Goal: Task Accomplishment & Management: Complete application form

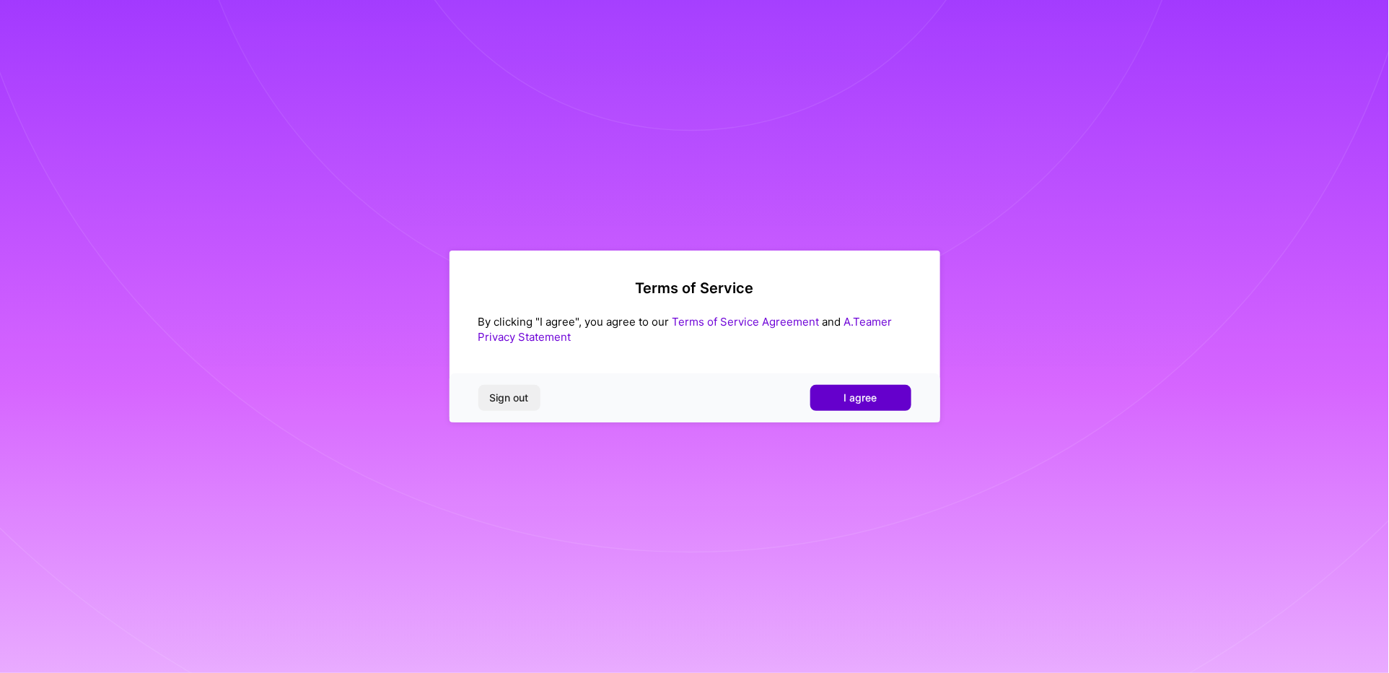
click at [858, 399] on span "I agree" at bounding box center [860, 397] width 33 height 14
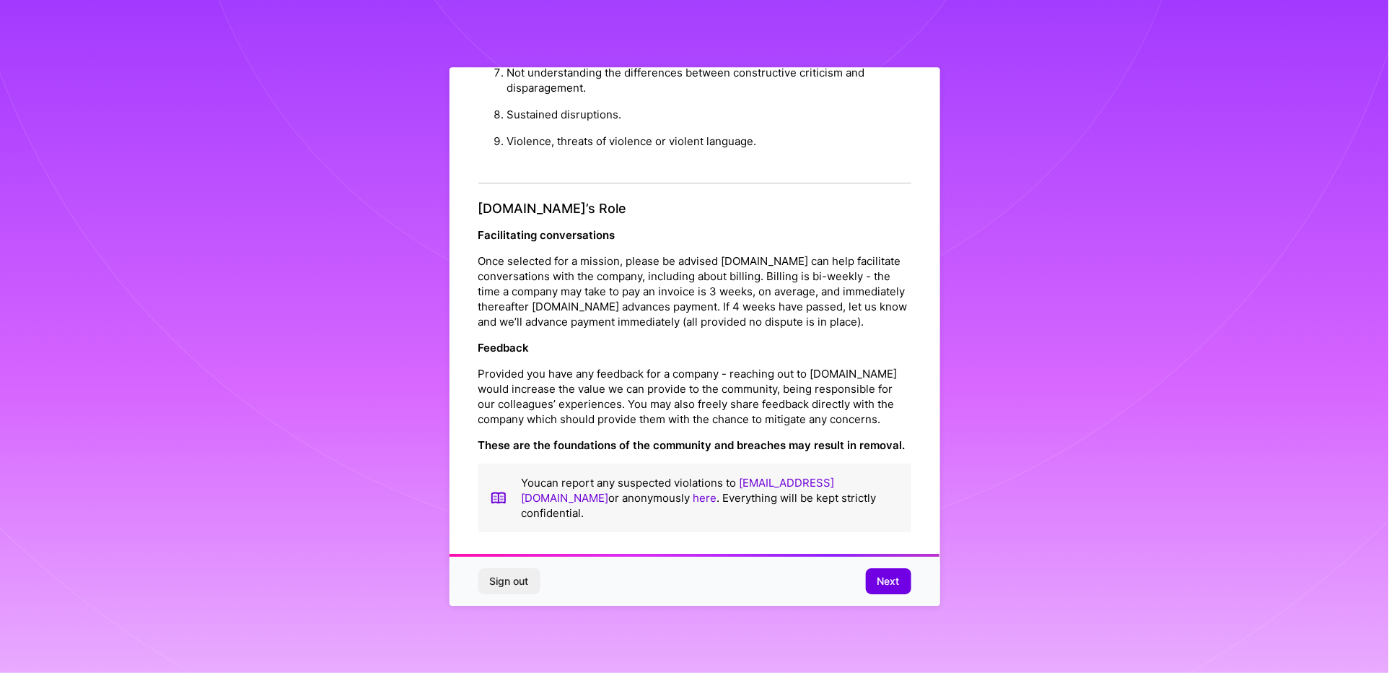
scroll to position [1547, 0]
click at [887, 587] on span "Next" at bounding box center [889, 581] width 22 height 14
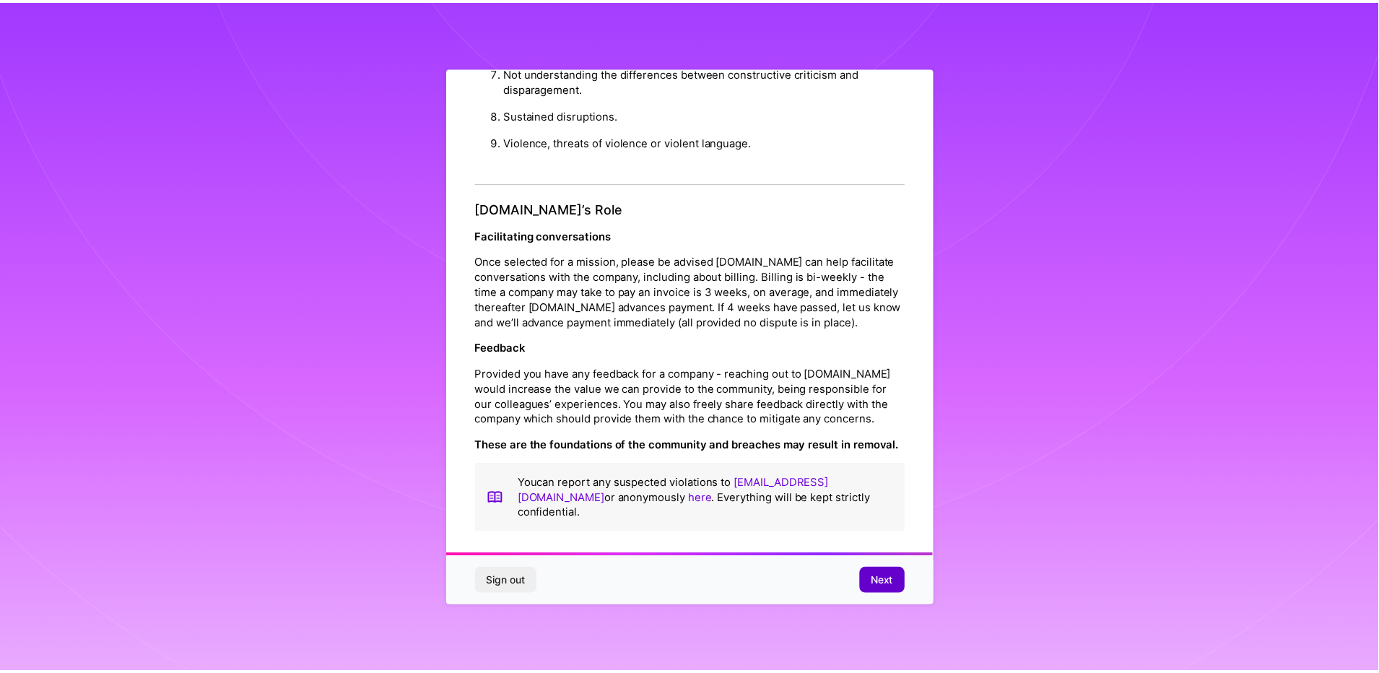
scroll to position [0, 0]
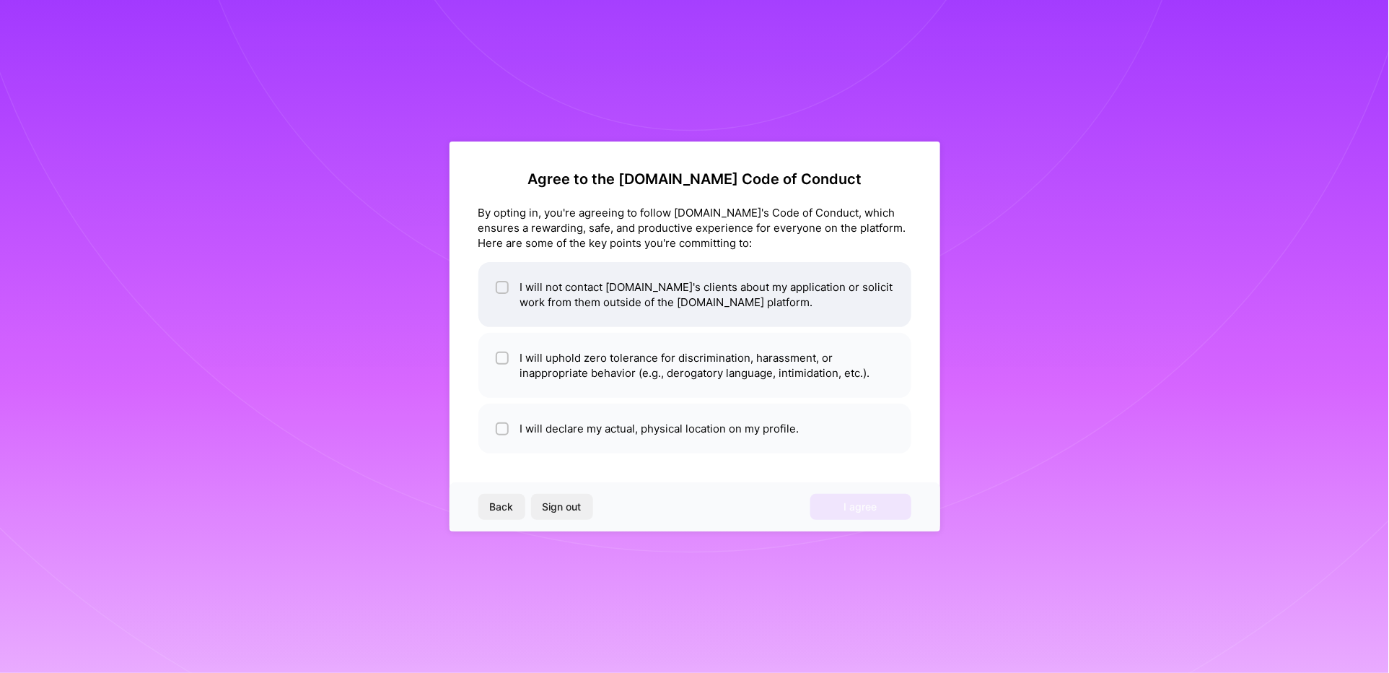
click at [499, 284] on input "checkbox" at bounding box center [504, 288] width 10 height 10
checkbox input "true"
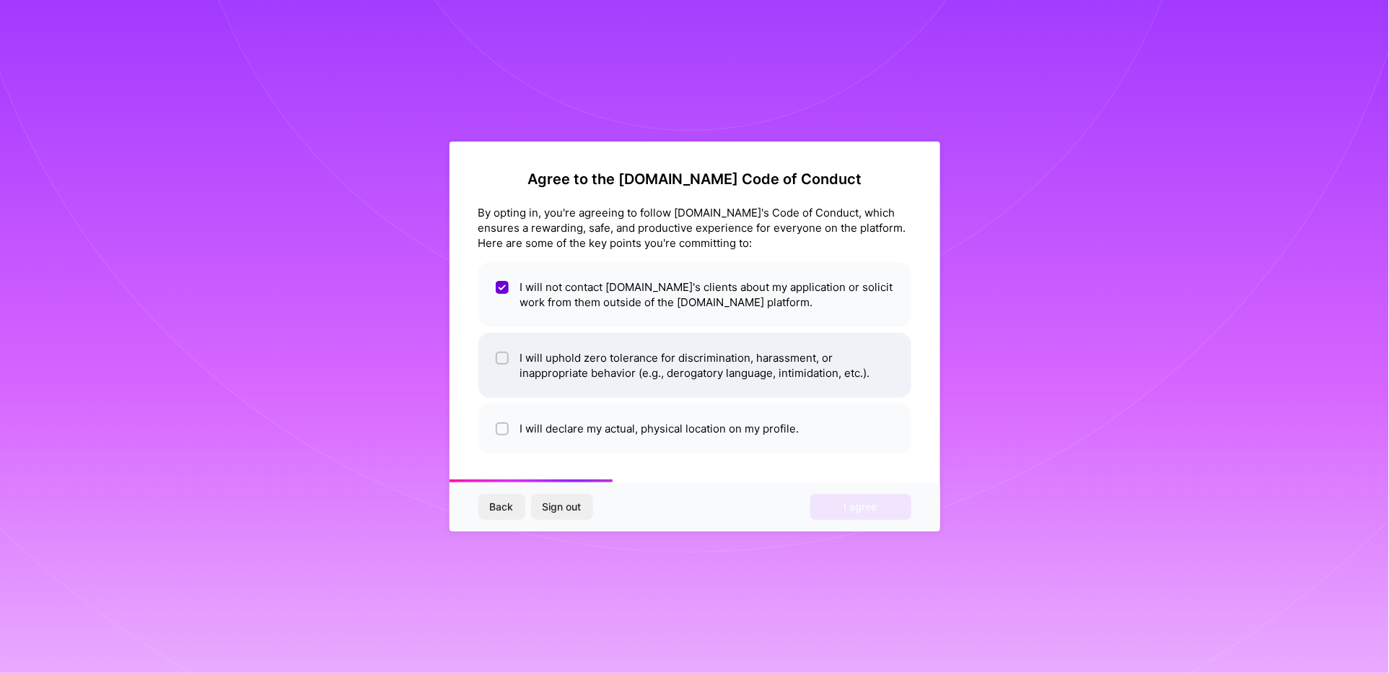
click at [504, 357] on input "checkbox" at bounding box center [504, 359] width 10 height 10
checkbox input "true"
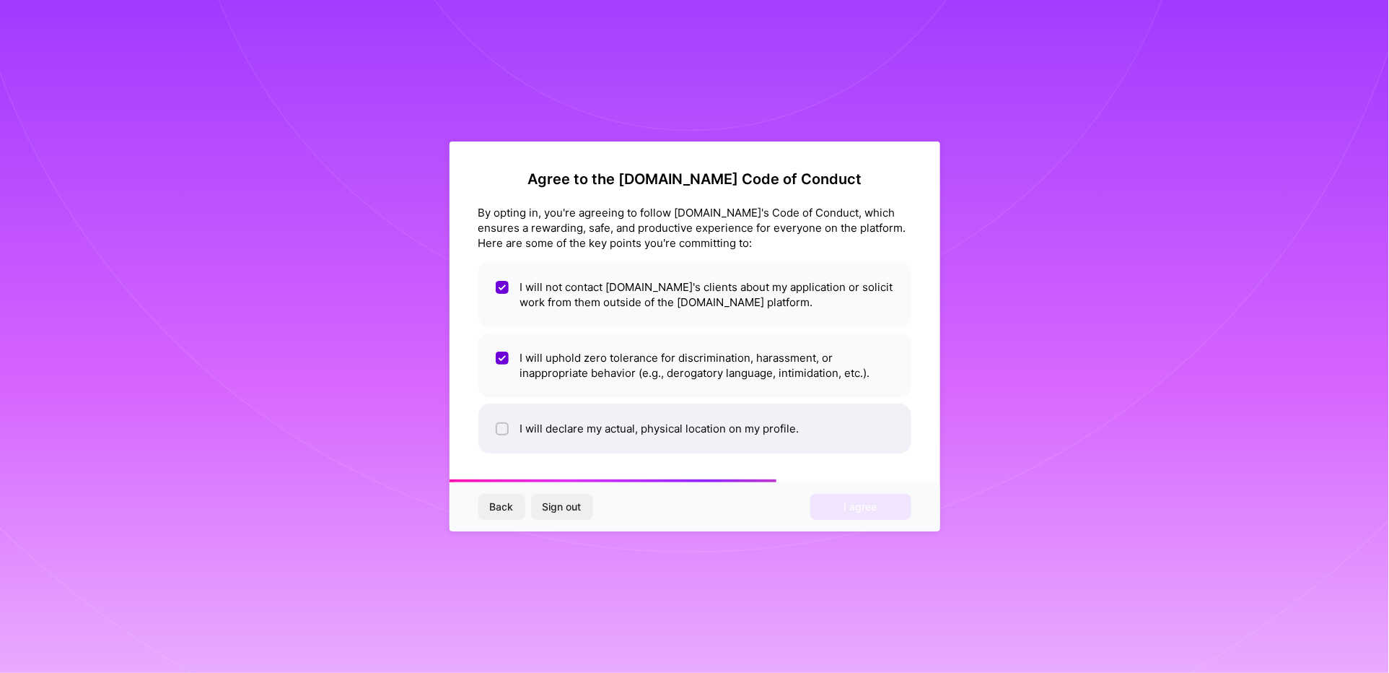
click at [506, 427] on input "checkbox" at bounding box center [504, 429] width 10 height 10
checkbox input "true"
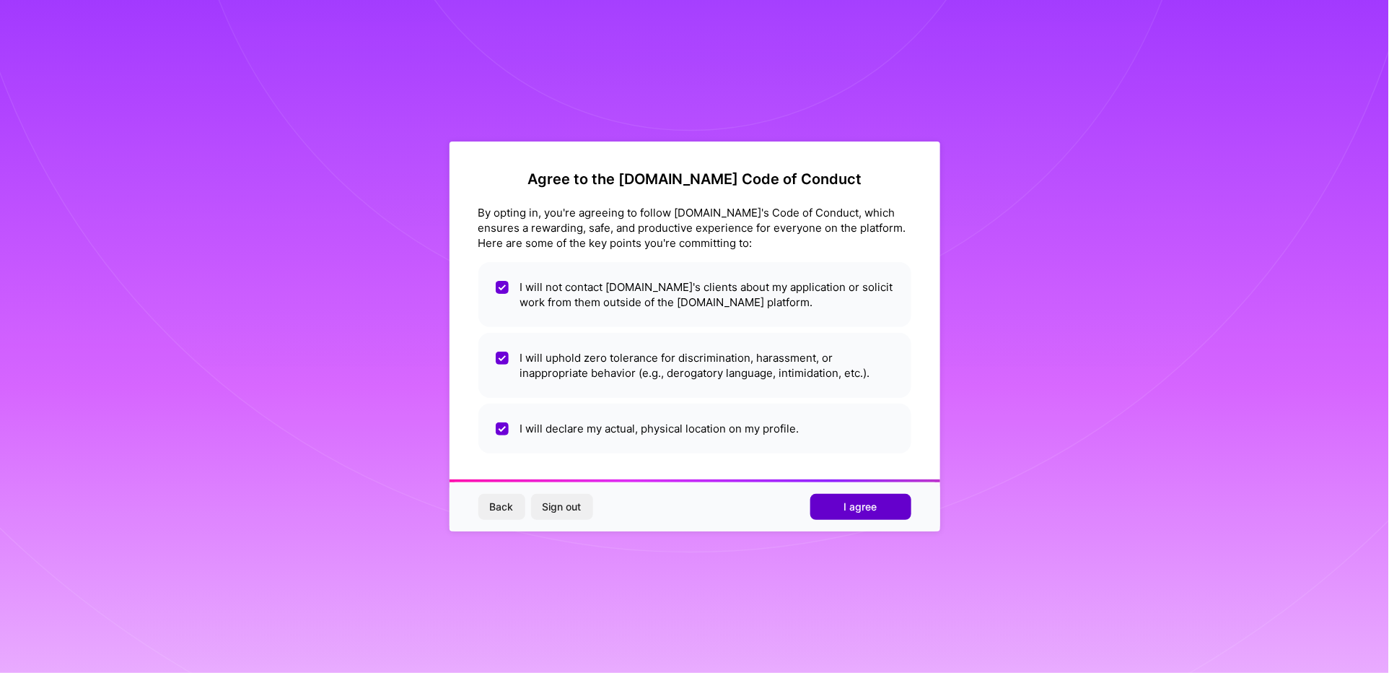
click at [848, 515] on button "I agree" at bounding box center [861, 507] width 101 height 26
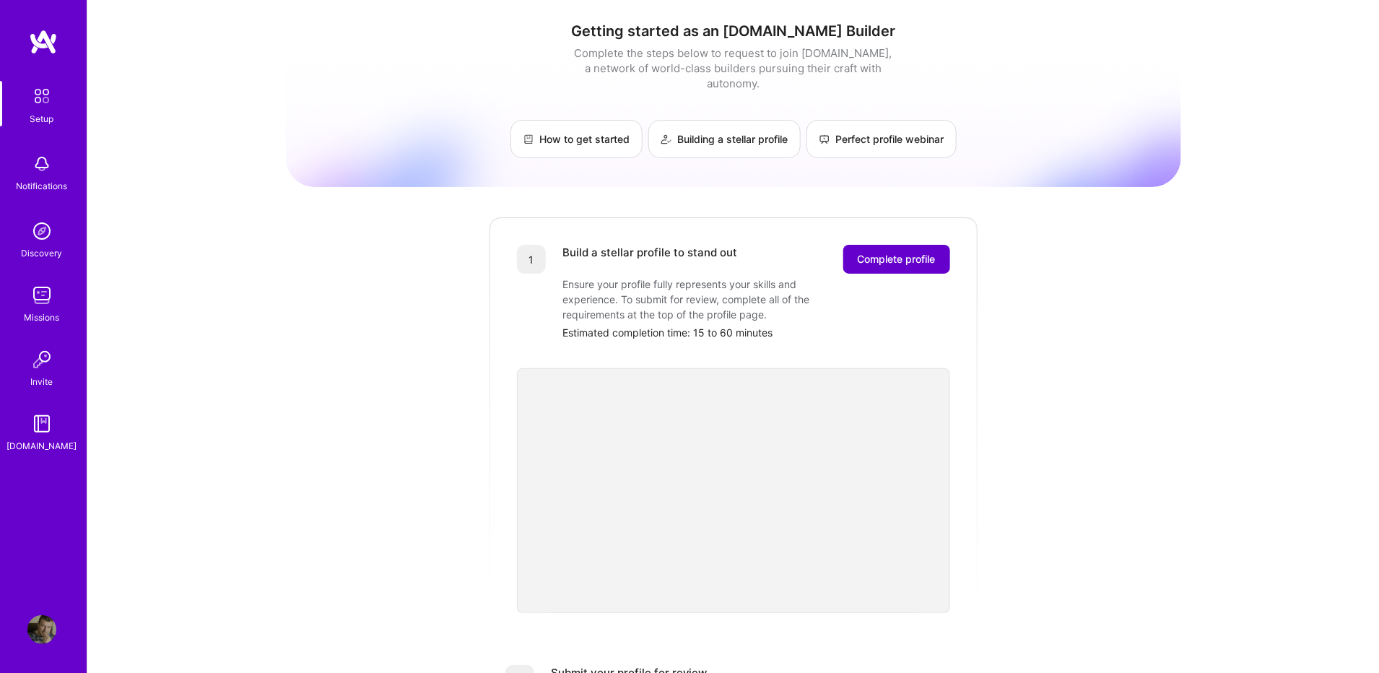
click at [886, 252] on span "Complete profile" at bounding box center [896, 259] width 78 height 14
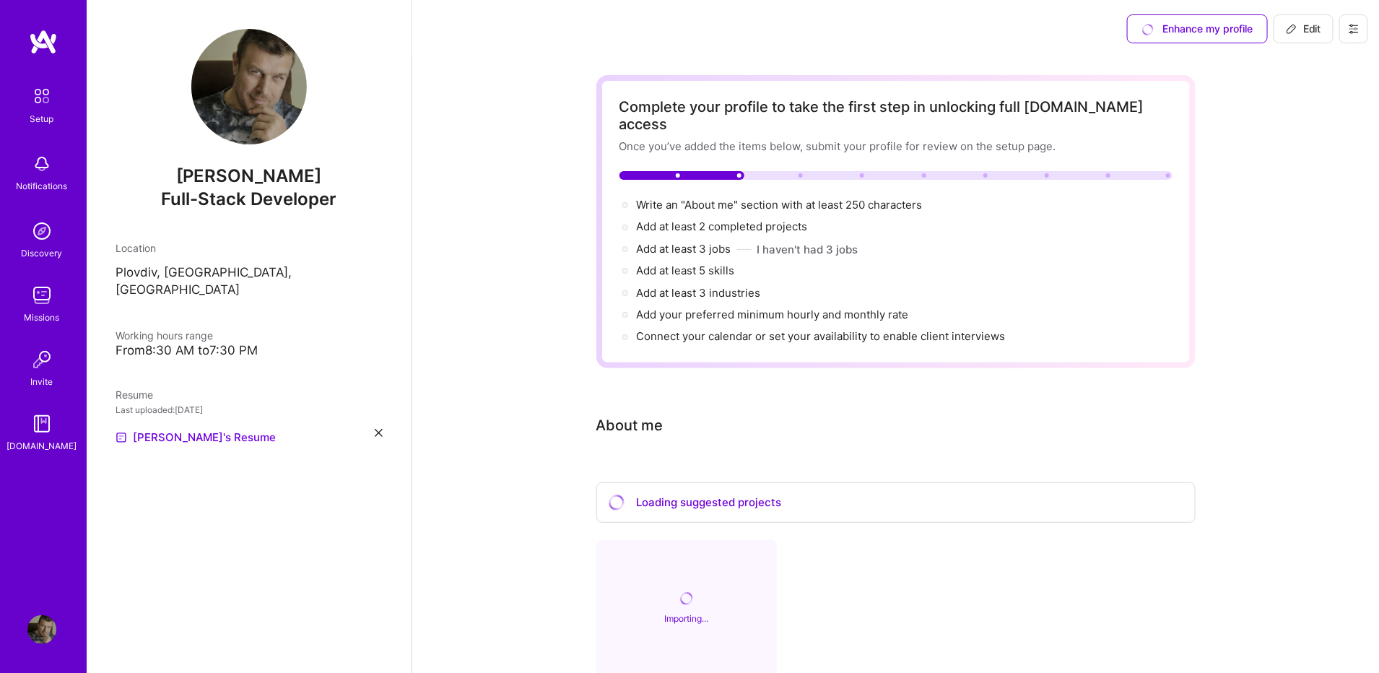
click at [700, 484] on div "Loading suggested projects" at bounding box center [895, 502] width 599 height 41
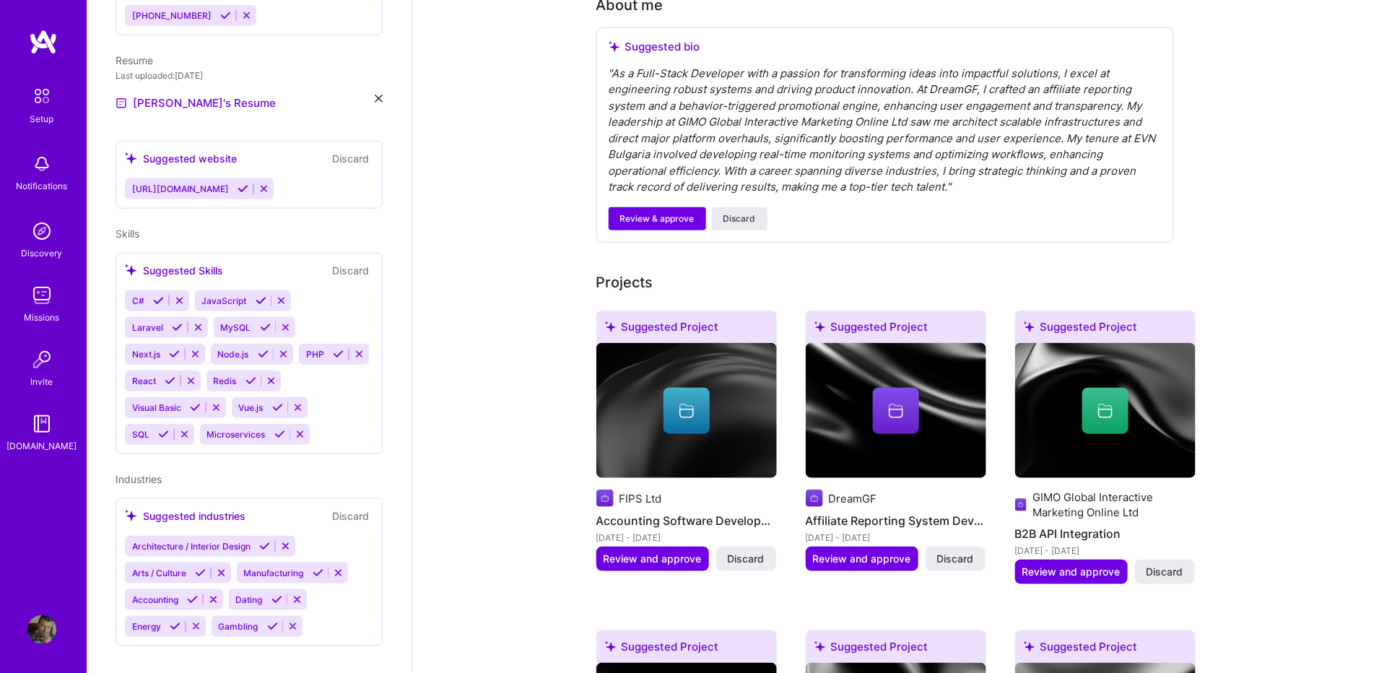
scroll to position [433, 0]
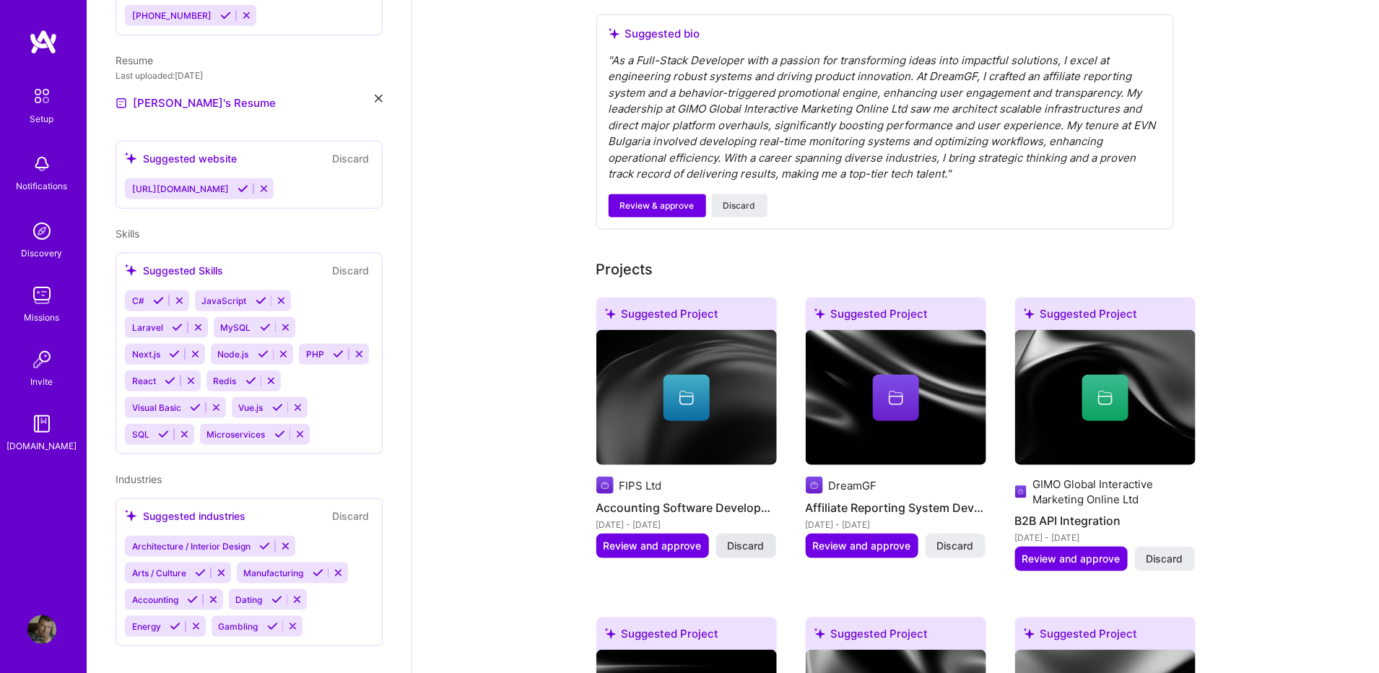
click at [745, 538] on span "Discard" at bounding box center [746, 545] width 37 height 14
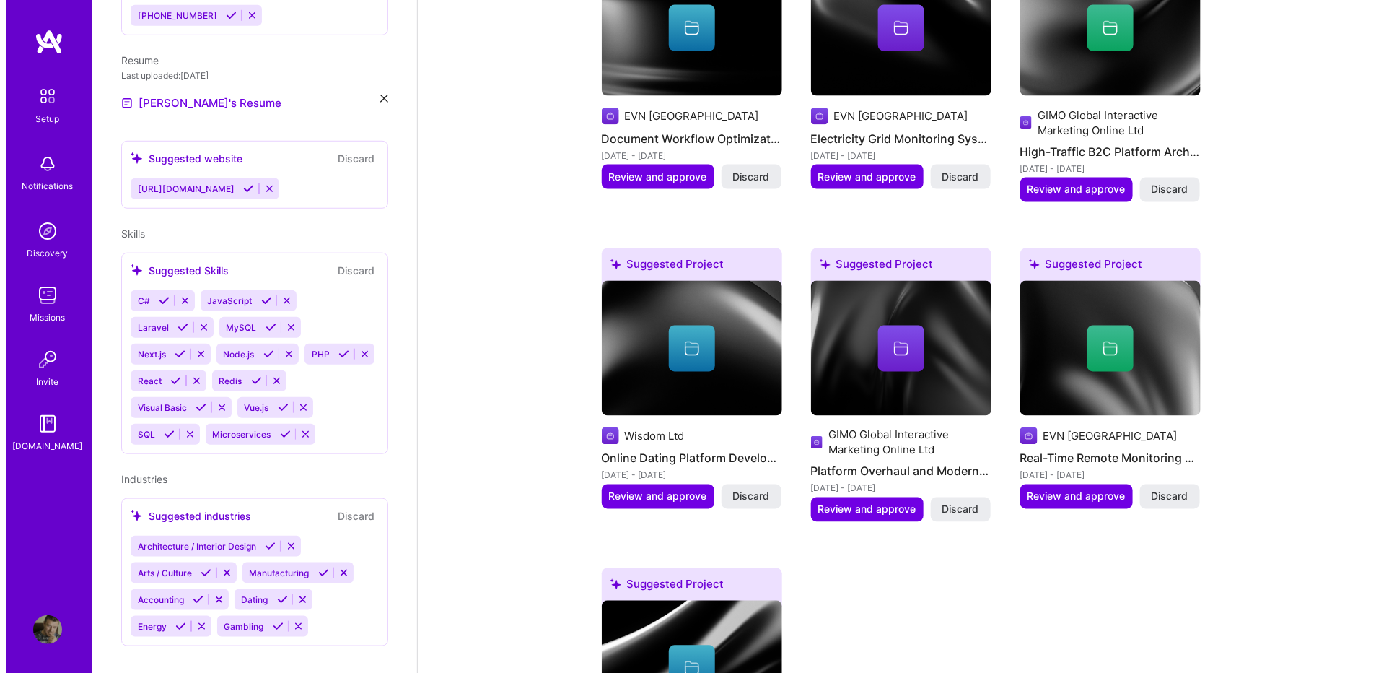
scroll to position [1155, 0]
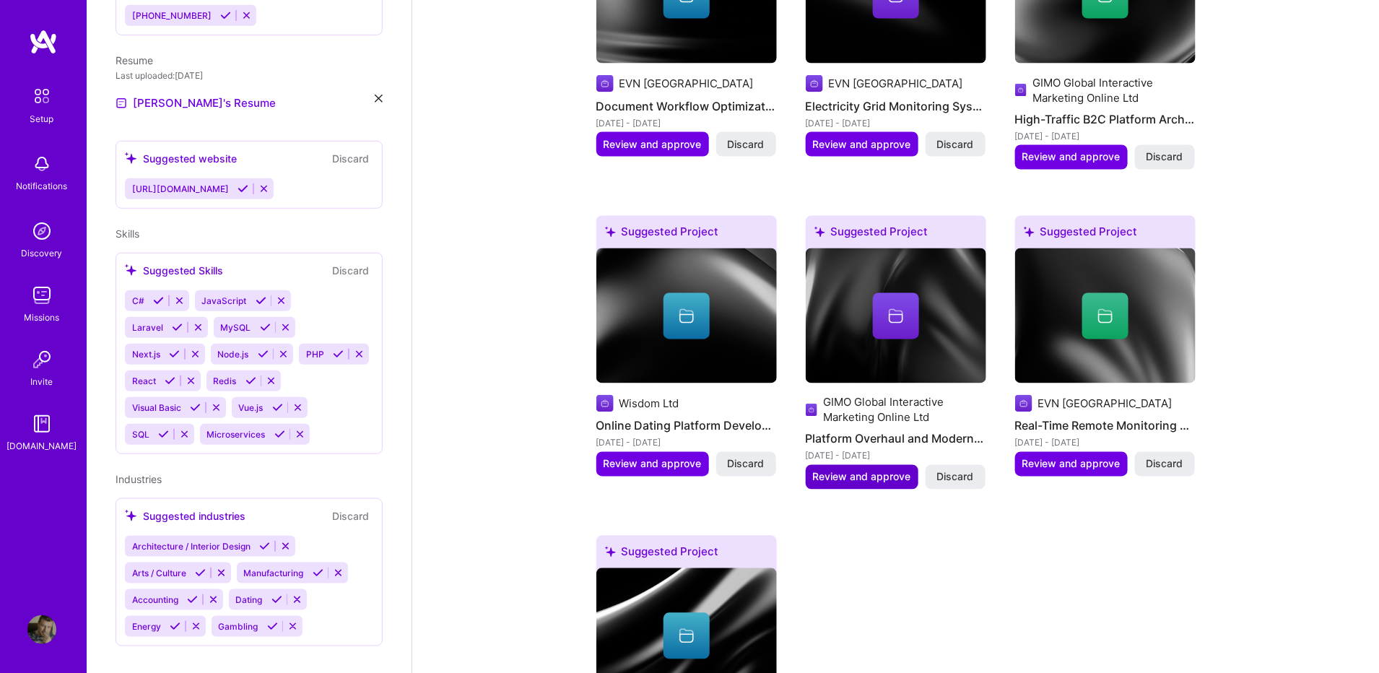
click at [850, 470] on span "Review and approve" at bounding box center [862, 477] width 98 height 14
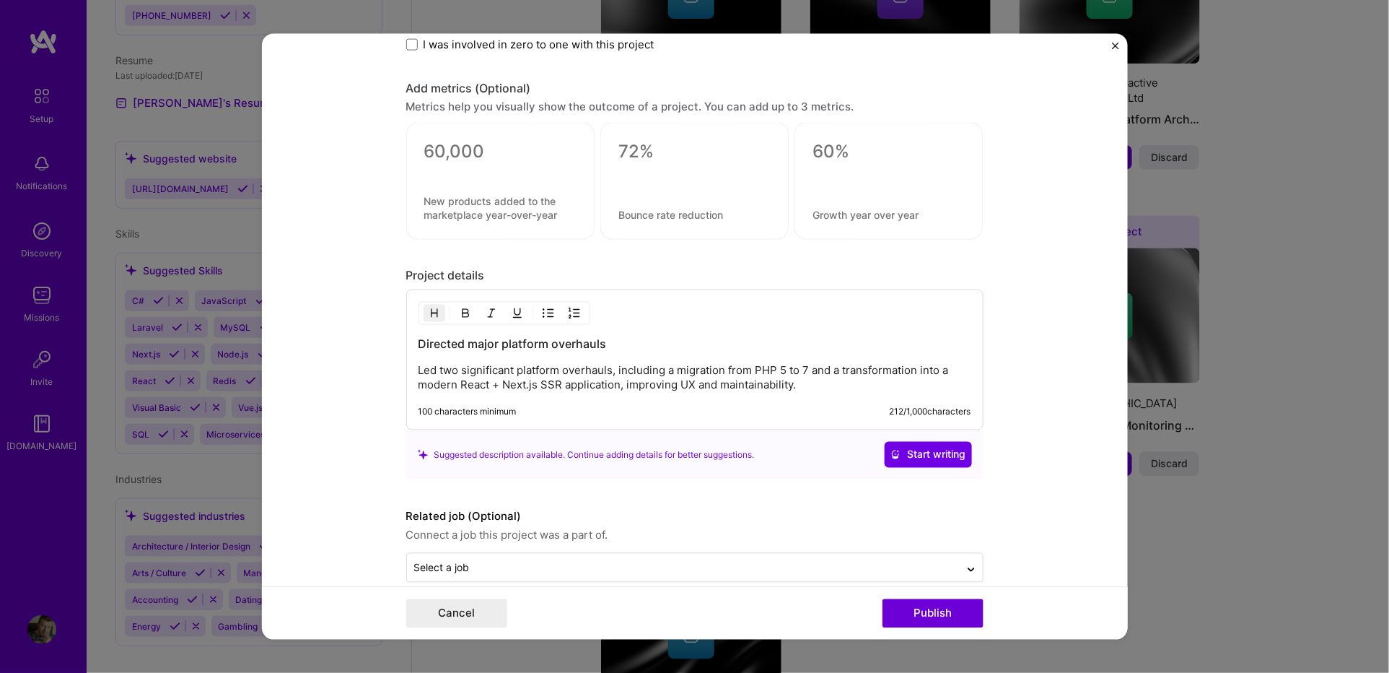
scroll to position [1191, 0]
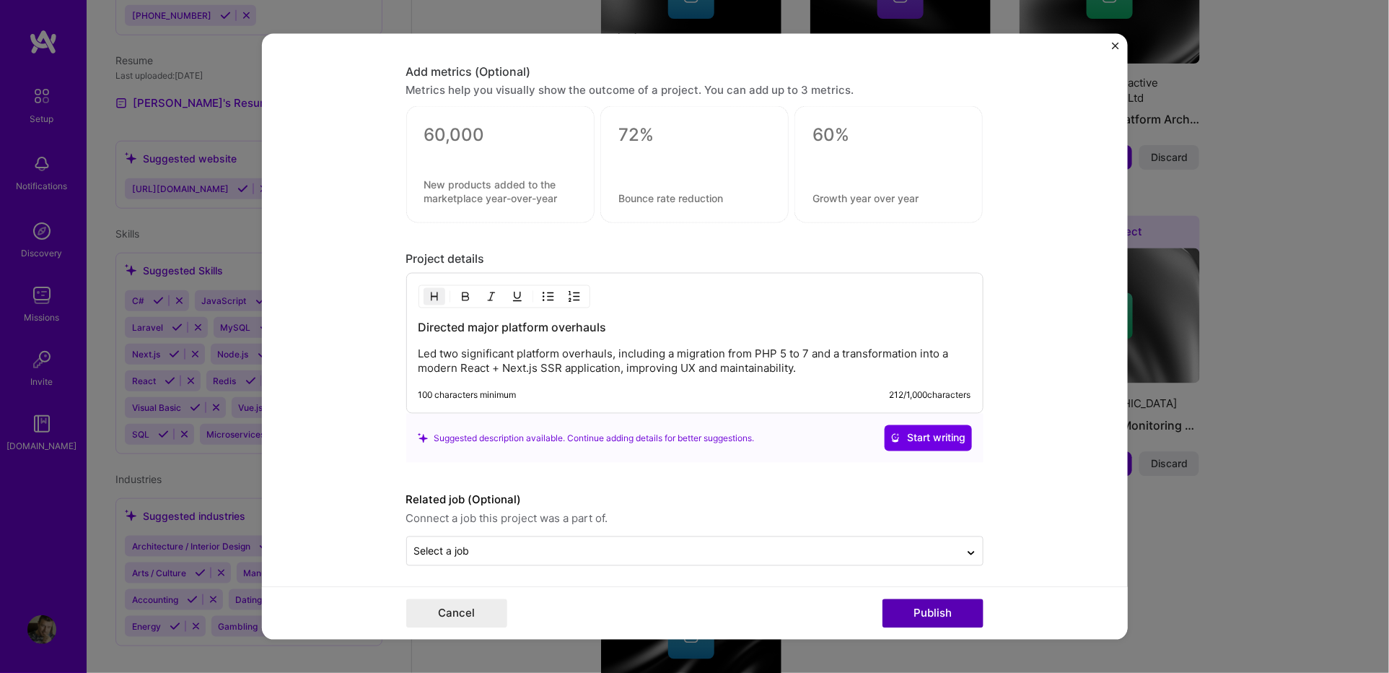
click at [921, 614] on button "Publish" at bounding box center [933, 612] width 101 height 29
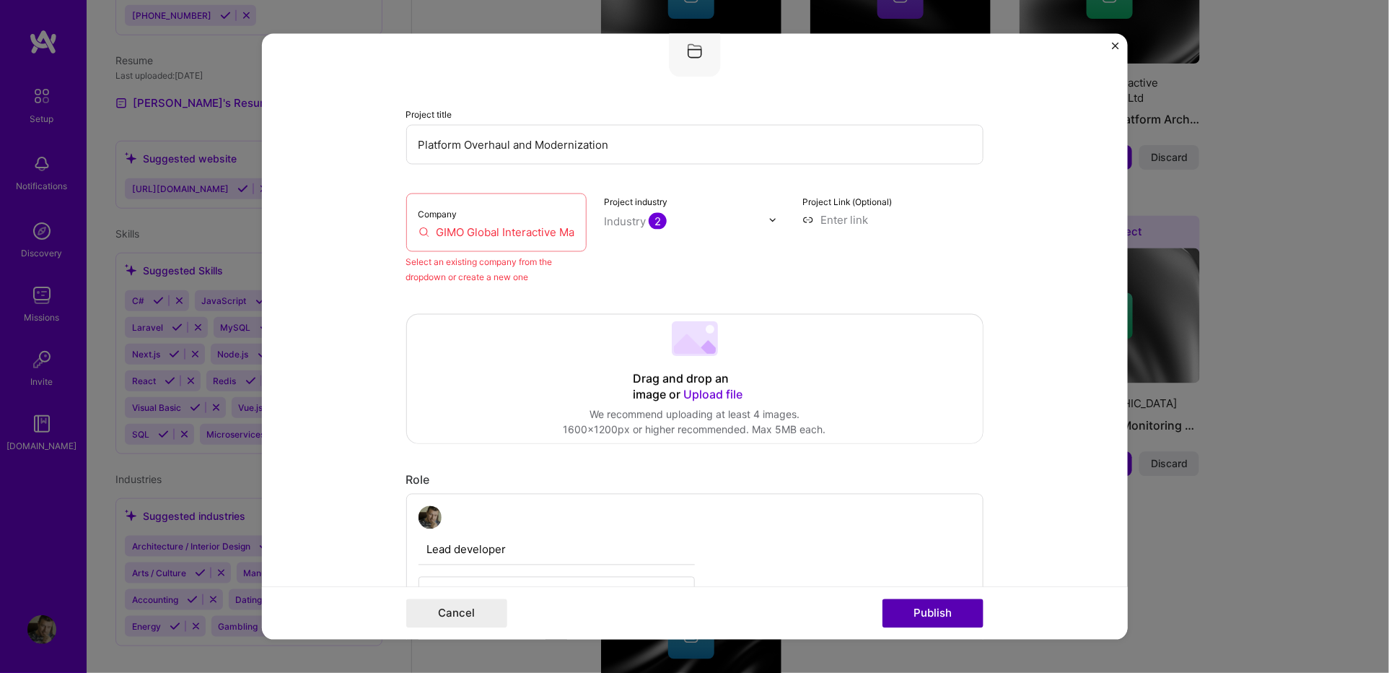
scroll to position [94, 0]
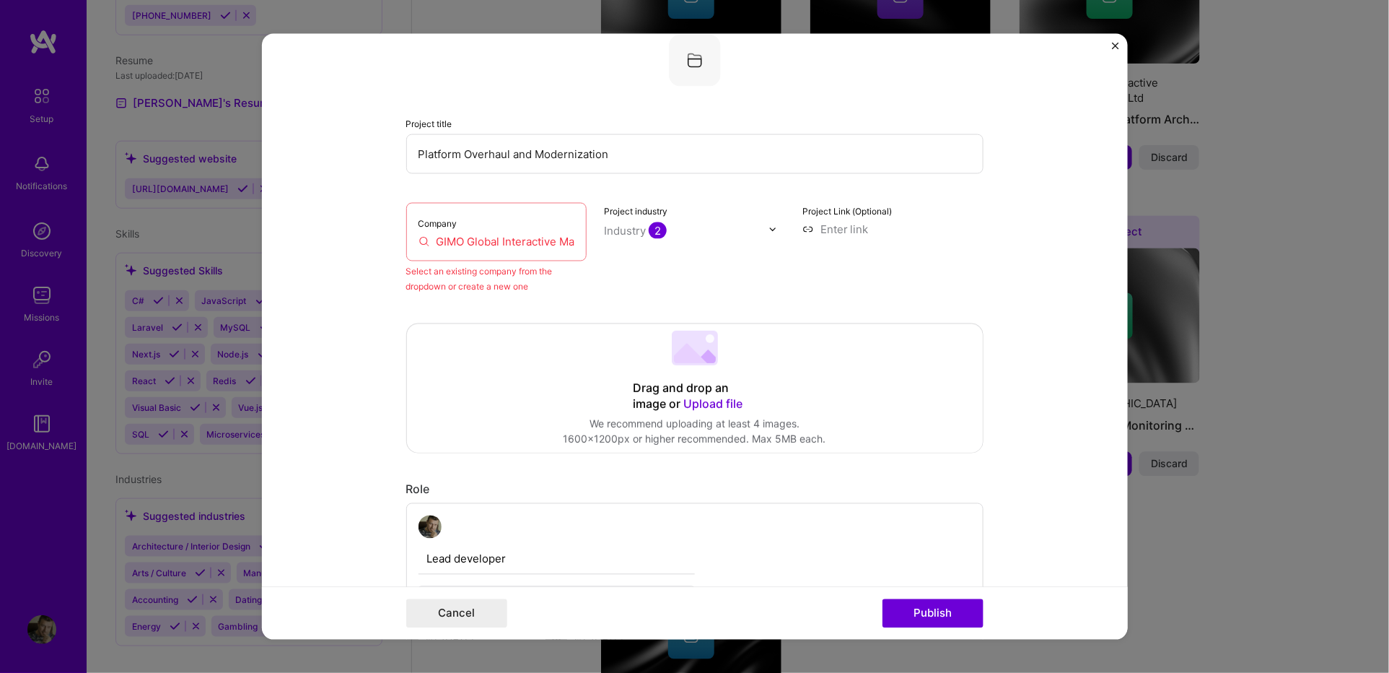
click at [528, 234] on input "GIMO Global Interactive Marketing Online Ltd" at bounding box center [497, 241] width 157 height 15
click at [455, 221] on div "Company GIMO Global Interactive Marketing Online Ltd" at bounding box center [496, 232] width 181 height 58
click at [430, 236] on input "GIMO Global Interactive Marketing Online Ltd" at bounding box center [497, 241] width 157 height 15
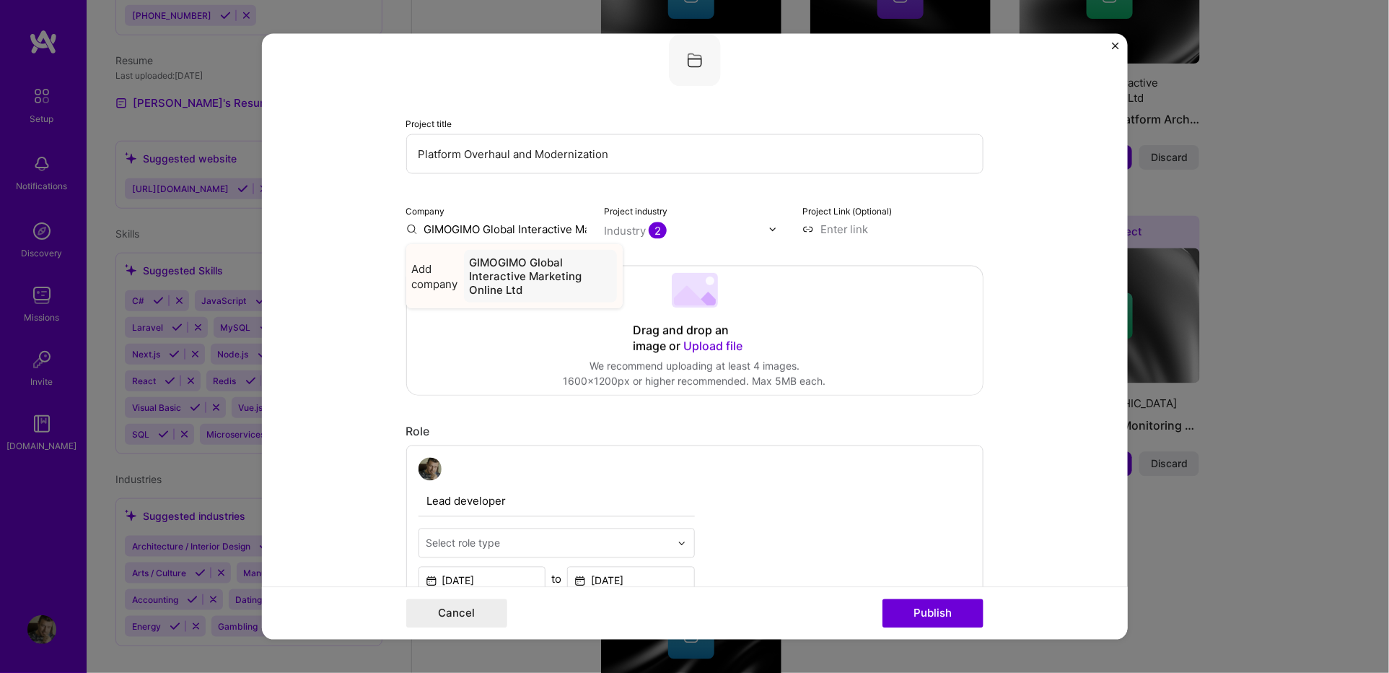
type input "GIMOGIMO Global Interactive Marketing Online Ltd"
click at [500, 270] on div "GIMOGIMO Global Interactive Marketing Online Ltd" at bounding box center [540, 276] width 153 height 53
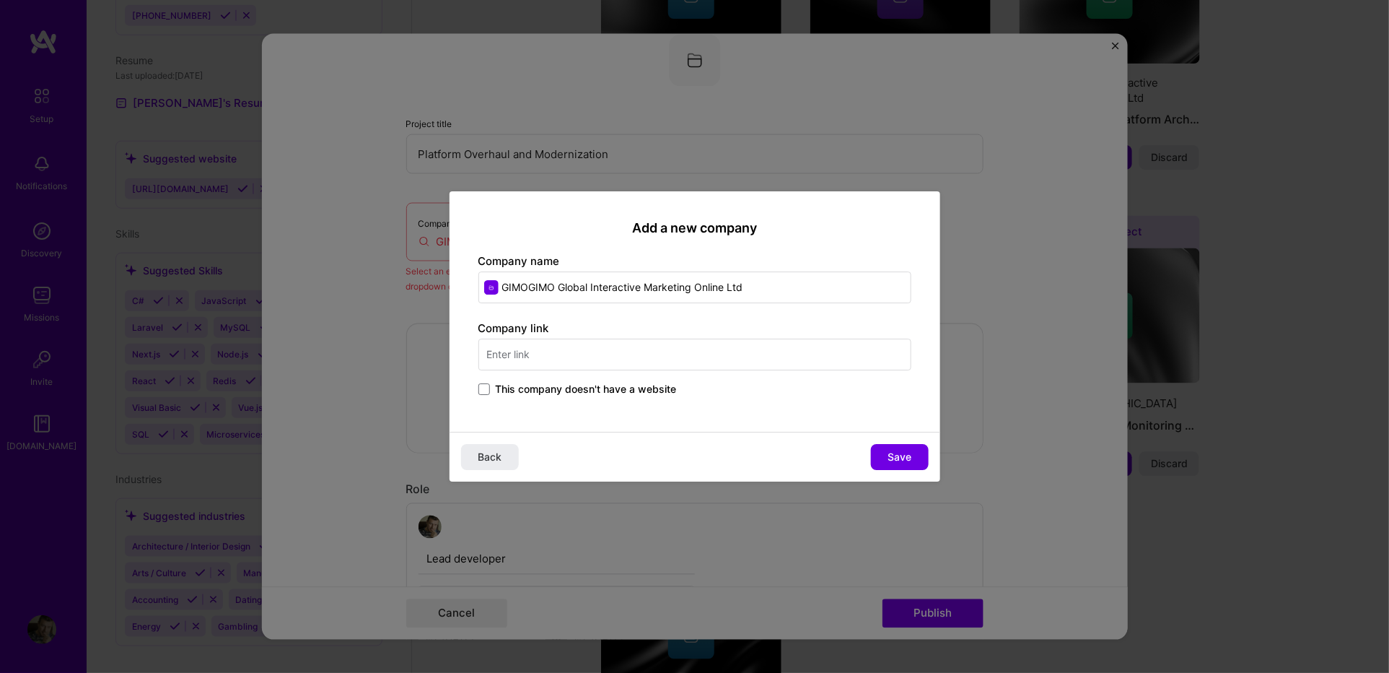
drag, startPoint x: 529, startPoint y: 287, endPoint x: 476, endPoint y: 285, distance: 52.7
click at [476, 285] on div "Add a new company Company name GIMOGIMO Global Interactive Marketing Online Ltd…" at bounding box center [695, 311] width 491 height 240
type input "GIMO Global Interactive Marketing Online Ltd"
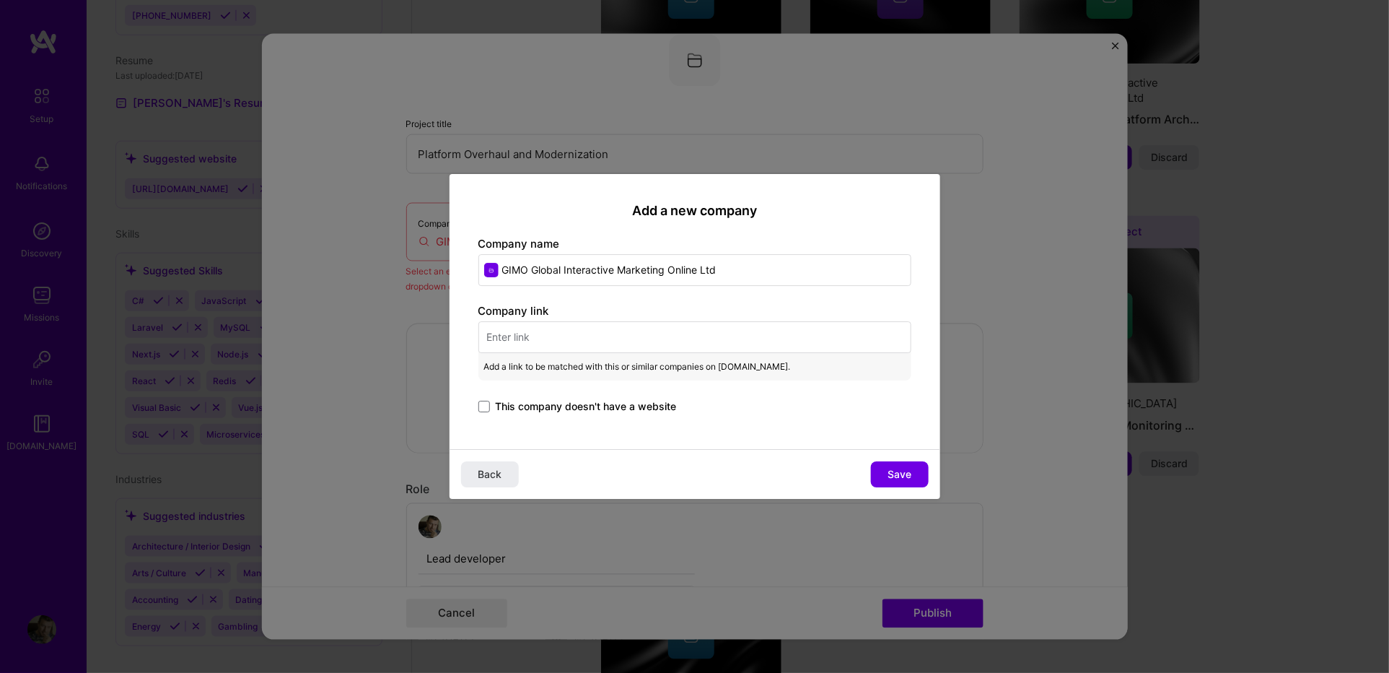
click at [572, 338] on input "text" at bounding box center [695, 337] width 433 height 32
paste input "https://www.gimo.co.uk/"
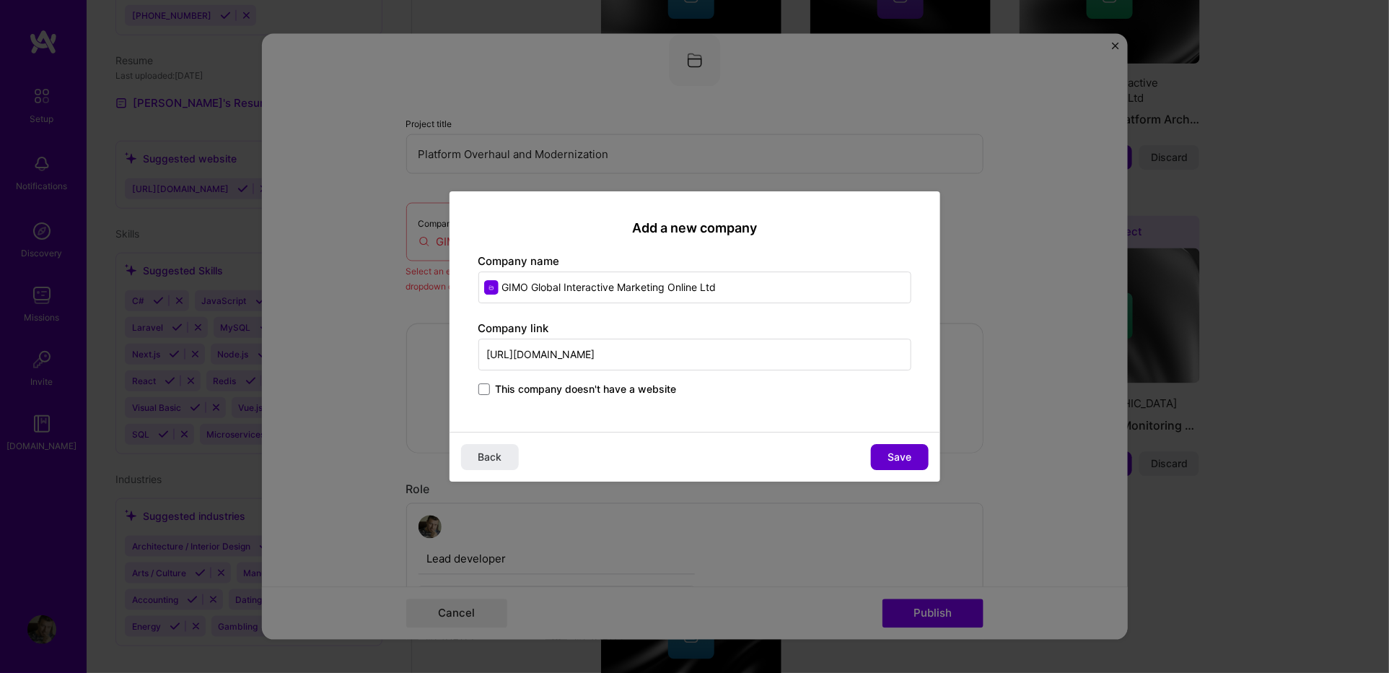
type input "https://www.gimo.co.uk/"
click at [906, 454] on span "Save" at bounding box center [900, 457] width 24 height 14
type input "GIMO Global Interactive Marketing Online Ltd"
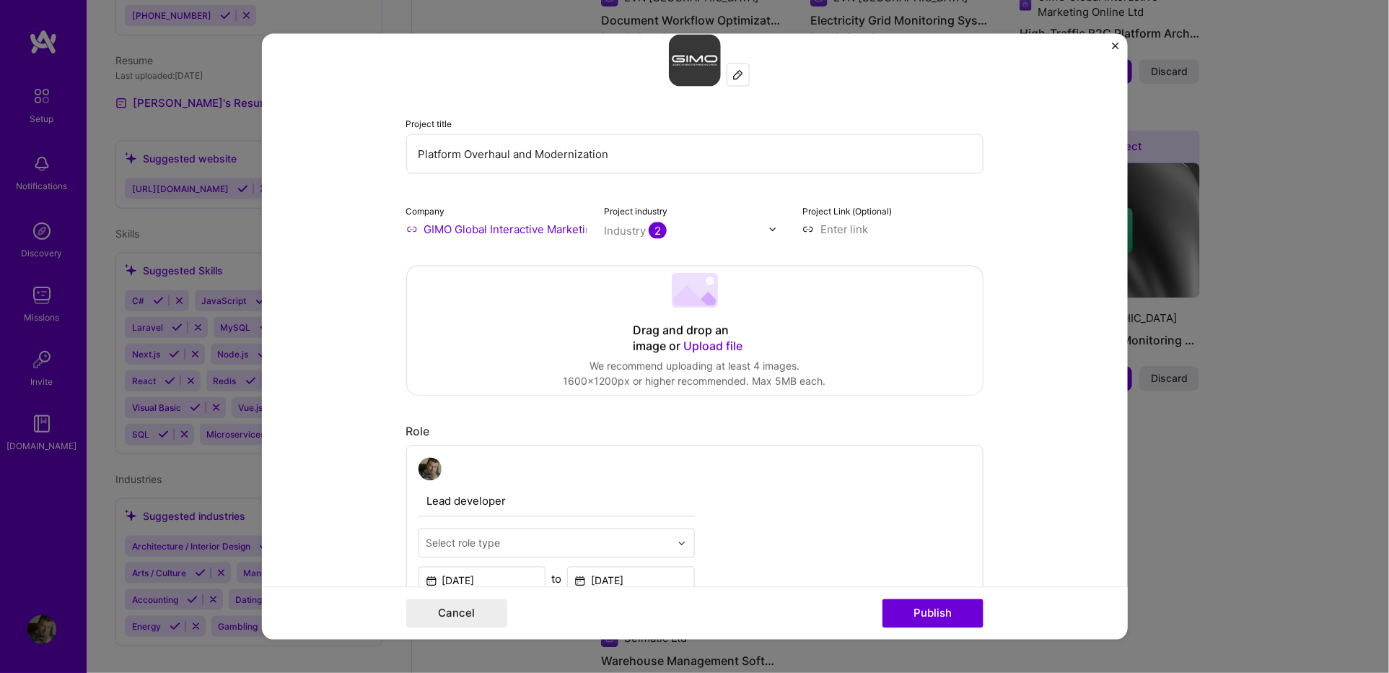
click at [678, 538] on img at bounding box center [682, 542] width 9 height 9
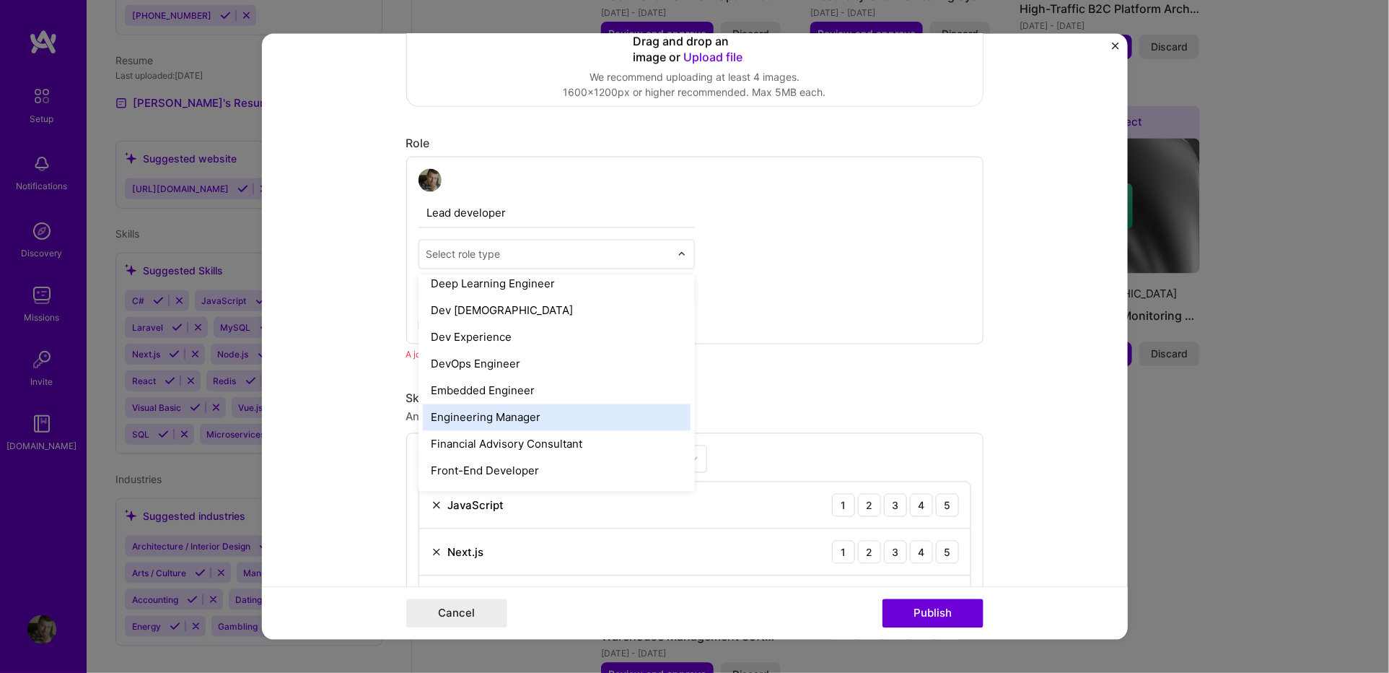
scroll to position [721, 0]
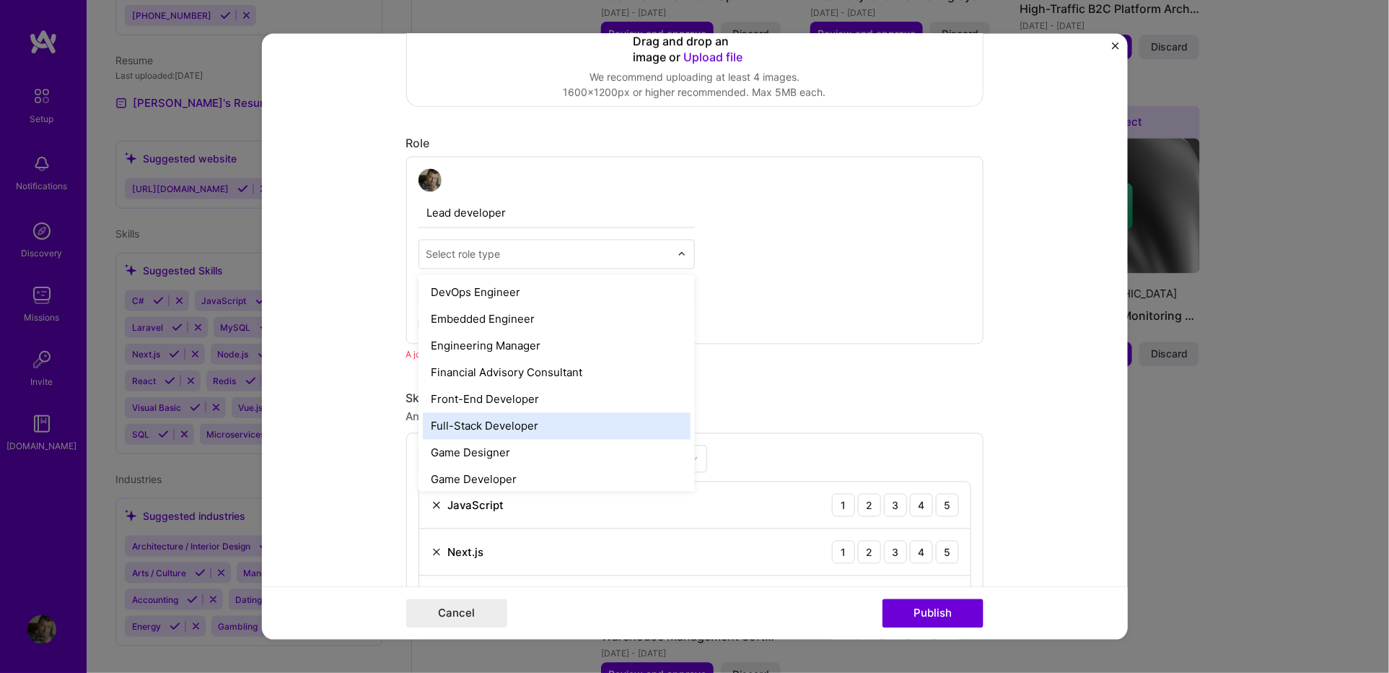
click at [527, 419] on div "Full-Stack Developer" at bounding box center [557, 426] width 268 height 27
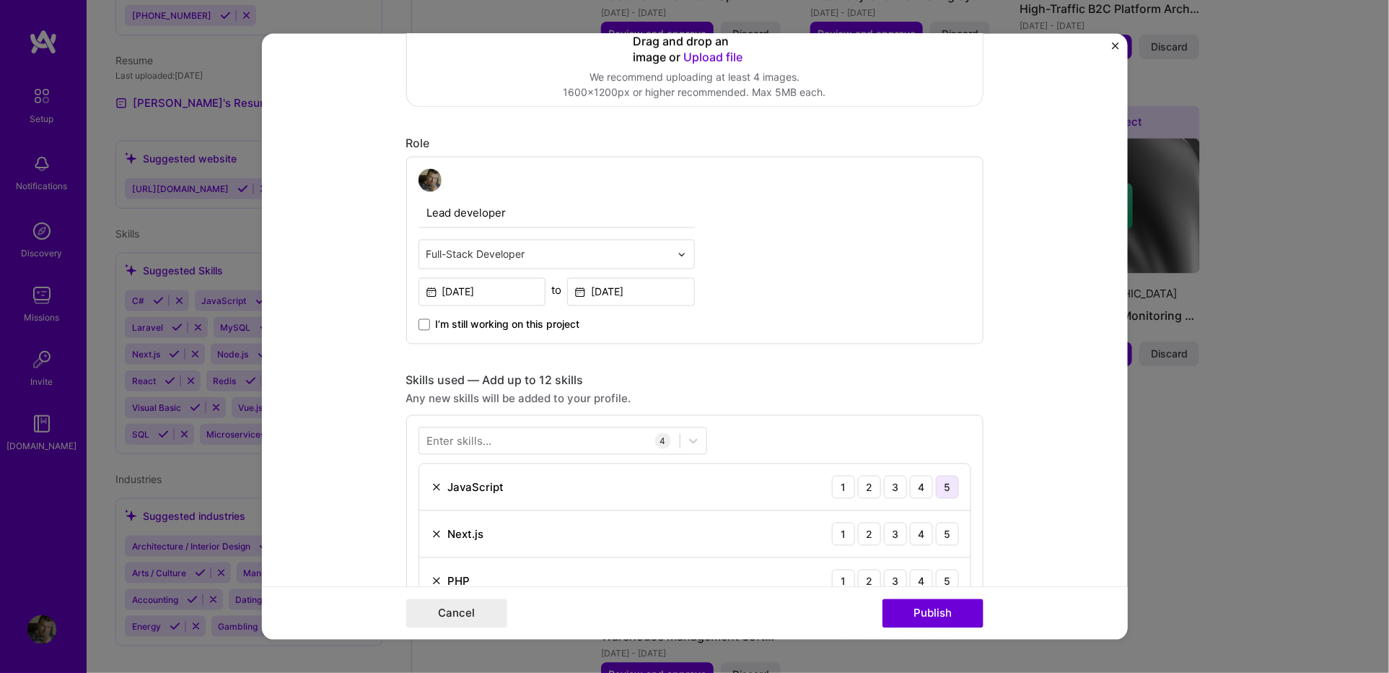
click at [940, 482] on div "5" at bounding box center [947, 487] width 23 height 23
click at [938, 530] on div "5" at bounding box center [947, 534] width 23 height 23
click at [940, 573] on div "5" at bounding box center [947, 580] width 23 height 23
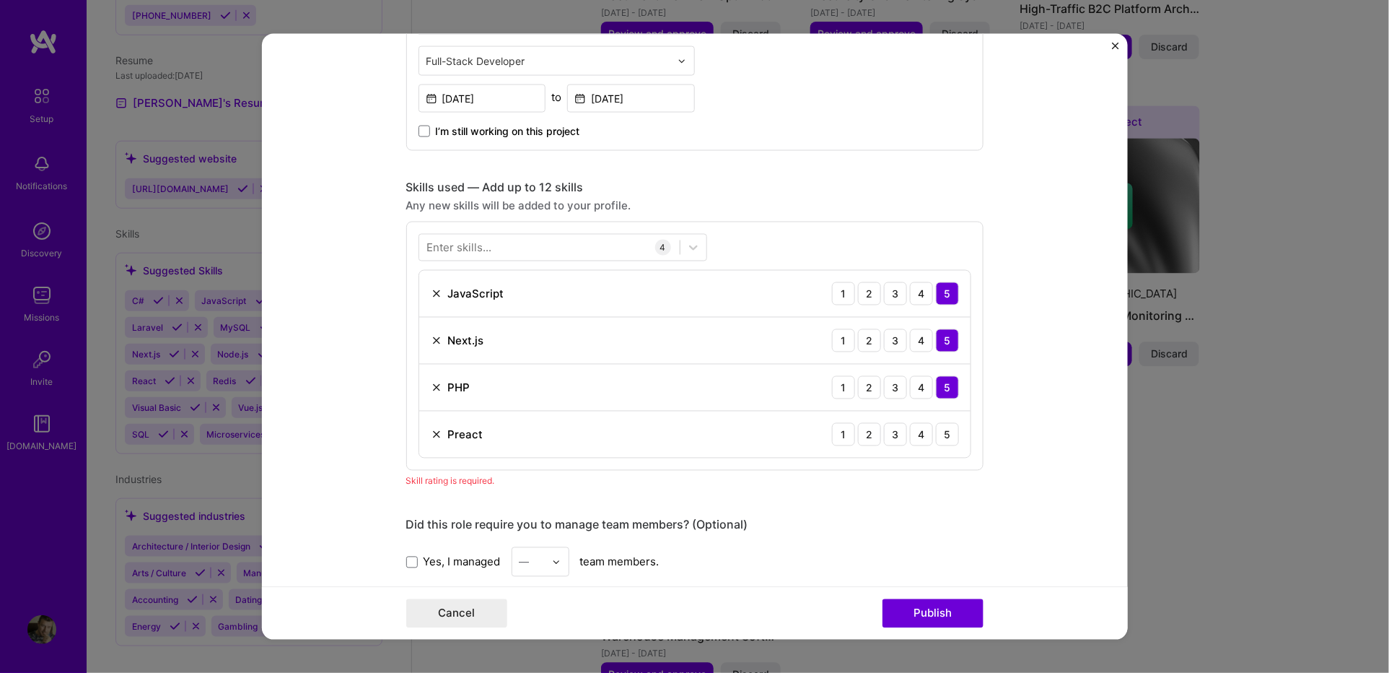
scroll to position [599, 0]
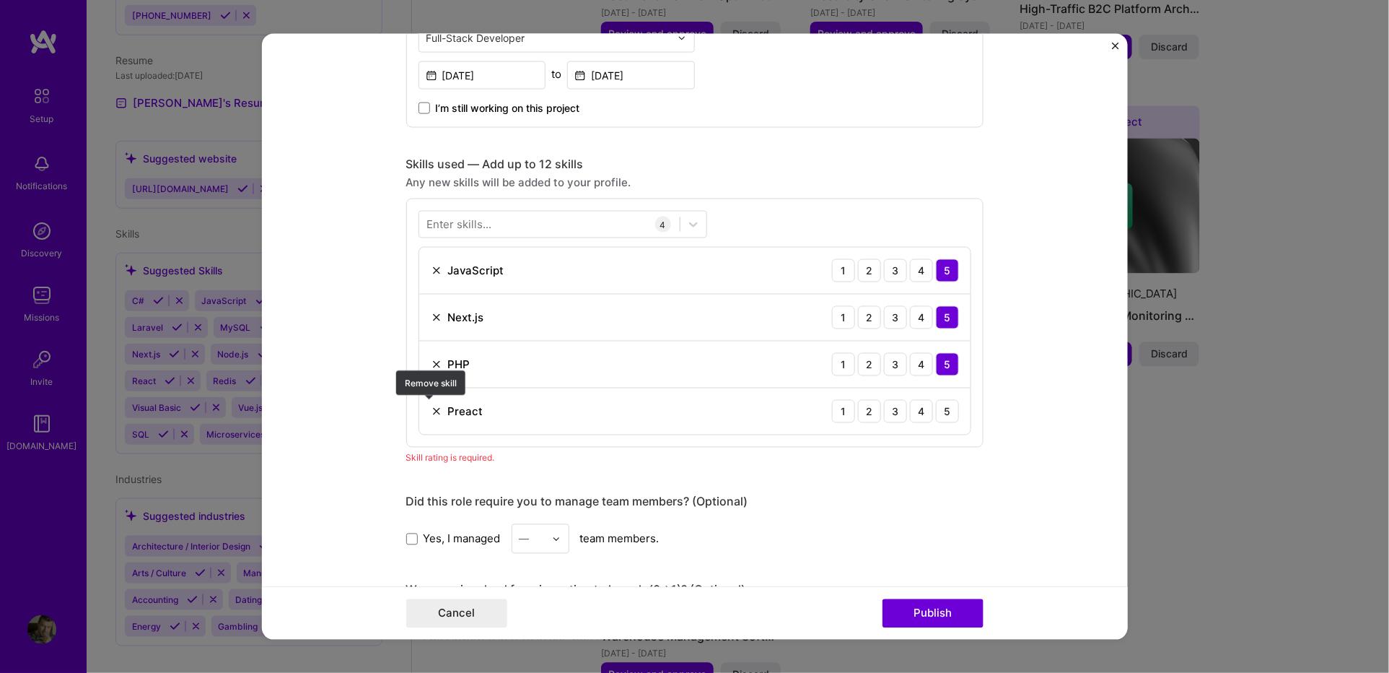
click at [431, 406] on img at bounding box center [437, 412] width 12 height 12
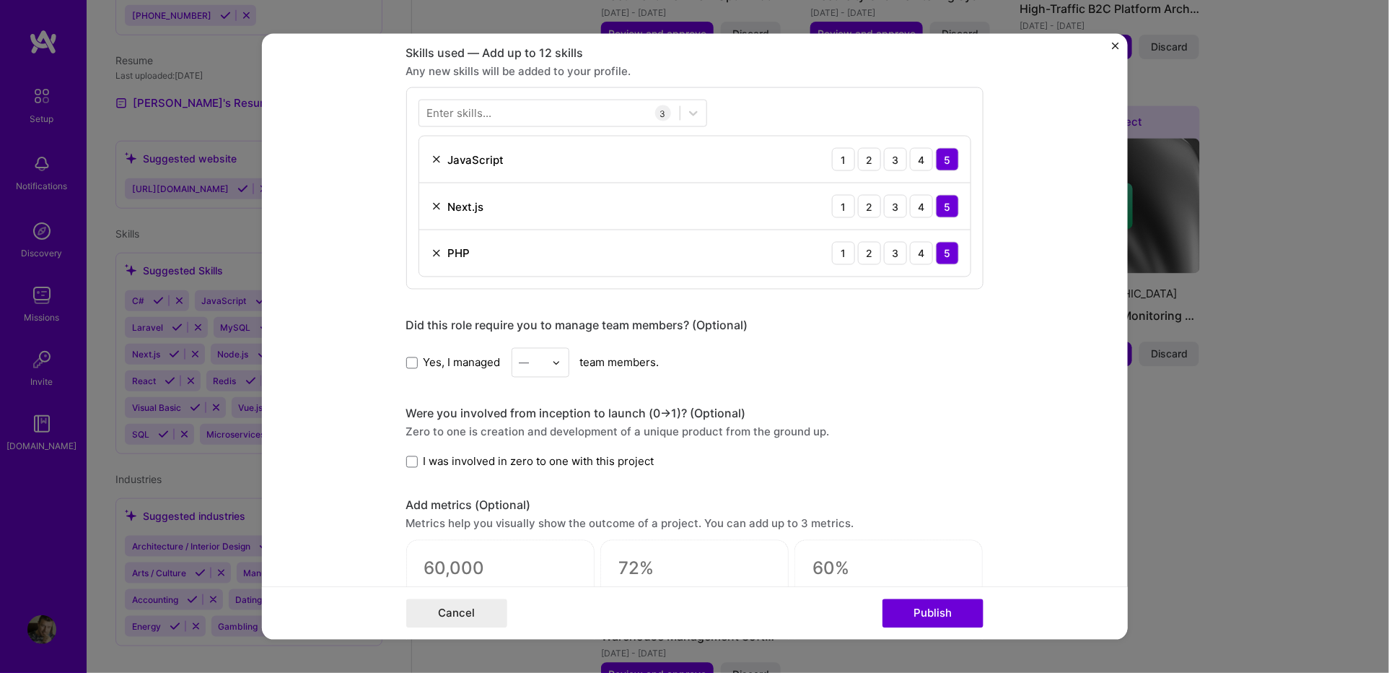
scroll to position [743, 0]
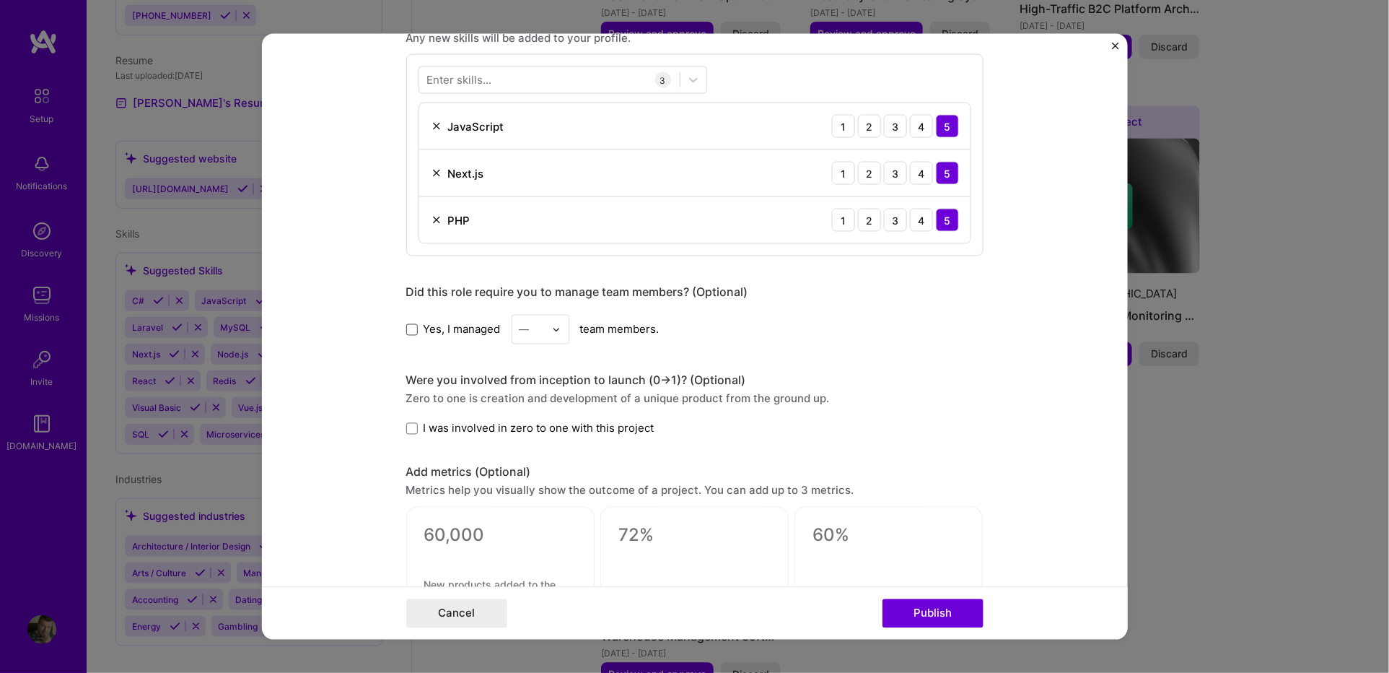
click at [406, 323] on span at bounding box center [412, 329] width 12 height 12
click at [0, 0] on input "Yes, I managed" at bounding box center [0, 0] width 0 height 0
click at [557, 325] on div at bounding box center [560, 329] width 17 height 28
click at [532, 501] on div "6" at bounding box center [540, 501] width 49 height 27
click at [407, 424] on span at bounding box center [412, 428] width 12 height 12
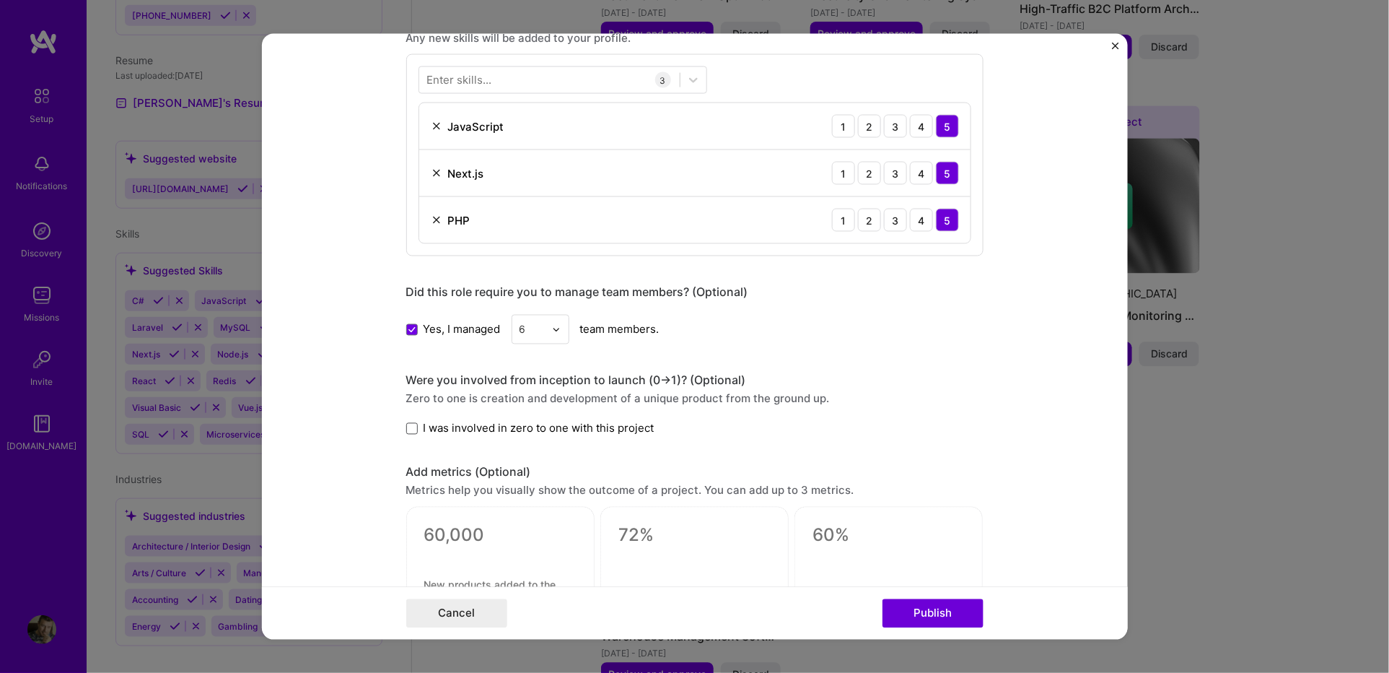
click at [0, 0] on input "I was involved in zero to one with this project" at bounding box center [0, 0] width 0 height 0
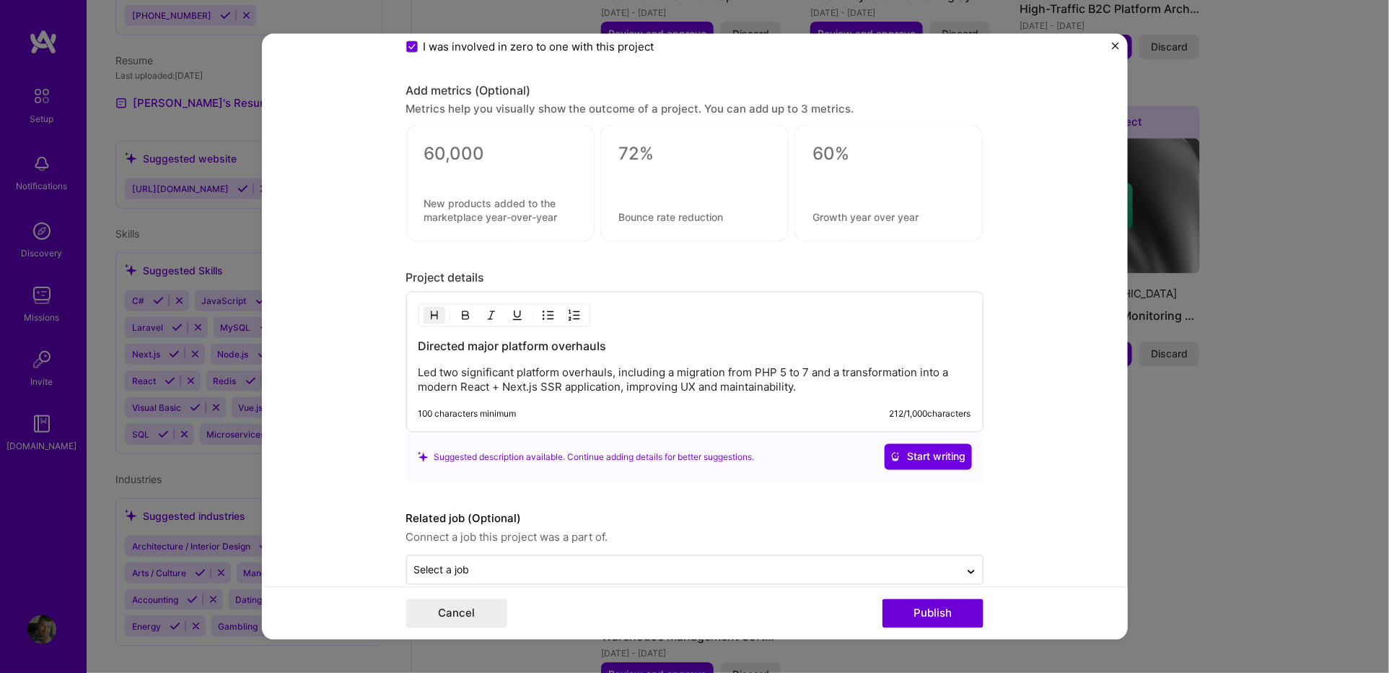
scroll to position [1144, 0]
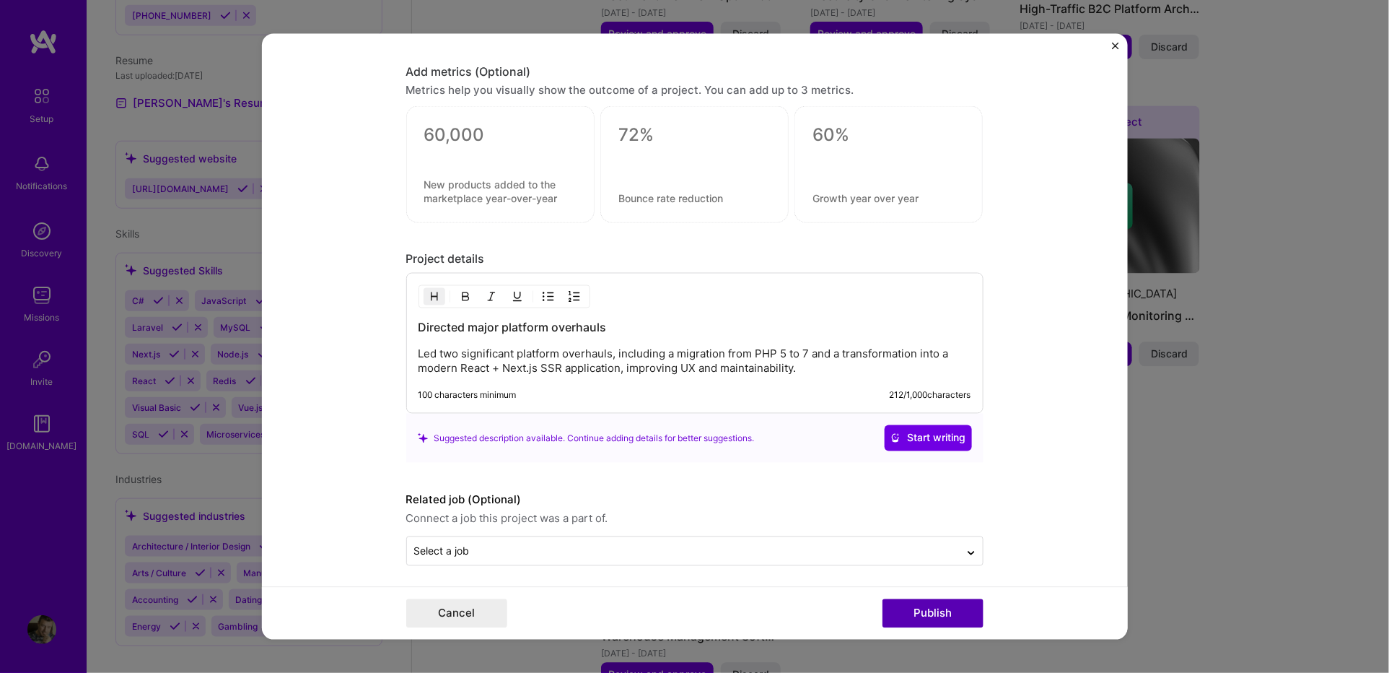
click at [952, 620] on button "Publish" at bounding box center [933, 612] width 101 height 29
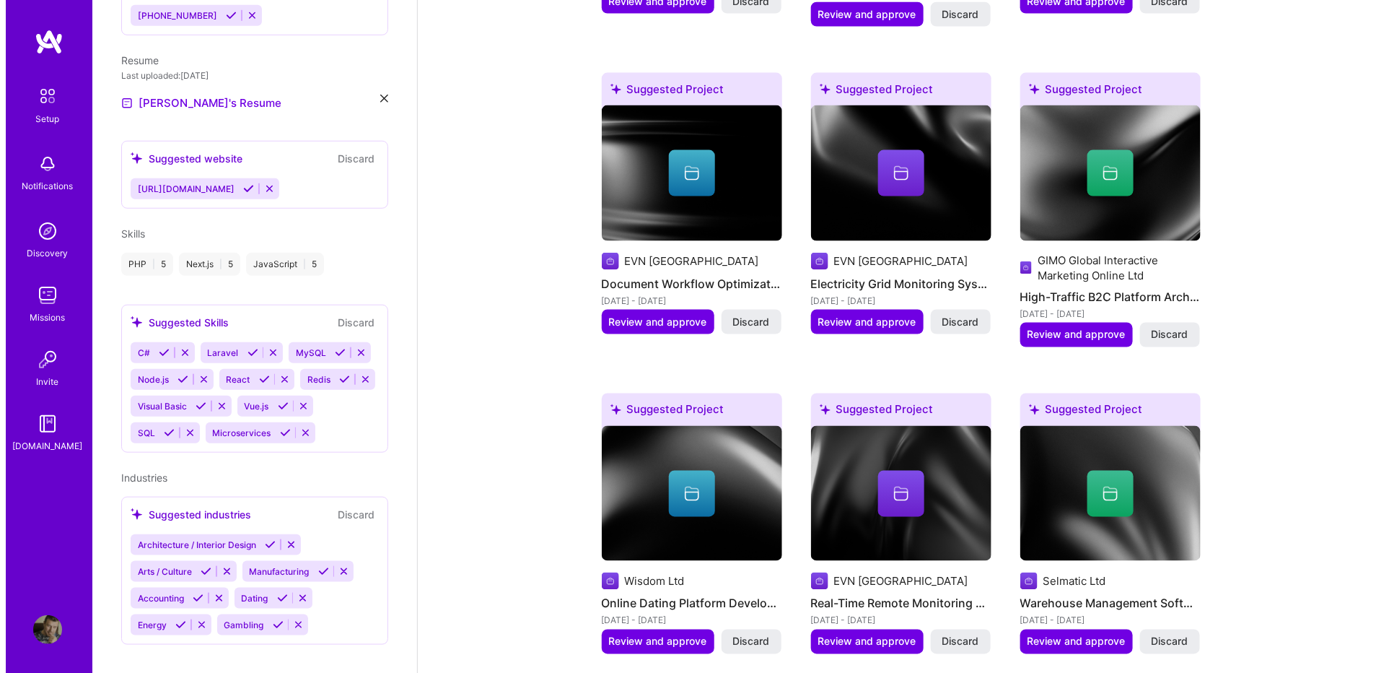
scroll to position [977, 0]
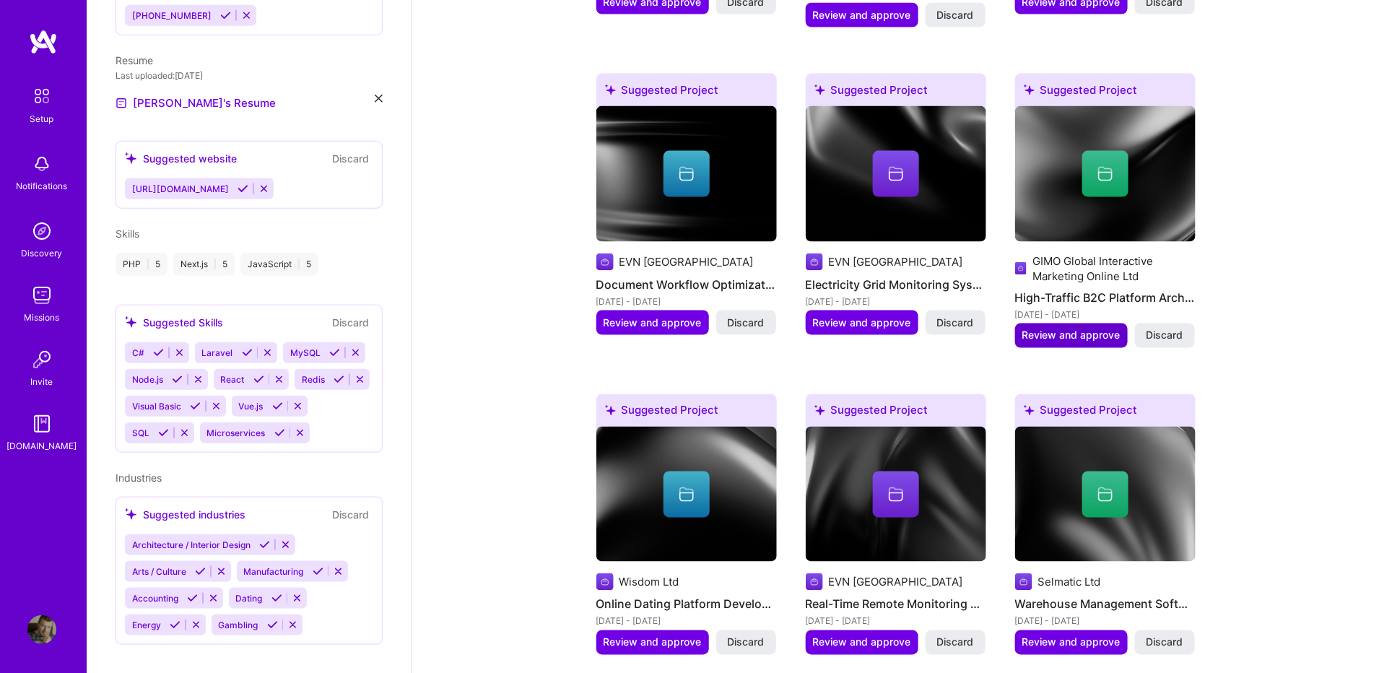
click at [1047, 328] on span "Review and approve" at bounding box center [1071, 335] width 98 height 14
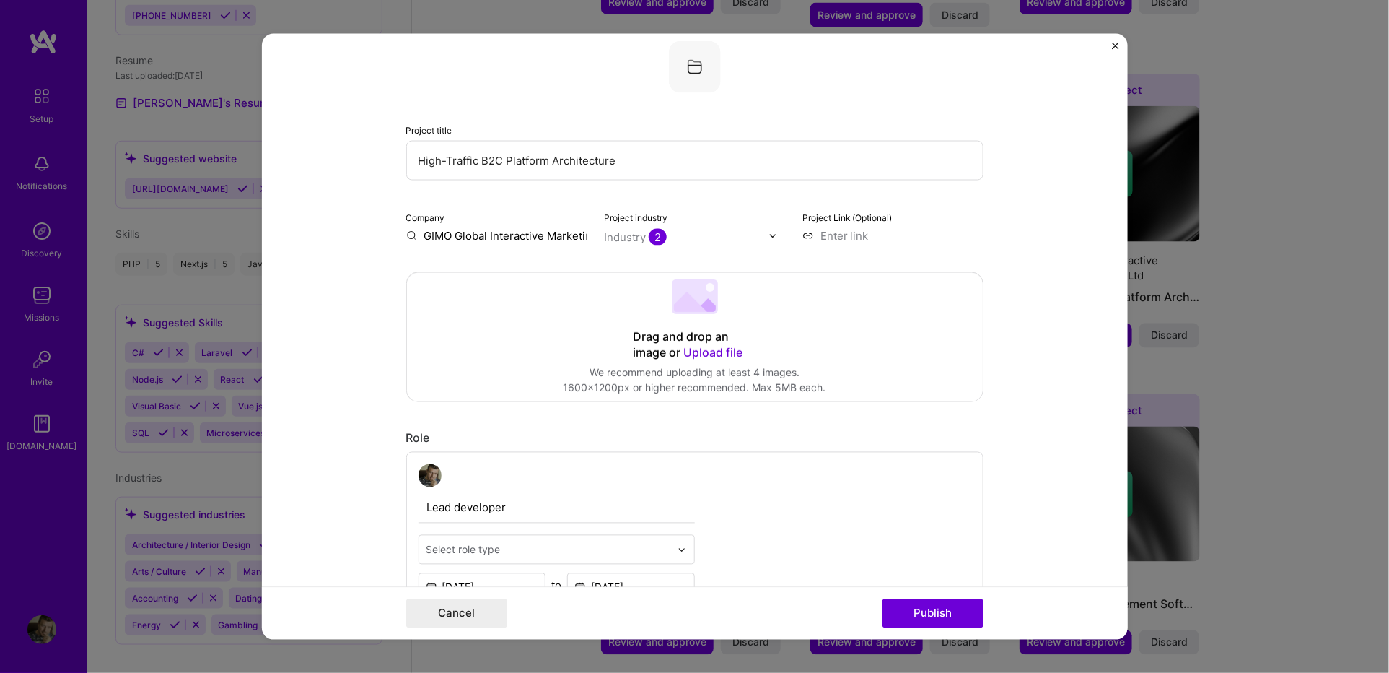
scroll to position [217, 0]
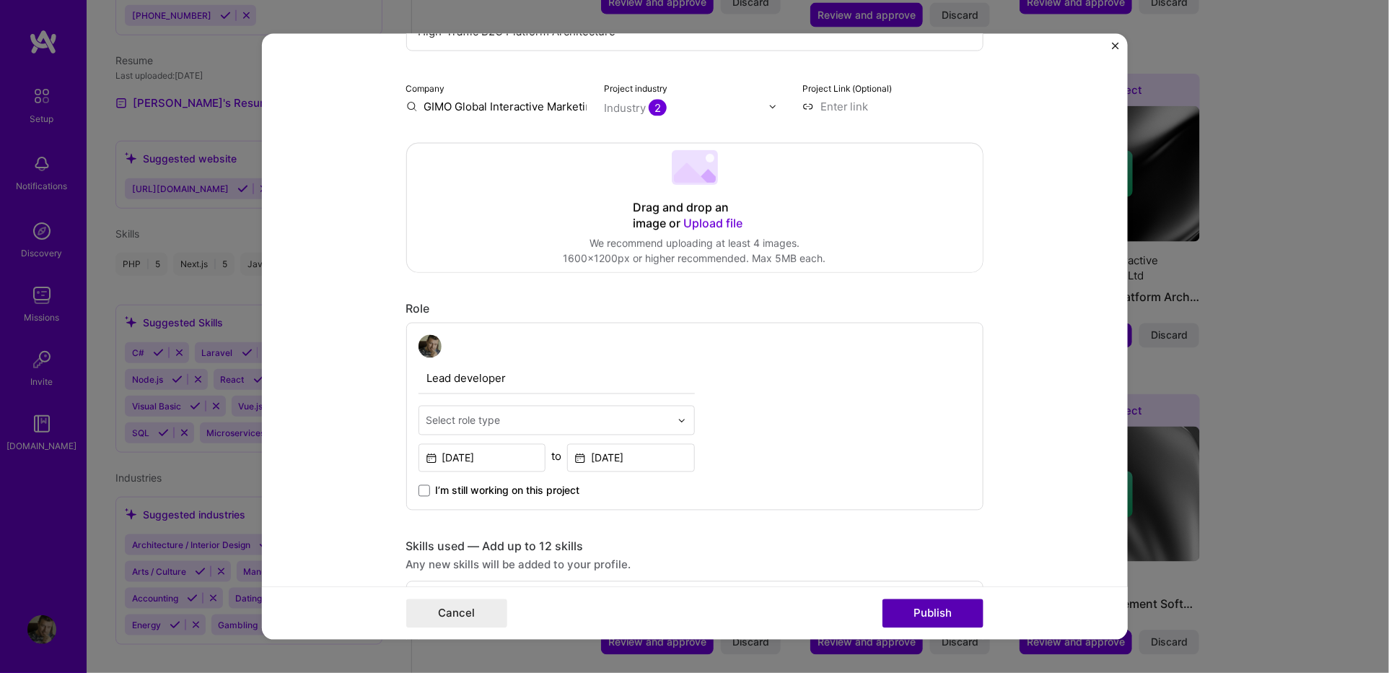
click at [923, 614] on button "Publish" at bounding box center [933, 612] width 101 height 29
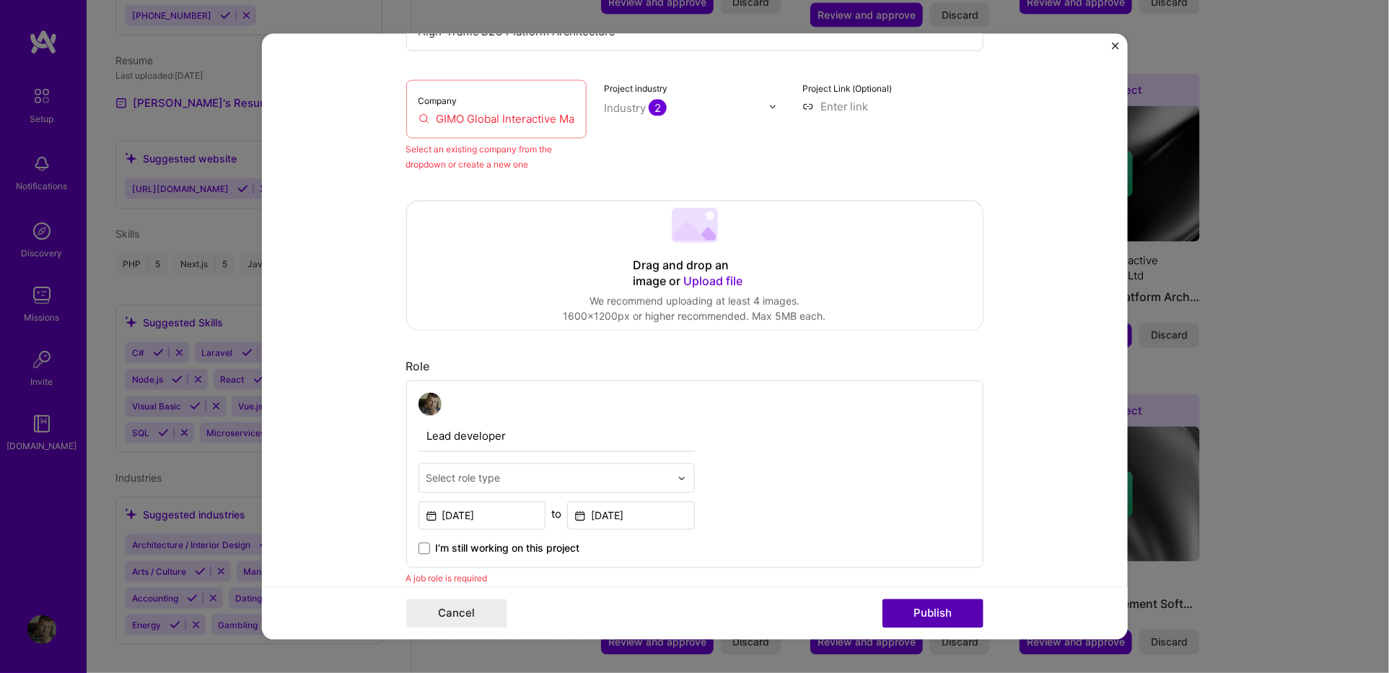
scroll to position [94, 0]
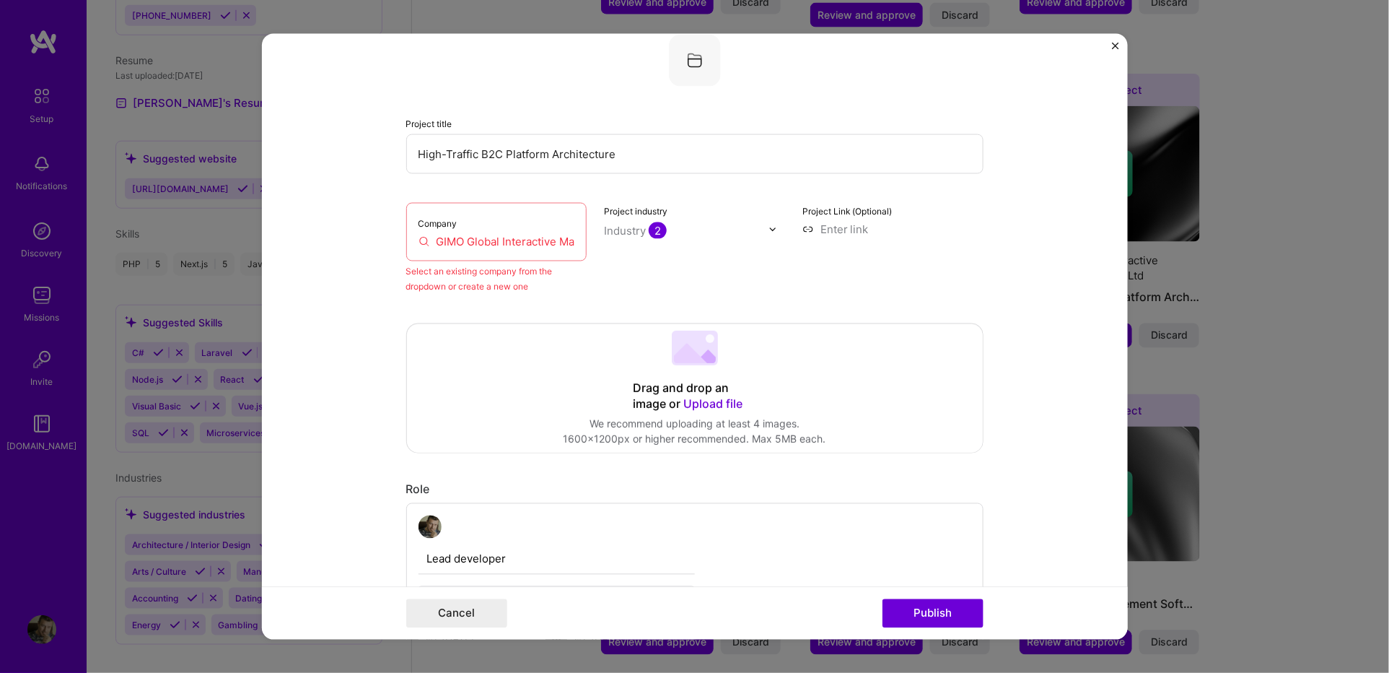
click at [516, 237] on input "GIMO Global Interactive Marketing Online Ltd" at bounding box center [497, 241] width 157 height 15
click at [451, 223] on label "Company" at bounding box center [438, 223] width 39 height 11
drag, startPoint x: 431, startPoint y: 238, endPoint x: 728, endPoint y: 241, distance: 297.4
click at [728, 241] on div "Company GIMO Global Interactive Marketing Online Ltd Select an existing company…" at bounding box center [694, 249] width 577 height 92
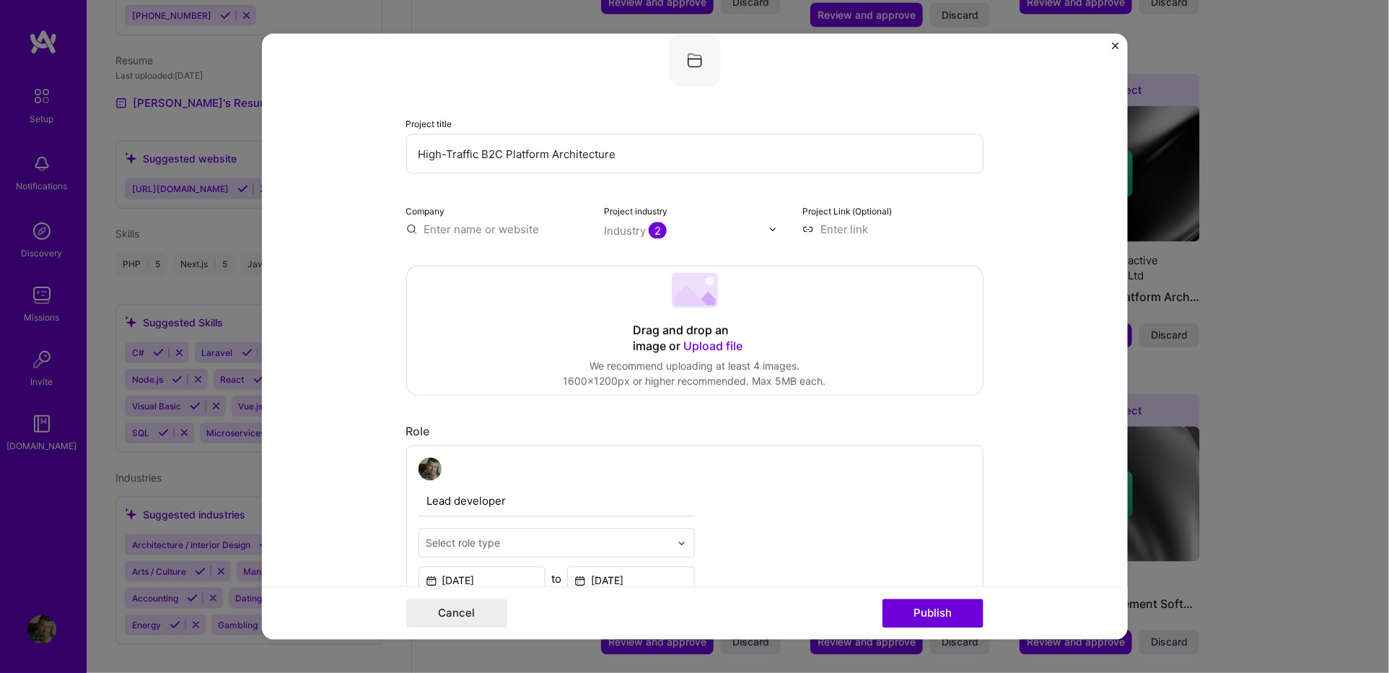
scroll to position [0, 0]
click at [510, 268] on span "GIMO Global Interactive Marketing Online Ltd" at bounding box center [533, 265] width 167 height 30
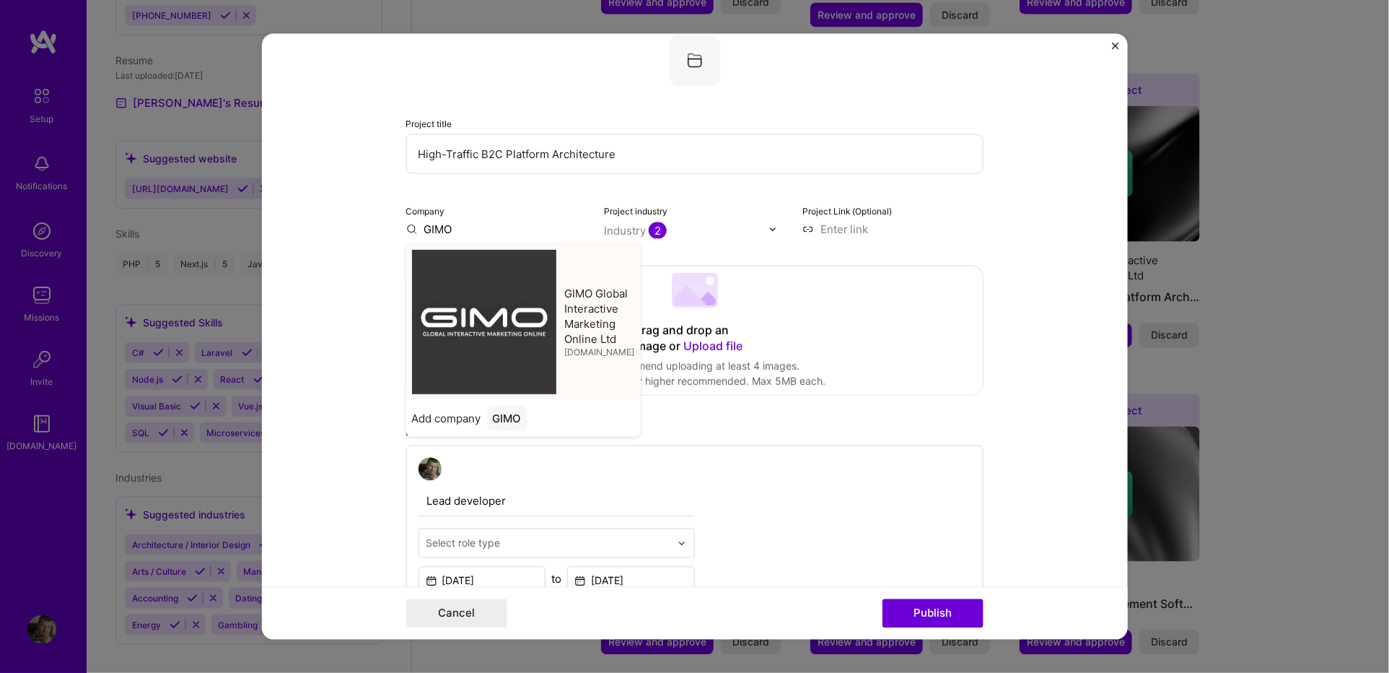
type input "GIMO Global Interactive Marketing Online Ltd"
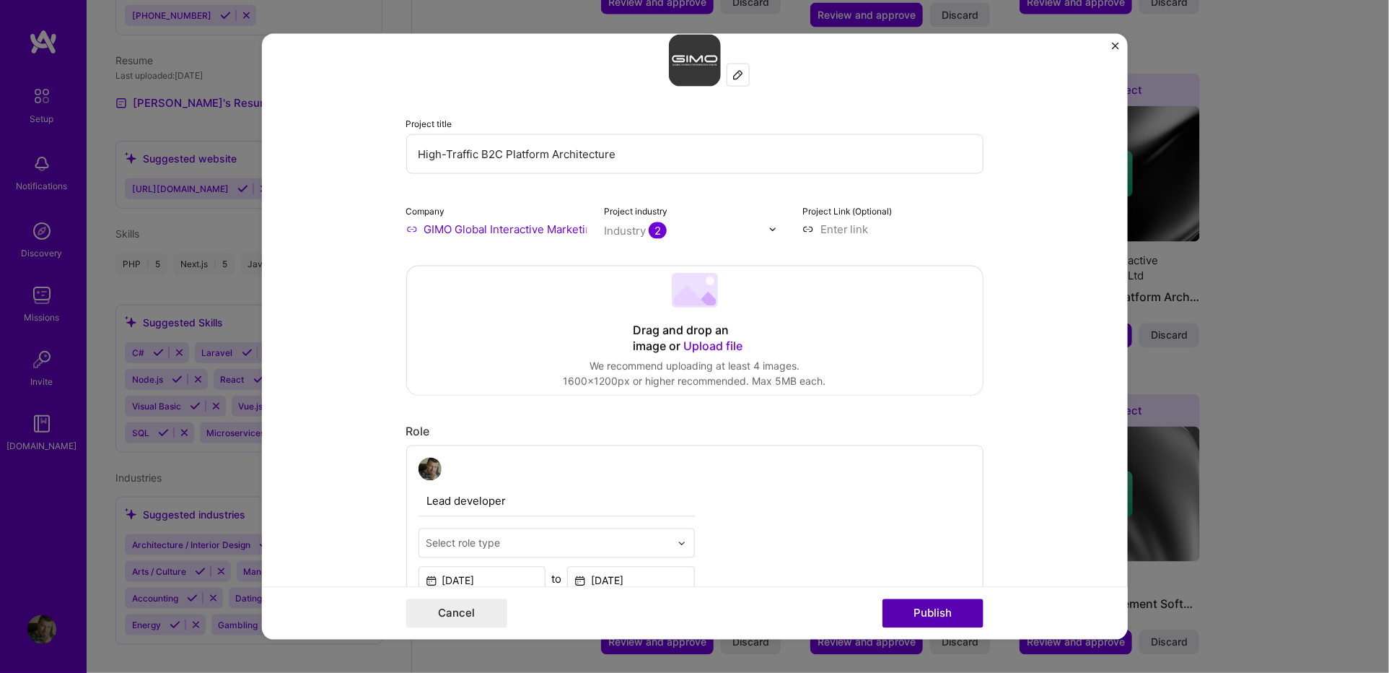
click at [924, 626] on button "Publish" at bounding box center [933, 612] width 101 height 29
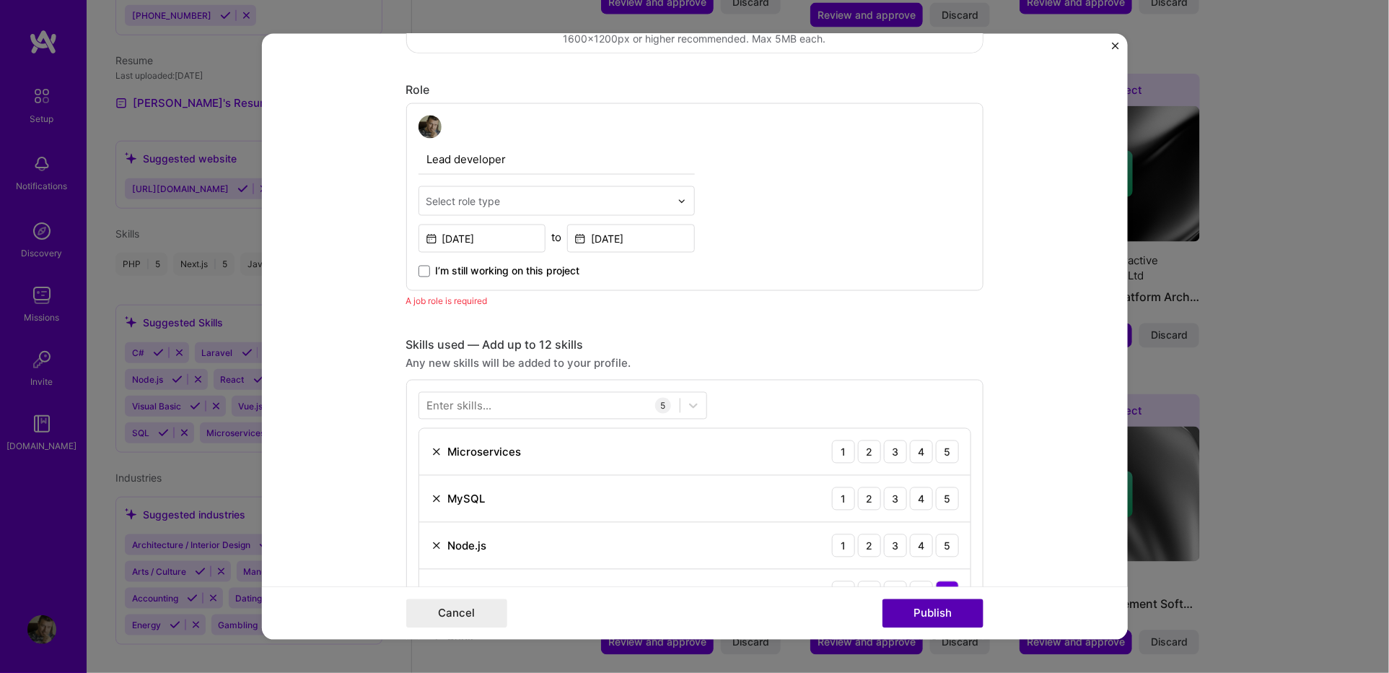
scroll to position [483, 0]
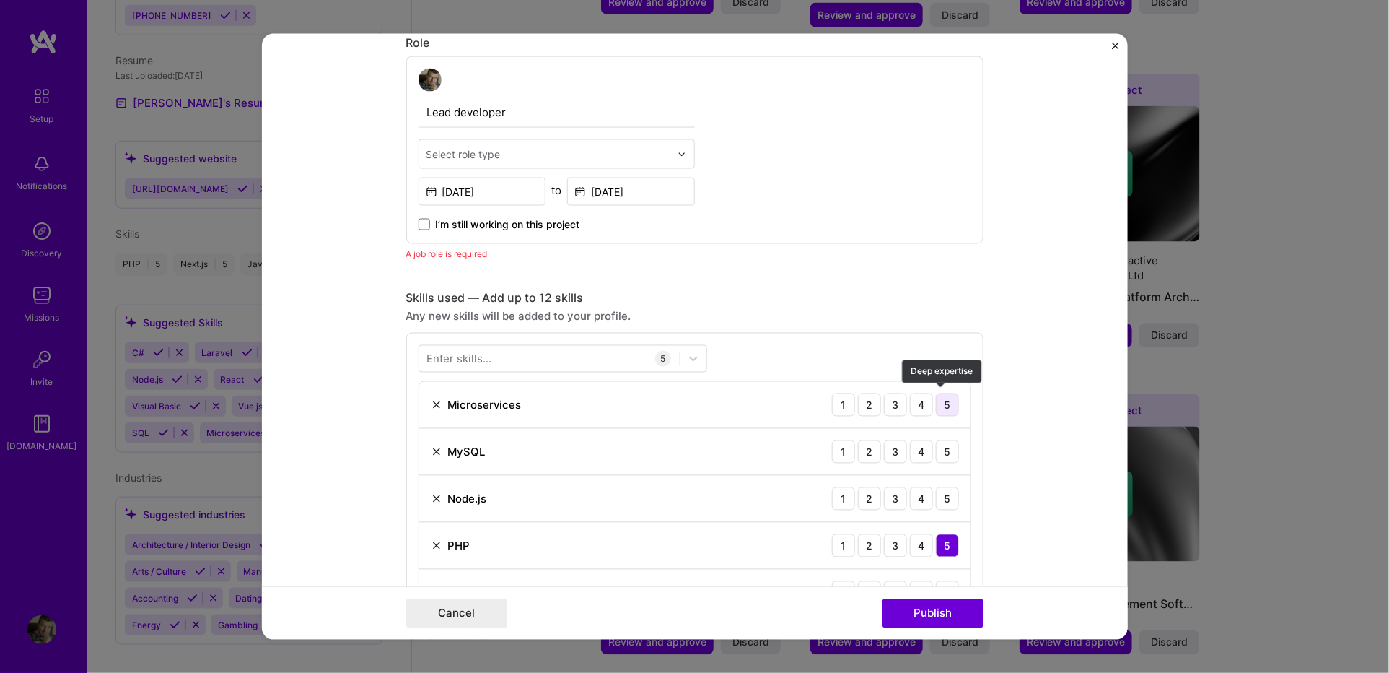
click at [940, 402] on div "5" at bounding box center [947, 404] width 23 height 23
click at [938, 443] on div "5" at bounding box center [947, 451] width 23 height 23
click at [940, 495] on div "5" at bounding box center [947, 498] width 23 height 23
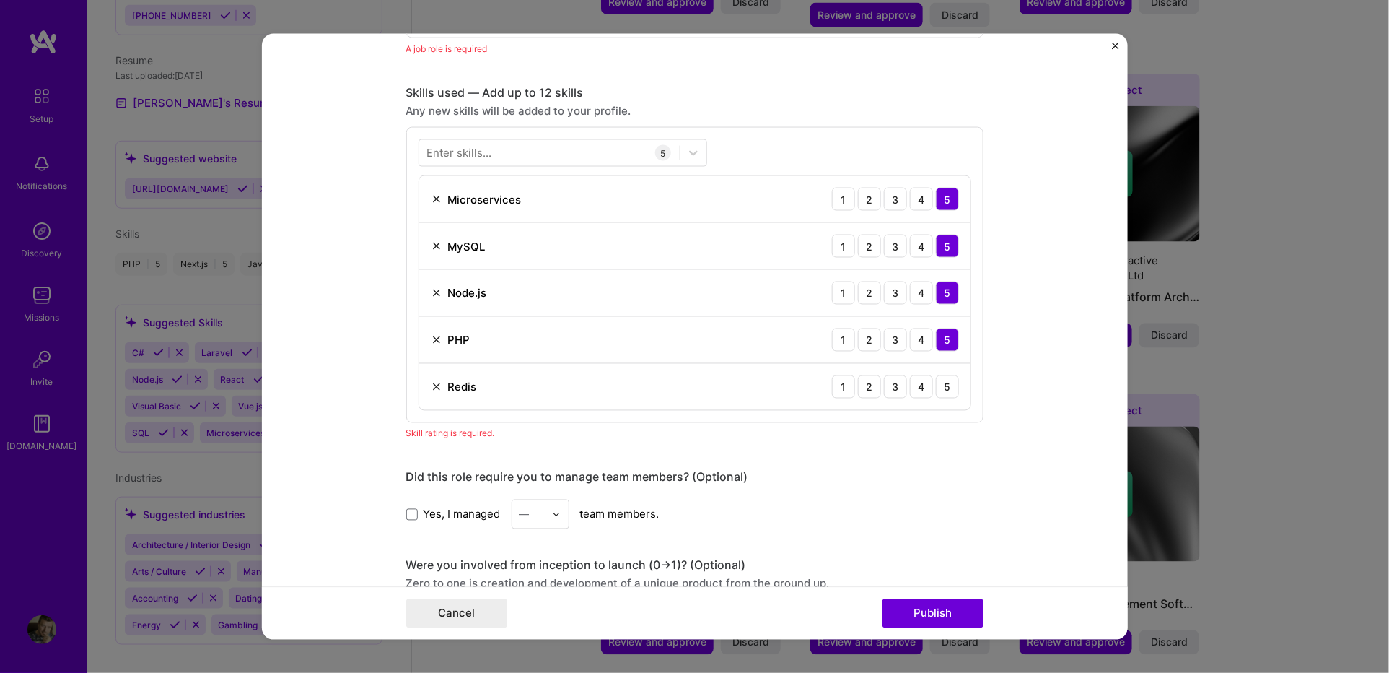
scroll to position [699, 0]
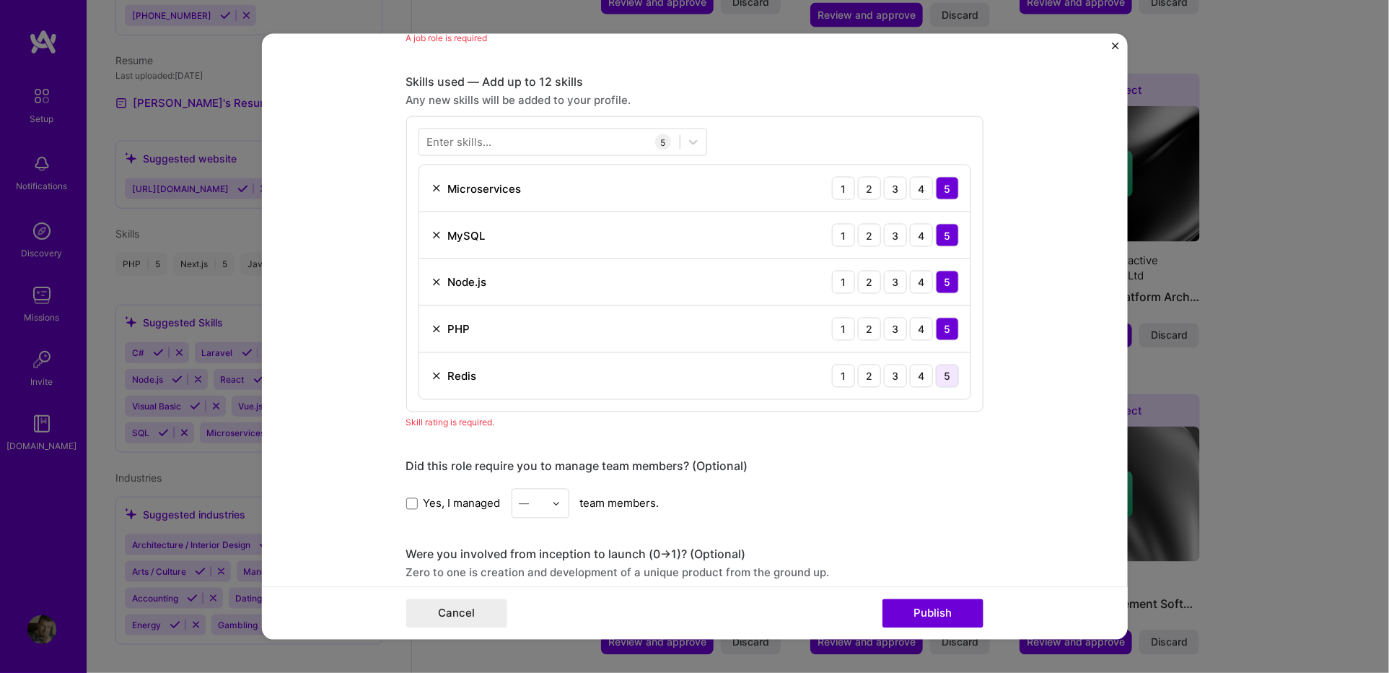
click at [940, 377] on div "5" at bounding box center [947, 375] width 23 height 23
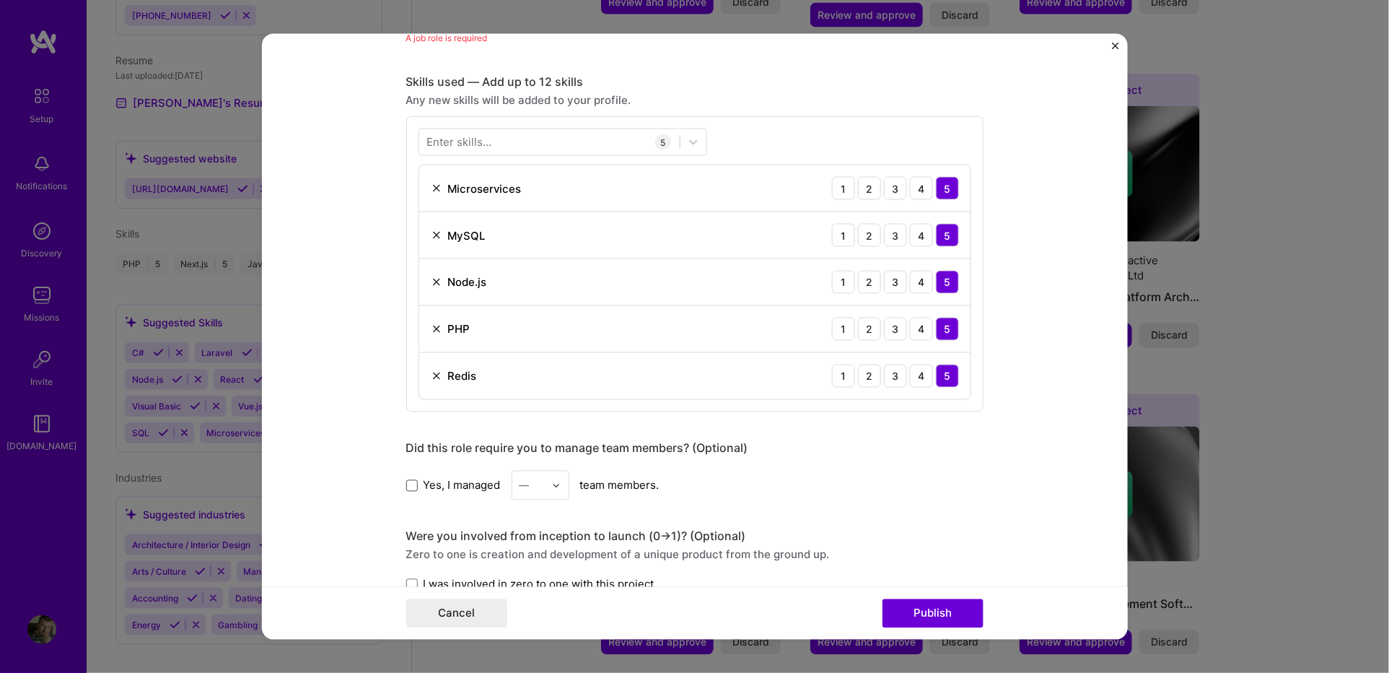
click at [406, 479] on span at bounding box center [412, 485] width 12 height 12
click at [0, 0] on input "Yes, I managed" at bounding box center [0, 0] width 0 height 0
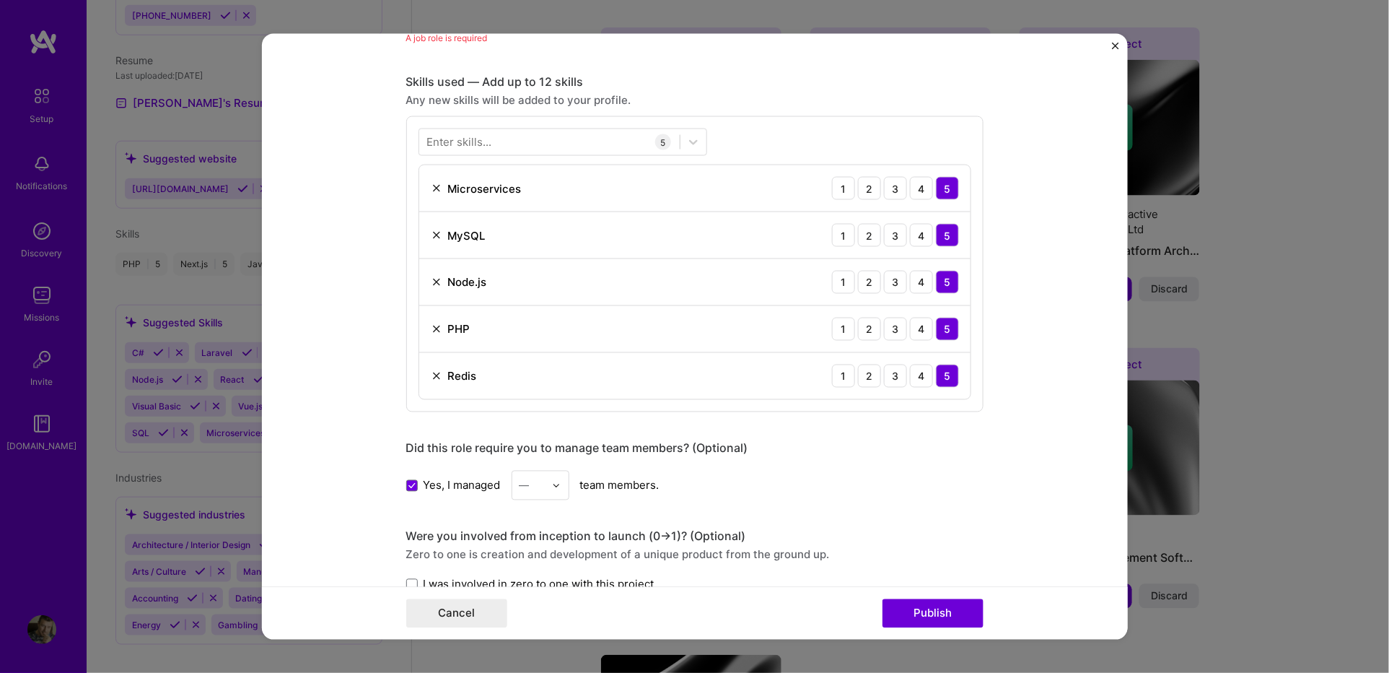
click at [552, 481] on img at bounding box center [556, 485] width 9 height 9
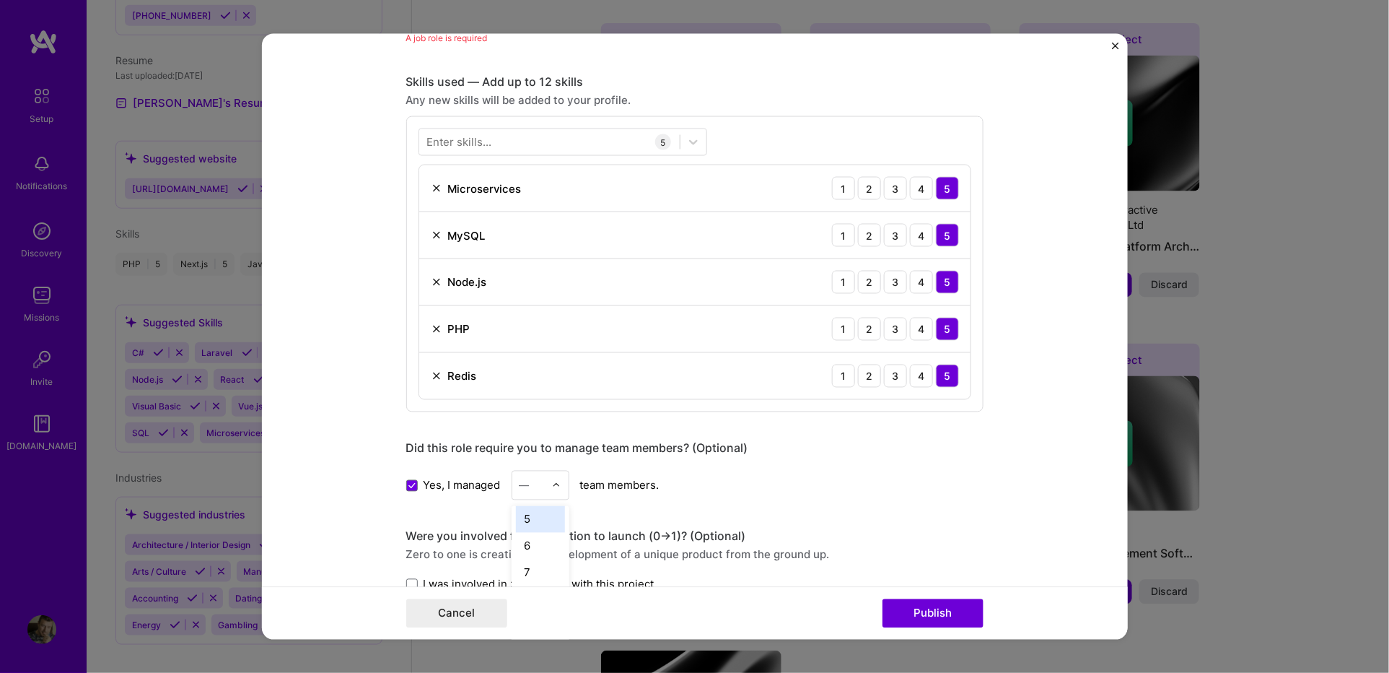
scroll to position [144, 0]
click at [528, 509] on div "6" at bounding box center [540, 512] width 49 height 27
click at [800, 494] on div "Yes, I managed 6 team members." at bounding box center [694, 486] width 577 height 30
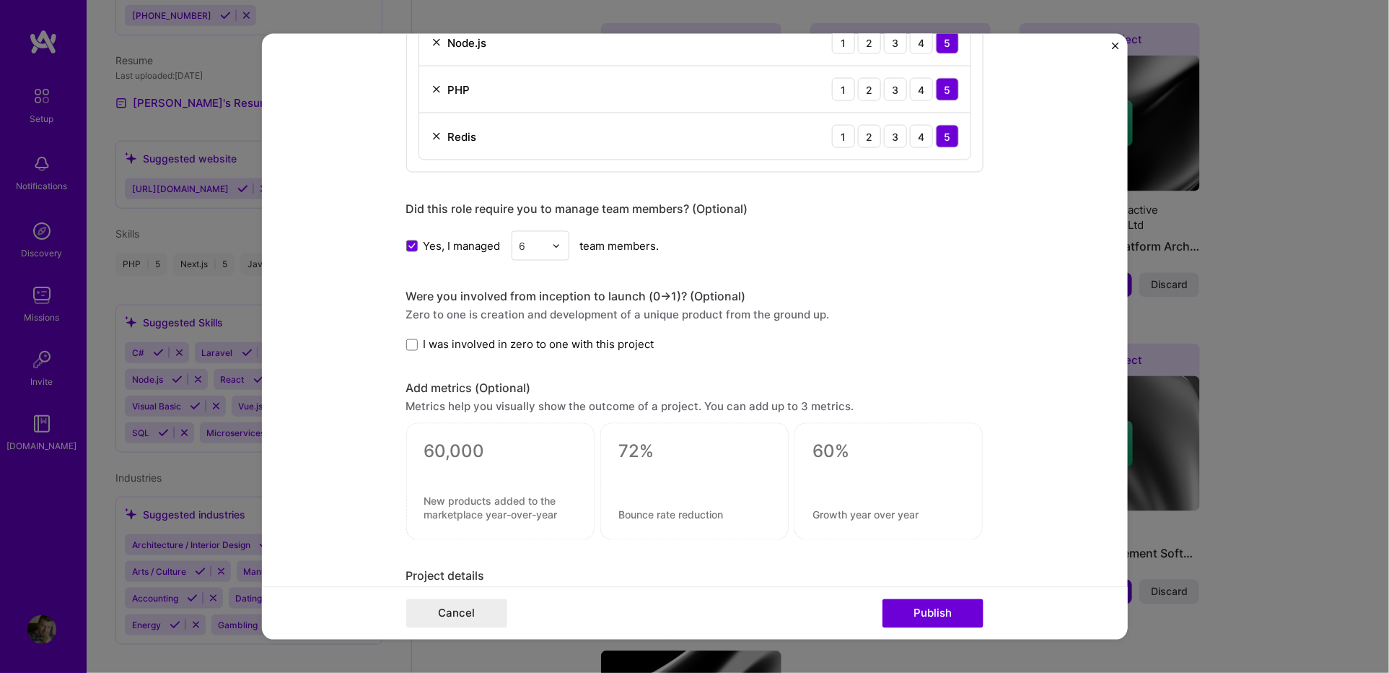
scroll to position [988, 0]
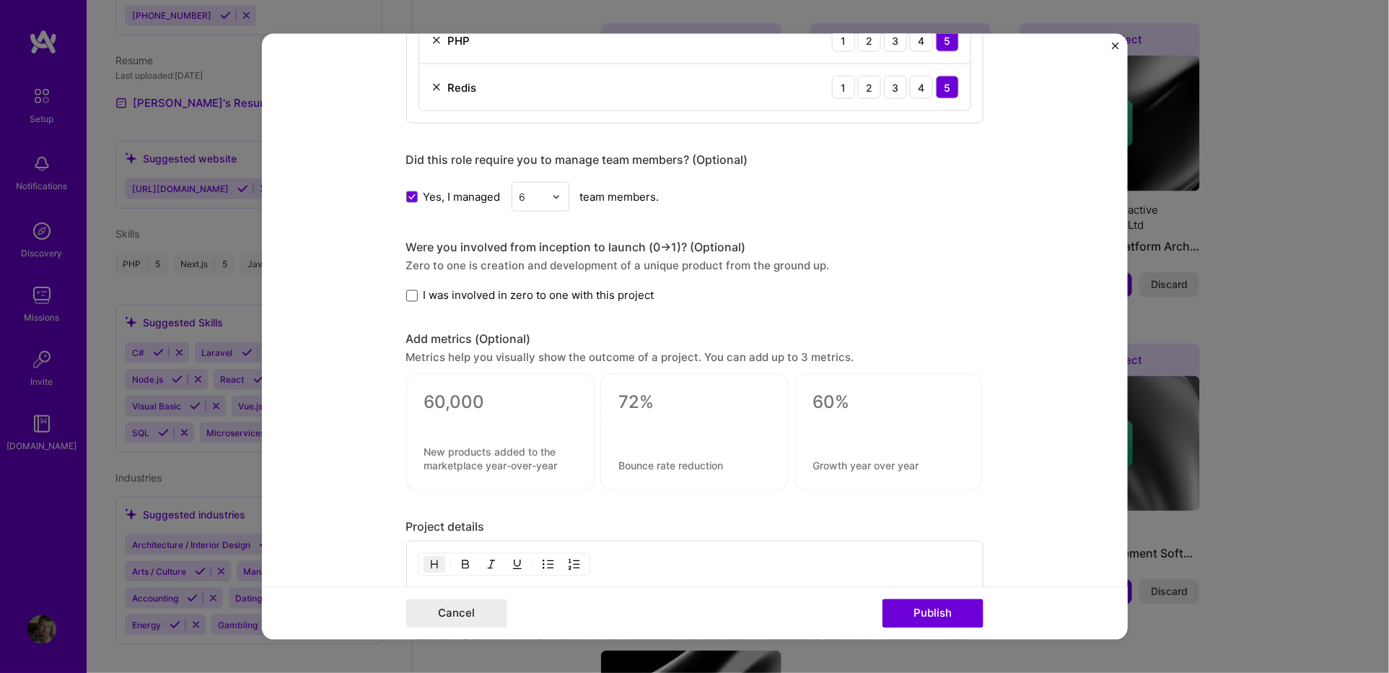
click at [407, 290] on span at bounding box center [412, 295] width 12 height 12
click at [0, 0] on input "I was involved in zero to one with this project" at bounding box center [0, 0] width 0 height 0
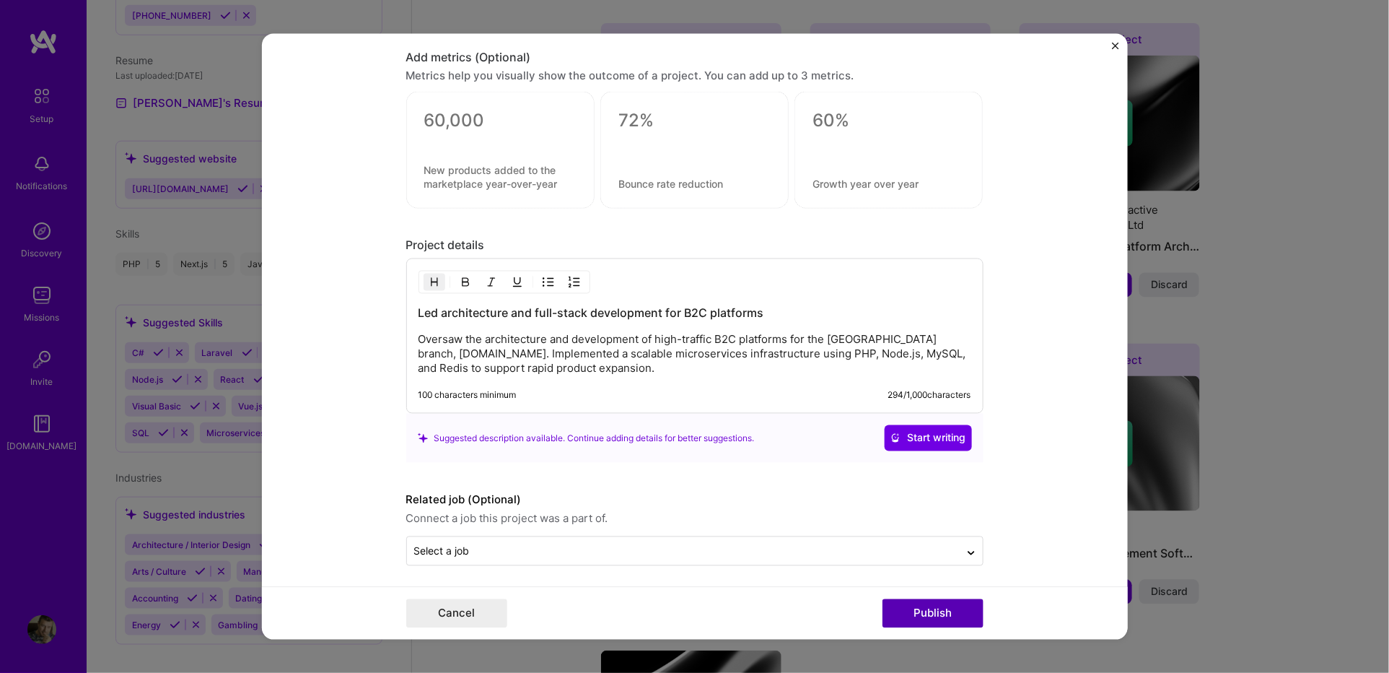
click at [920, 614] on button "Publish" at bounding box center [933, 612] width 101 height 29
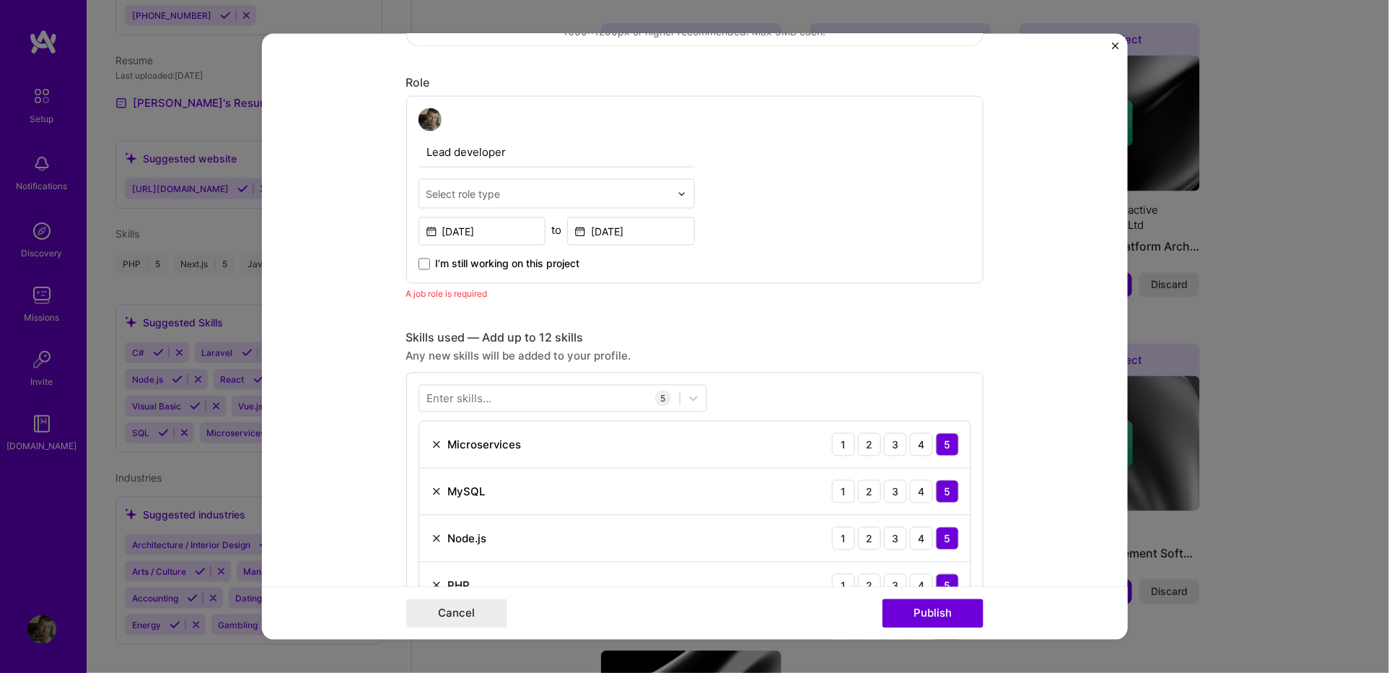
scroll to position [411, 0]
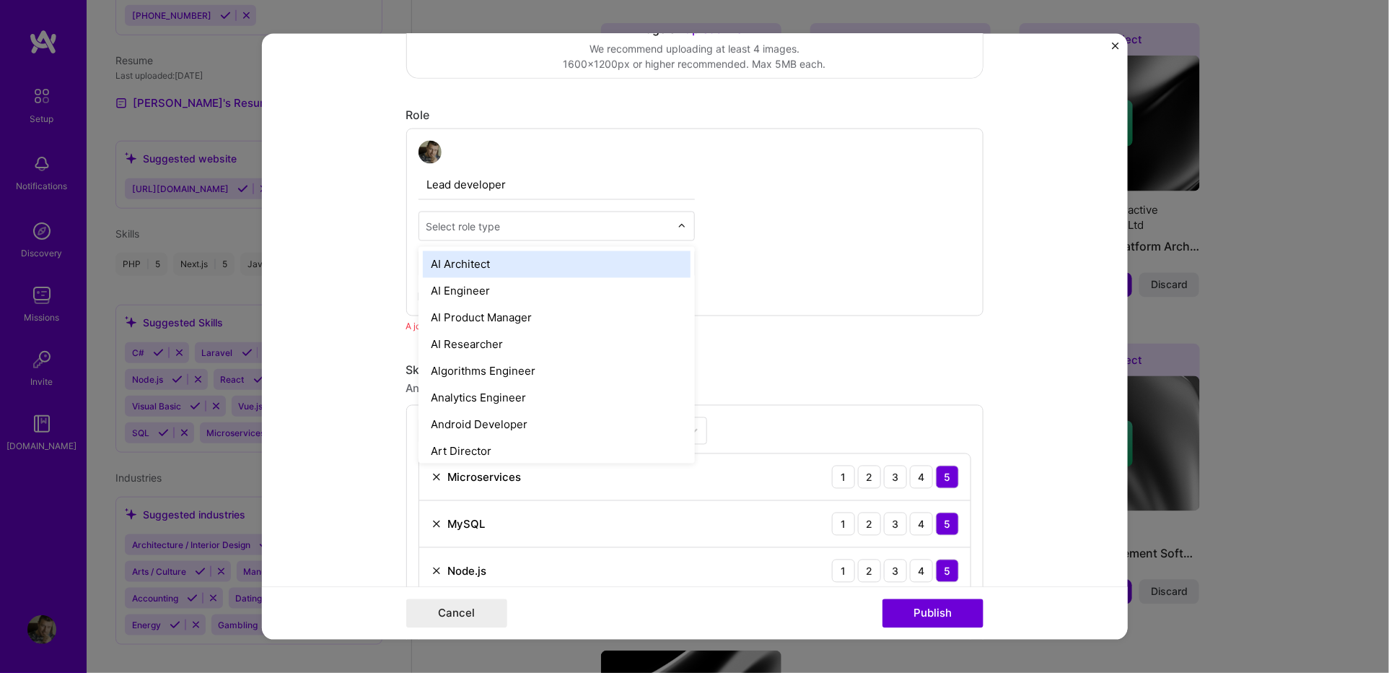
click at [678, 225] on img at bounding box center [682, 226] width 9 height 9
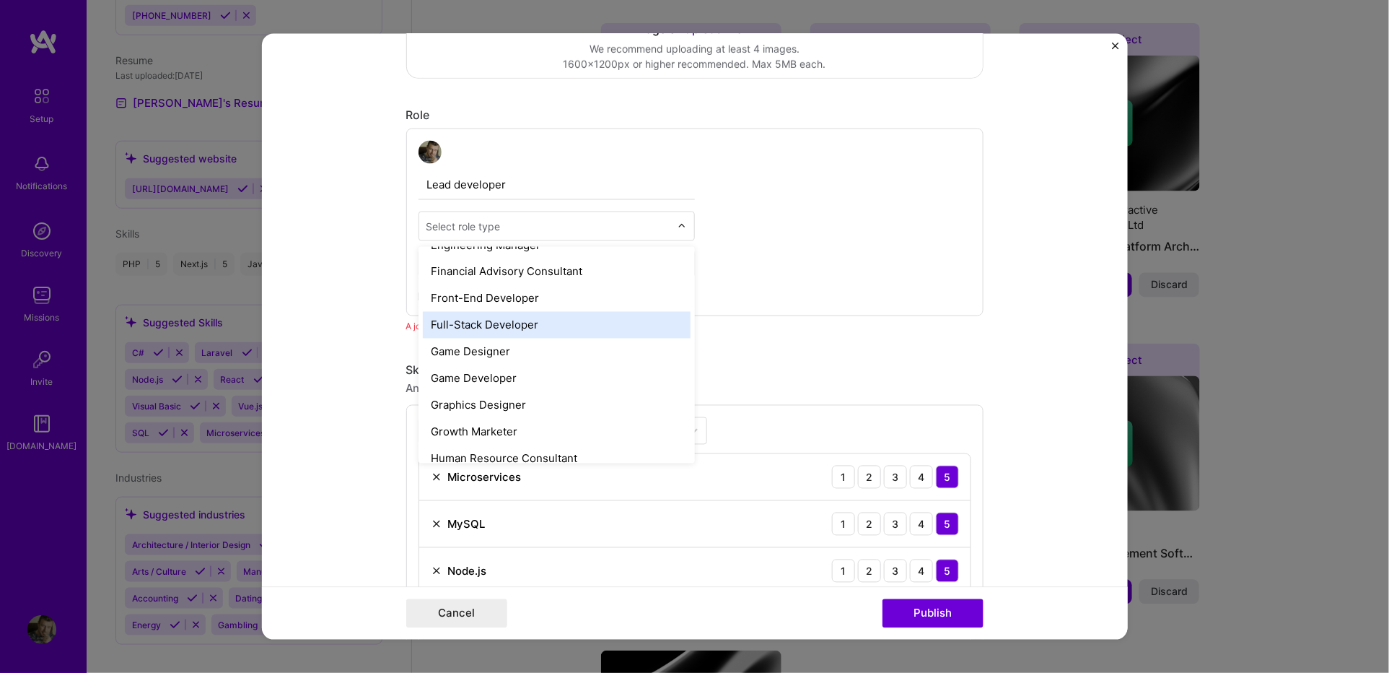
click at [535, 319] on div "Full-Stack Developer" at bounding box center [557, 325] width 268 height 27
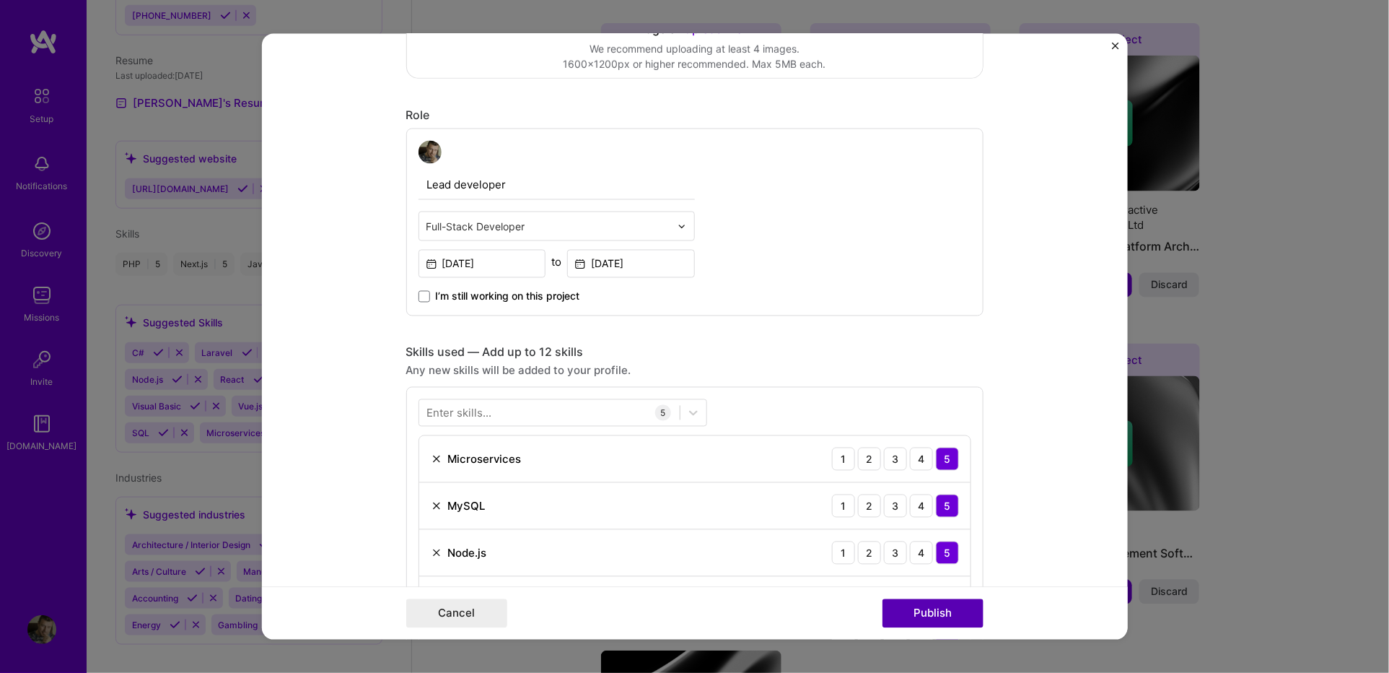
click at [914, 615] on button "Publish" at bounding box center [933, 612] width 101 height 29
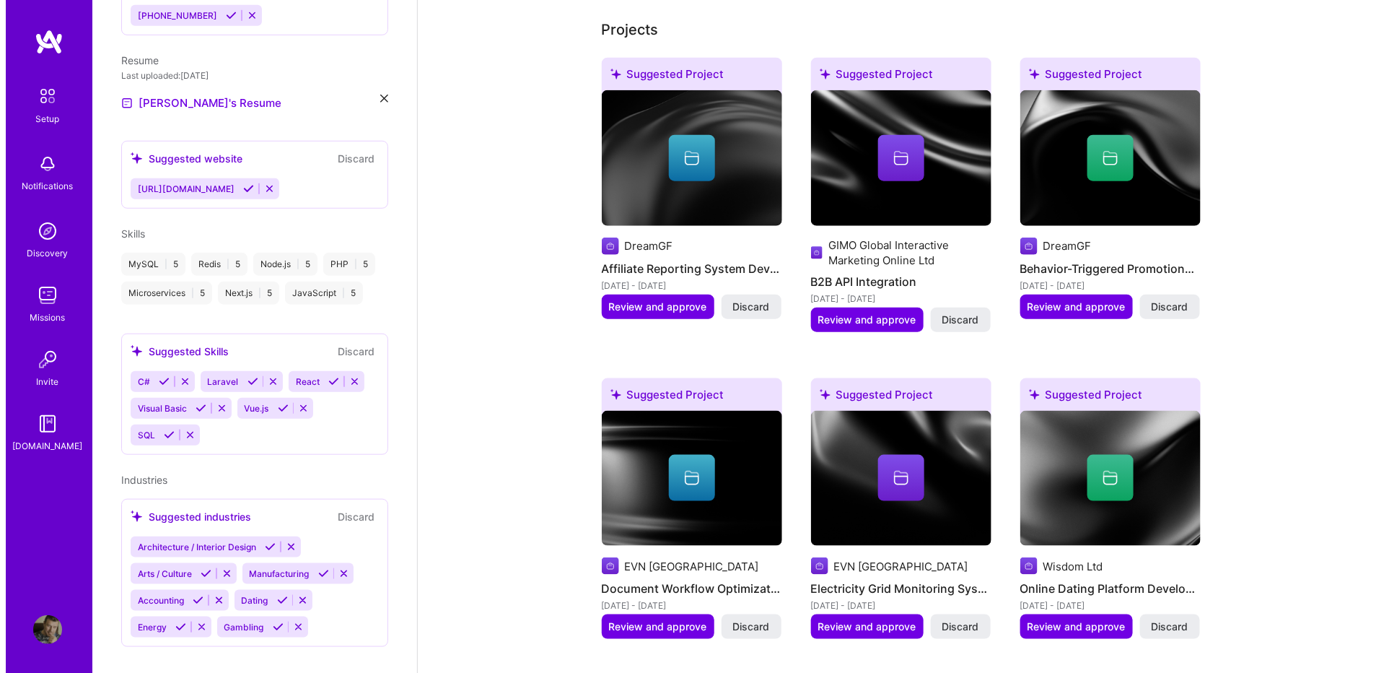
scroll to position [594, 0]
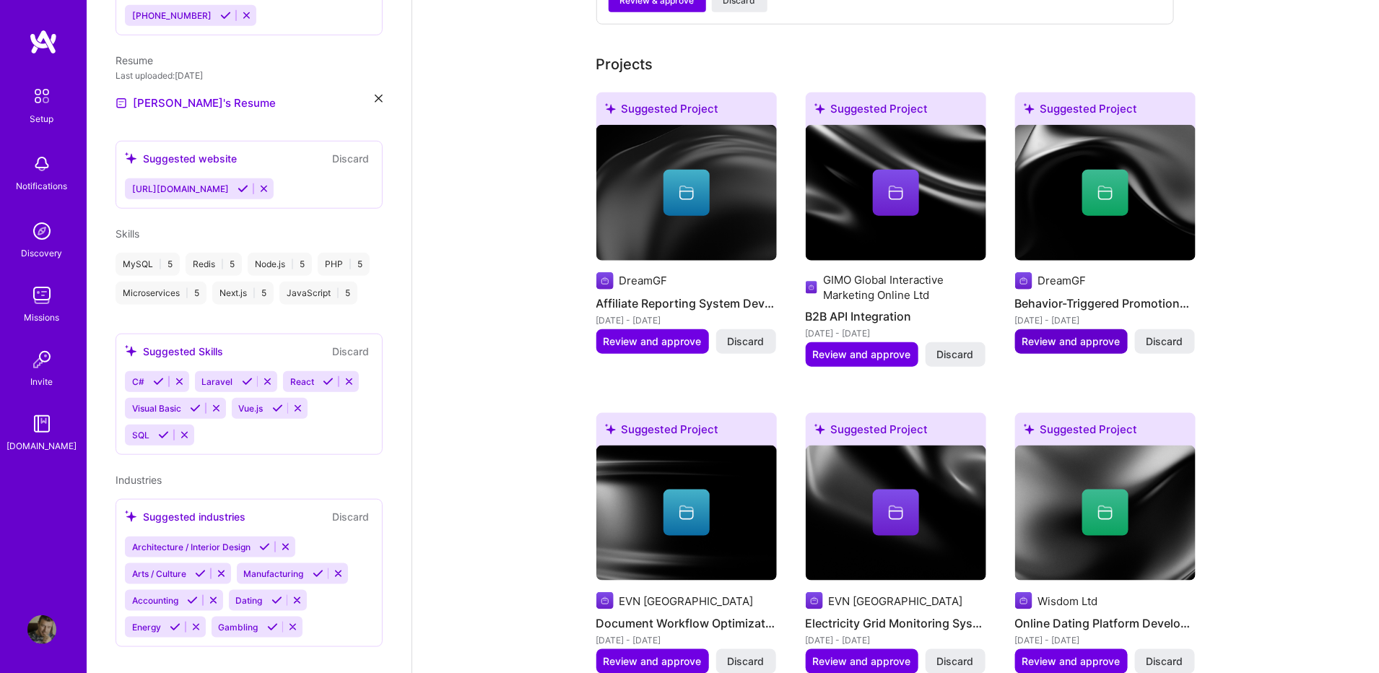
click at [1057, 334] on span "Review and approve" at bounding box center [1071, 341] width 98 height 14
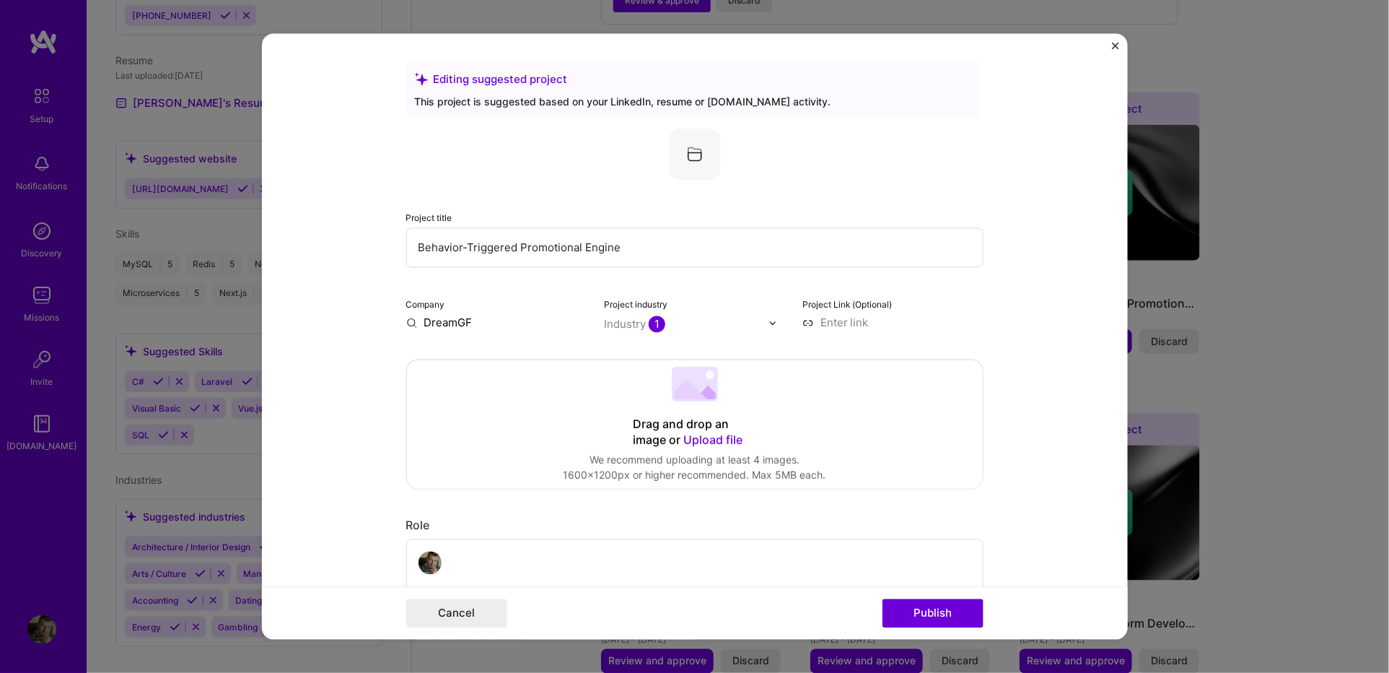
click at [446, 322] on input "DreamGF" at bounding box center [496, 322] width 181 height 15
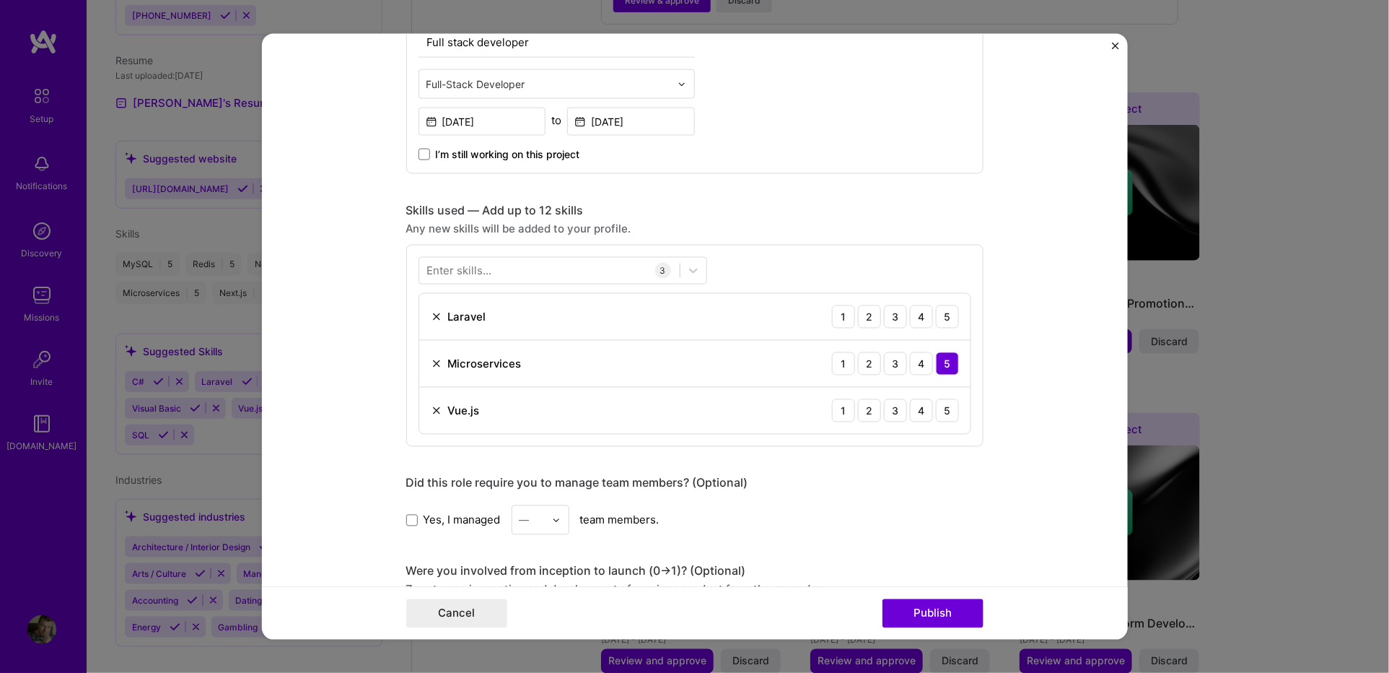
scroll to position [577, 0]
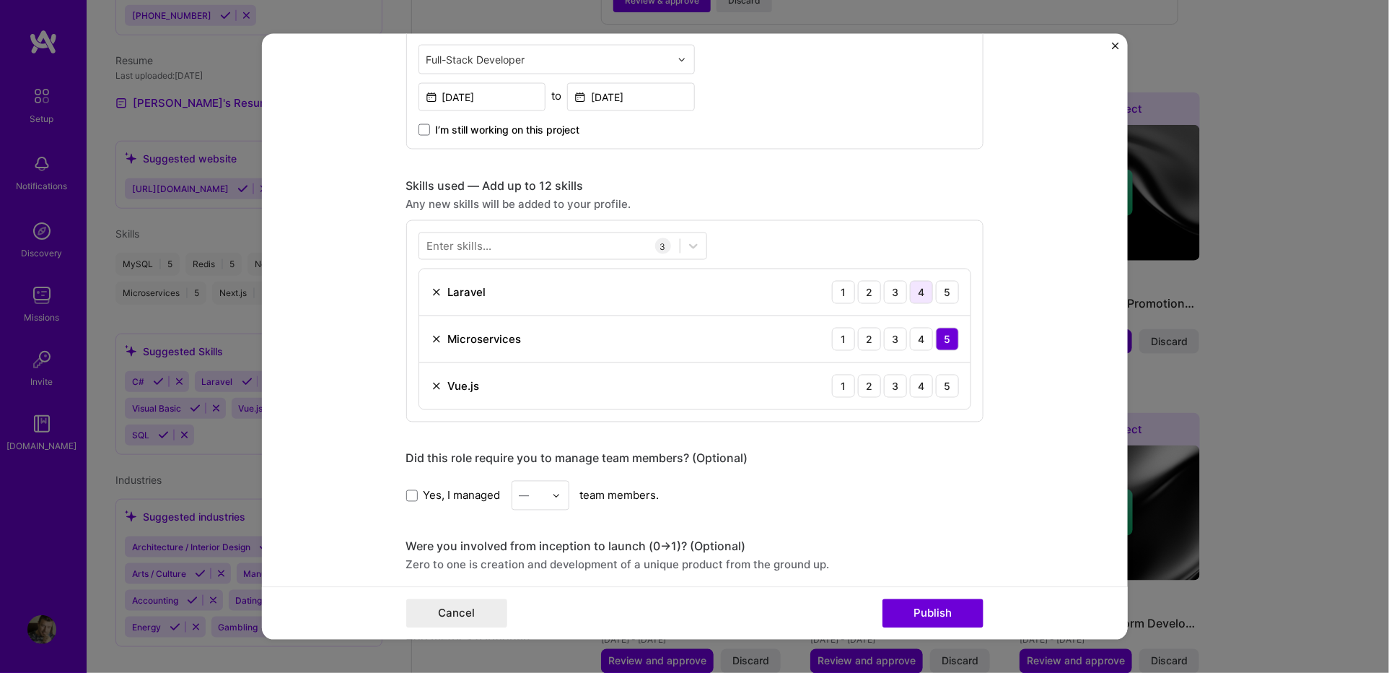
click at [911, 289] on div "4" at bounding box center [921, 292] width 23 height 23
click at [920, 385] on div "4" at bounding box center [921, 386] width 23 height 23
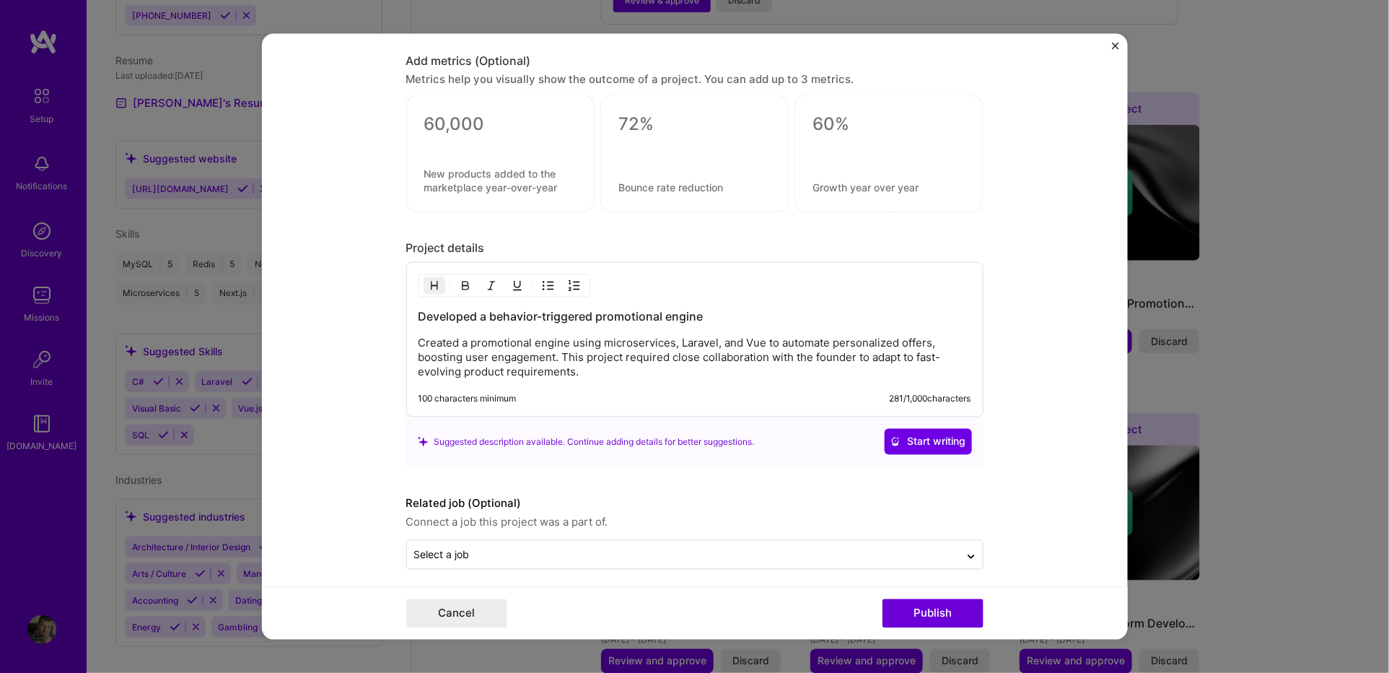
scroll to position [1159, 0]
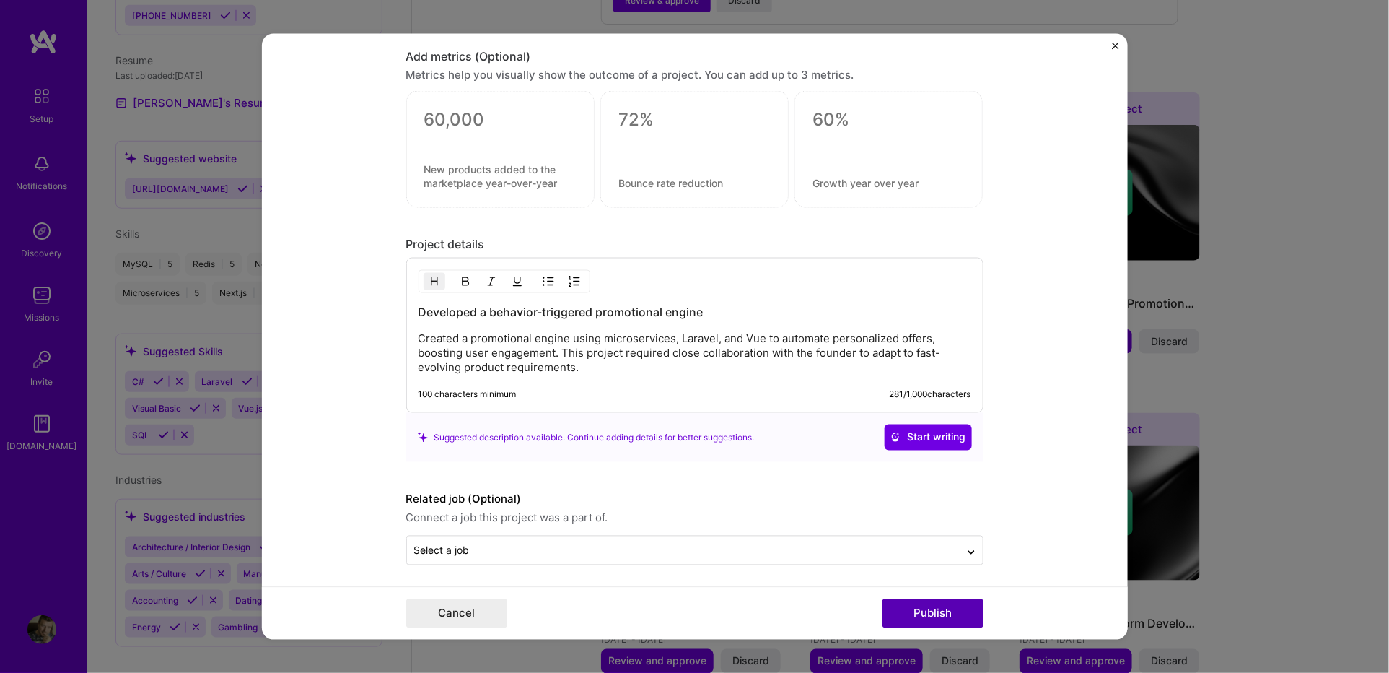
click at [914, 616] on button "Publish" at bounding box center [933, 612] width 101 height 29
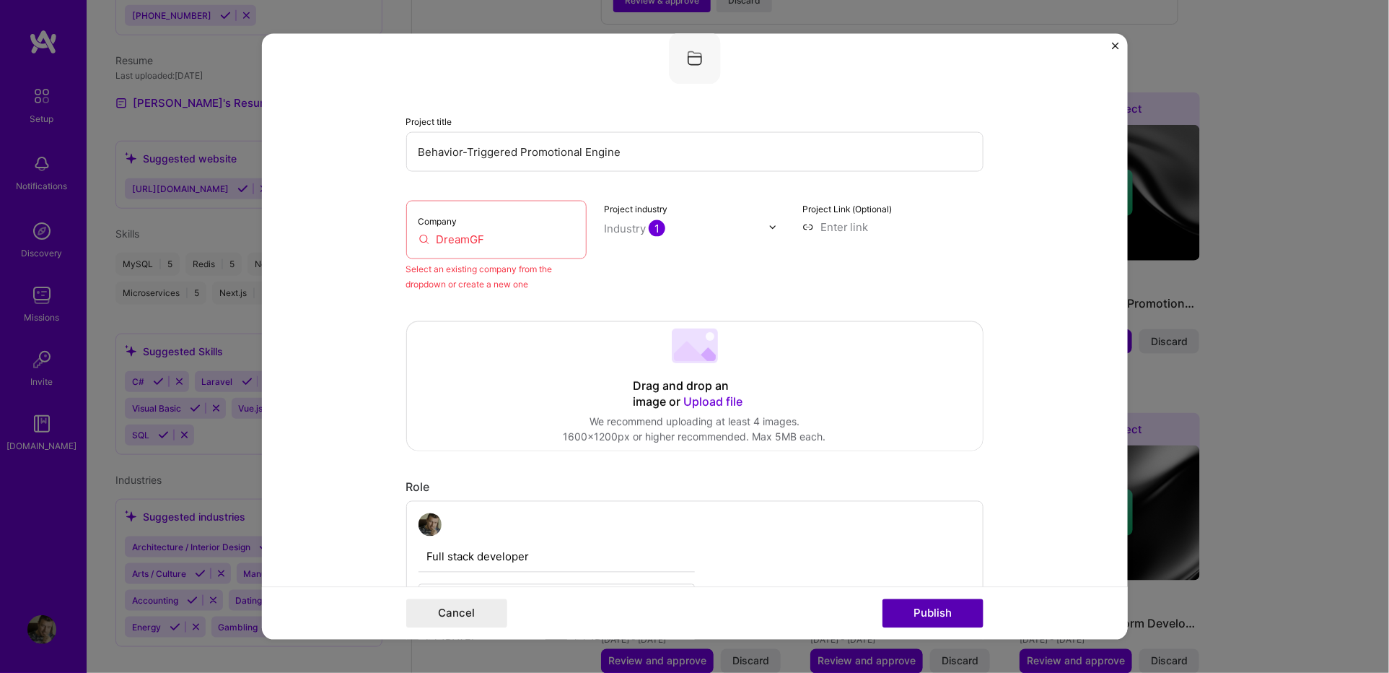
scroll to position [94, 0]
click at [512, 238] on input "DreamGF" at bounding box center [497, 241] width 157 height 15
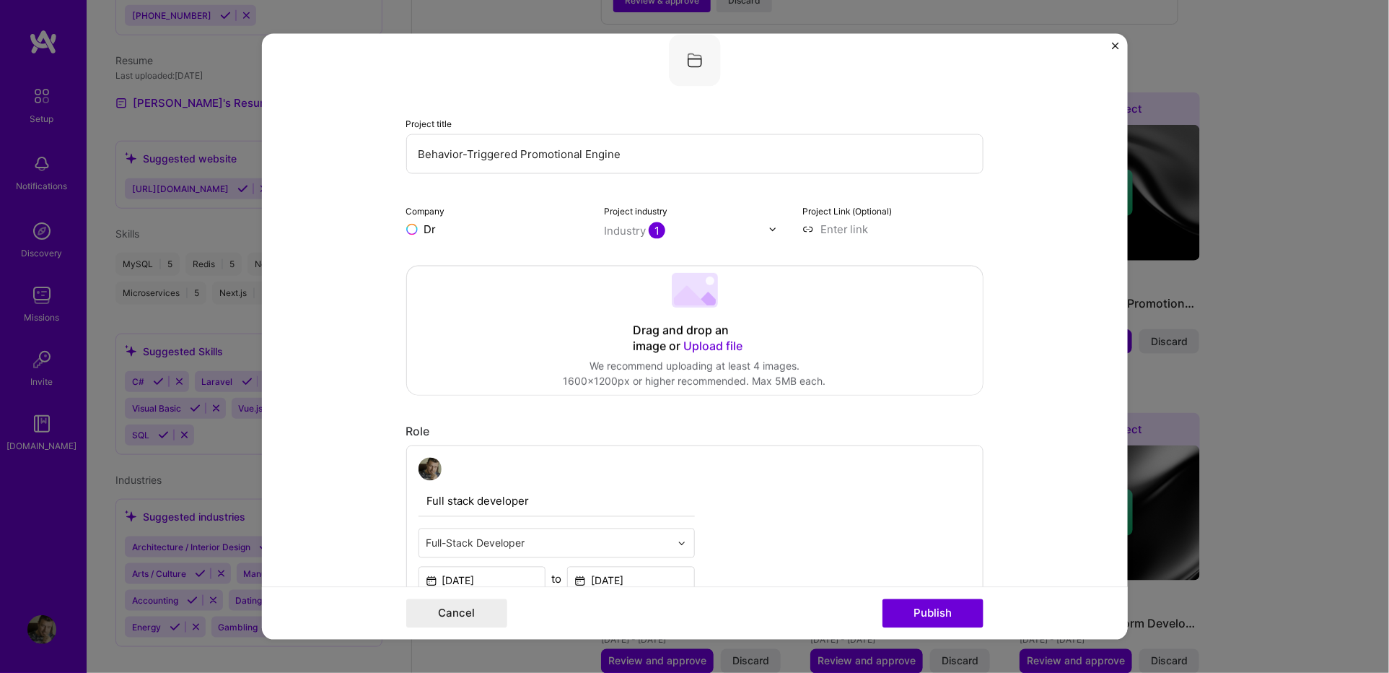
type input "D"
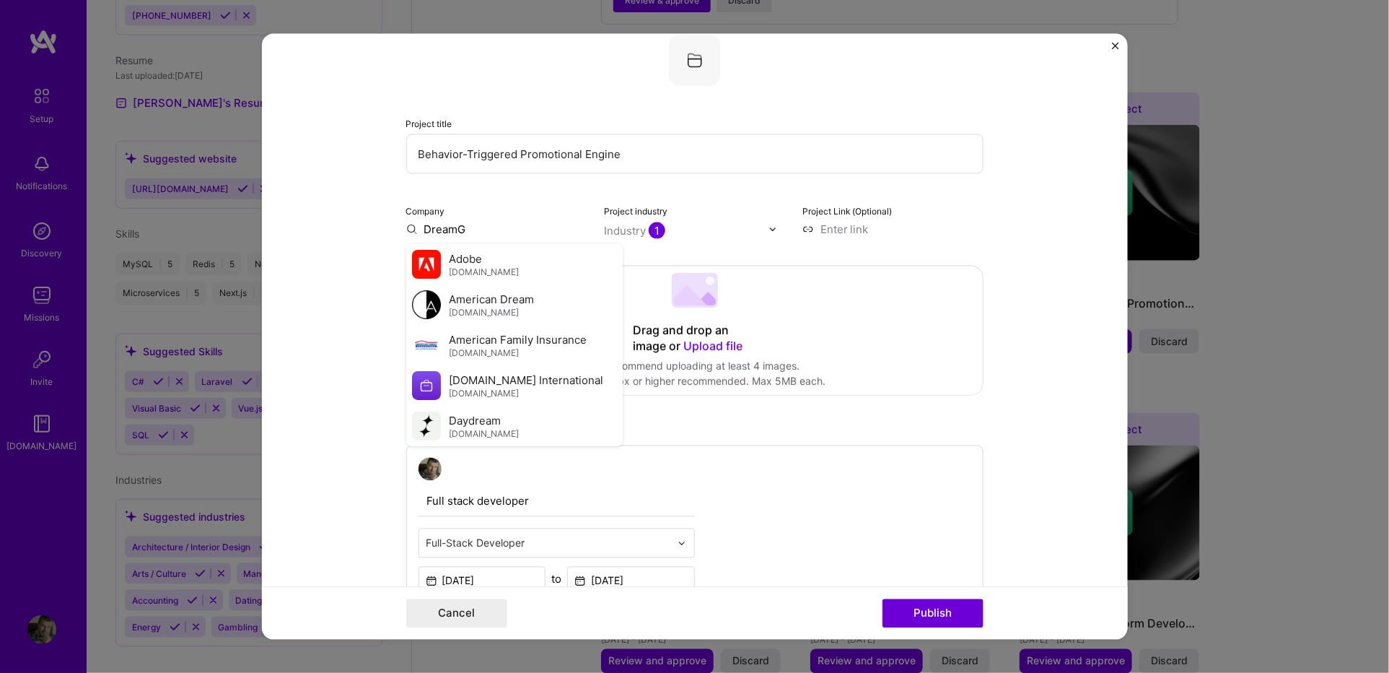
type input "DreamGF"
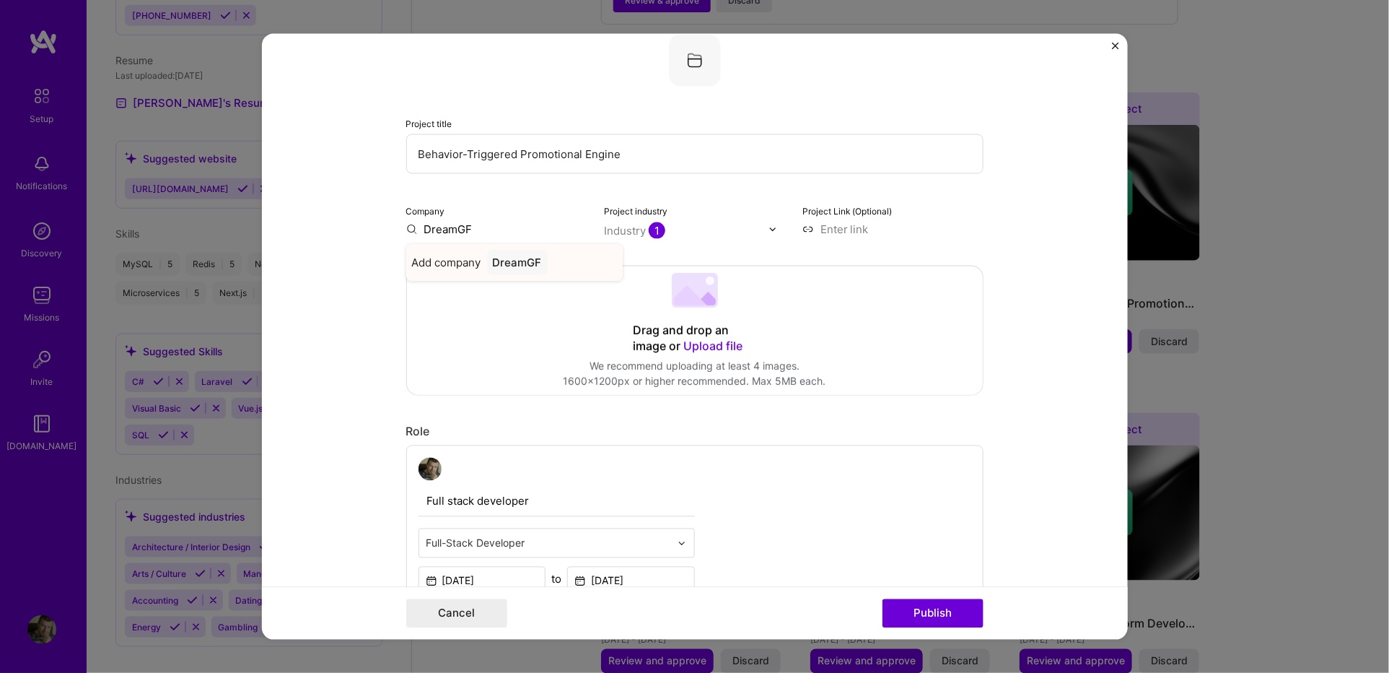
click at [500, 259] on div "DreamGF" at bounding box center [517, 262] width 61 height 25
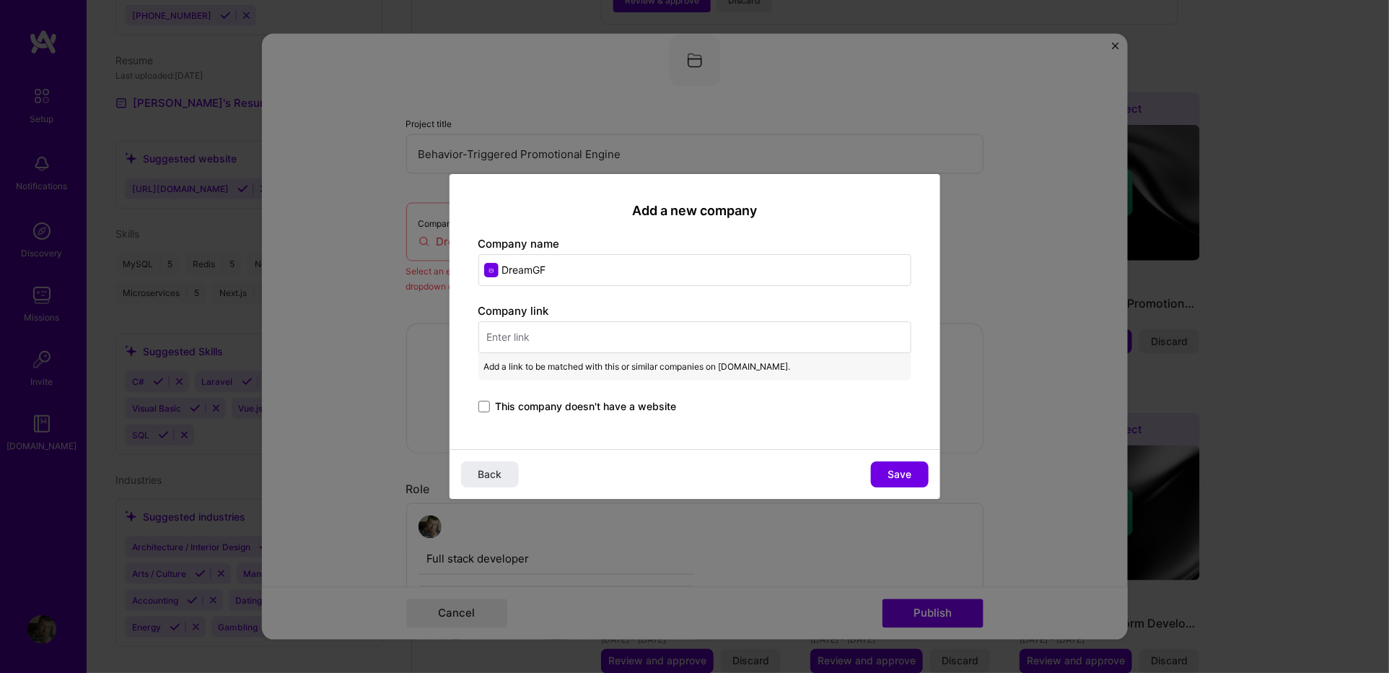
click at [567, 330] on input "text" at bounding box center [695, 337] width 433 height 32
paste input "https://dreamgf.ai/"
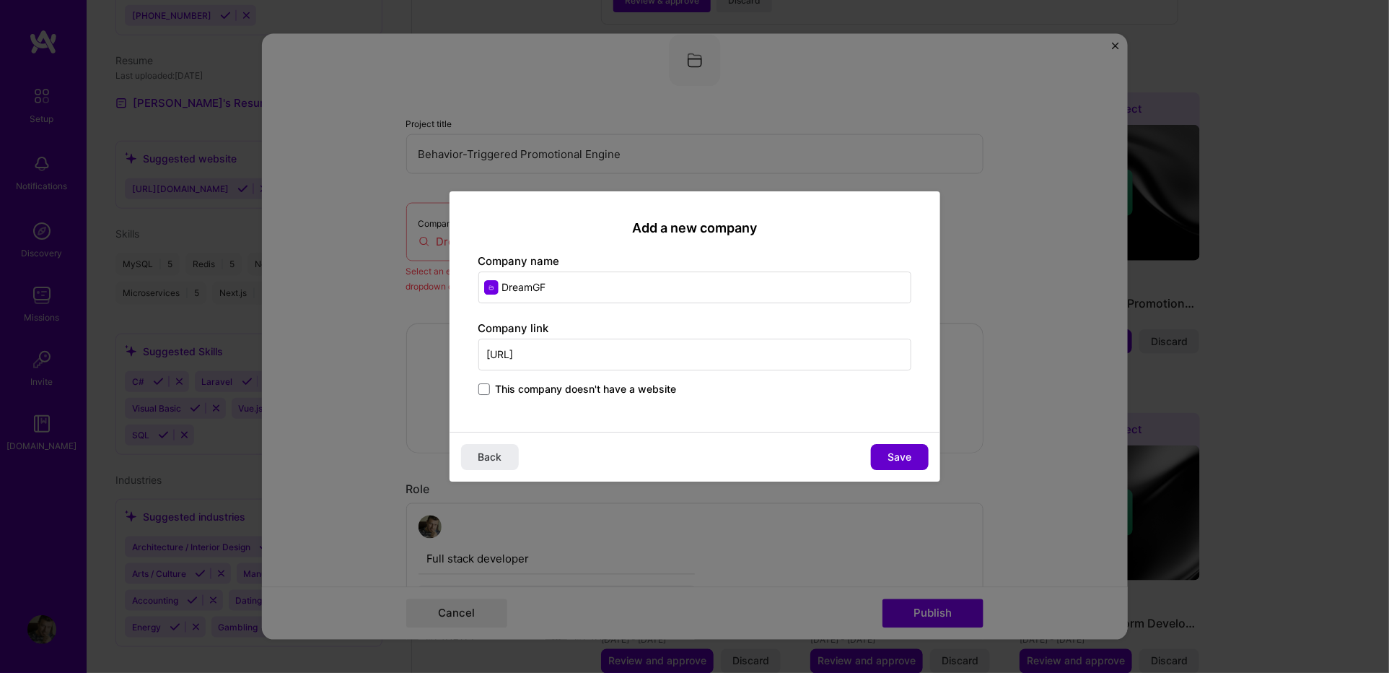
type input "https://dreamgf.ai/"
click at [889, 456] on span "Save" at bounding box center [900, 457] width 24 height 14
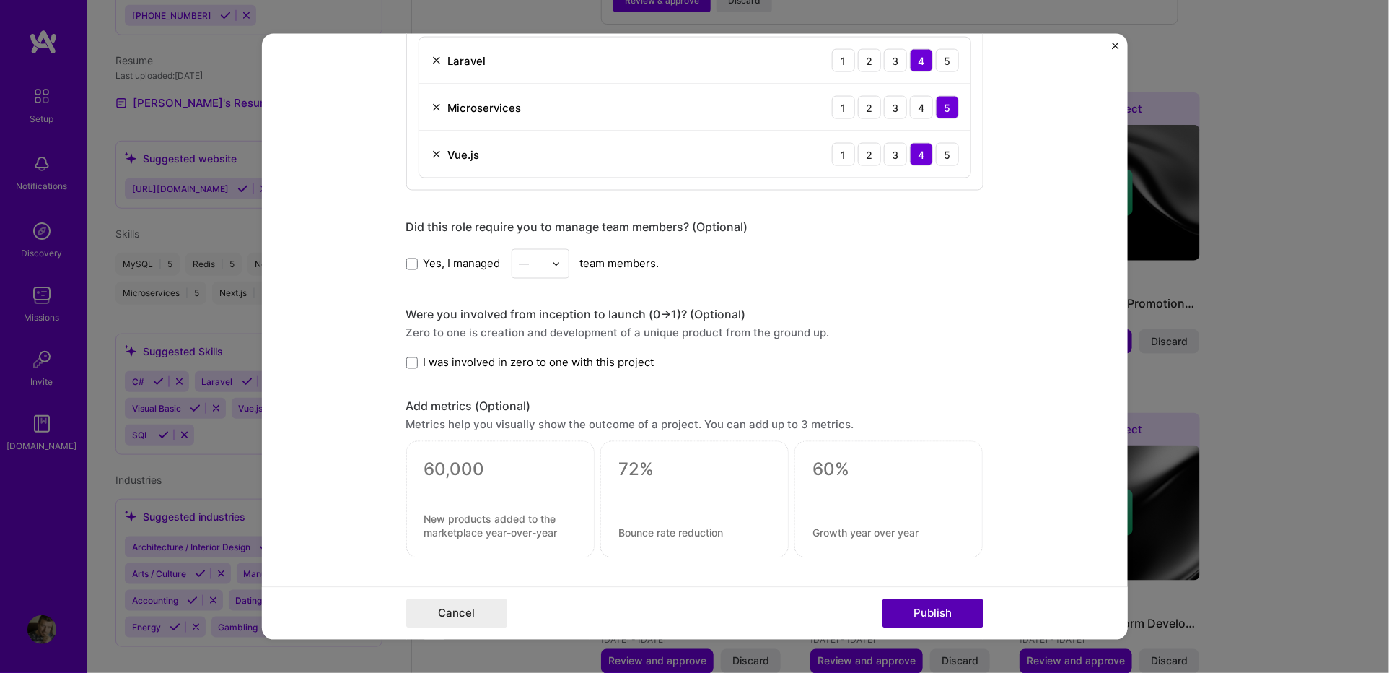
scroll to position [816, 0]
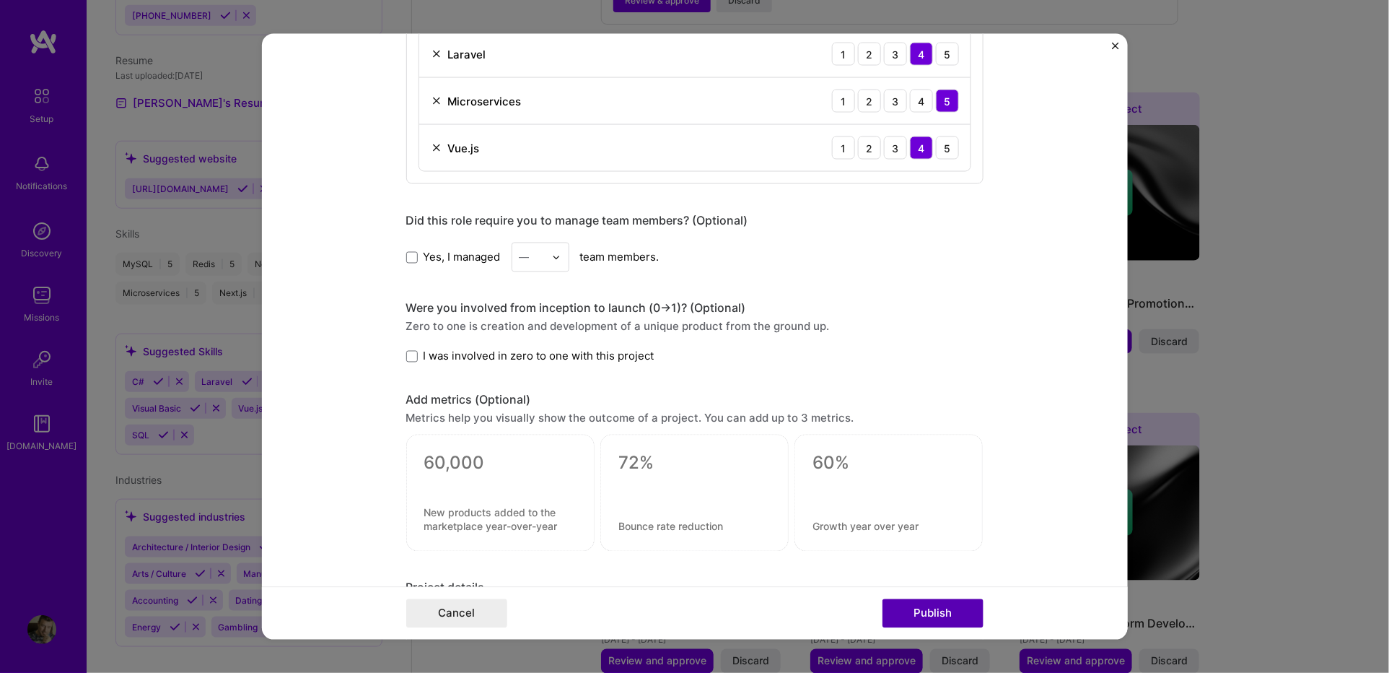
click at [912, 613] on button "Publish" at bounding box center [933, 612] width 101 height 29
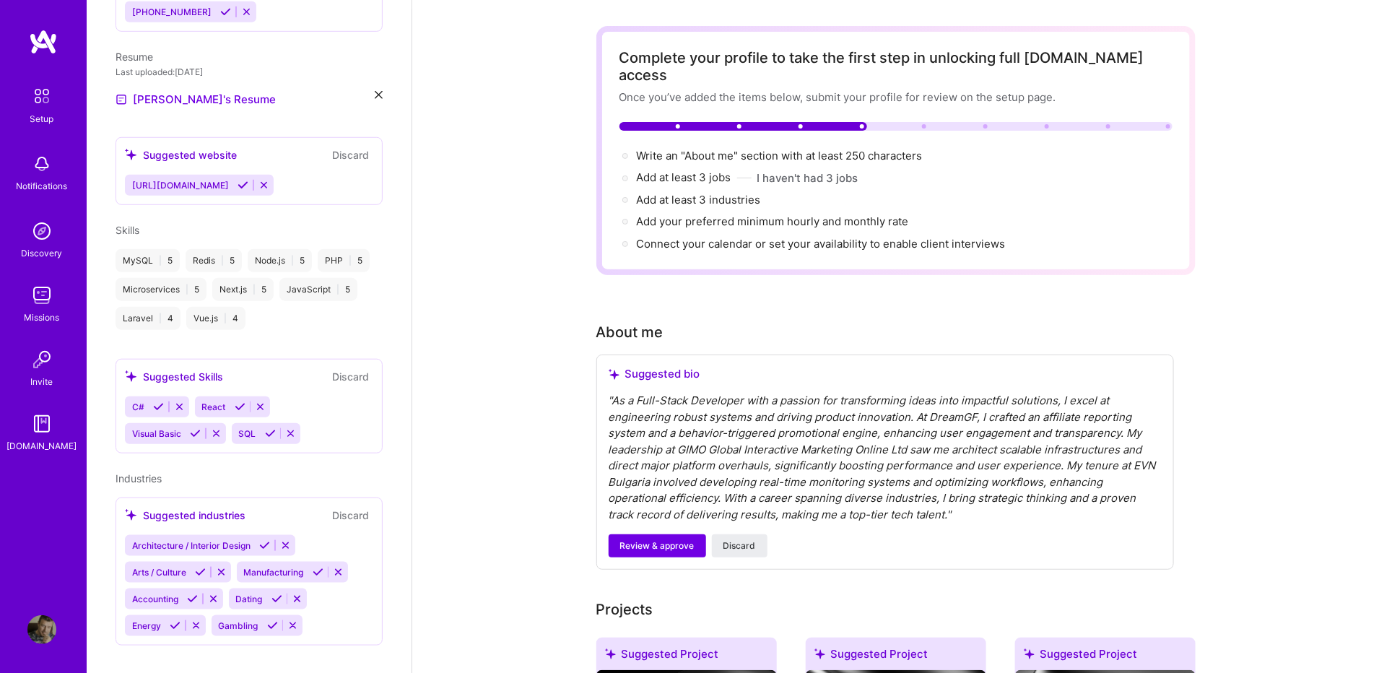
scroll to position [0, 0]
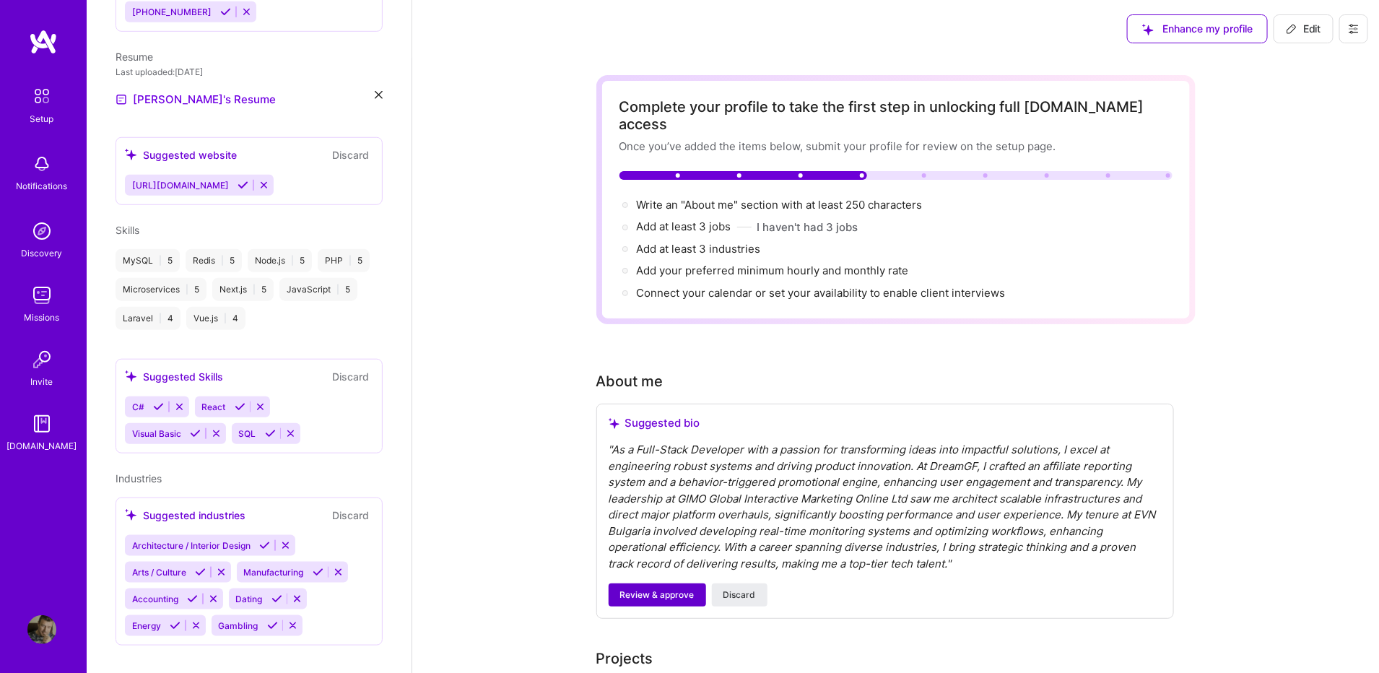
click at [645, 588] on span "Review & approve" at bounding box center [657, 594] width 74 height 13
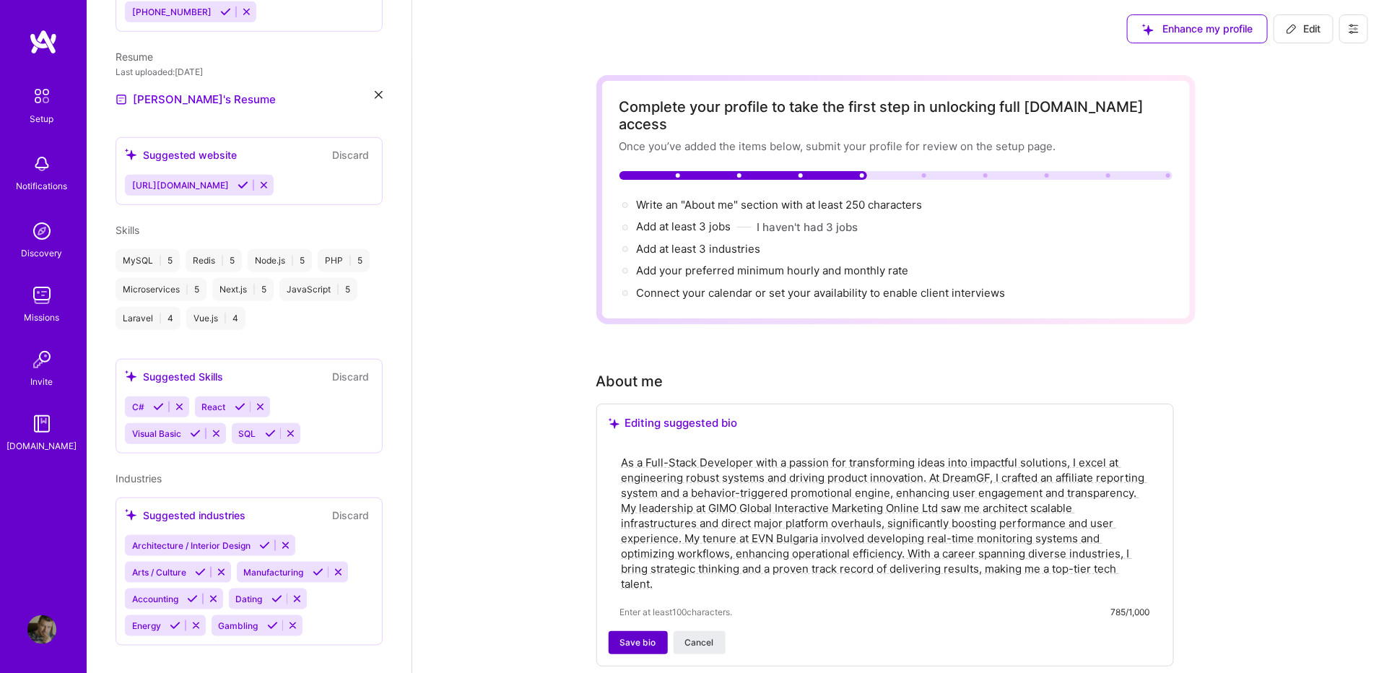
click at [642, 636] on span "Save bio" at bounding box center [638, 642] width 36 height 13
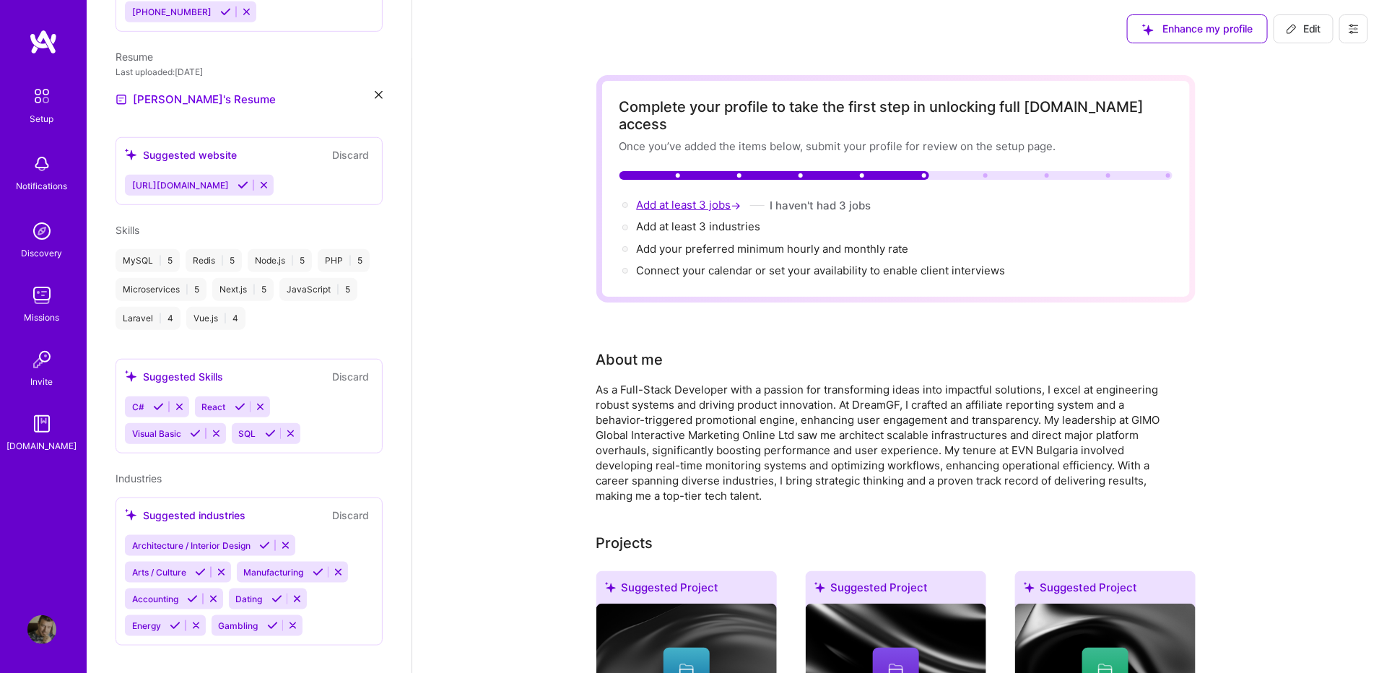
click at [681, 198] on span "Add at least 3 jobs →" at bounding box center [691, 205] width 108 height 14
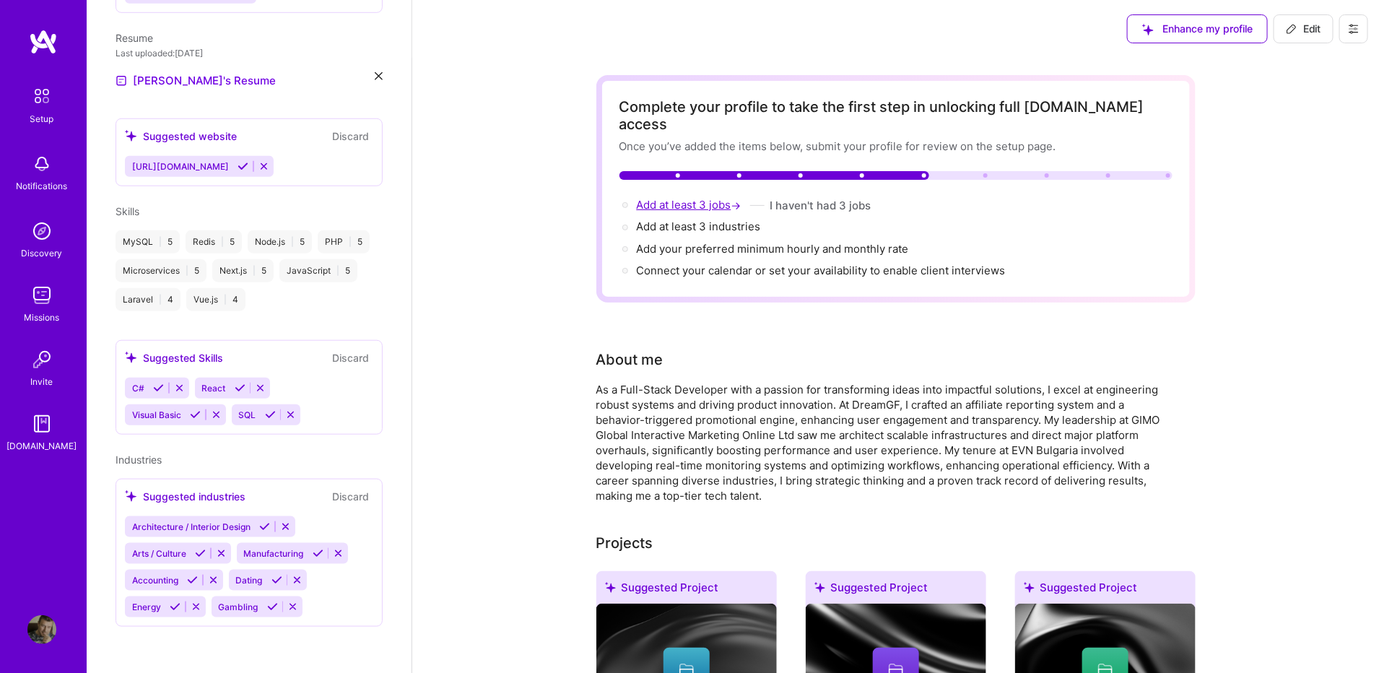
select select "US"
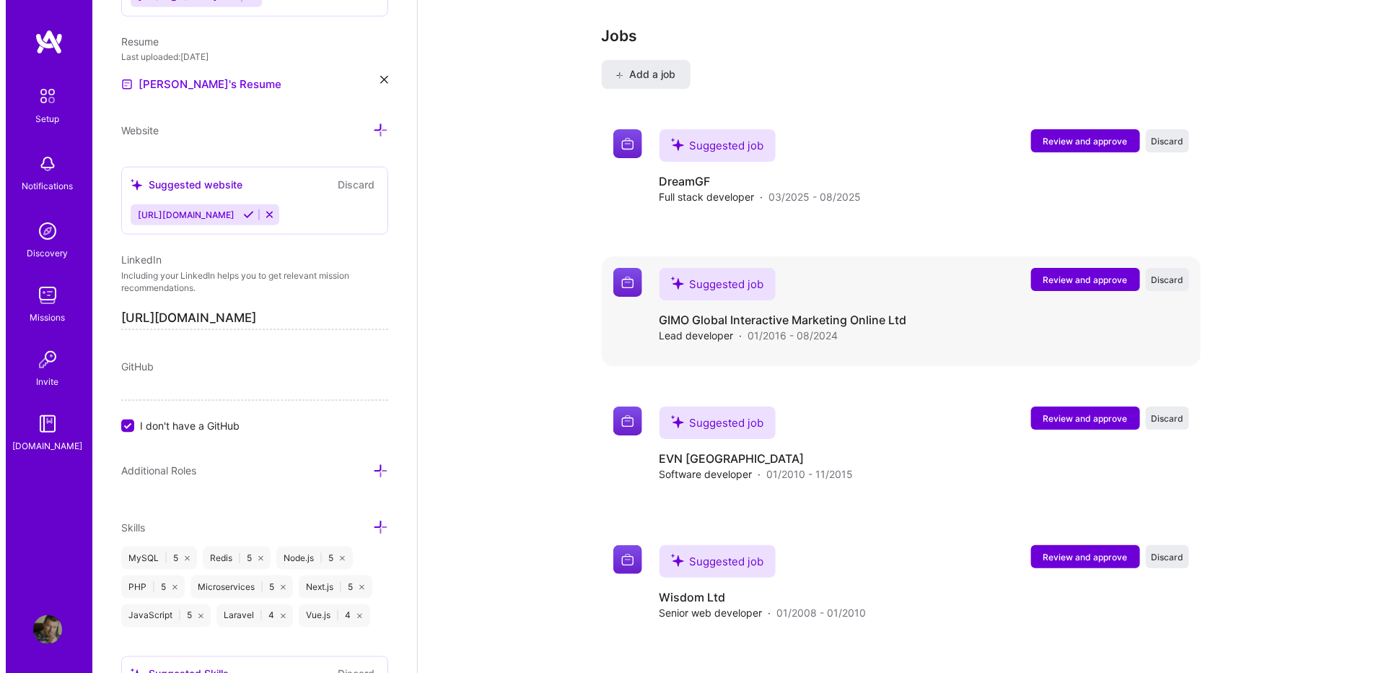
scroll to position [2465, 0]
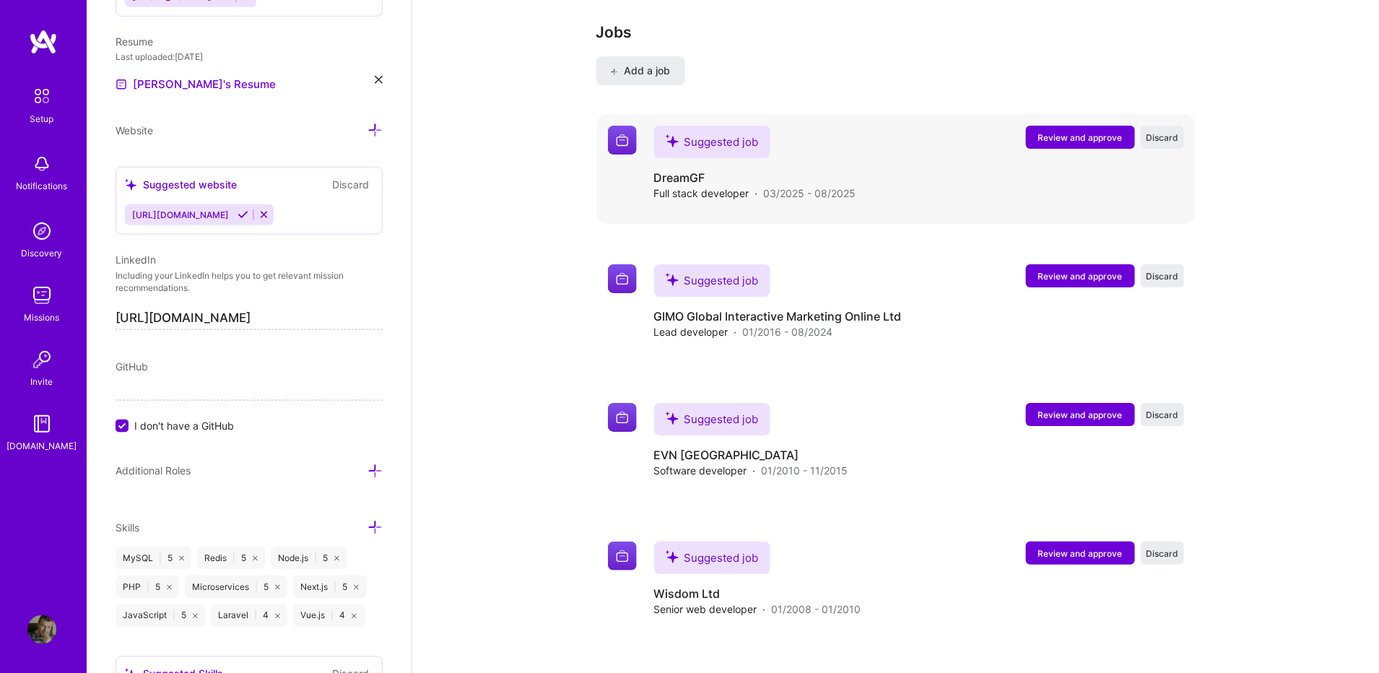
click at [1065, 131] on span "Review and approve" at bounding box center [1080, 137] width 84 height 12
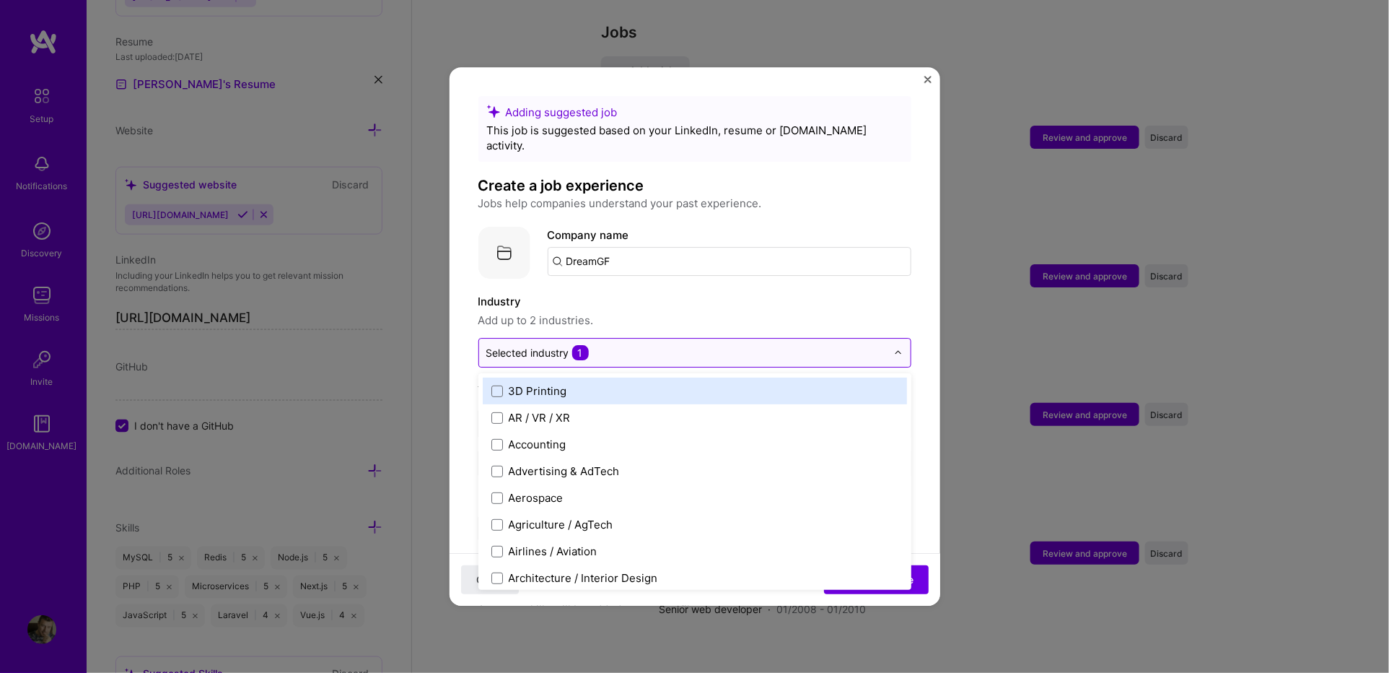
click at [894, 338] on div at bounding box center [902, 352] width 17 height 28
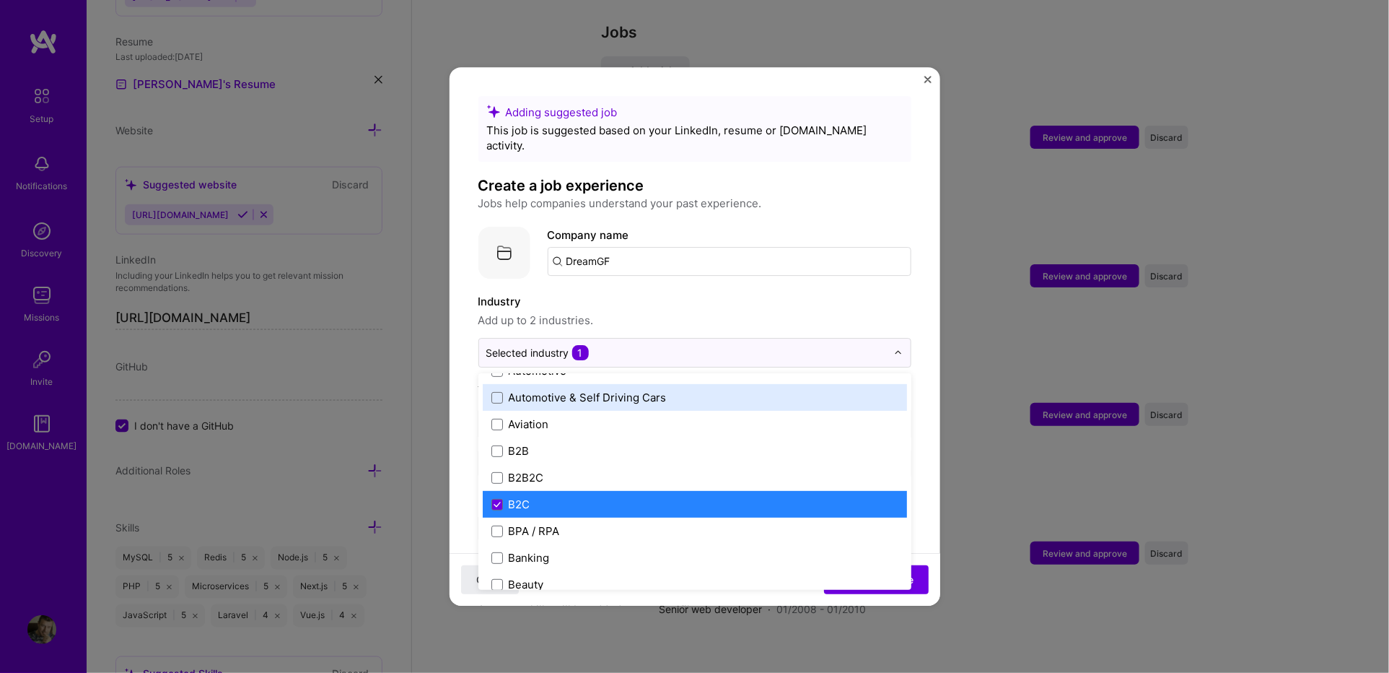
scroll to position [360, 0]
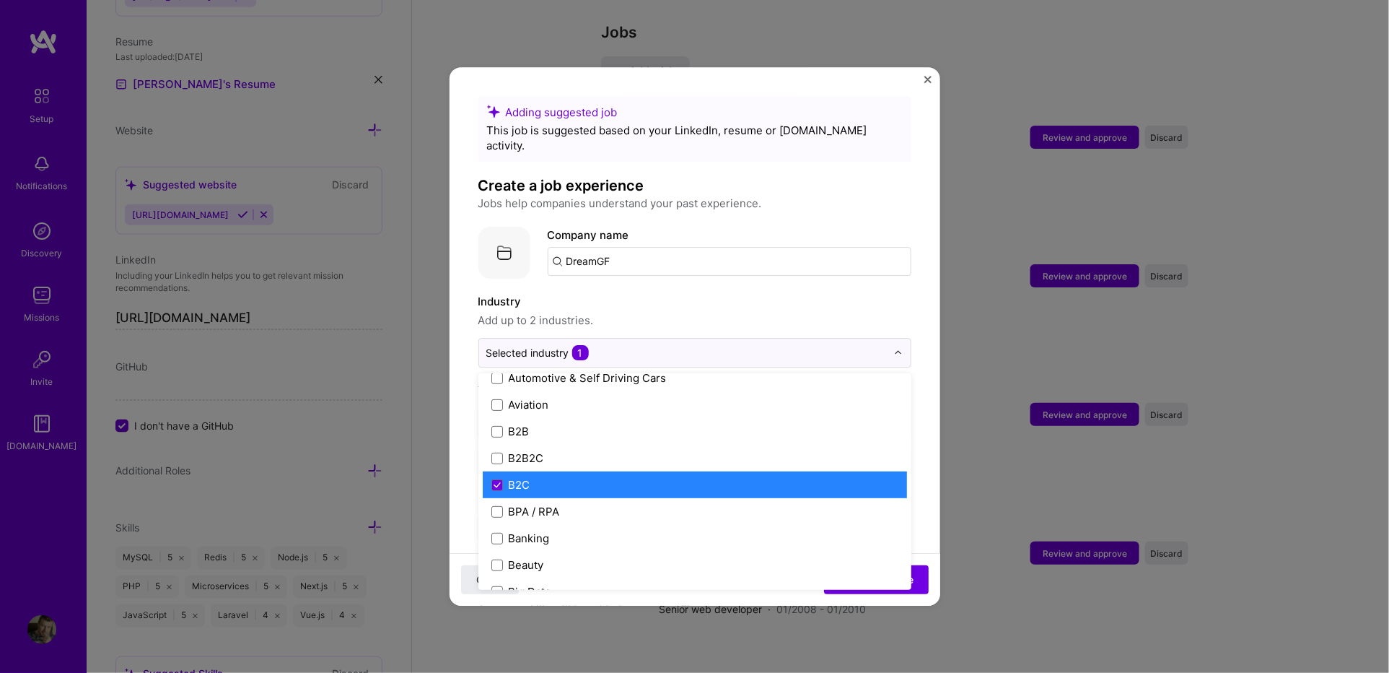
click at [590, 477] on label "B2C" at bounding box center [694, 484] width 407 height 15
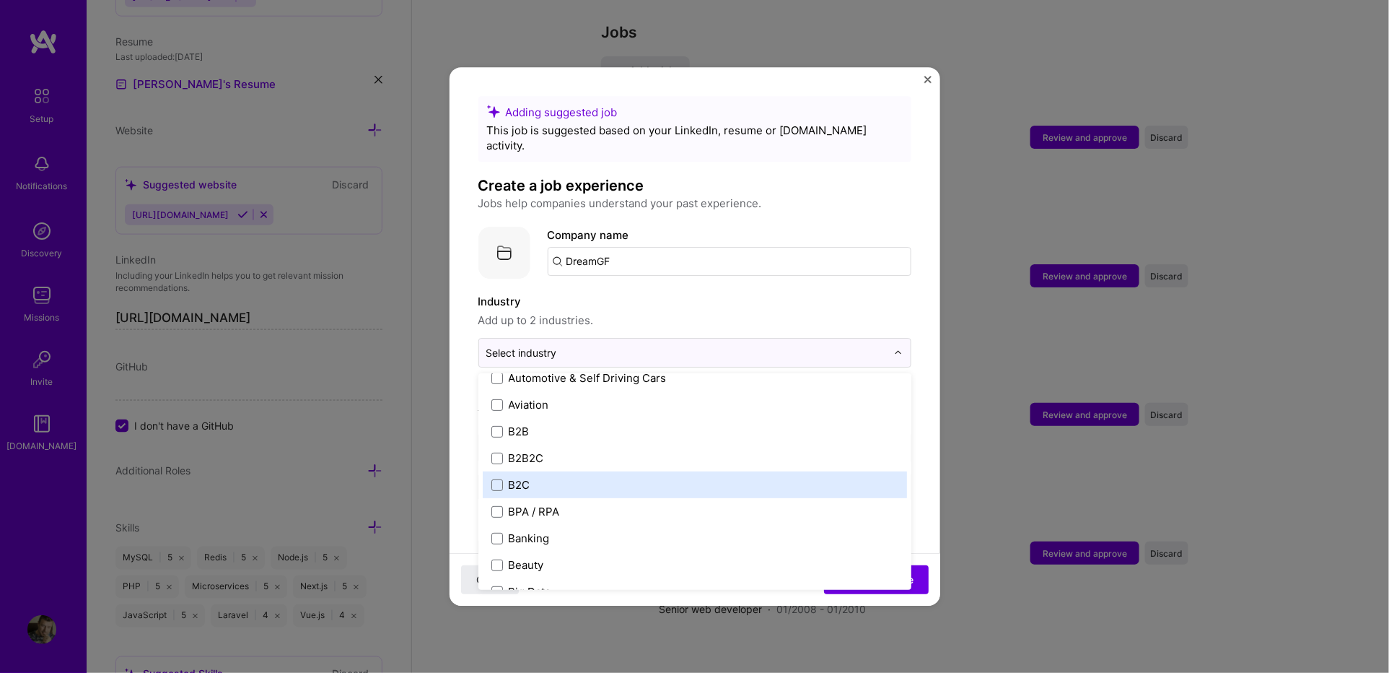
click at [590, 477] on label "B2C" at bounding box center [694, 484] width 407 height 15
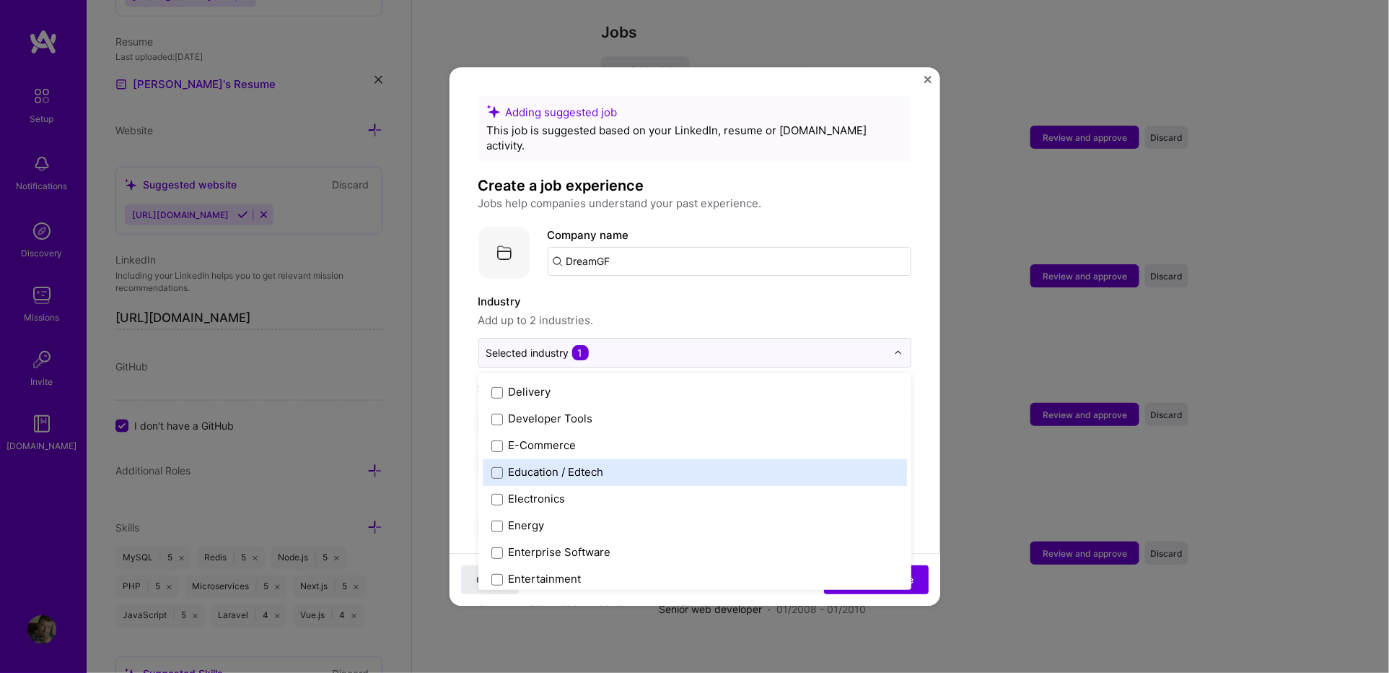
scroll to position [1155, 0]
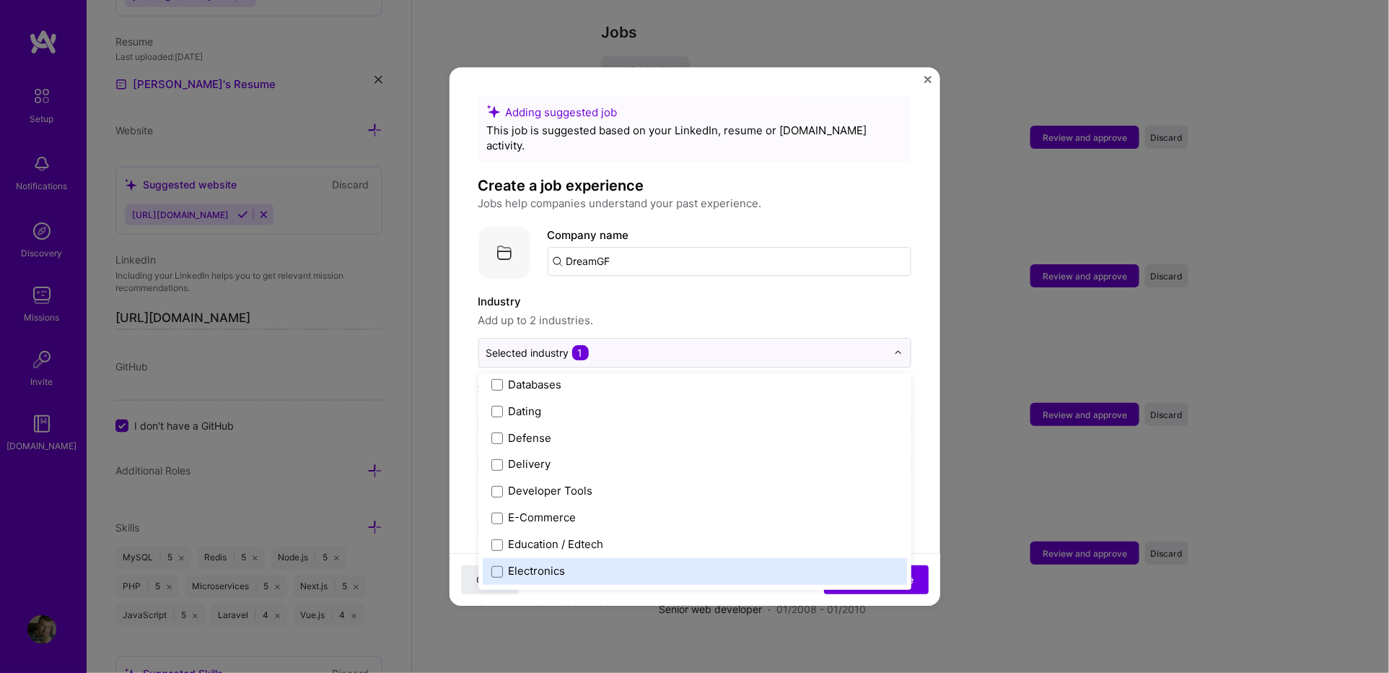
click at [693, 594] on div "Close Add experience" at bounding box center [695, 579] width 491 height 53
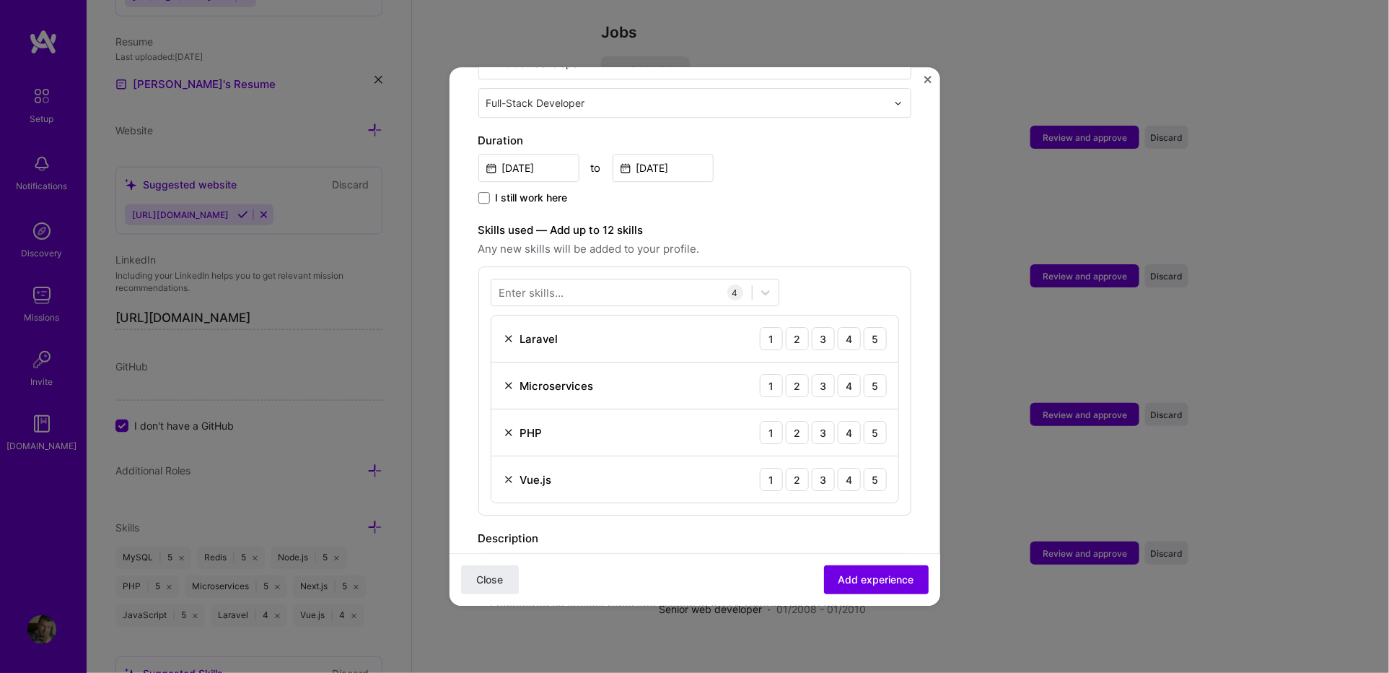
scroll to position [433, 0]
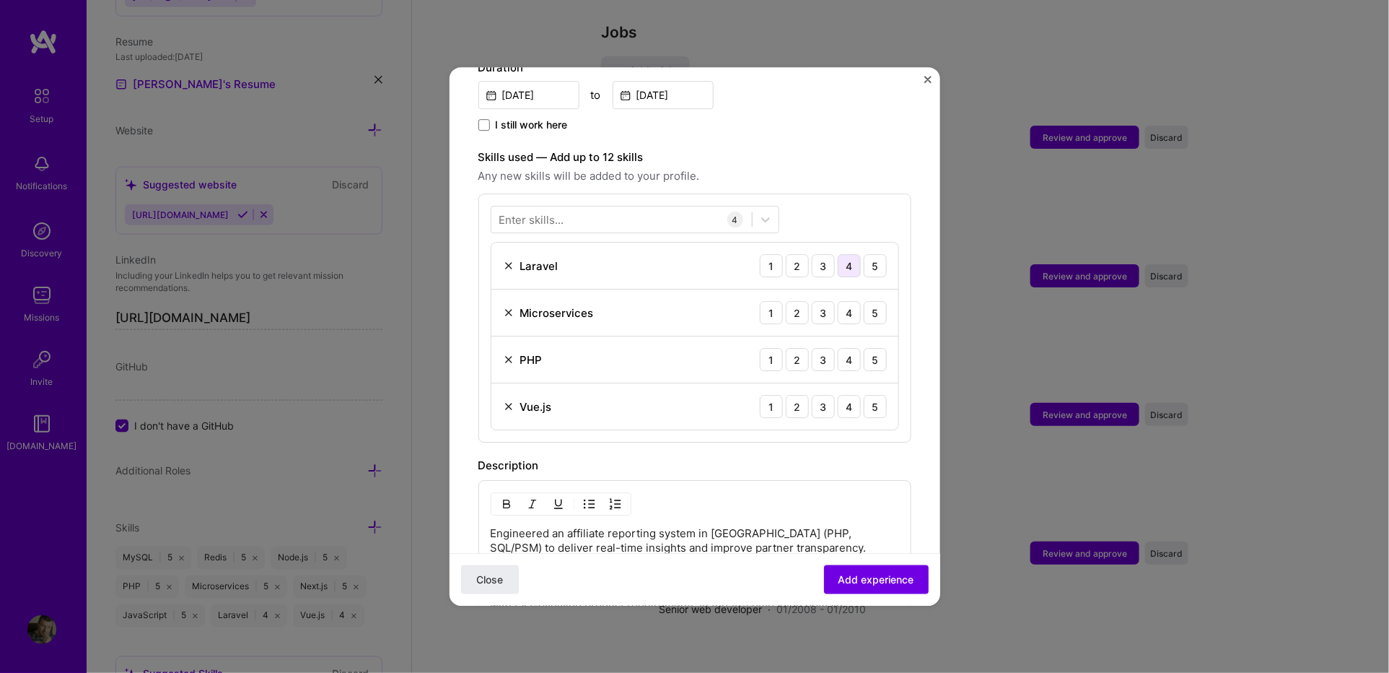
click at [844, 254] on div "4" at bounding box center [849, 265] width 23 height 23
click at [864, 301] on div "5" at bounding box center [875, 312] width 23 height 23
click at [869, 348] on div "5" at bounding box center [875, 359] width 23 height 23
click at [838, 395] on div "4" at bounding box center [849, 406] width 23 height 23
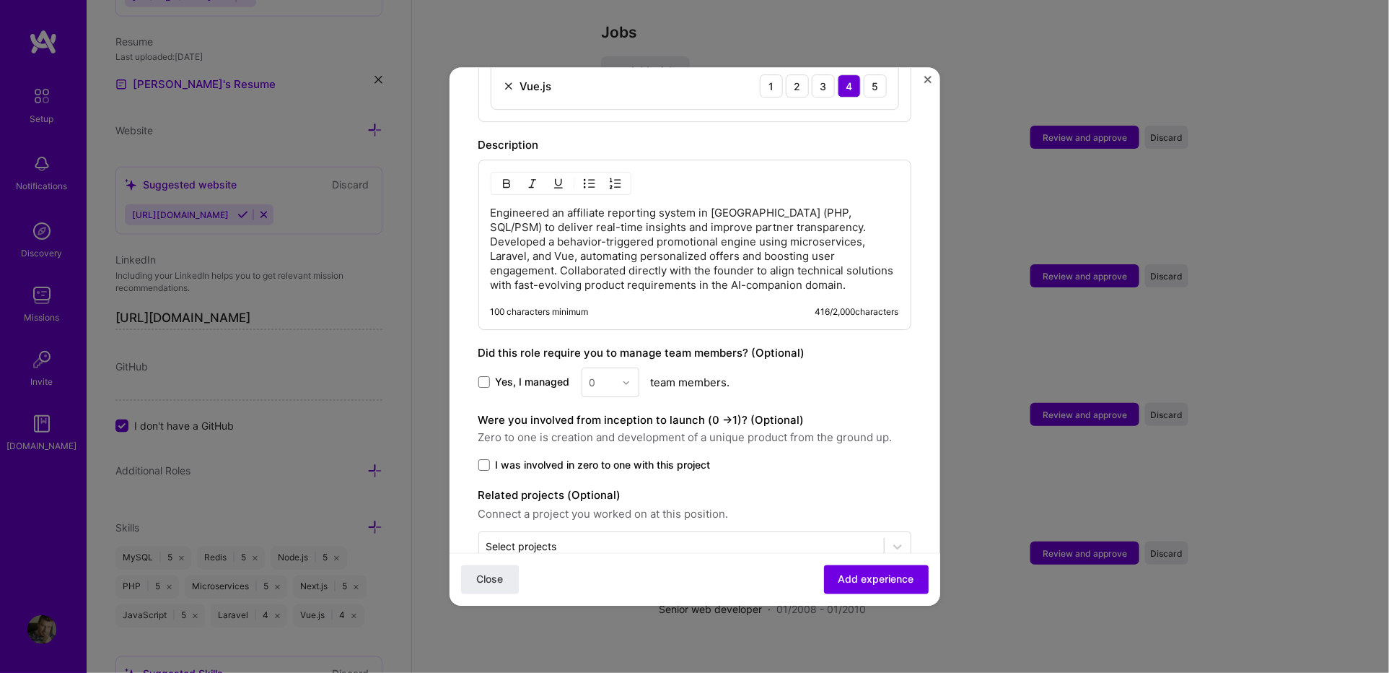
scroll to position [771, 0]
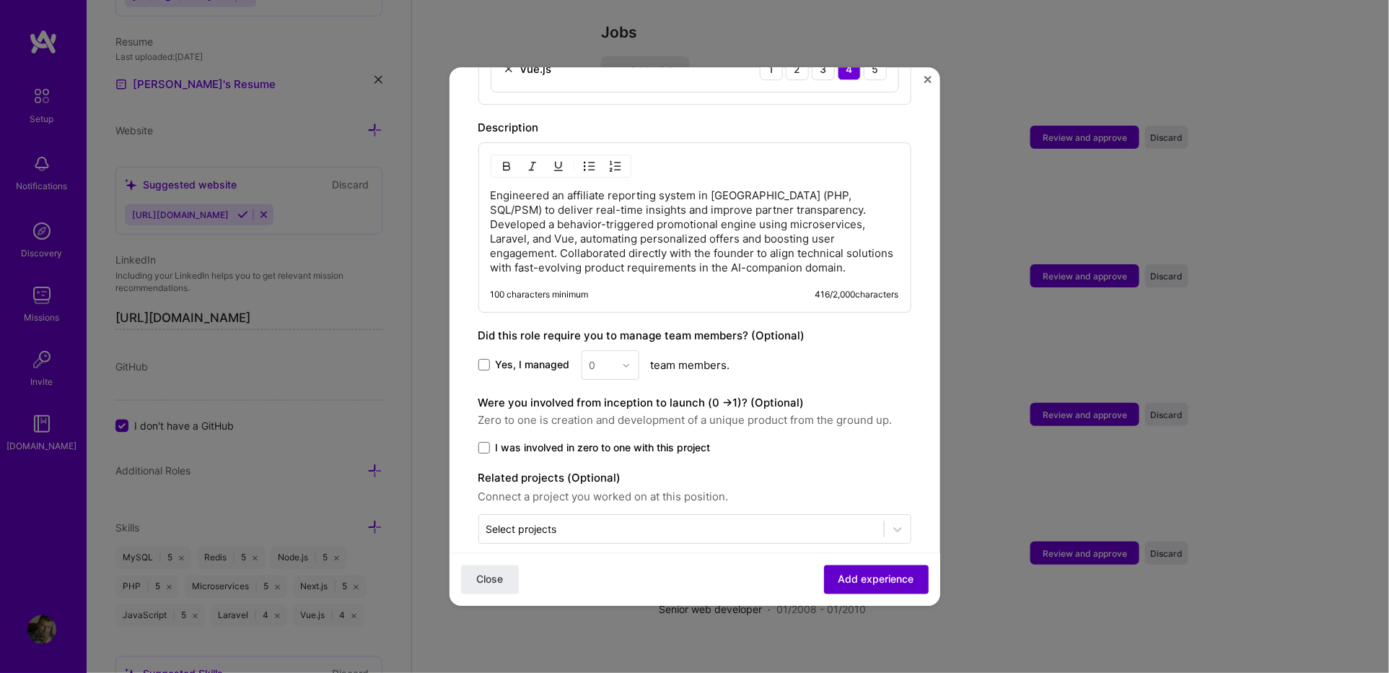
click at [857, 579] on span "Add experience" at bounding box center [877, 579] width 76 height 14
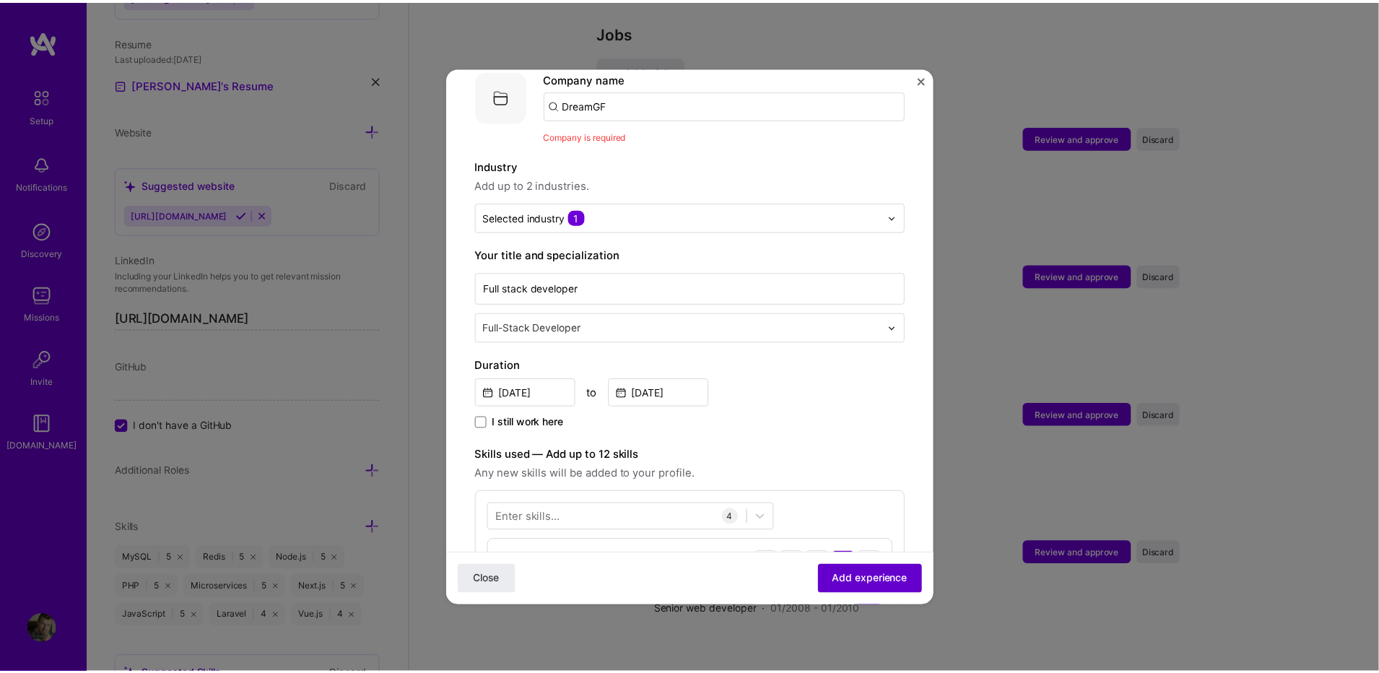
scroll to position [144, 0]
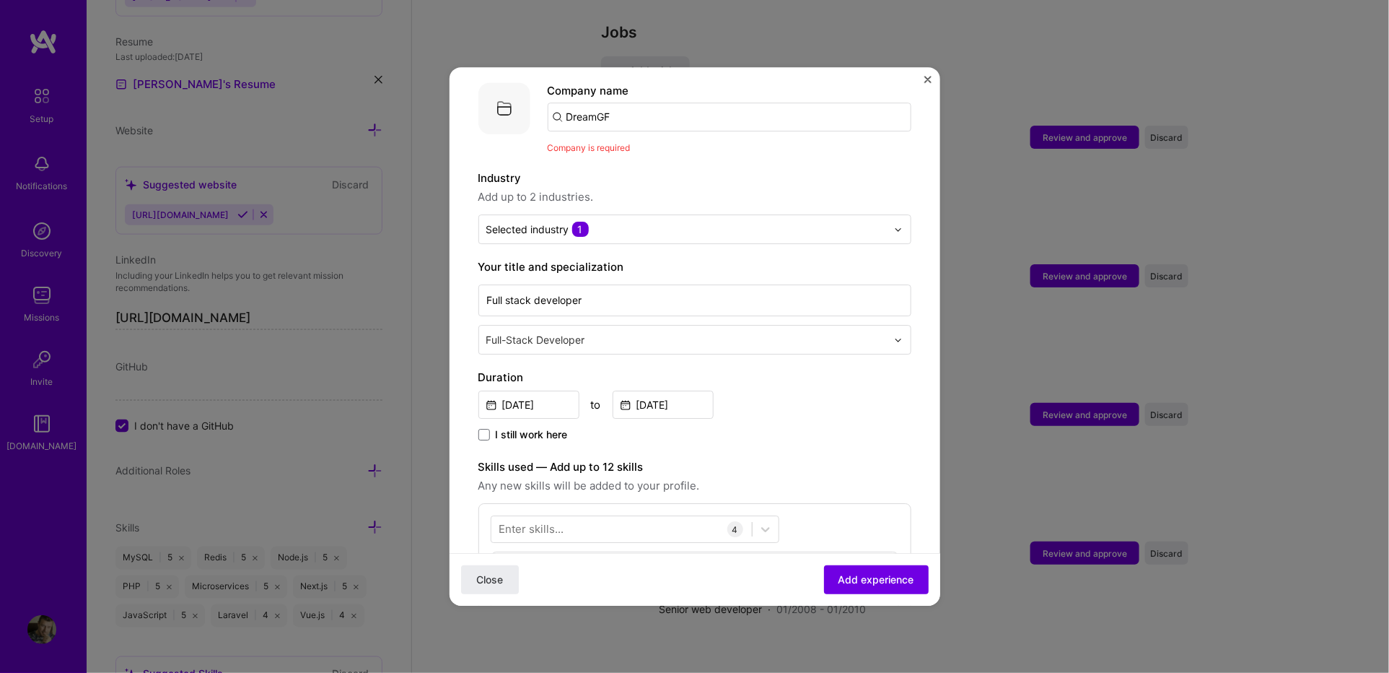
click at [627, 102] on input "DreamGF" at bounding box center [730, 116] width 364 height 29
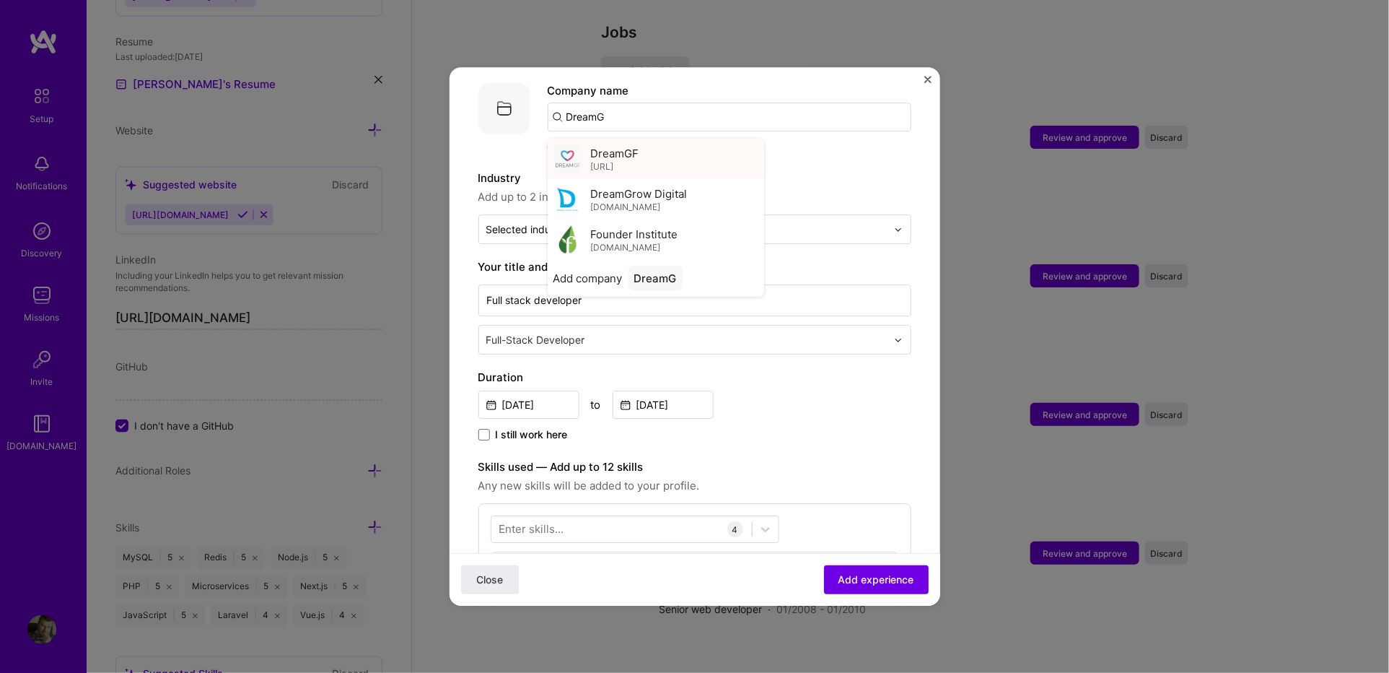
click at [608, 146] on span "DreamGF" at bounding box center [615, 153] width 48 height 15
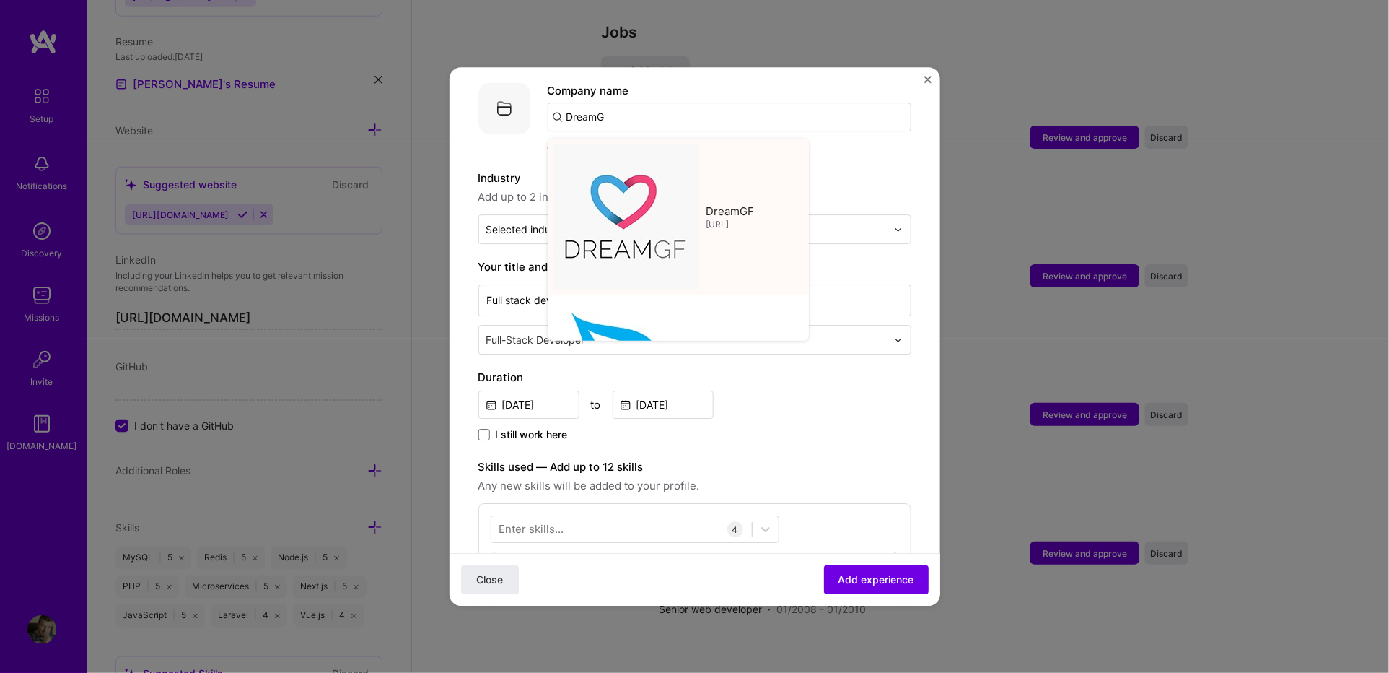
type input "DreamGF"
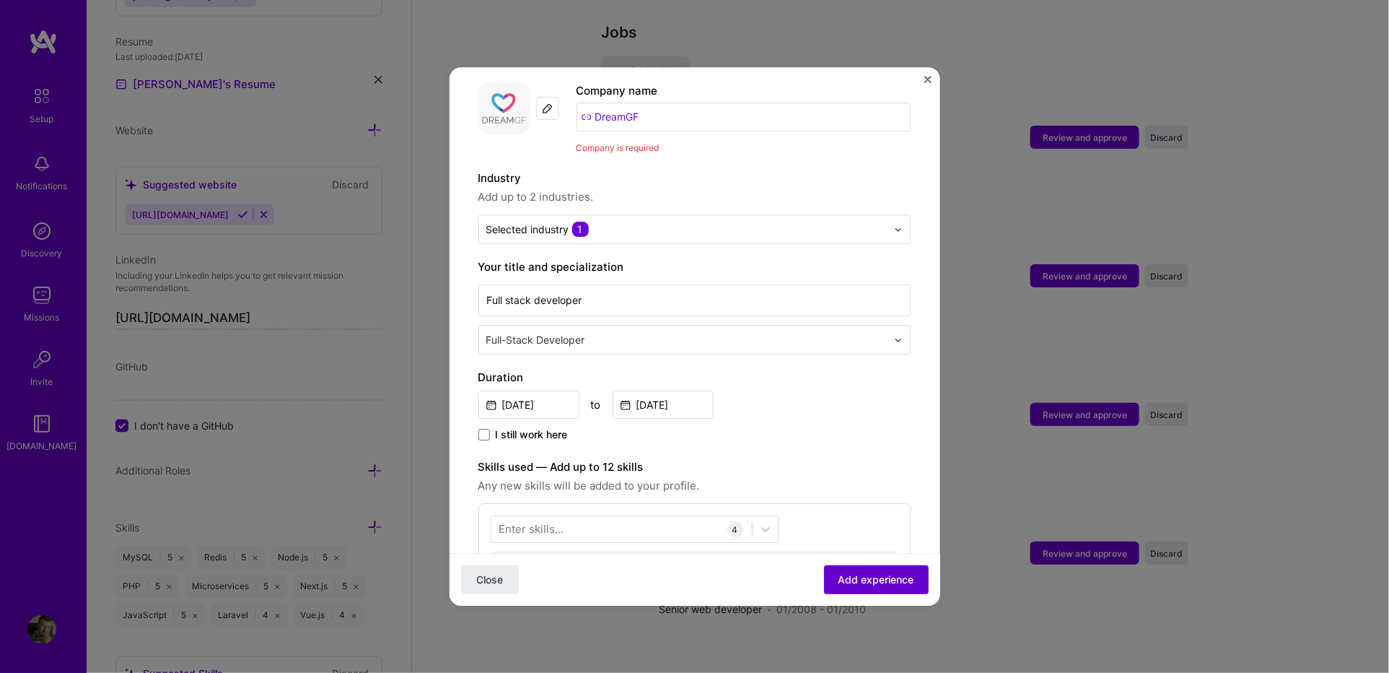
click at [879, 577] on span "Add experience" at bounding box center [877, 579] width 76 height 14
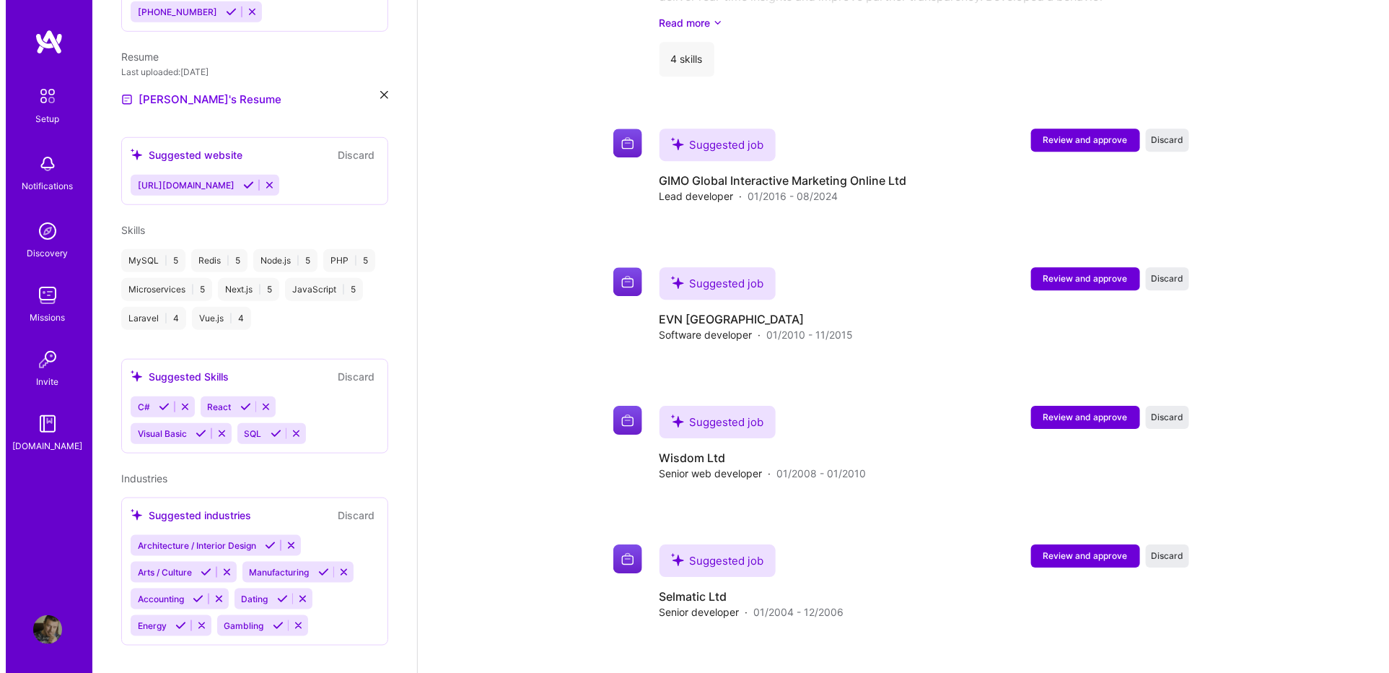
scroll to position [1869, 0]
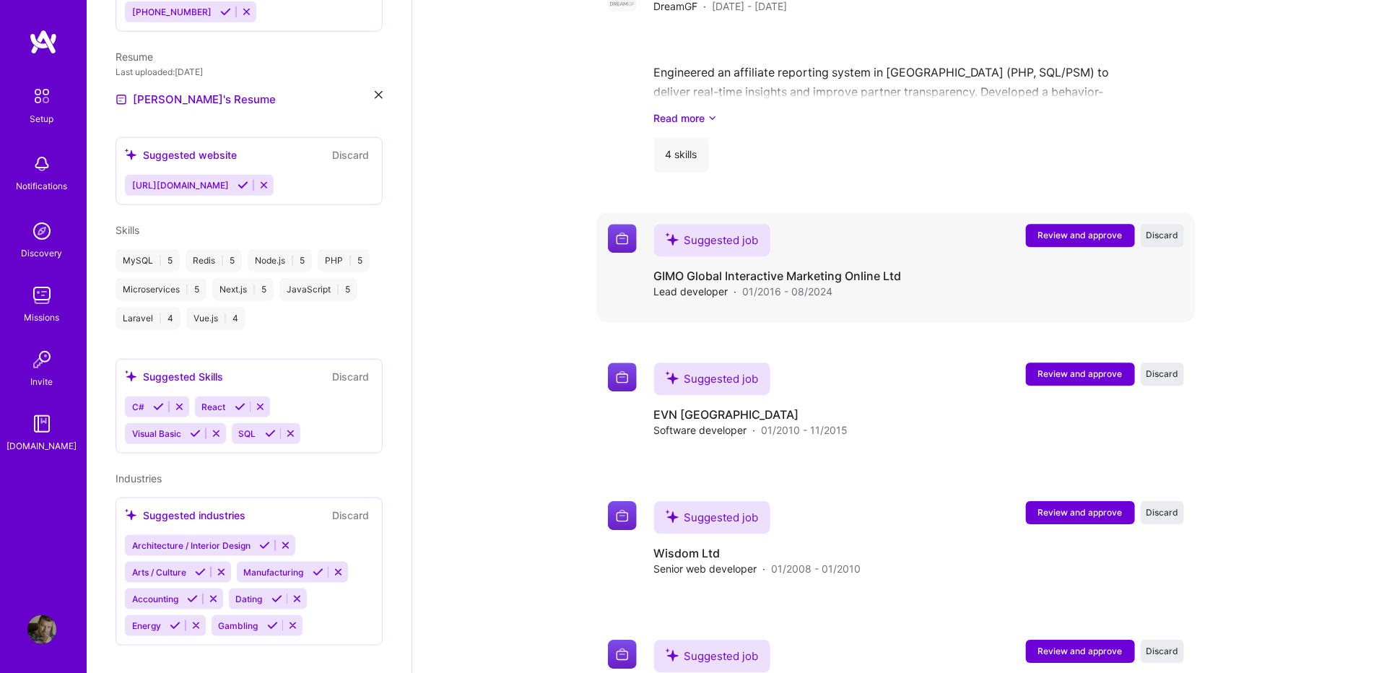
click at [1062, 229] on span "Review and approve" at bounding box center [1080, 235] width 84 height 12
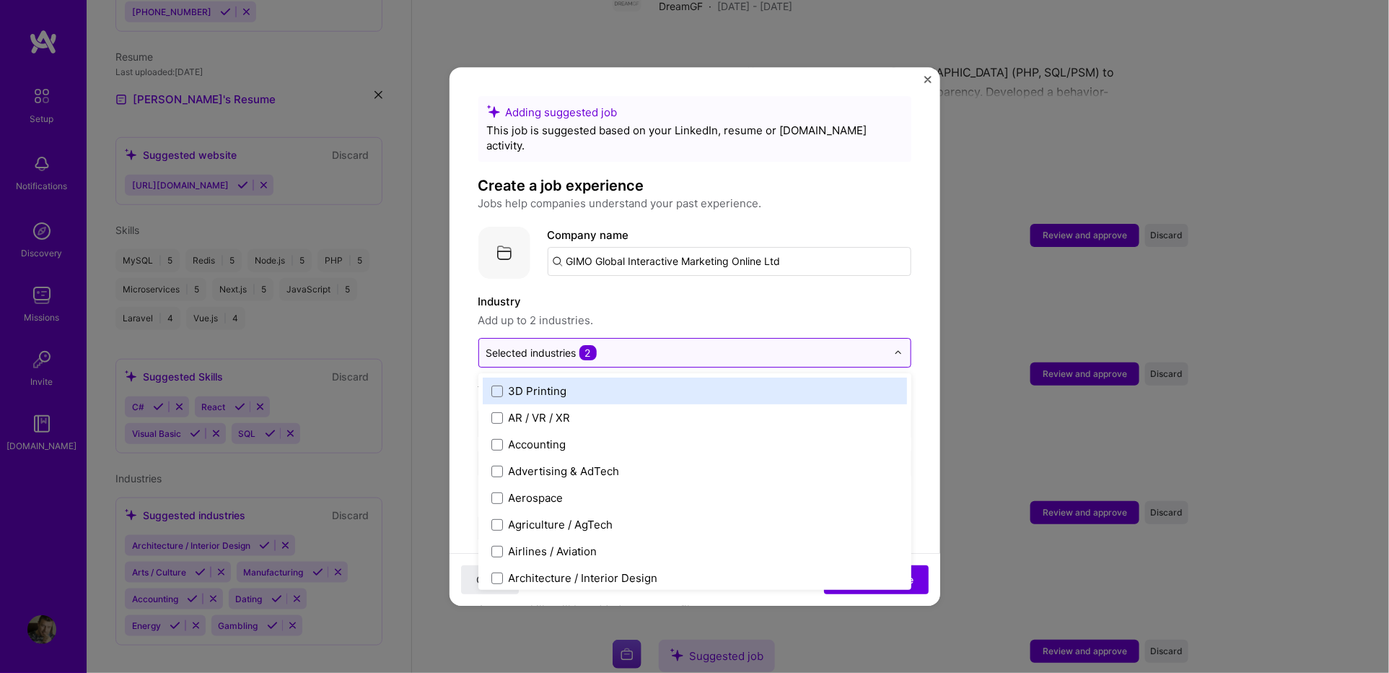
click at [894, 349] on img at bounding box center [898, 353] width 9 height 9
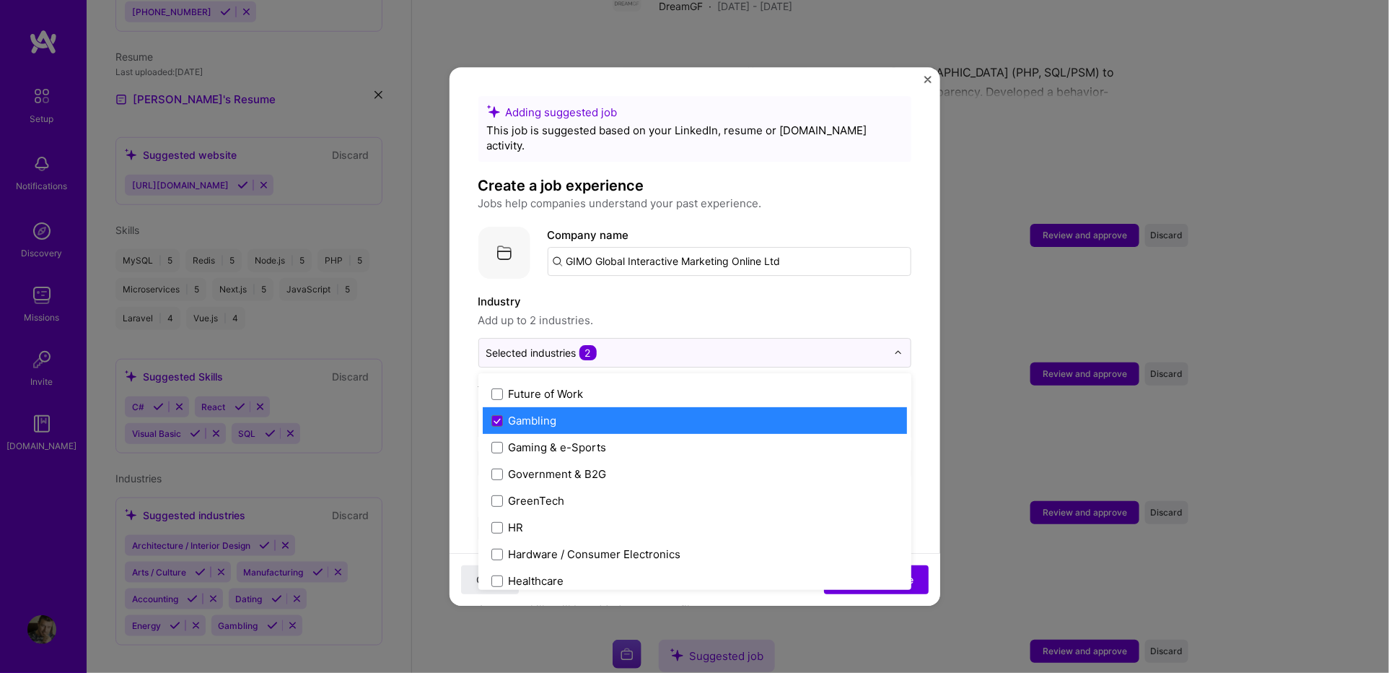
scroll to position [1660, 0]
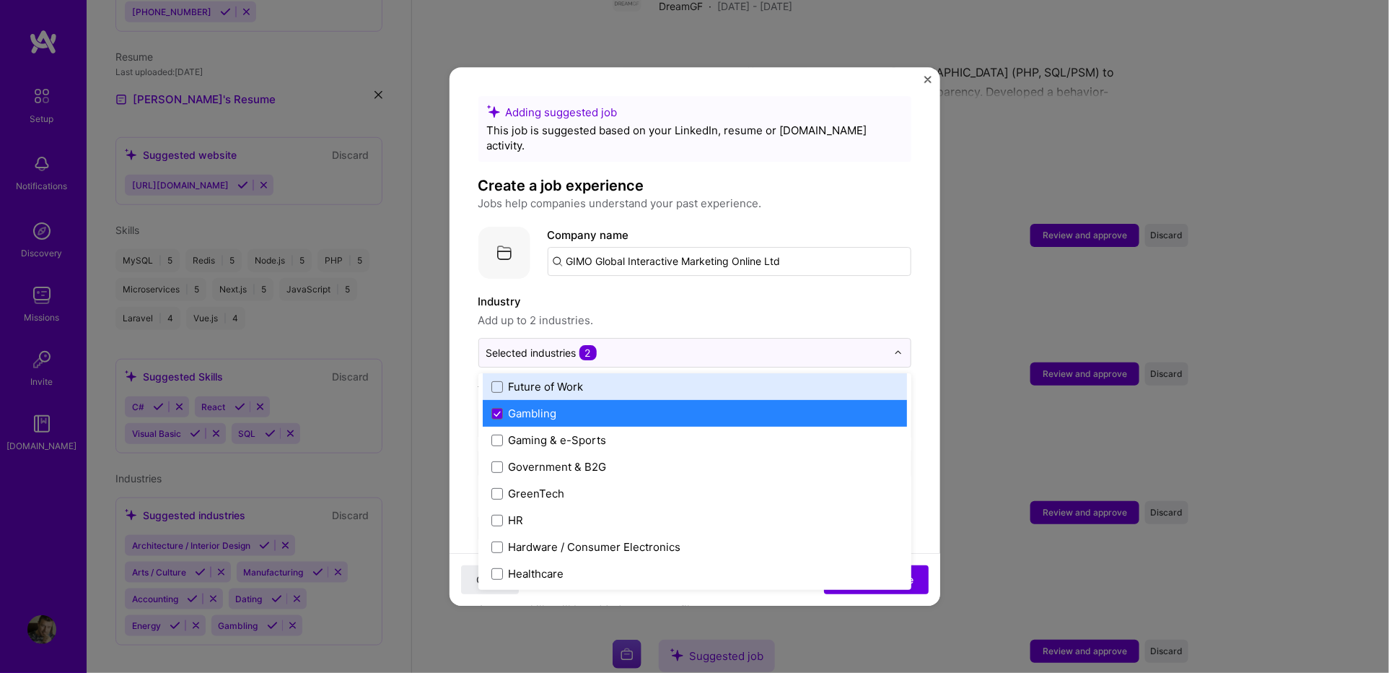
click at [900, 195] on p "Jobs help companies understand your past experience." at bounding box center [695, 203] width 433 height 17
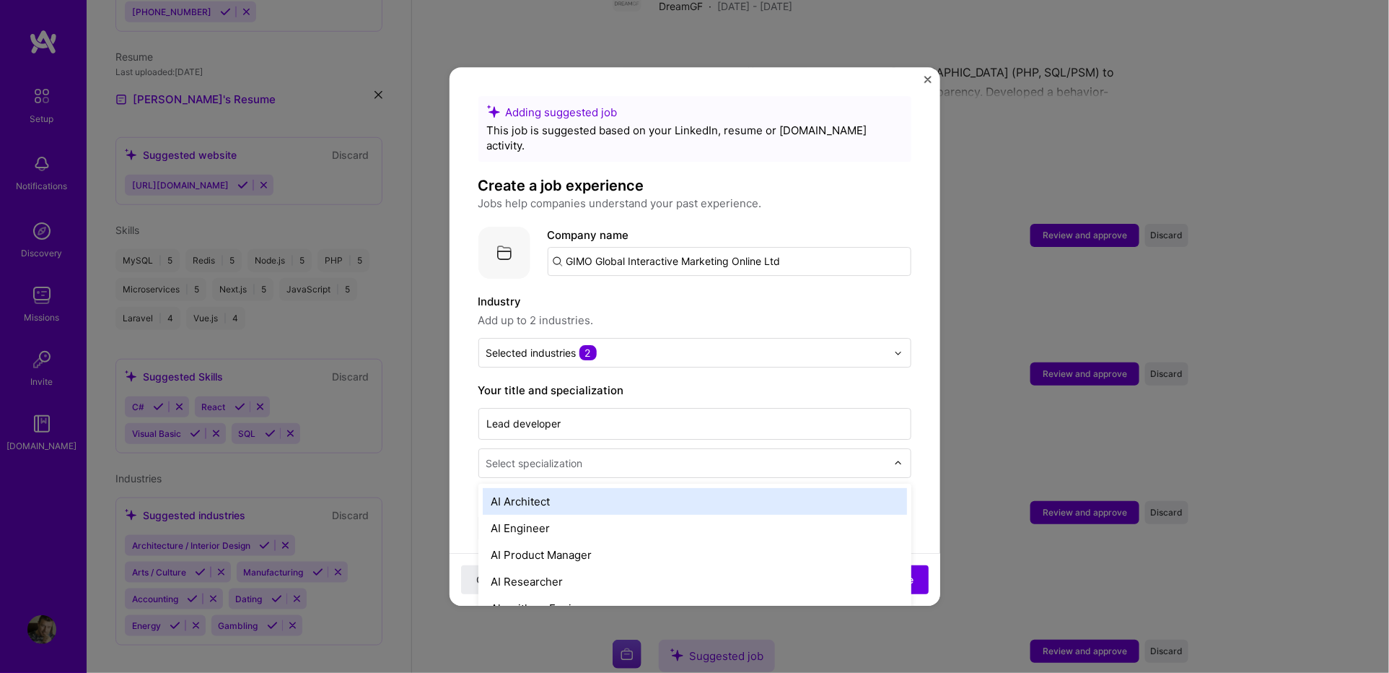
scroll to position [1885, 0]
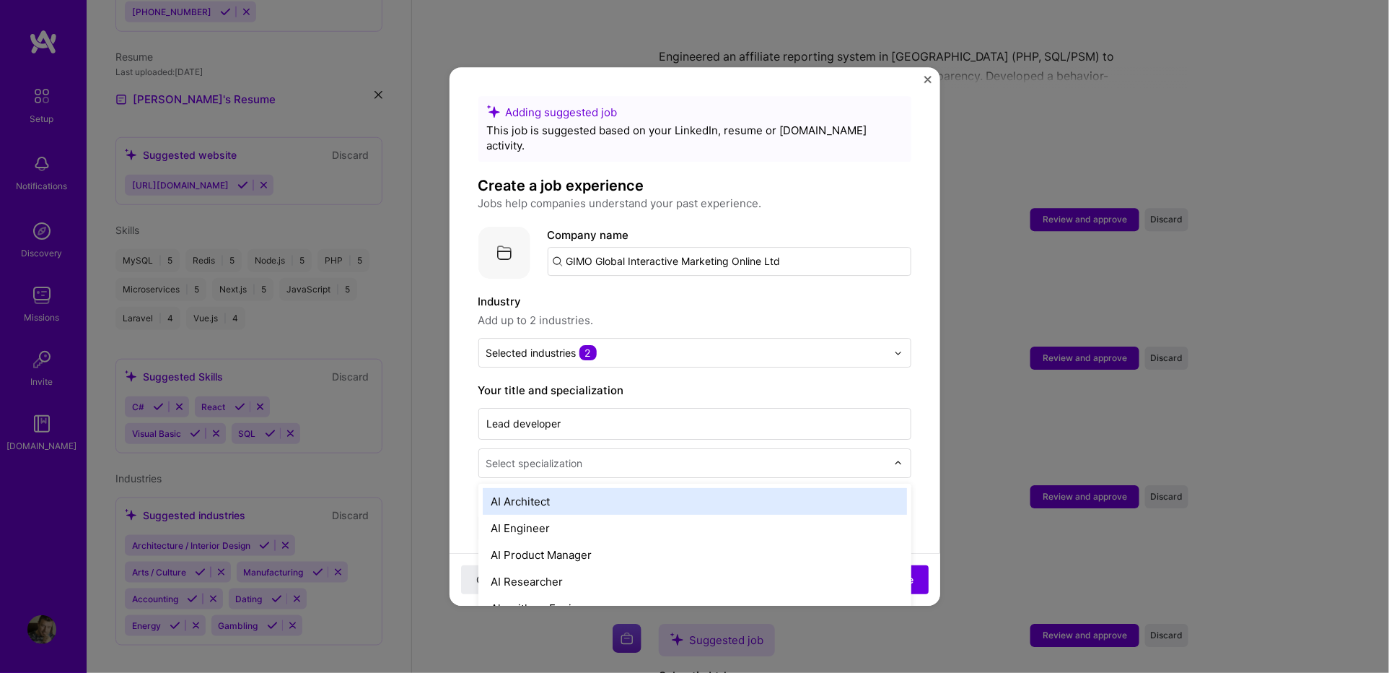
click at [894, 459] on img at bounding box center [898, 463] width 9 height 9
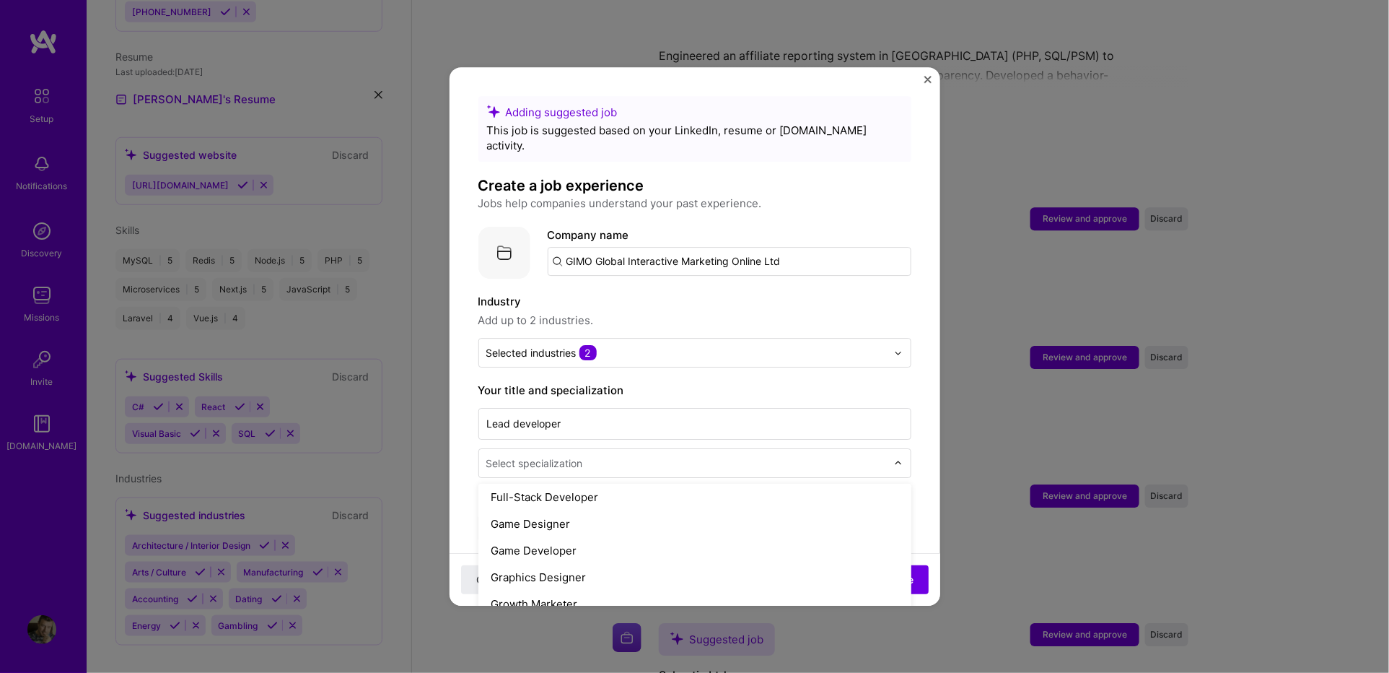
scroll to position [866, 0]
click at [616, 476] on div "Full-Stack Developer" at bounding box center [695, 489] width 424 height 27
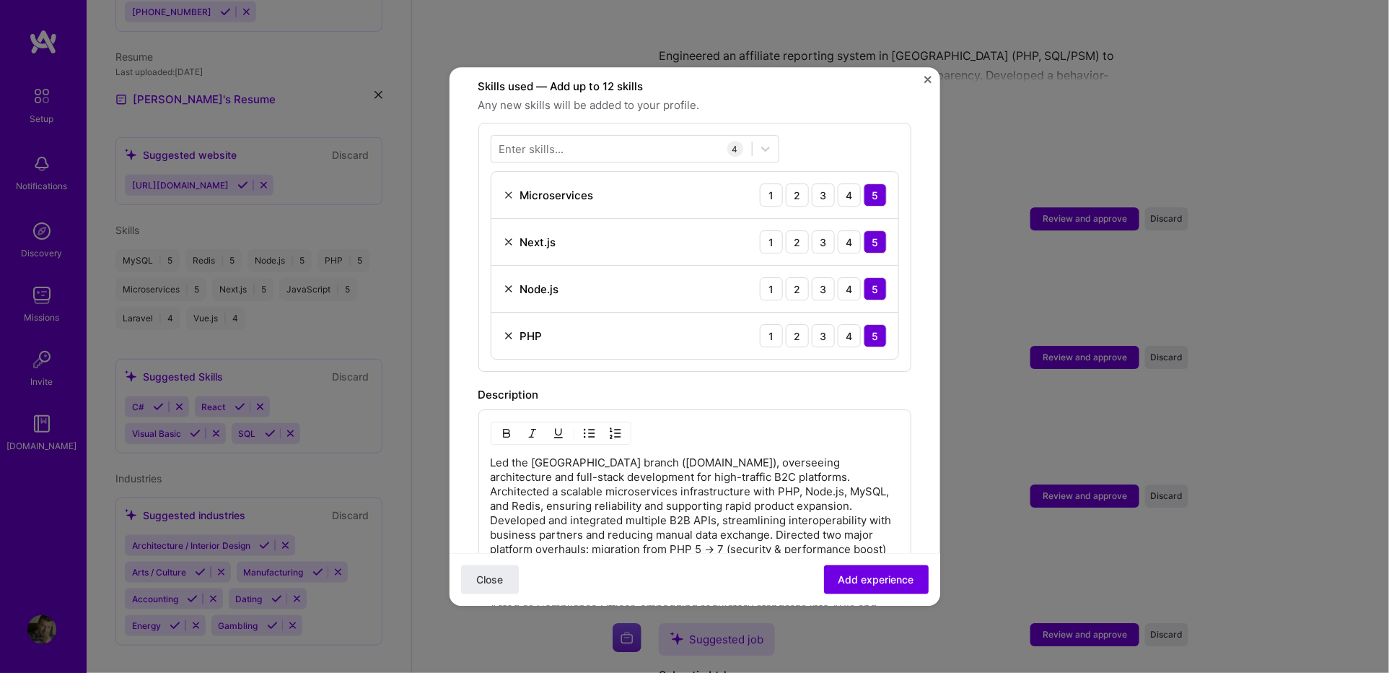
scroll to position [505, 0]
click at [868, 580] on span "Add experience" at bounding box center [877, 579] width 76 height 14
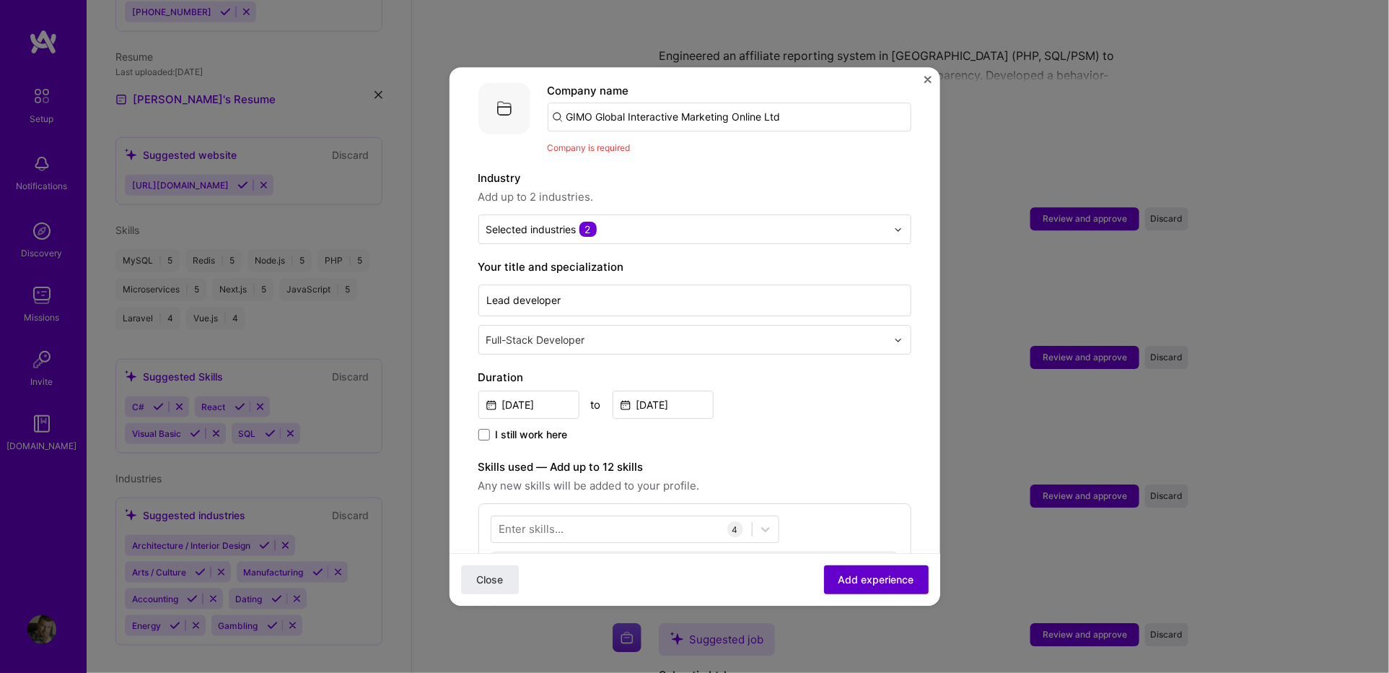
scroll to position [144, 0]
click at [778, 111] on input "GIMO Global Interactive Marketing Online Ltd" at bounding box center [730, 116] width 364 height 29
click at [619, 106] on input "GIMO Global Interactive Marketing Online Ltd" at bounding box center [730, 116] width 364 height 29
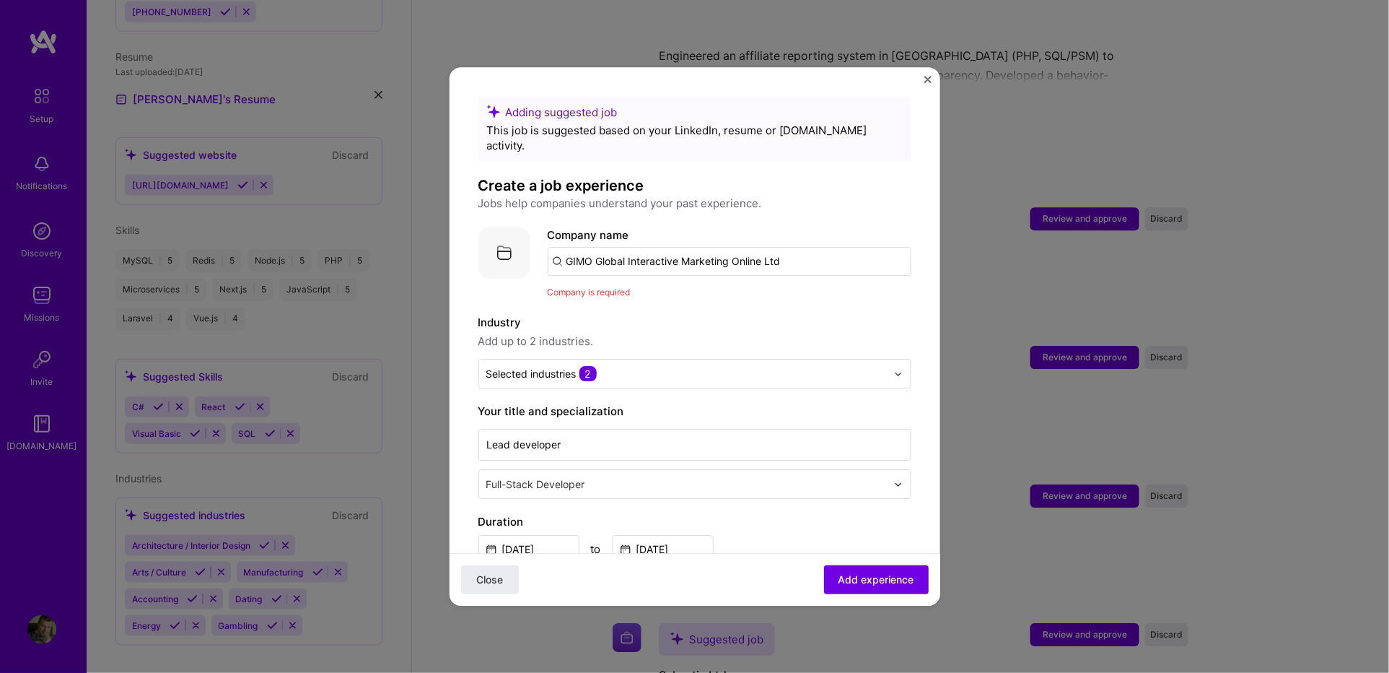
drag, startPoint x: 798, startPoint y: 242, endPoint x: 551, endPoint y: 245, distance: 246.9
click at [551, 247] on input "GIMO Global Interactive Marketing Online Ltd" at bounding box center [730, 261] width 364 height 29
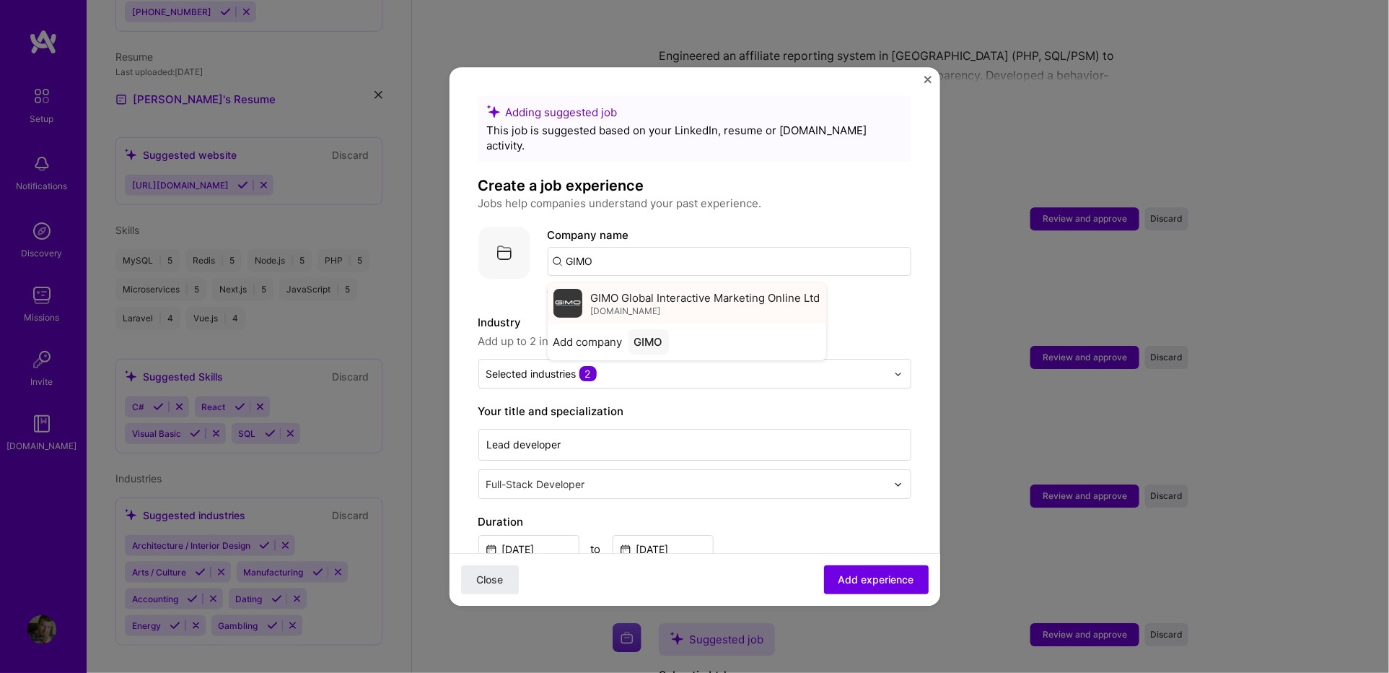
click at [610, 290] on span "GIMO Global Interactive Marketing Online Ltd" at bounding box center [706, 297] width 230 height 15
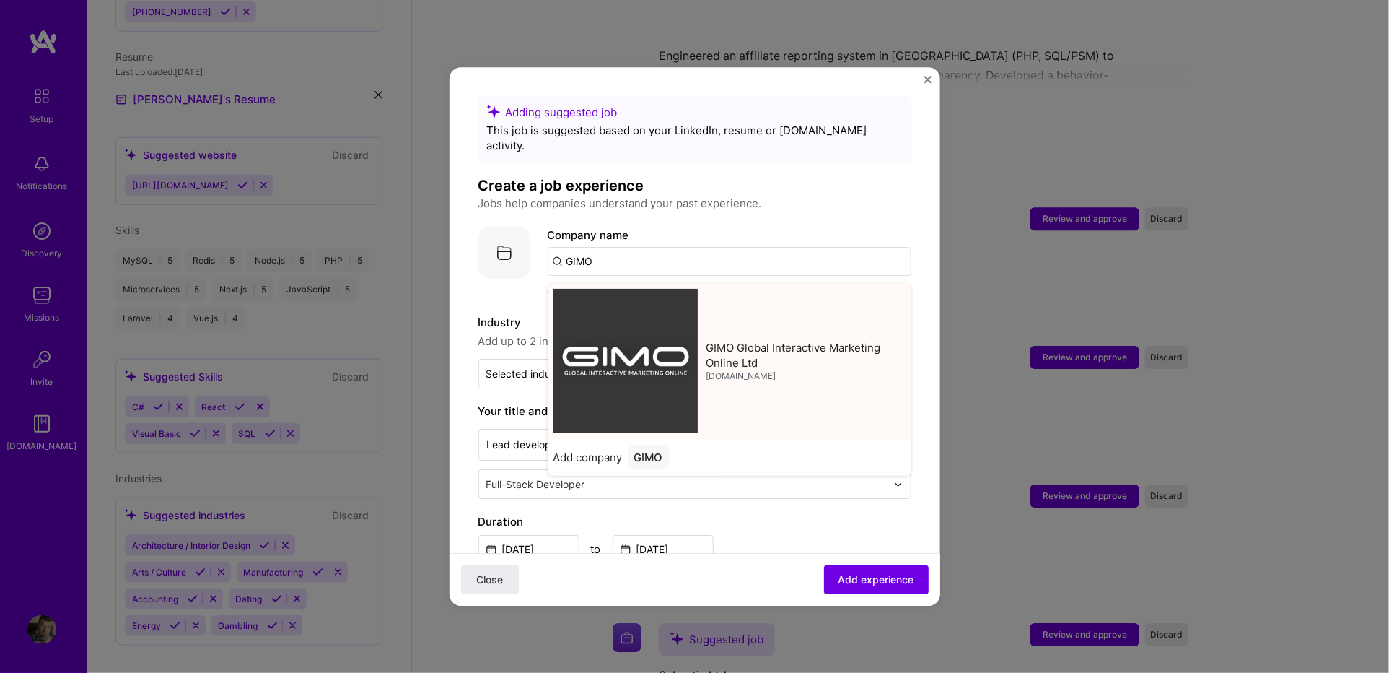
type input "GIMO Global Interactive Marketing Online Ltd"
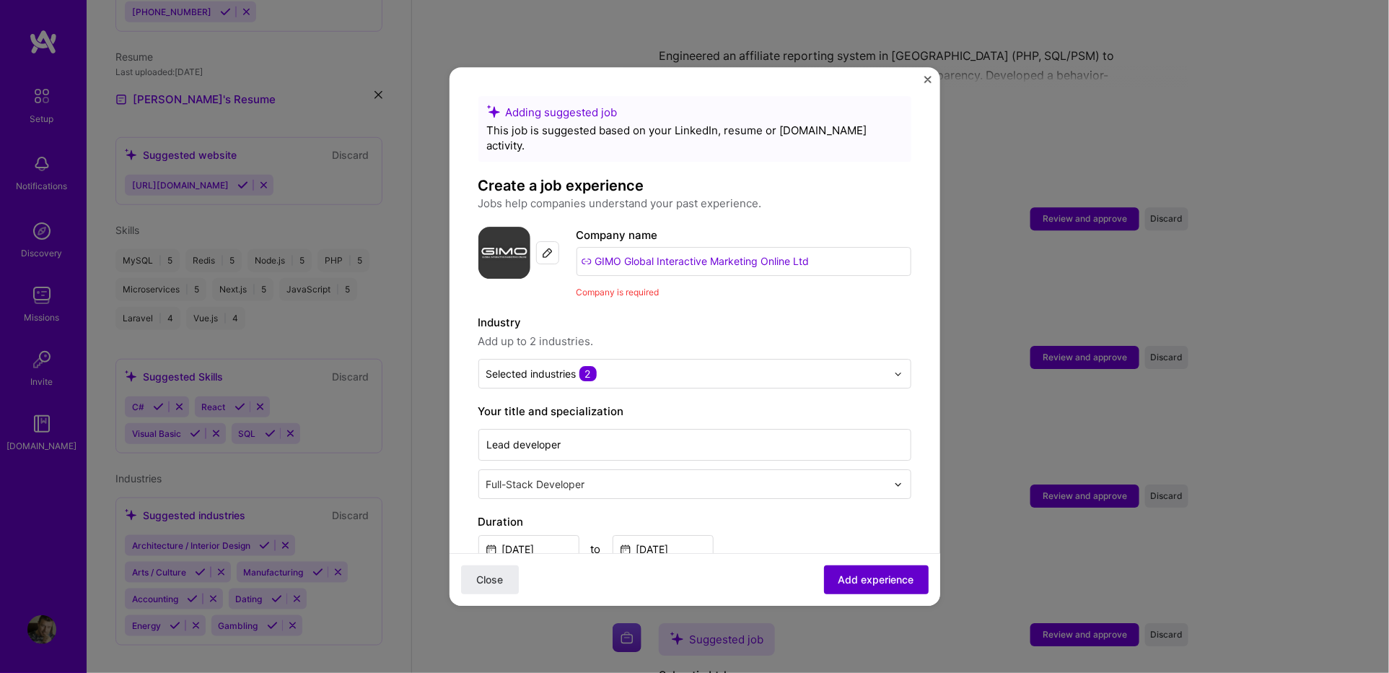
click at [859, 582] on span "Add experience" at bounding box center [877, 579] width 76 height 14
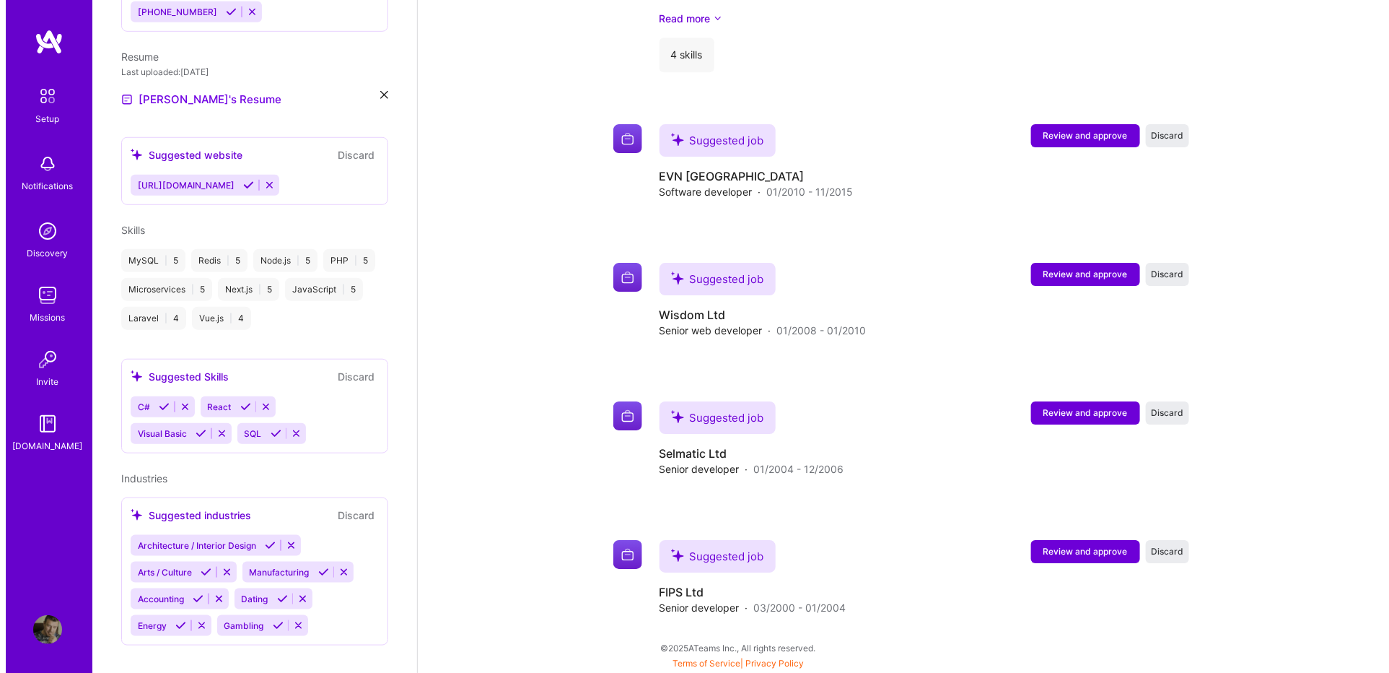
scroll to position [2188, 0]
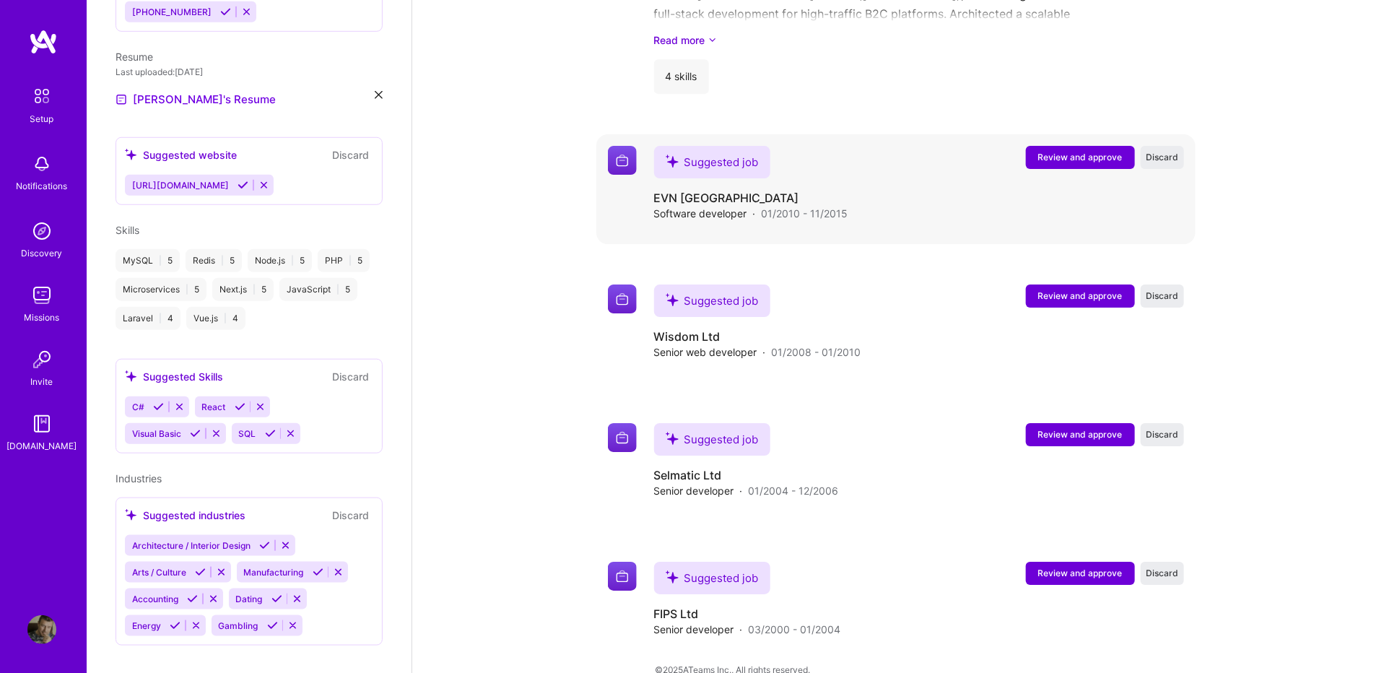
click at [1062, 151] on span "Review and approve" at bounding box center [1080, 157] width 84 height 12
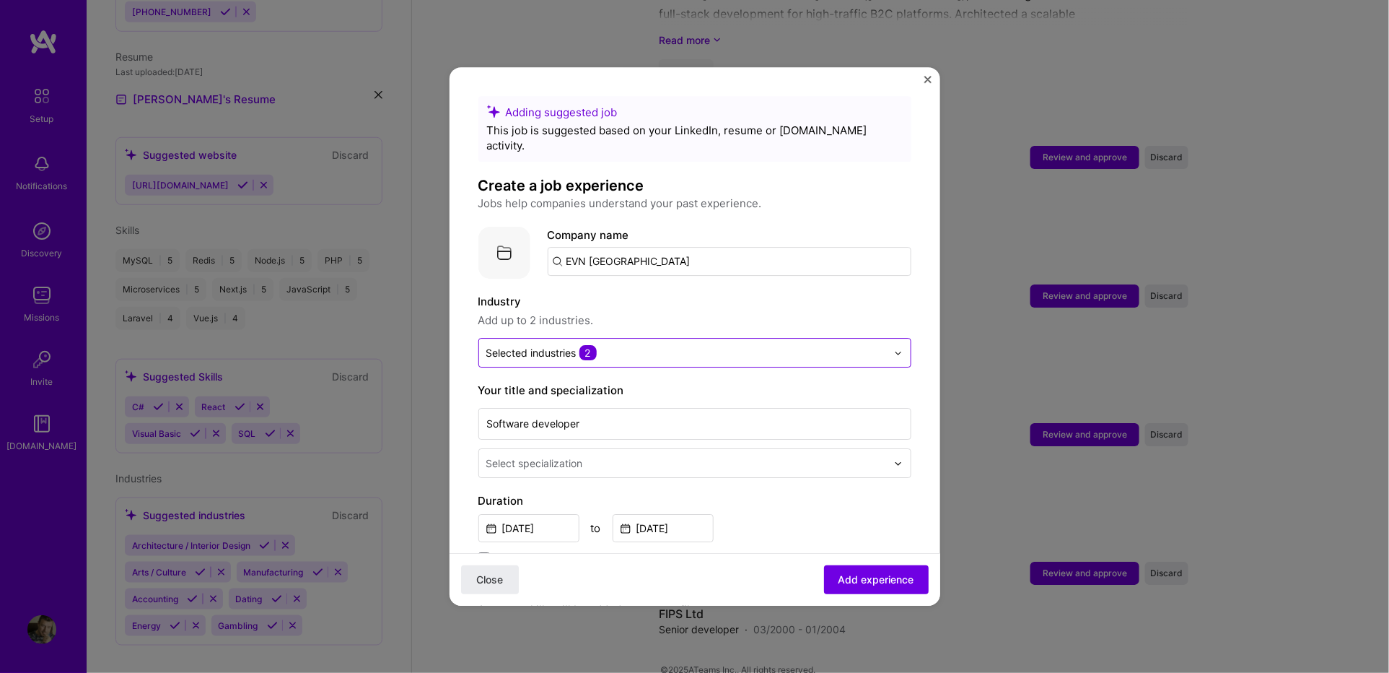
click at [894, 349] on img at bounding box center [898, 353] width 9 height 9
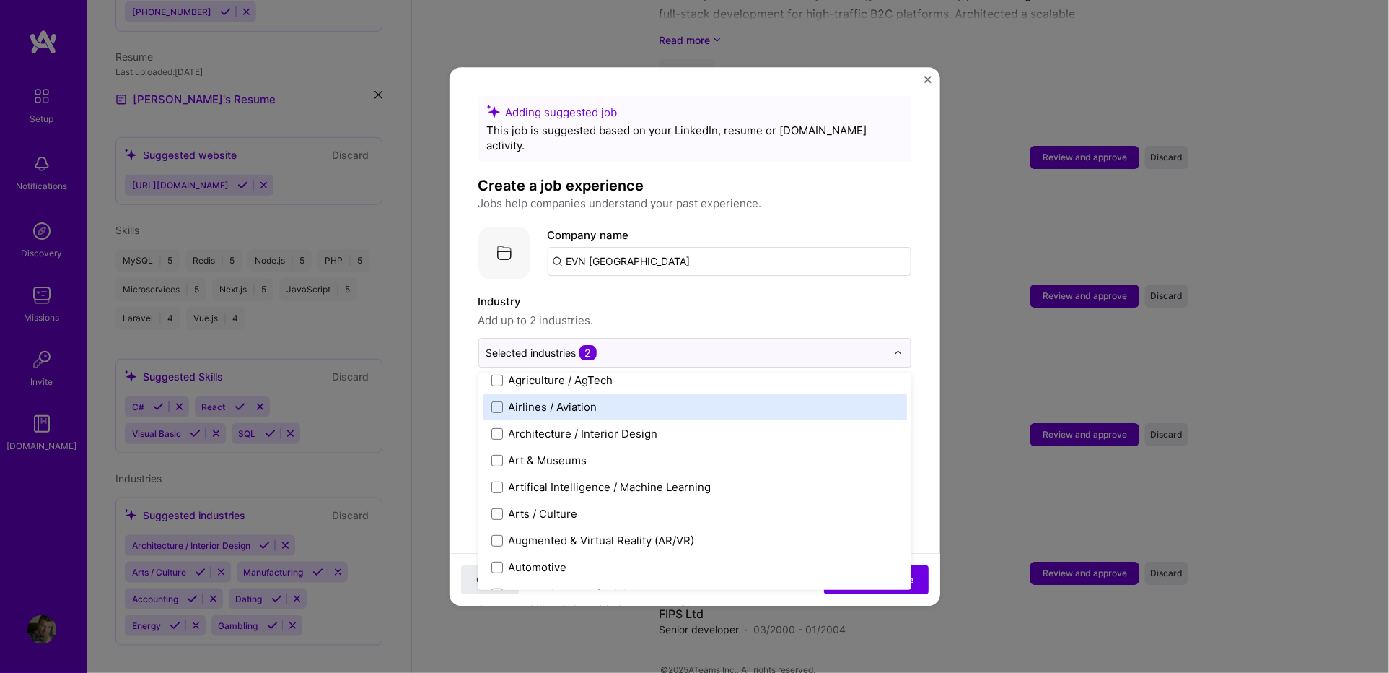
scroll to position [0, 0]
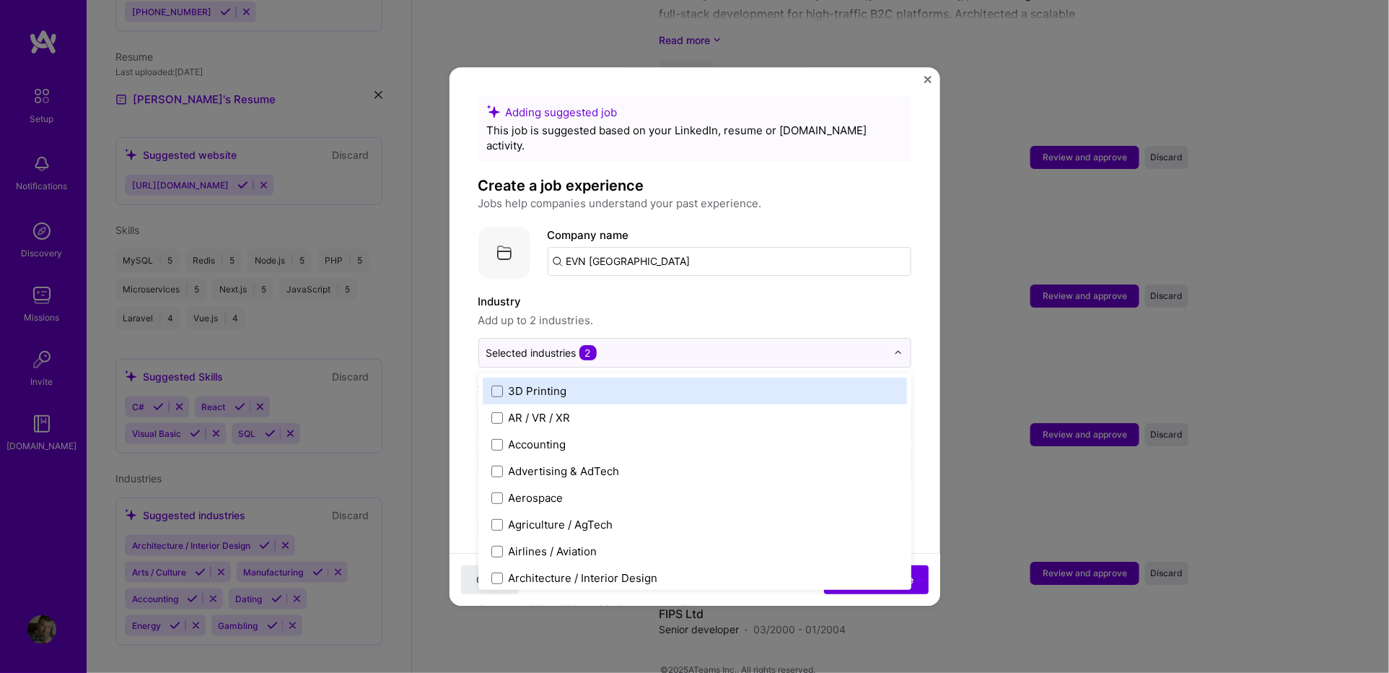
click at [647, 249] on input "EVN Bulgaria" at bounding box center [730, 261] width 364 height 29
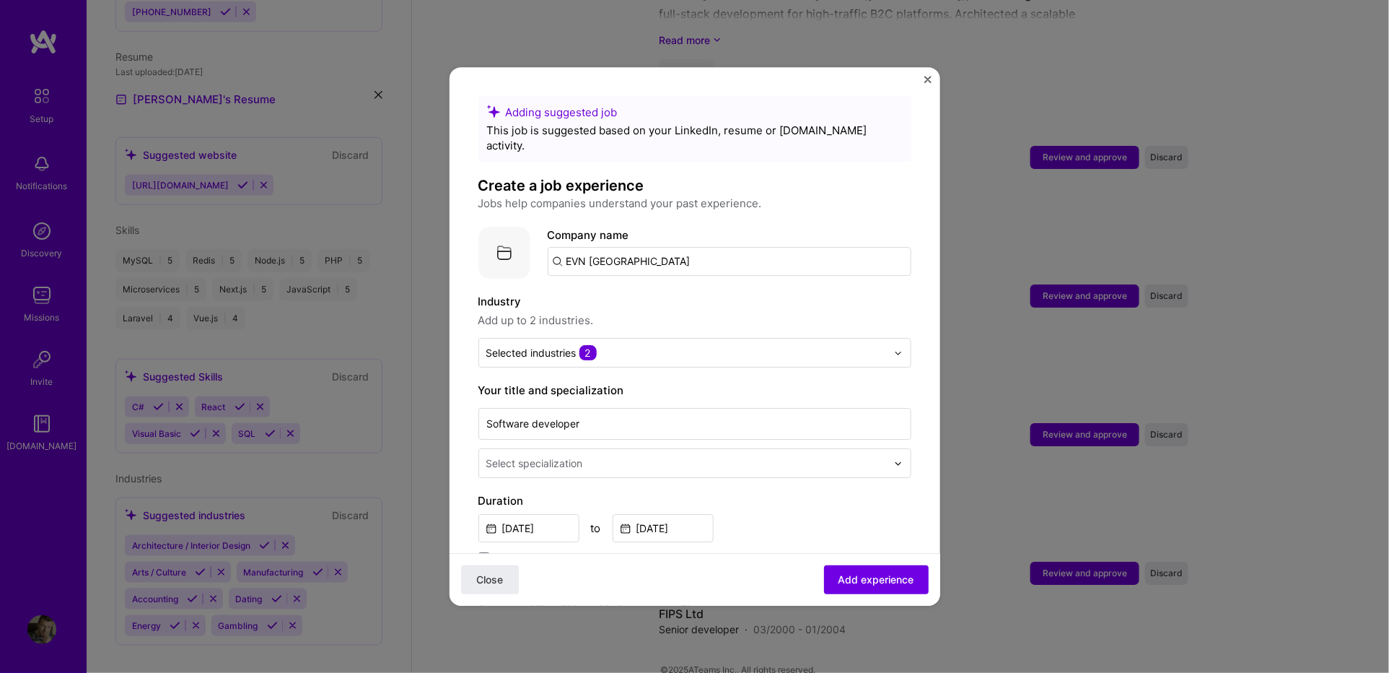
drag, startPoint x: 652, startPoint y: 239, endPoint x: 564, endPoint y: 249, distance: 87.9
click at [564, 249] on input "EVN Bulgaria" at bounding box center [730, 261] width 364 height 29
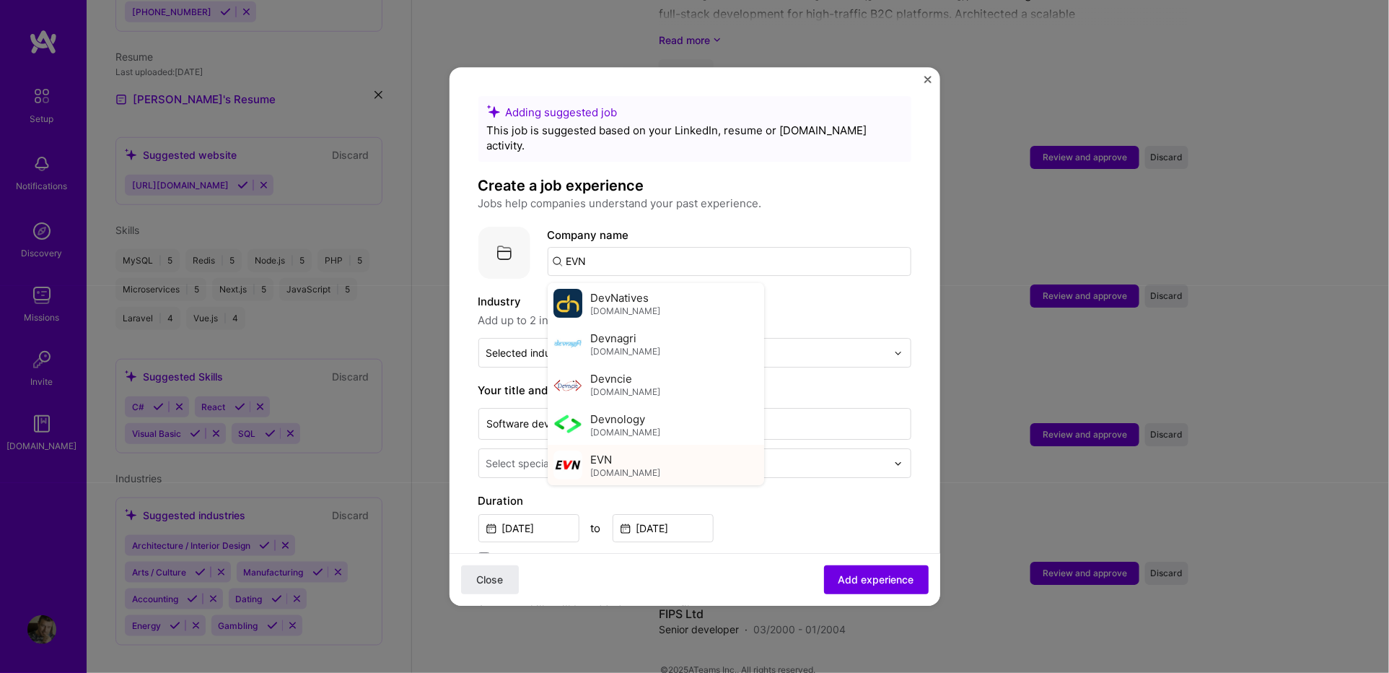
type input "EVN"
click at [577, 450] on img at bounding box center [568, 464] width 29 height 29
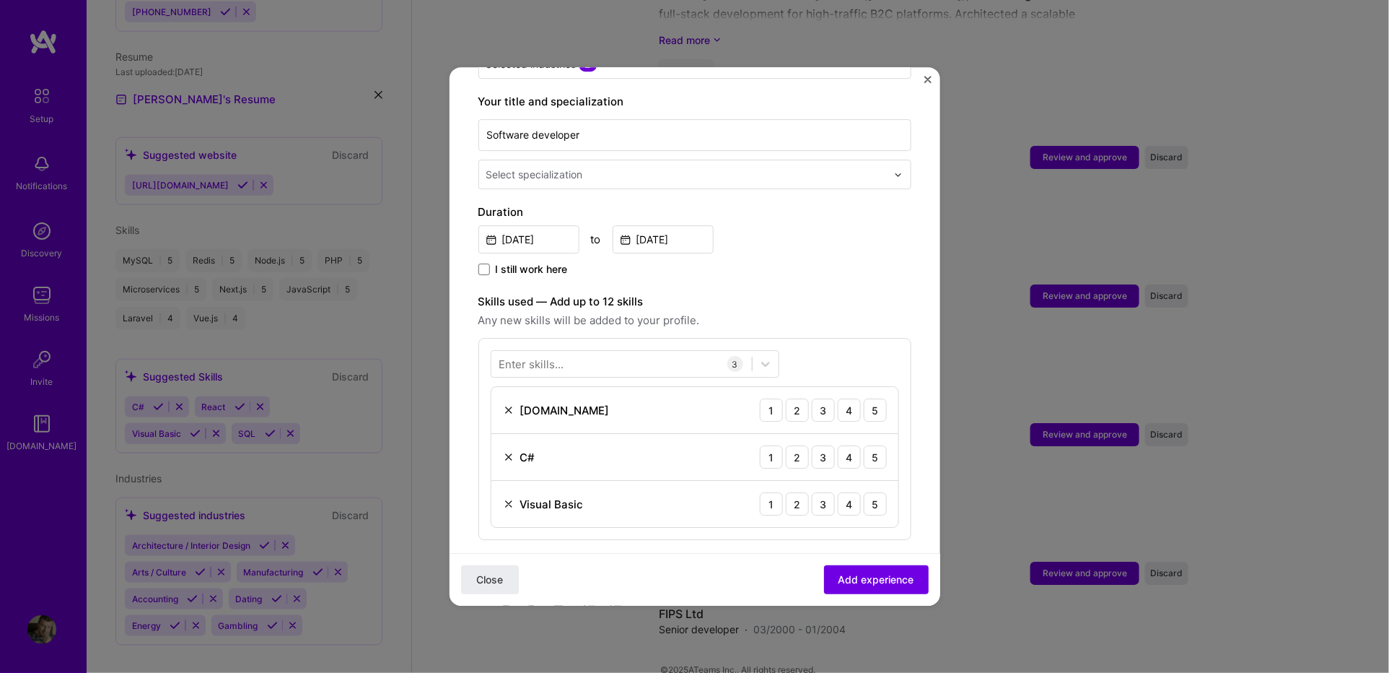
scroll to position [360, 0]
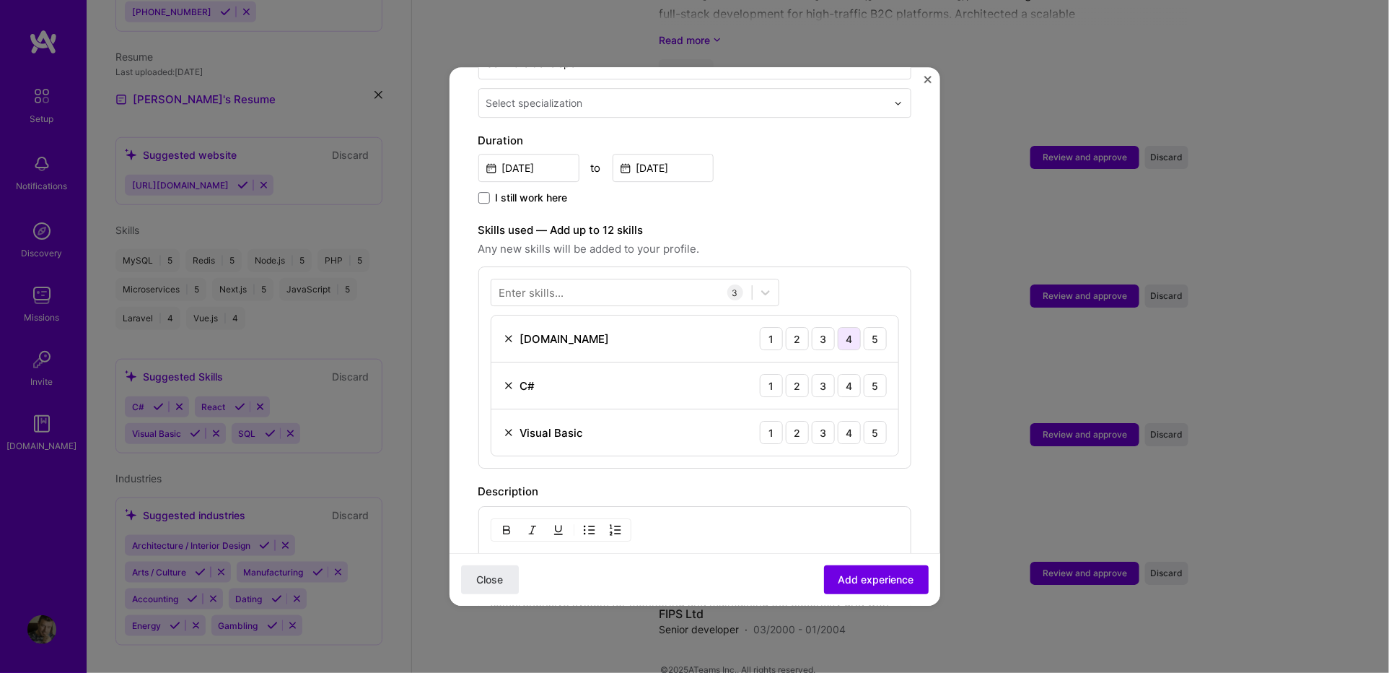
click at [844, 327] on div "4" at bounding box center [849, 338] width 23 height 23
click at [839, 374] on div "4" at bounding box center [849, 385] width 23 height 23
click at [812, 421] on div "3" at bounding box center [823, 432] width 23 height 23
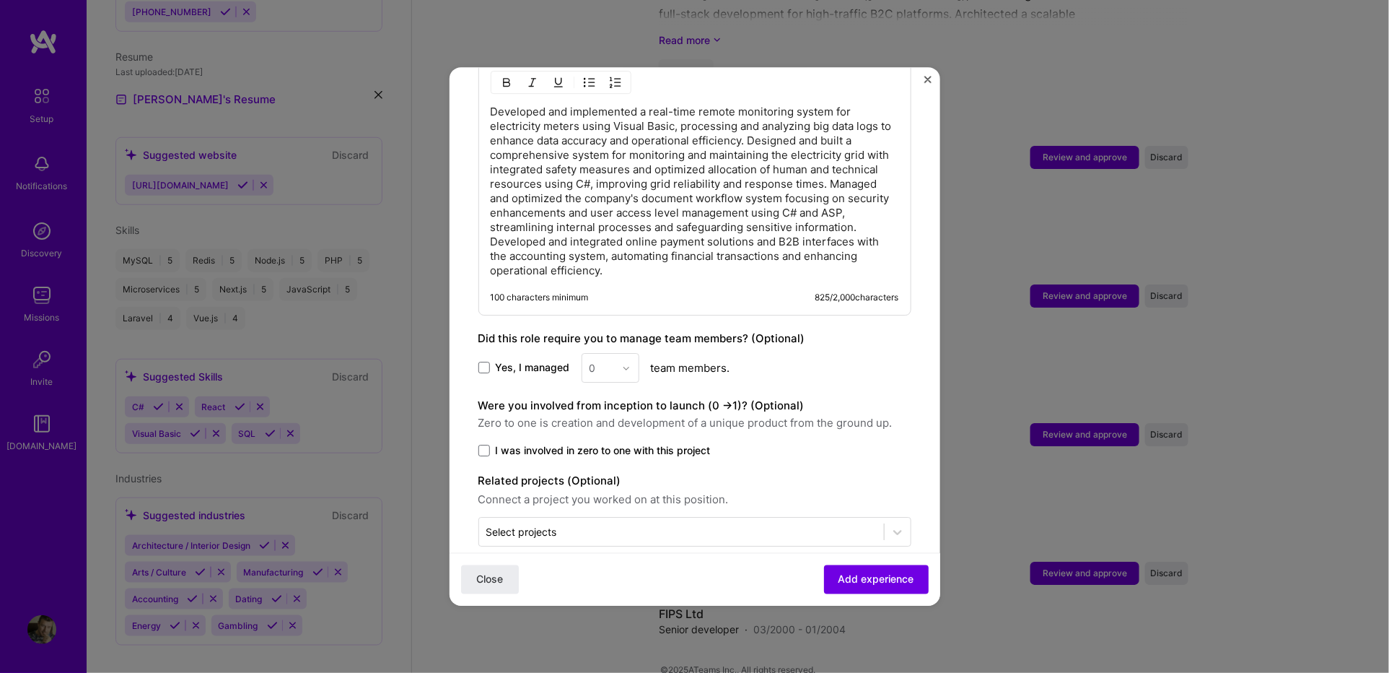
scroll to position [811, 0]
click at [486, 441] on span at bounding box center [485, 447] width 12 height 12
click at [0, 0] on input "I was involved in zero to one with this project" at bounding box center [0, 0] width 0 height 0
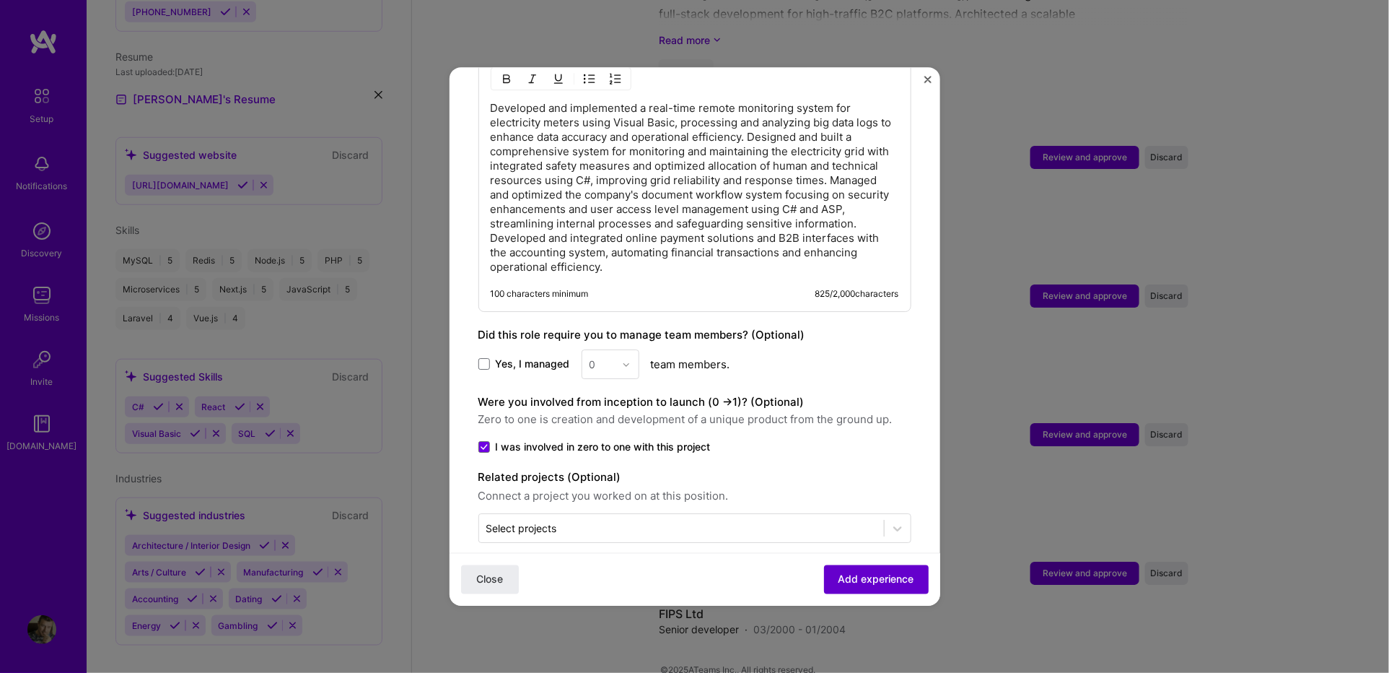
click at [864, 577] on span "Add experience" at bounding box center [877, 579] width 76 height 14
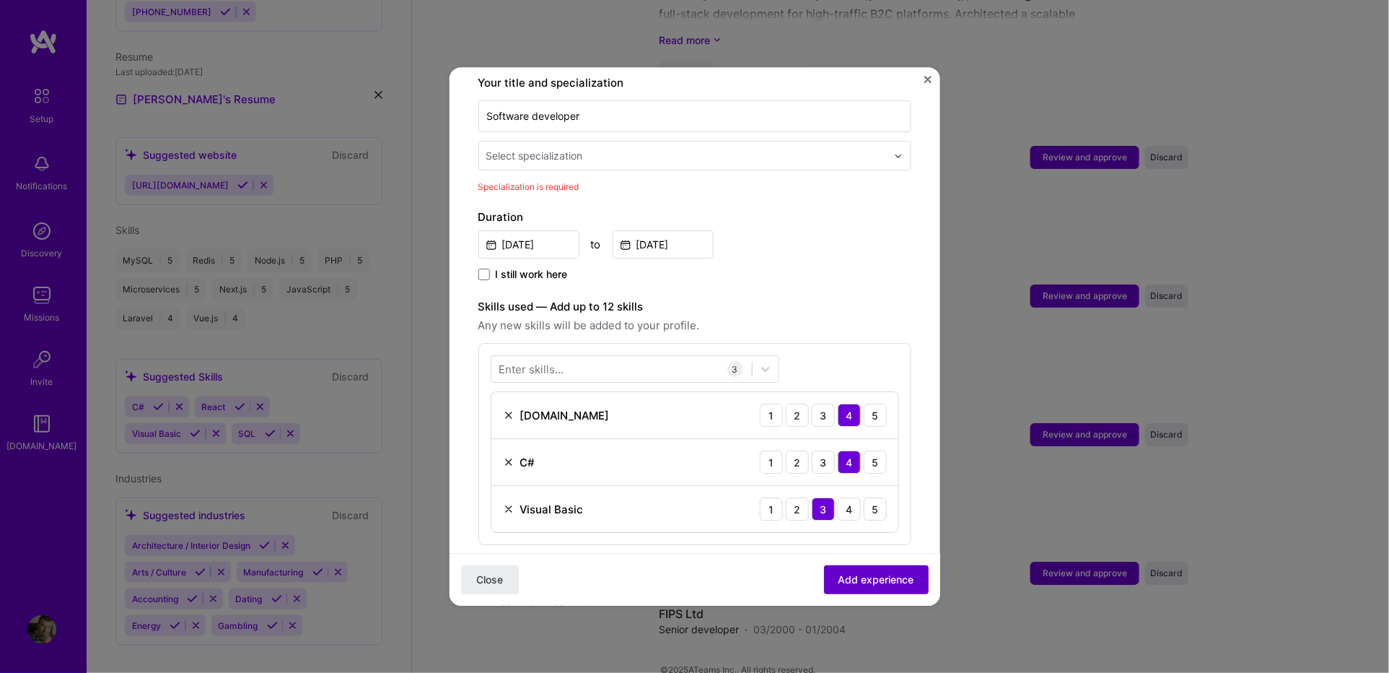
scroll to position [299, 0]
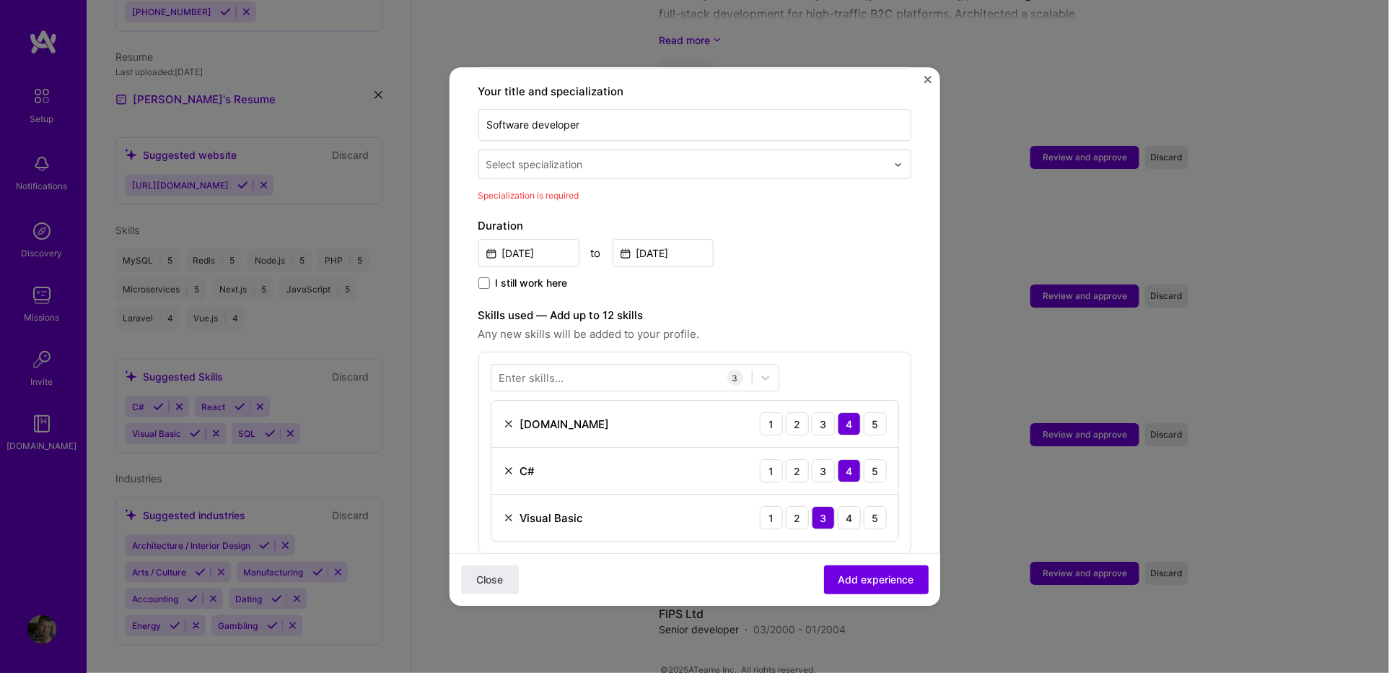
click at [894, 160] on img at bounding box center [898, 164] width 9 height 9
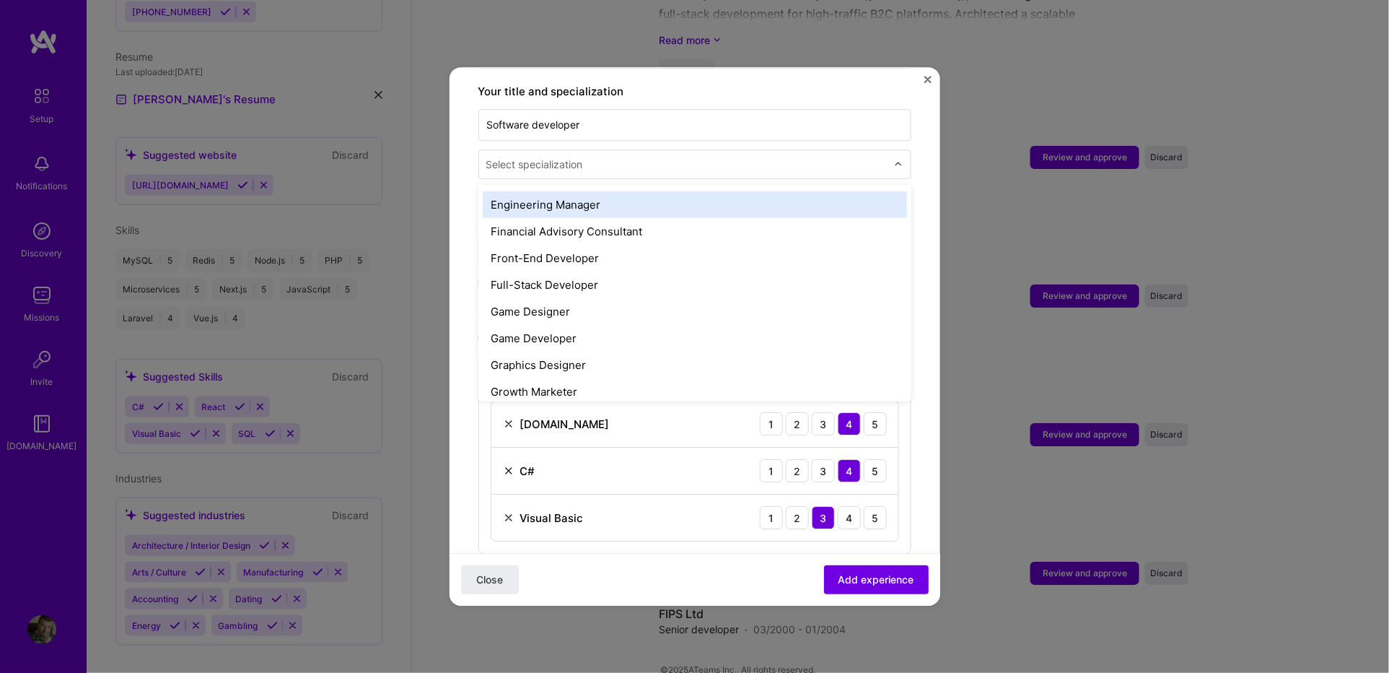
scroll to position [794, 0]
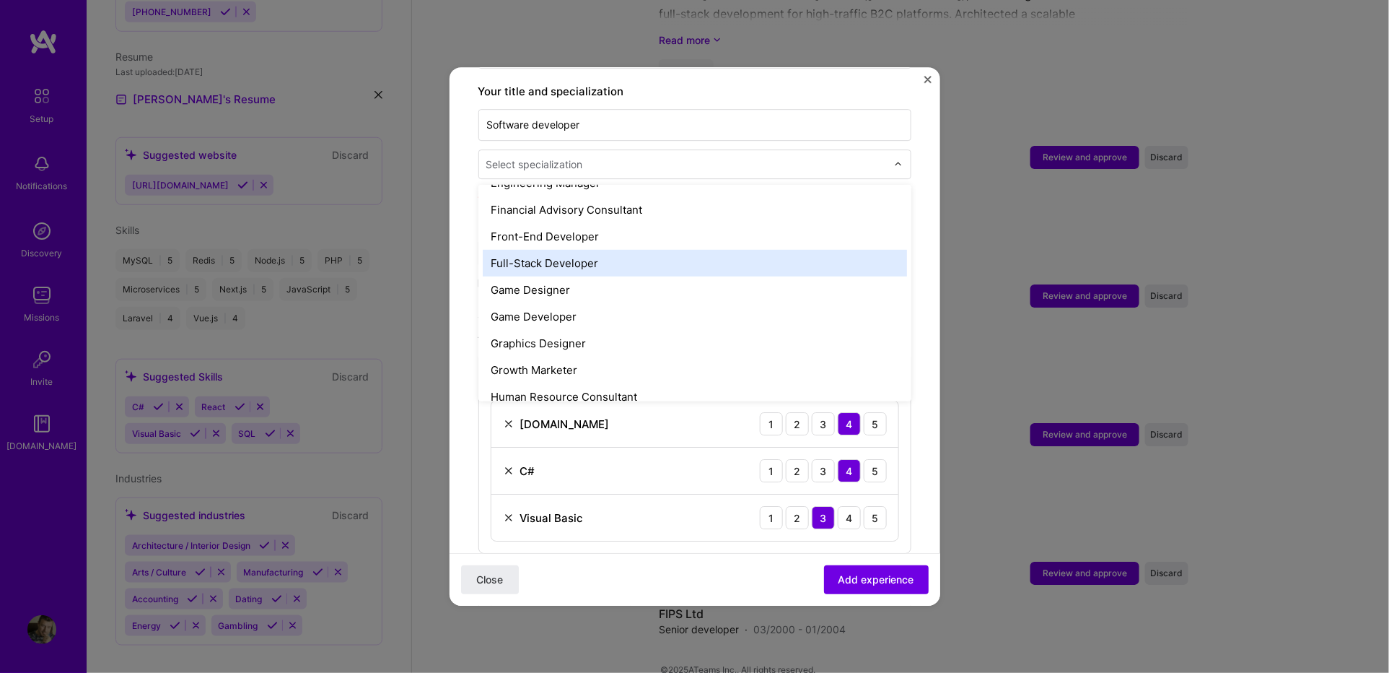
click at [557, 250] on div "Full-Stack Developer" at bounding box center [695, 263] width 424 height 27
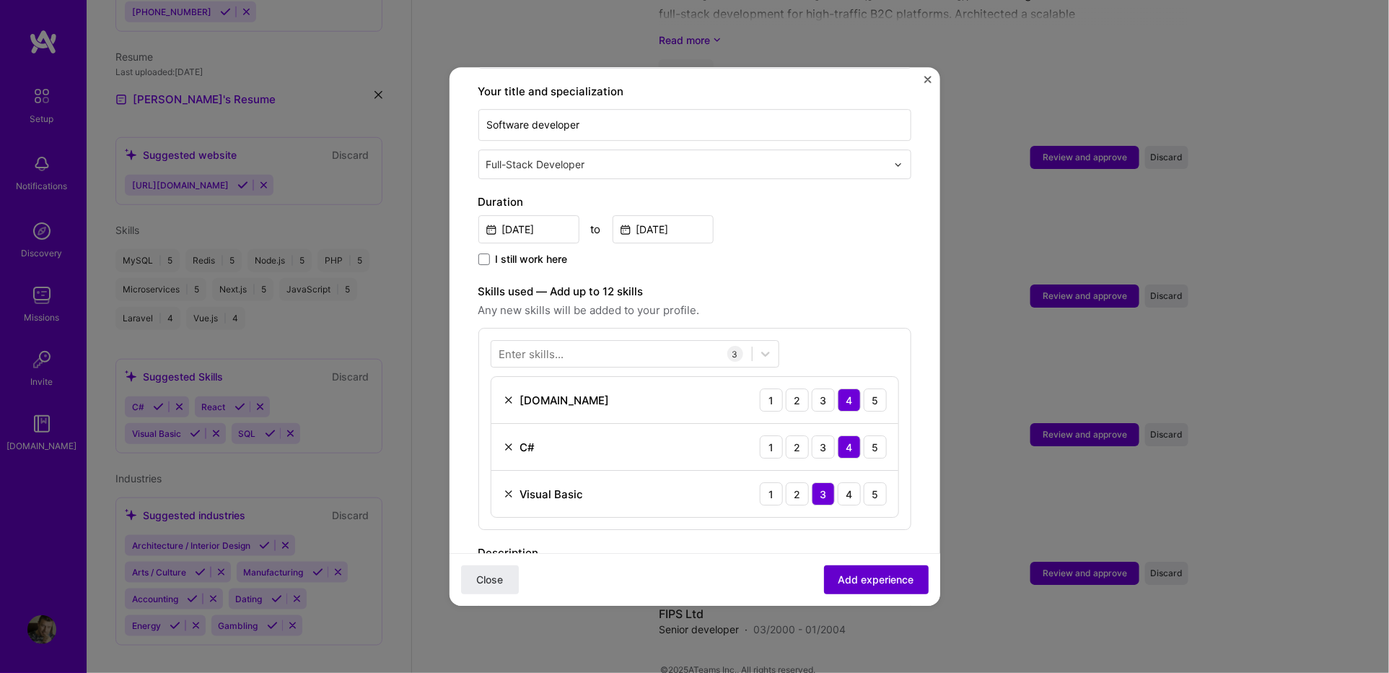
click at [844, 582] on span "Add experience" at bounding box center [877, 579] width 76 height 14
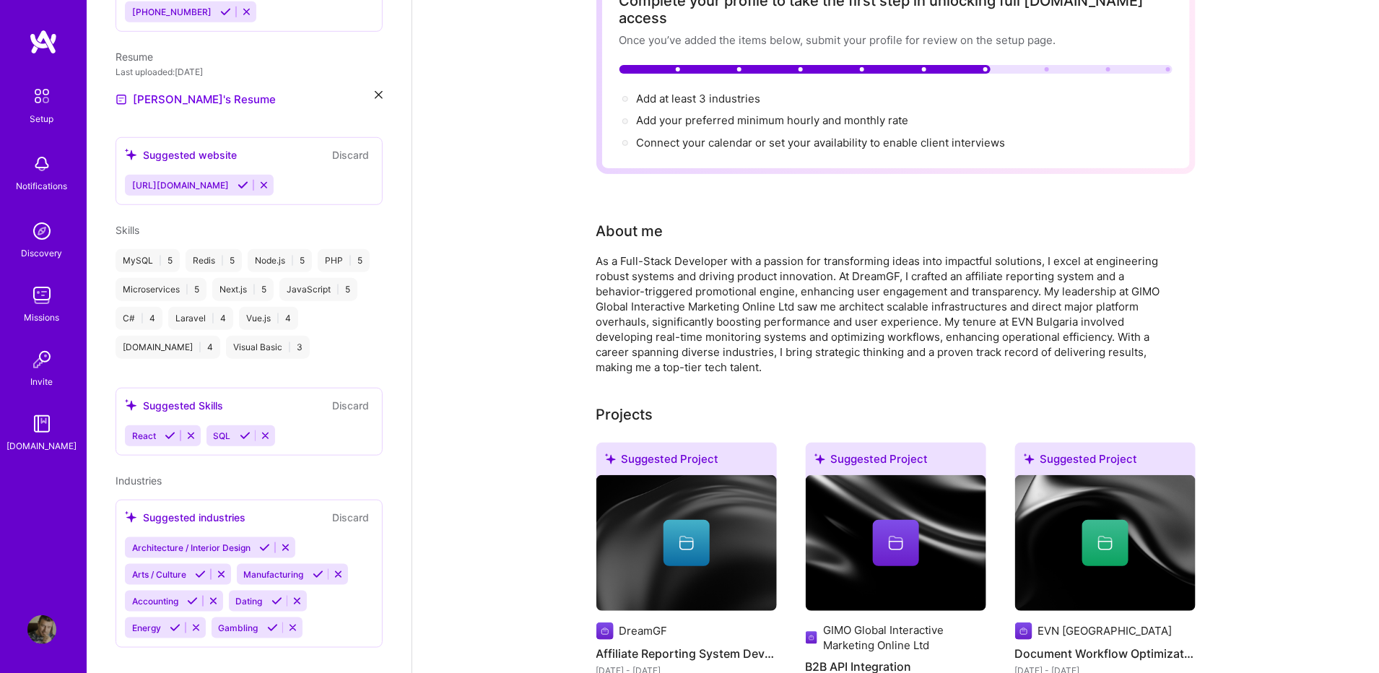
scroll to position [0, 0]
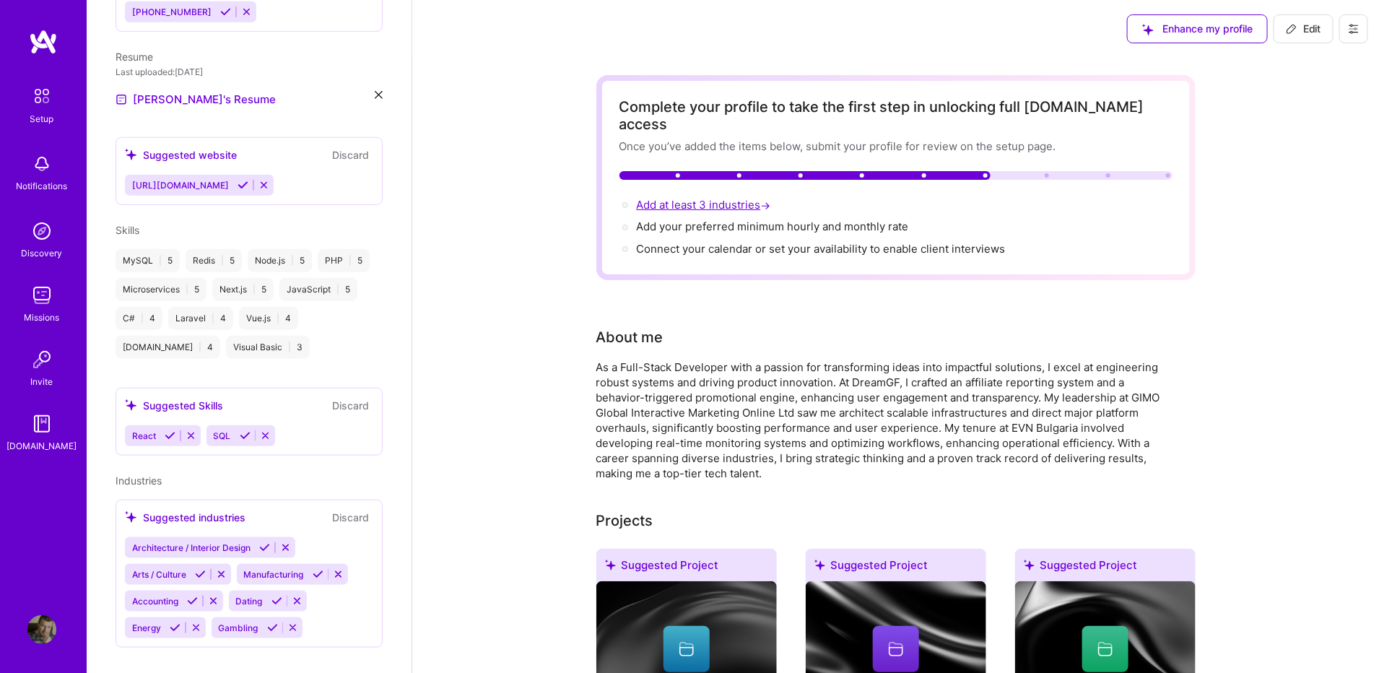
click at [708, 198] on span "Add at least 3 industries →" at bounding box center [705, 205] width 137 height 14
select select "US"
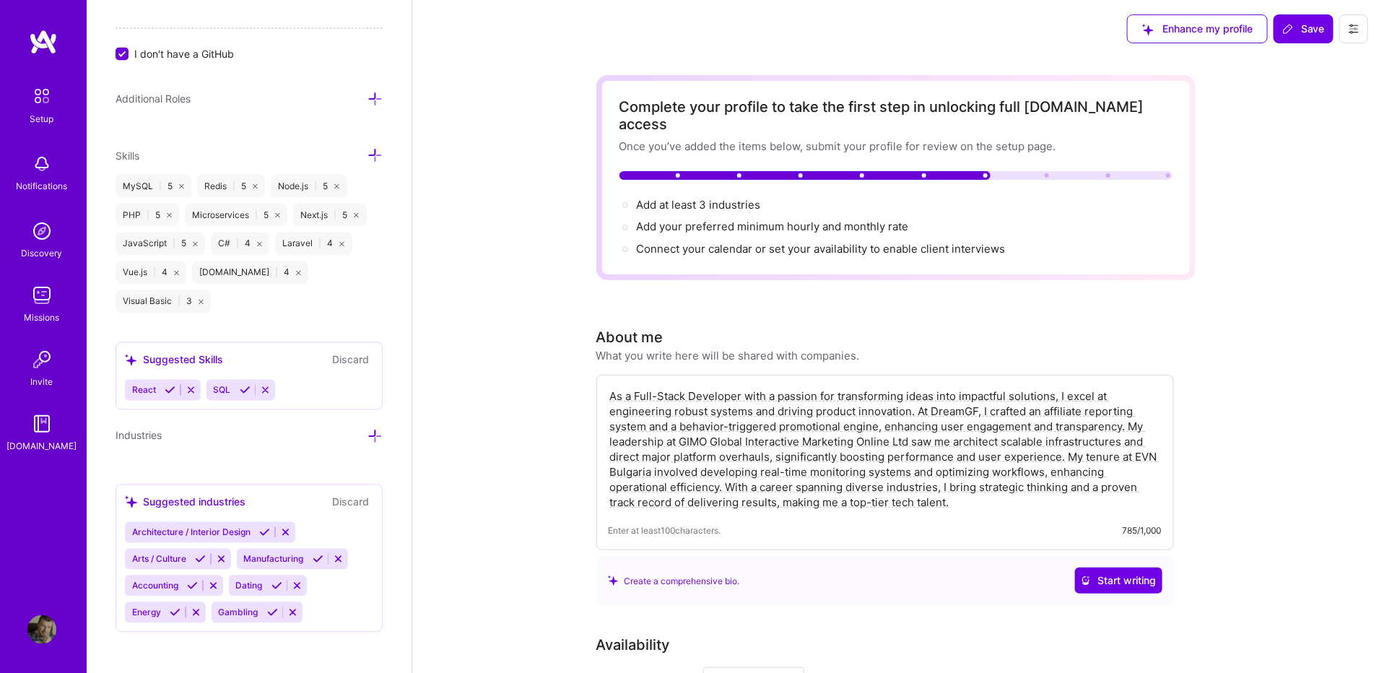
scroll to position [72, 0]
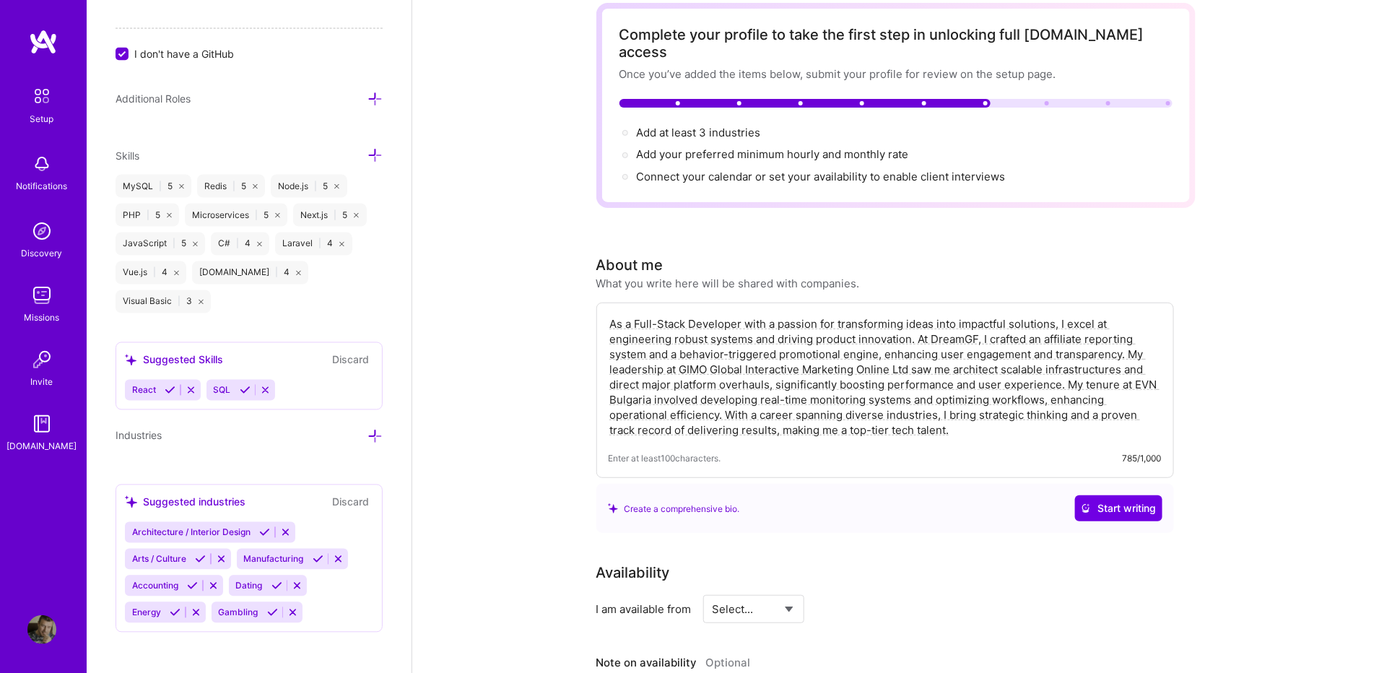
click at [272, 607] on icon at bounding box center [272, 612] width 11 height 11
click at [275, 580] on icon at bounding box center [276, 585] width 11 height 11
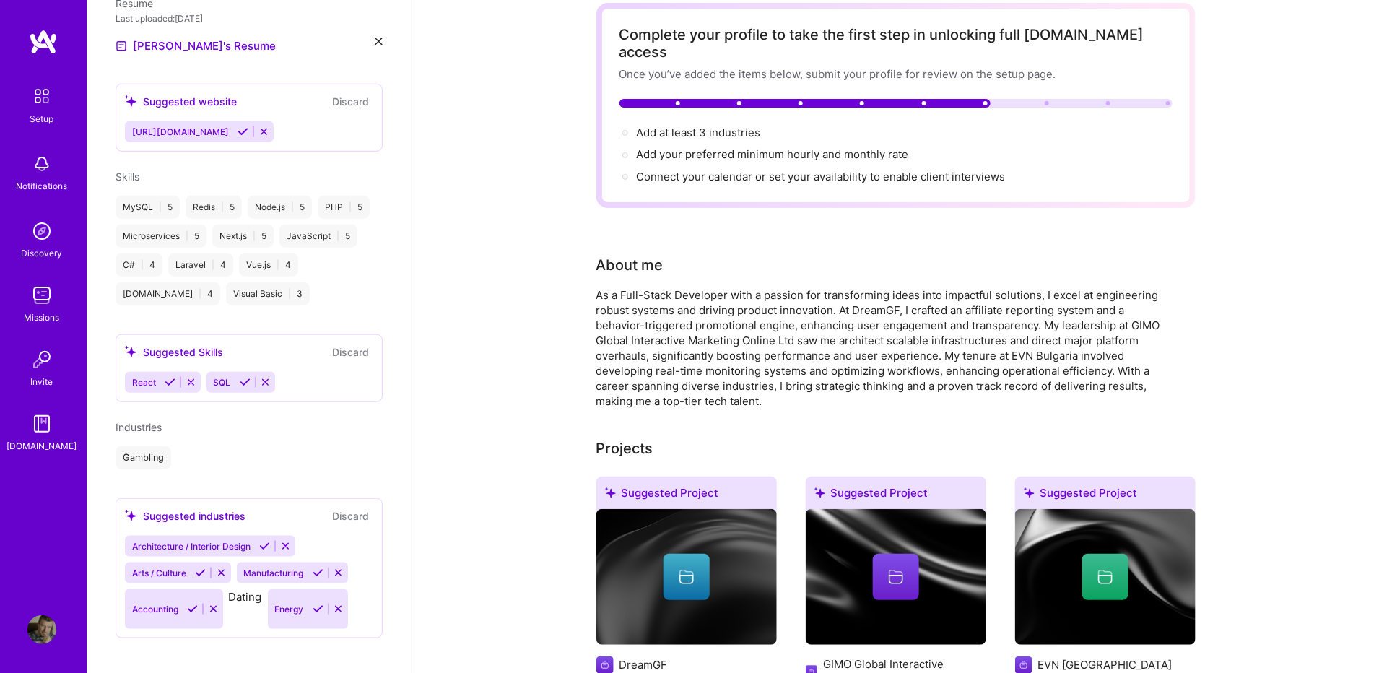
scroll to position [476, 0]
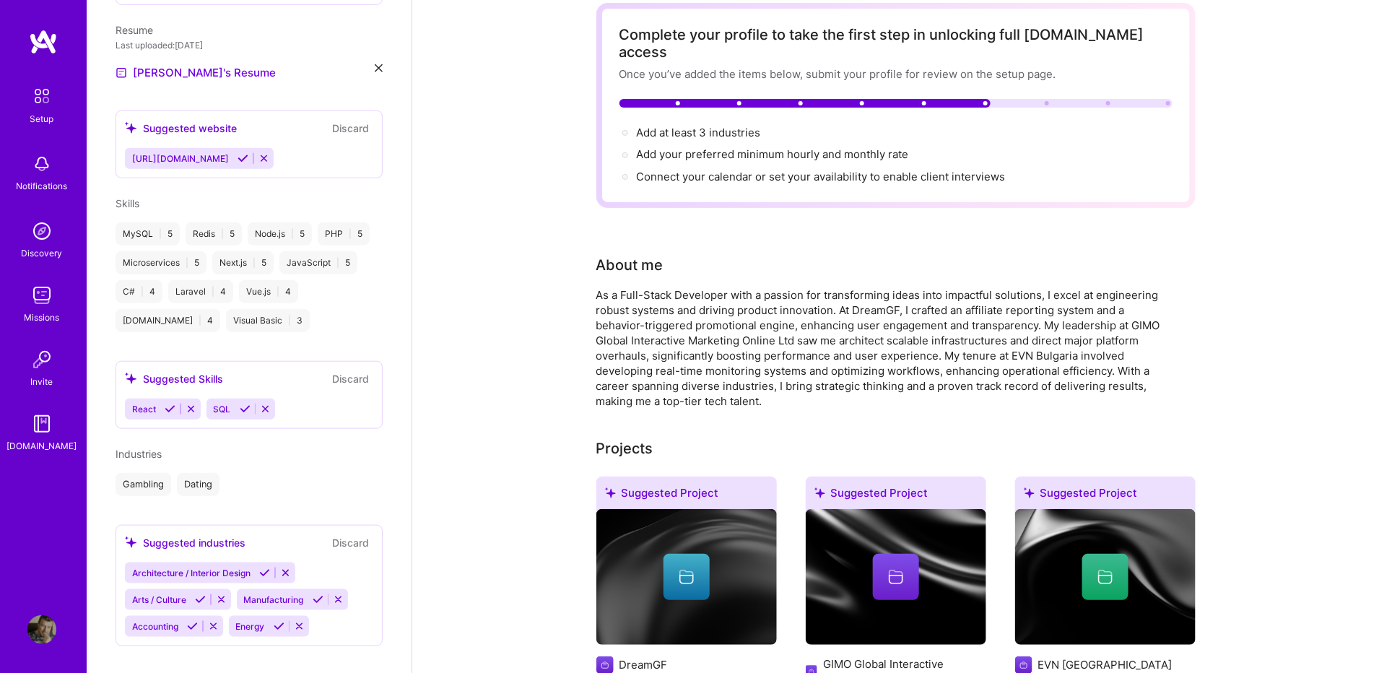
click at [279, 621] on icon at bounding box center [279, 626] width 11 height 11
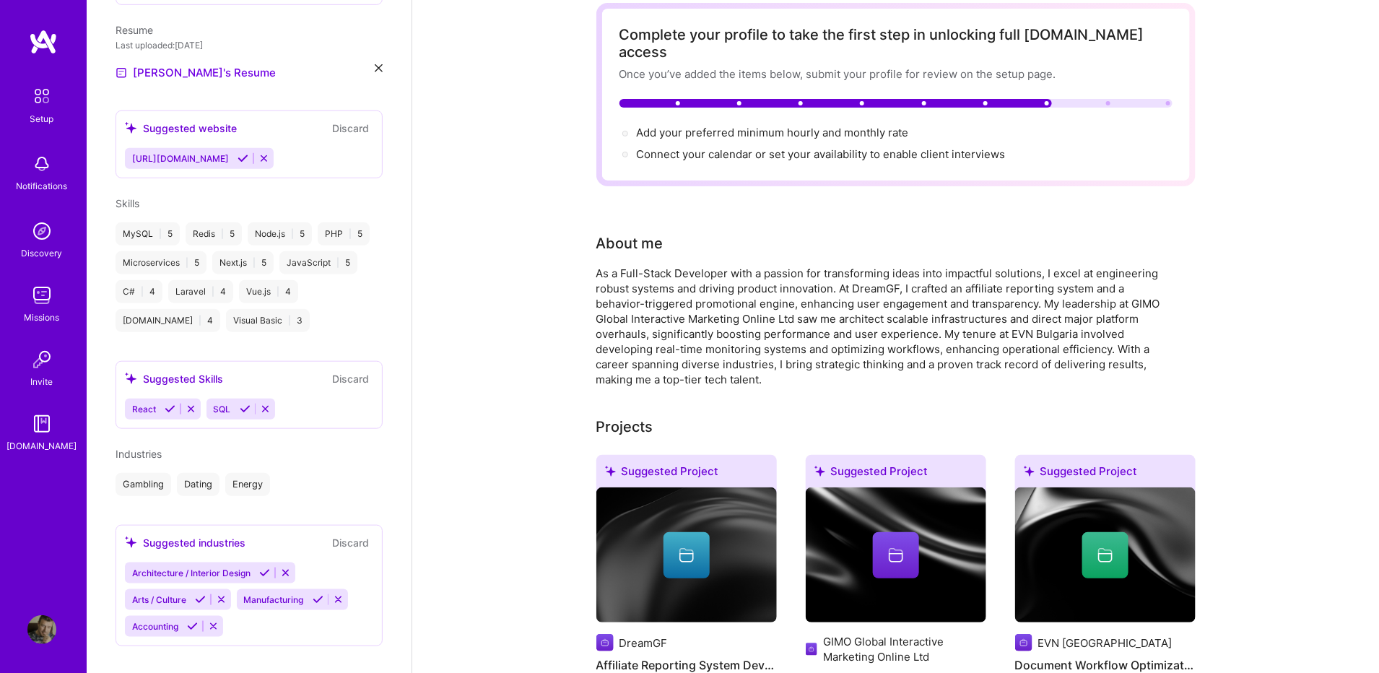
click at [196, 621] on icon at bounding box center [192, 626] width 11 height 11
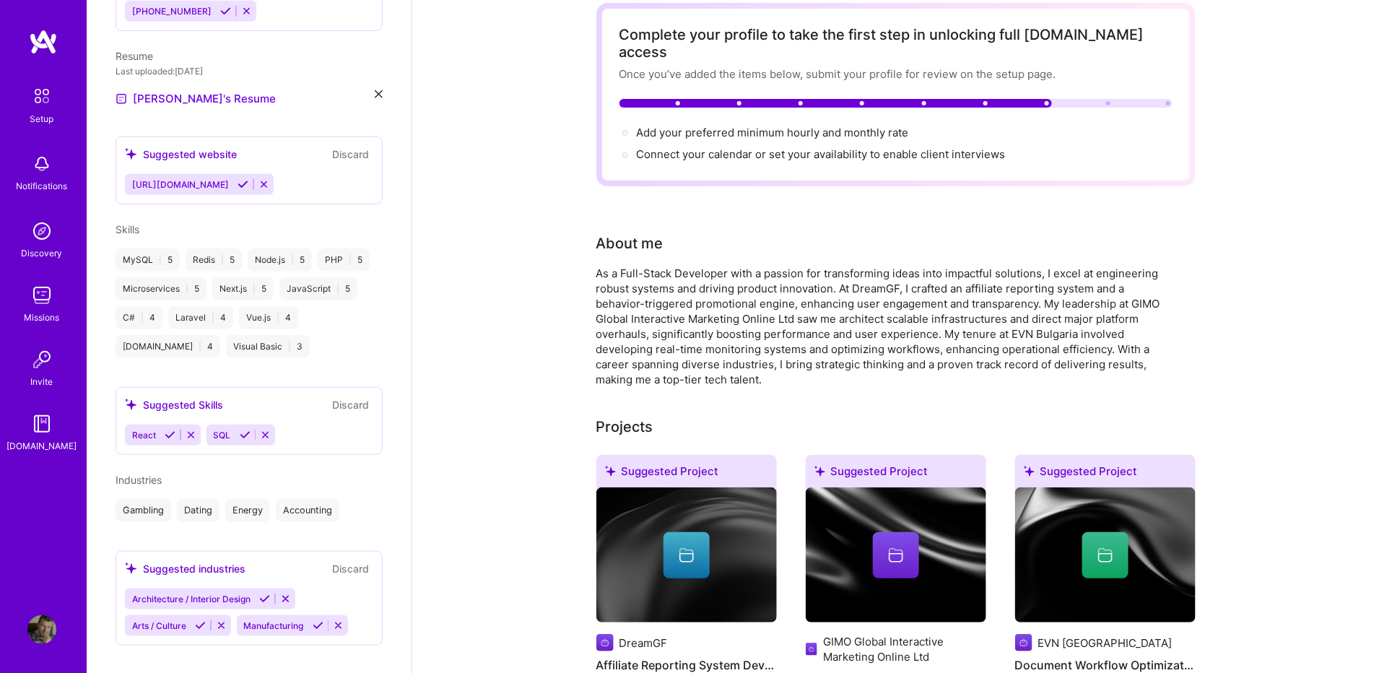
click at [166, 429] on icon at bounding box center [170, 434] width 11 height 11
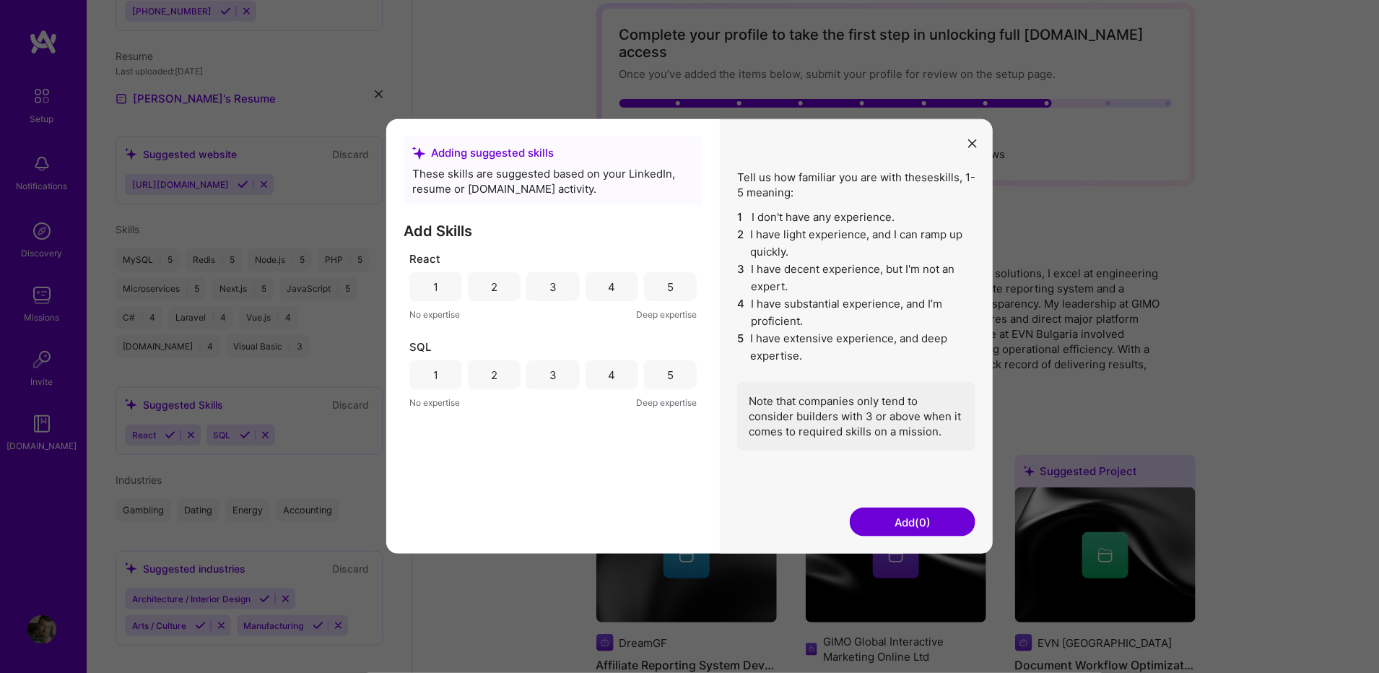
click at [616, 289] on div "4" at bounding box center [611, 286] width 53 height 29
click at [668, 376] on div "5" at bounding box center [670, 374] width 6 height 15
click at [893, 523] on button "Add (2)" at bounding box center [912, 521] width 126 height 29
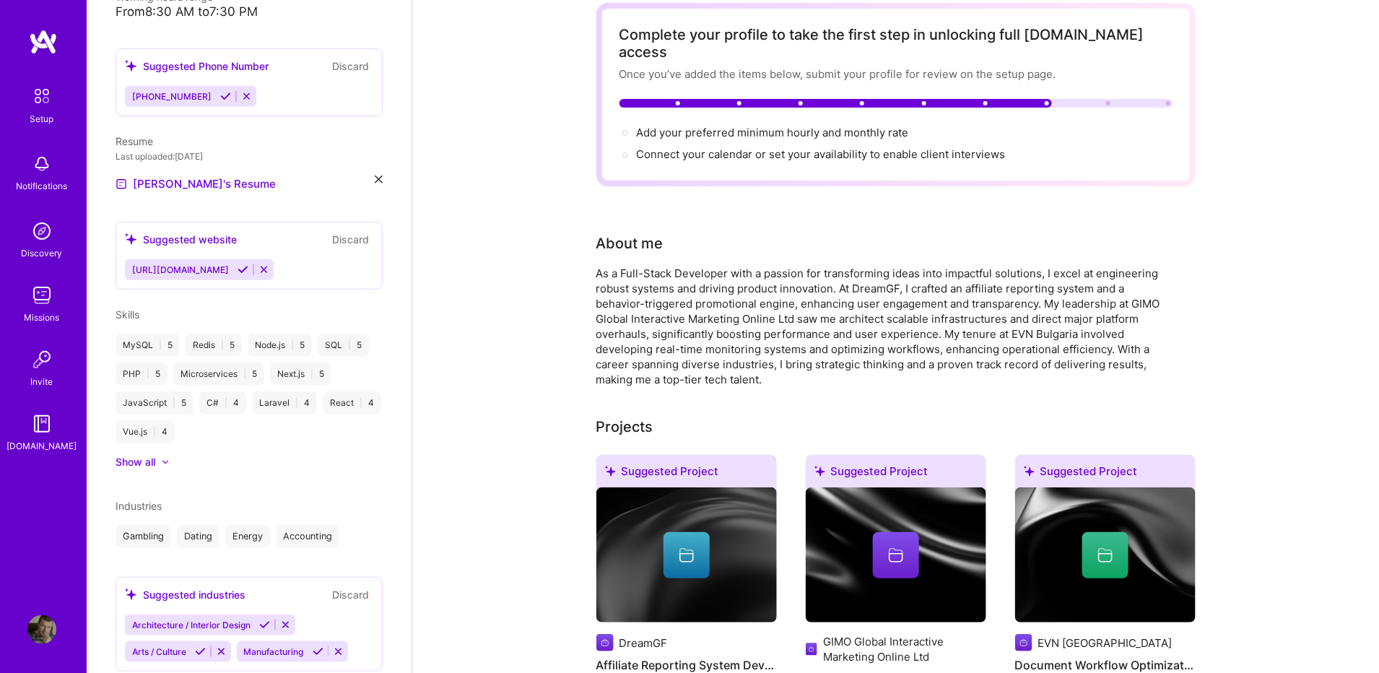
scroll to position [391, 0]
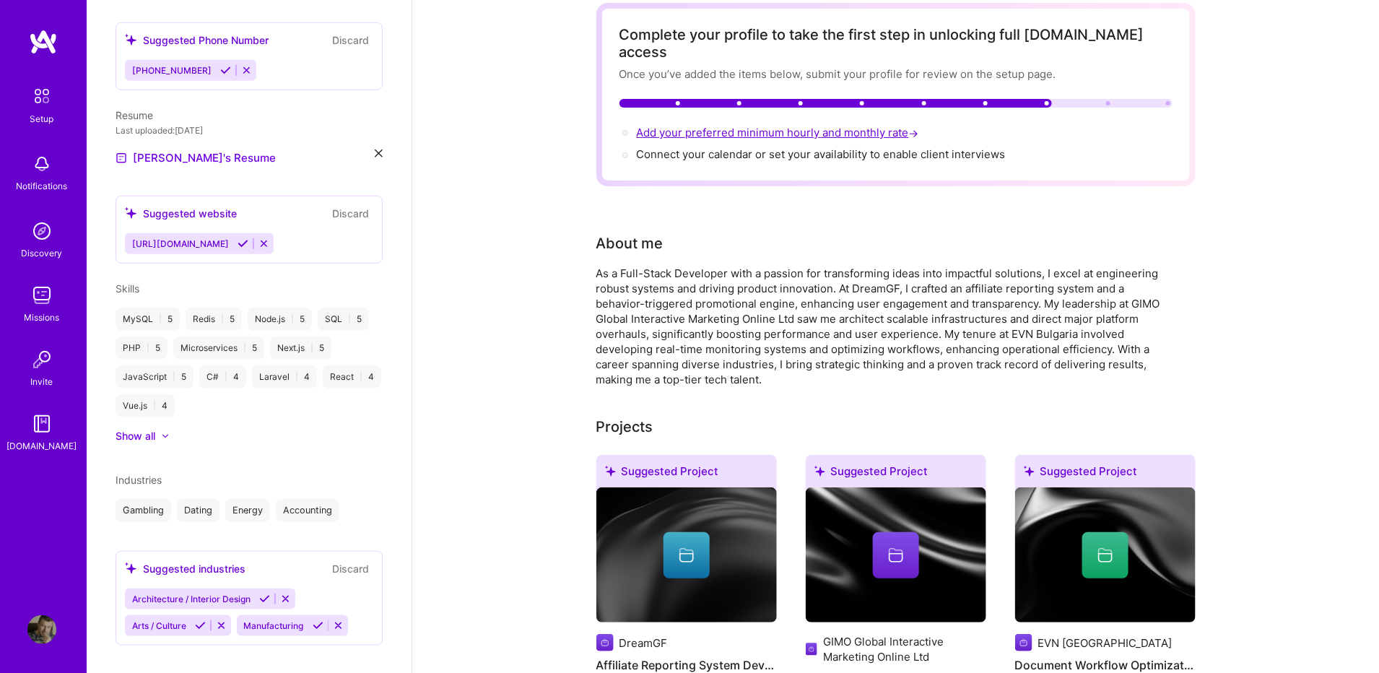
click at [751, 126] on span "Add your preferred minimum hourly and monthly rate →" at bounding box center [779, 133] width 285 height 14
select select "US"
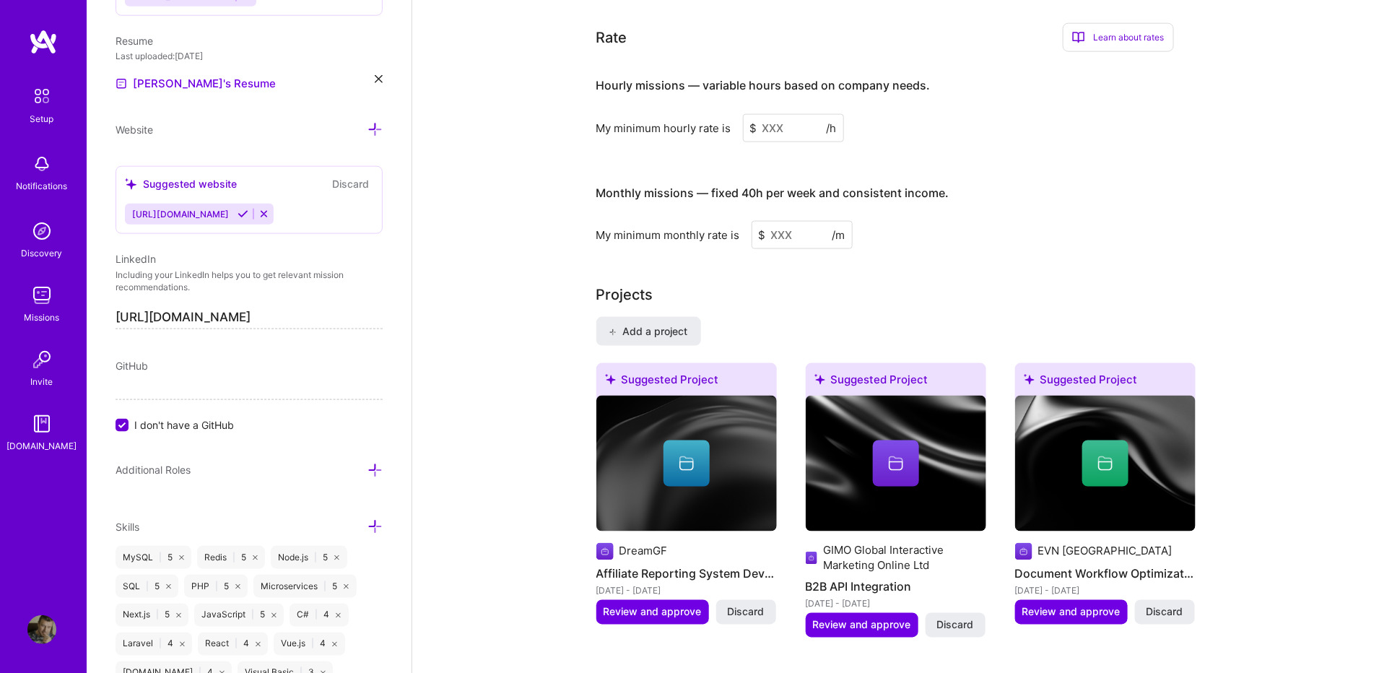
scroll to position [861, 0]
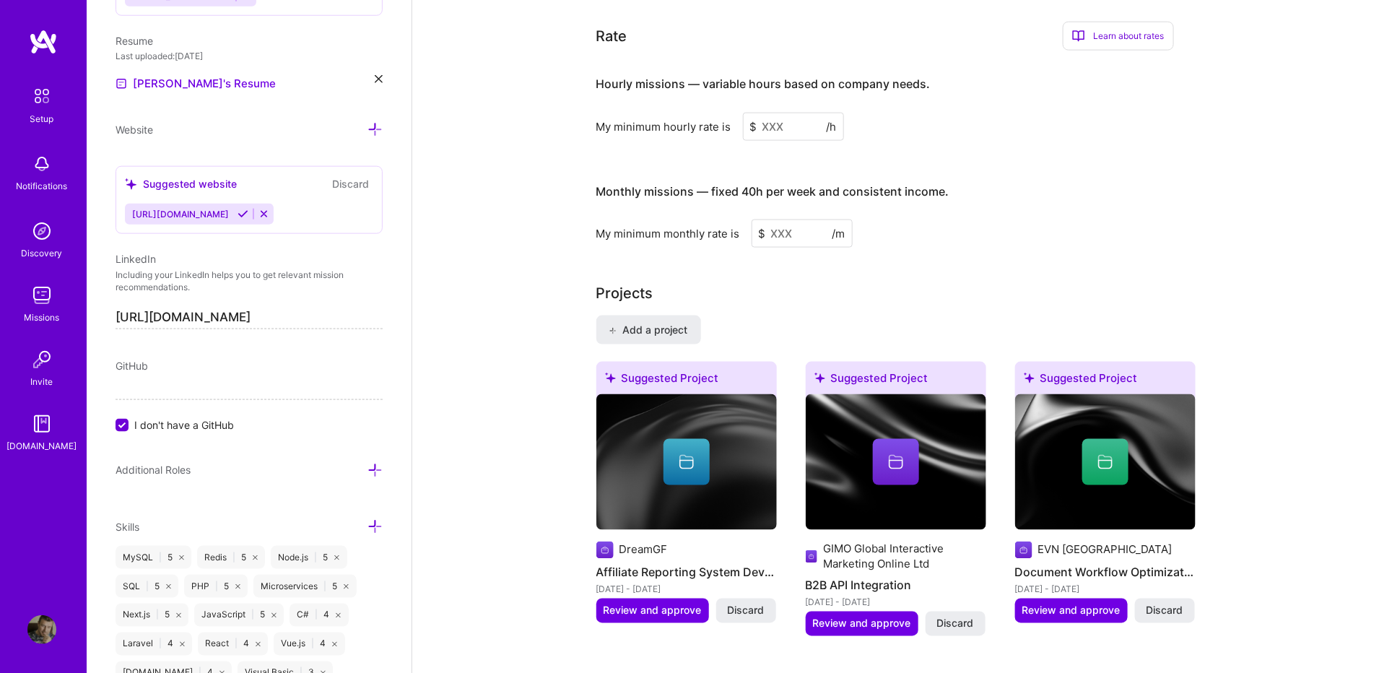
click at [795, 113] on input at bounding box center [793, 127] width 101 height 28
click at [792, 113] on input at bounding box center [793, 127] width 101 height 28
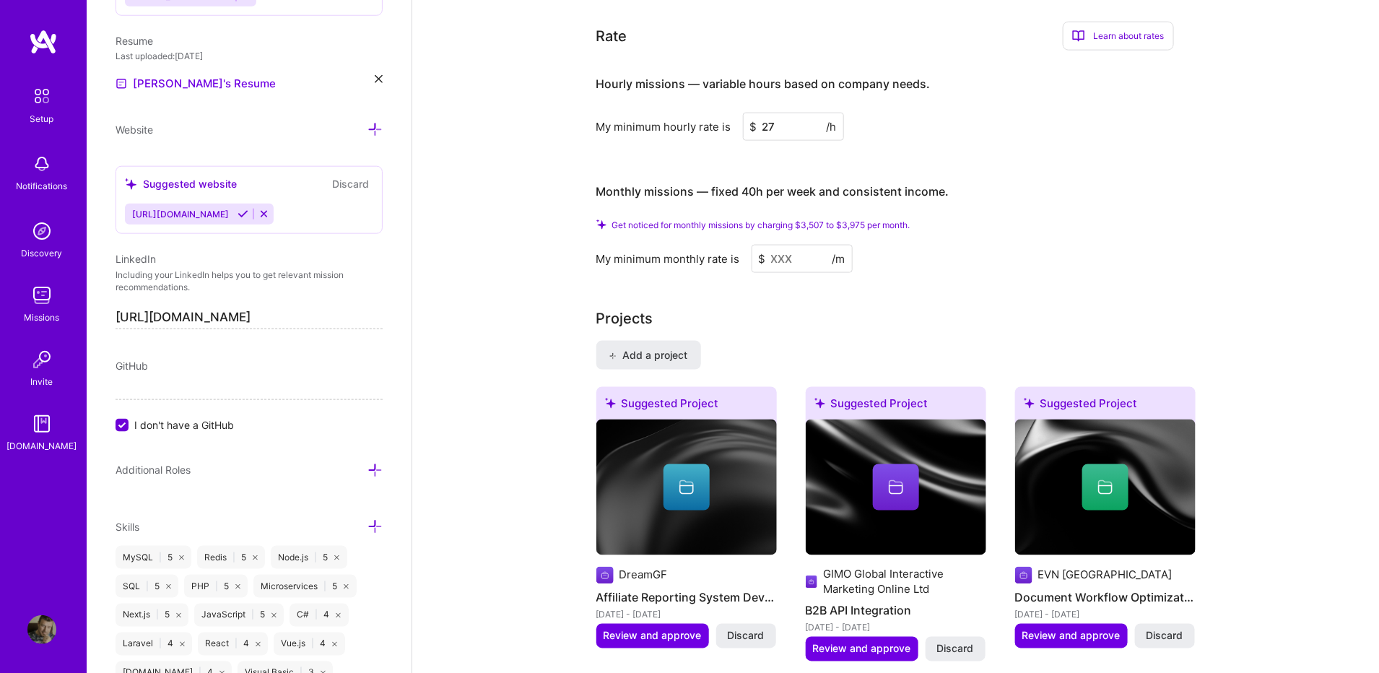
type input "27"
click at [809, 245] on input at bounding box center [801, 259] width 101 height 28
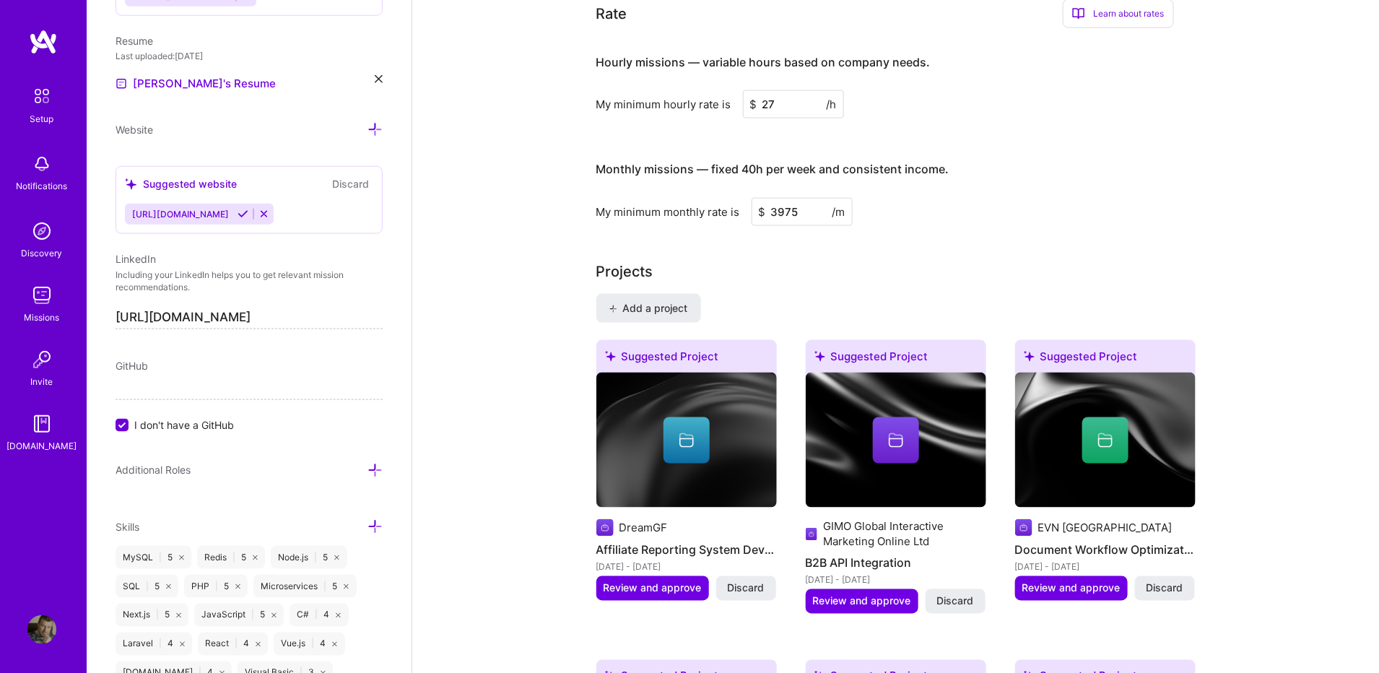
drag, startPoint x: 805, startPoint y: 188, endPoint x: 753, endPoint y: 188, distance: 52.0
click at [753, 198] on input "3975" at bounding box center [801, 212] width 101 height 28
type input "4300"
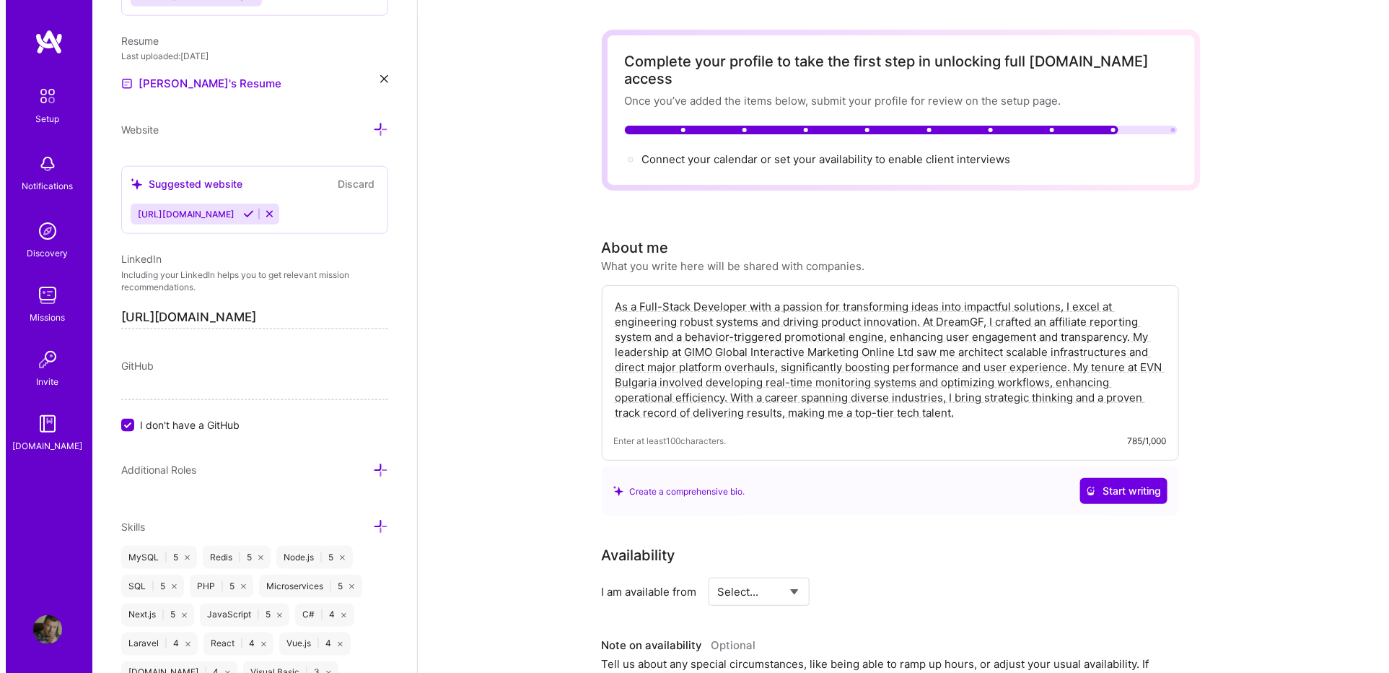
scroll to position [0, 0]
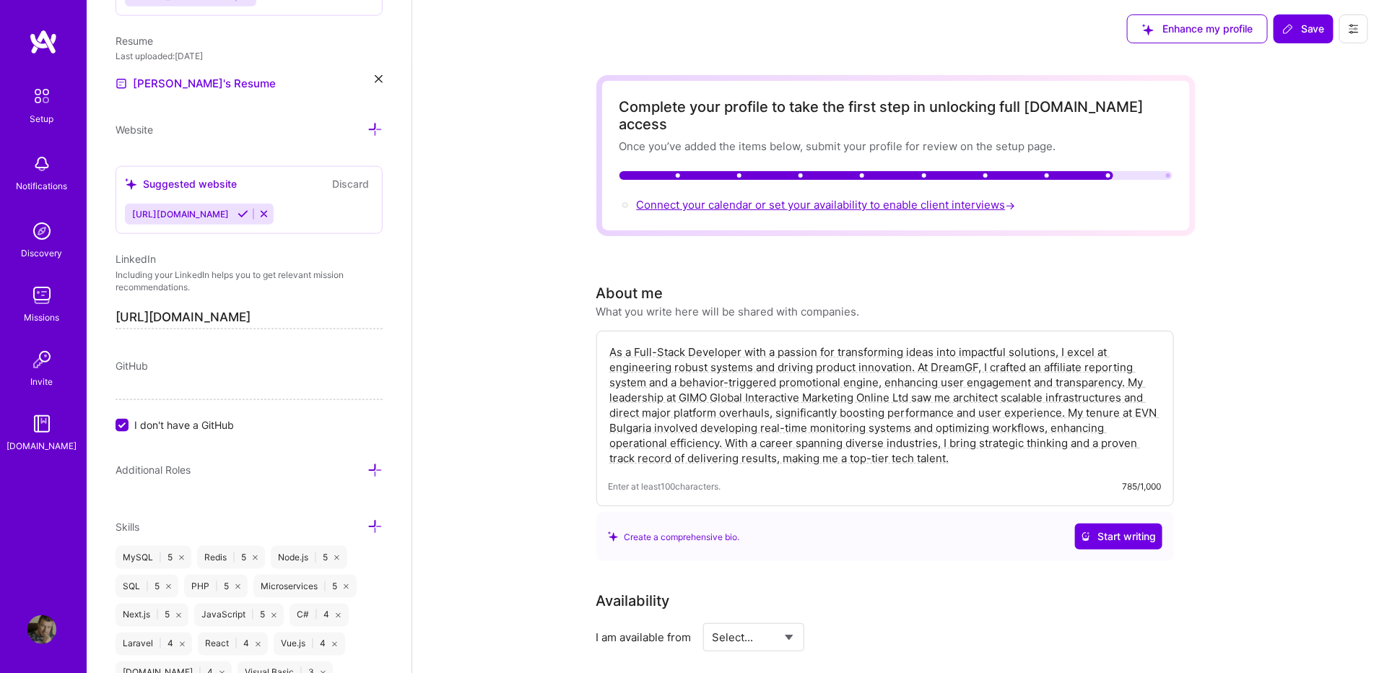
click at [735, 198] on span "Connect your calendar or set your availability to enable client interviews →" at bounding box center [828, 205] width 382 height 14
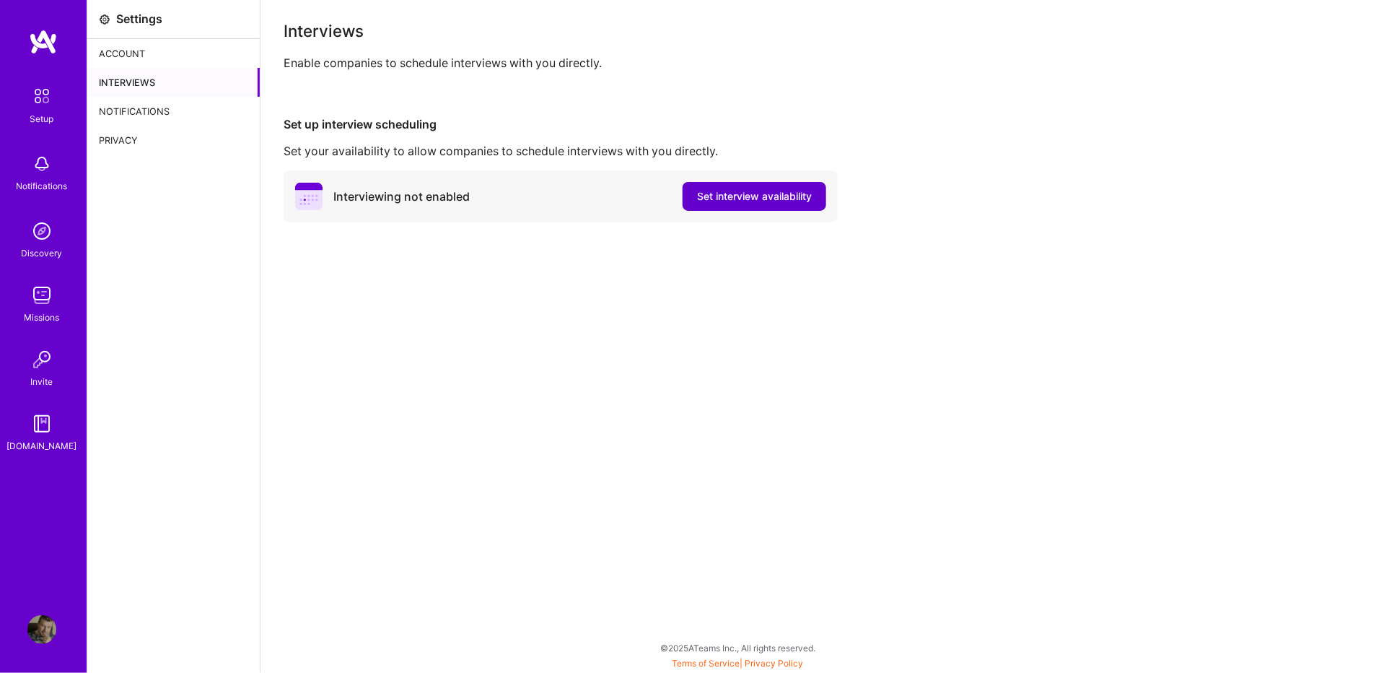
click at [731, 198] on span "Set interview availability" at bounding box center [754, 196] width 115 height 14
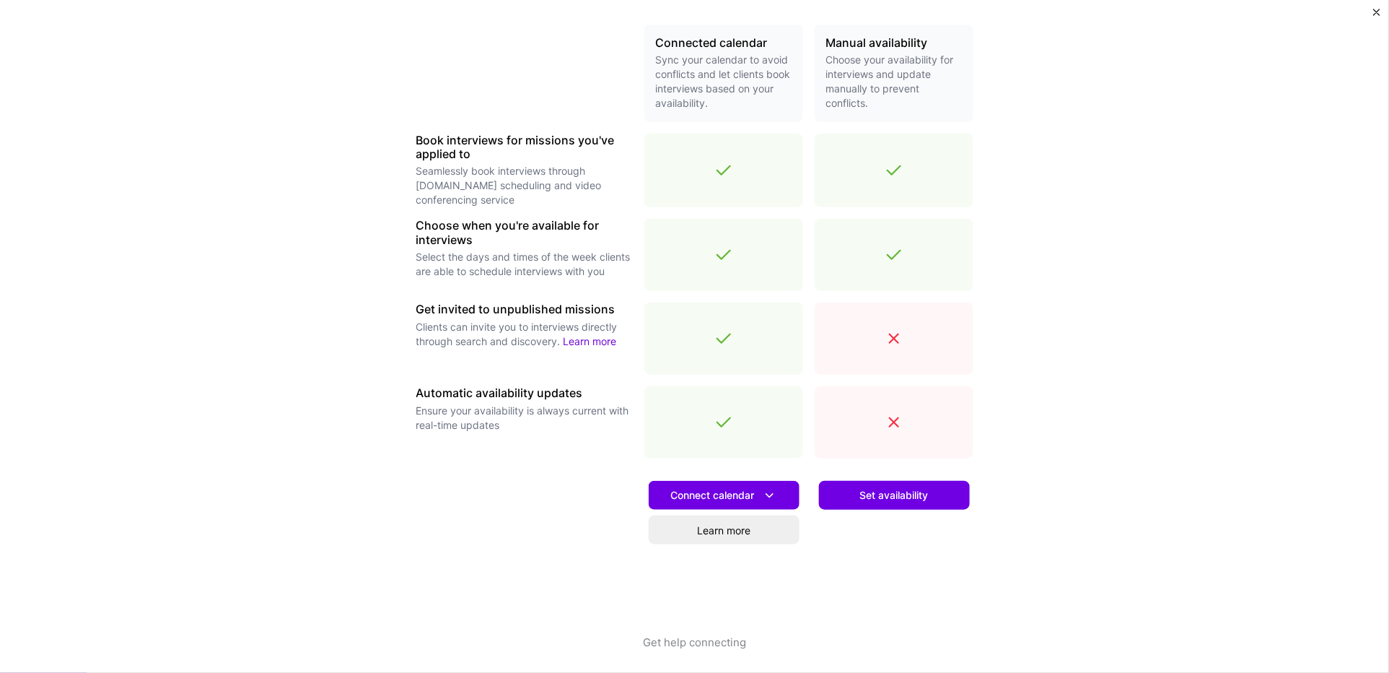
scroll to position [338, 0]
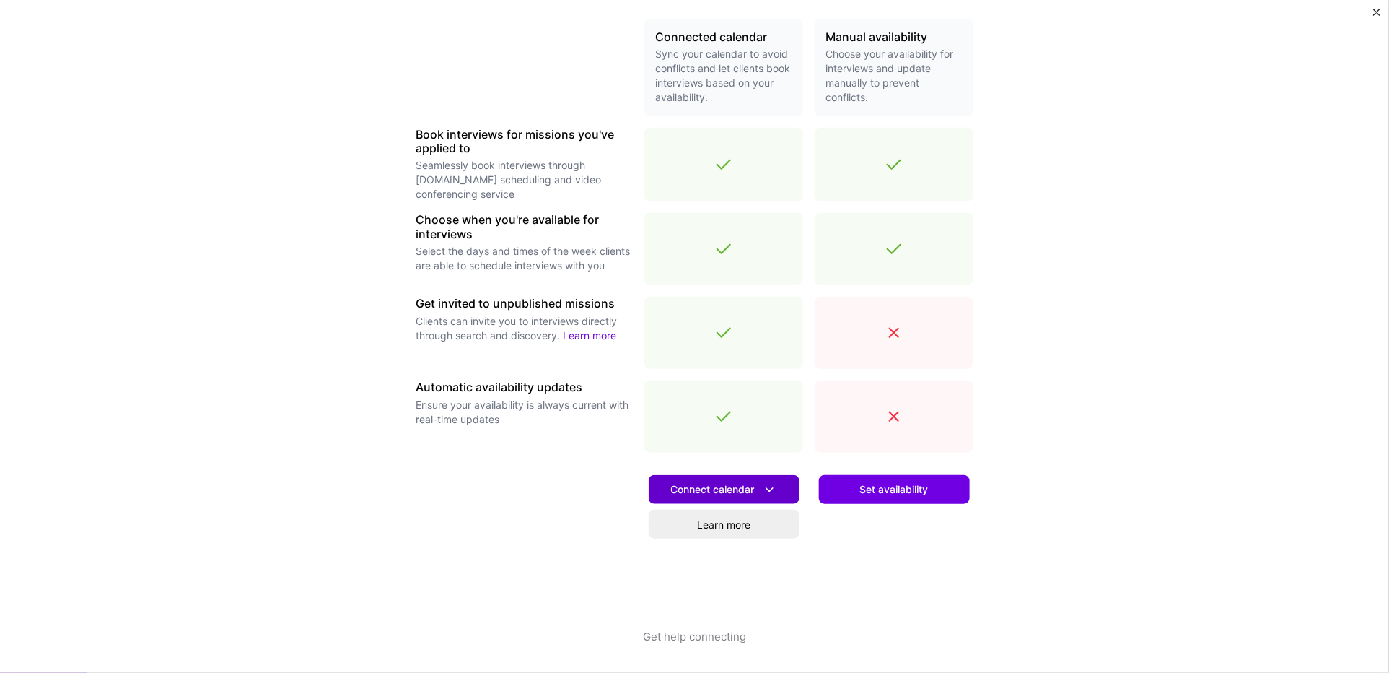
click at [714, 484] on span "Connect calendar" at bounding box center [724, 489] width 106 height 15
click at [1125, 477] on div "Make interview scheduling effortless Choose how you want clients to schedule in…" at bounding box center [694, 336] width 1389 height 673
click at [877, 489] on span "Set availability" at bounding box center [894, 489] width 69 height 14
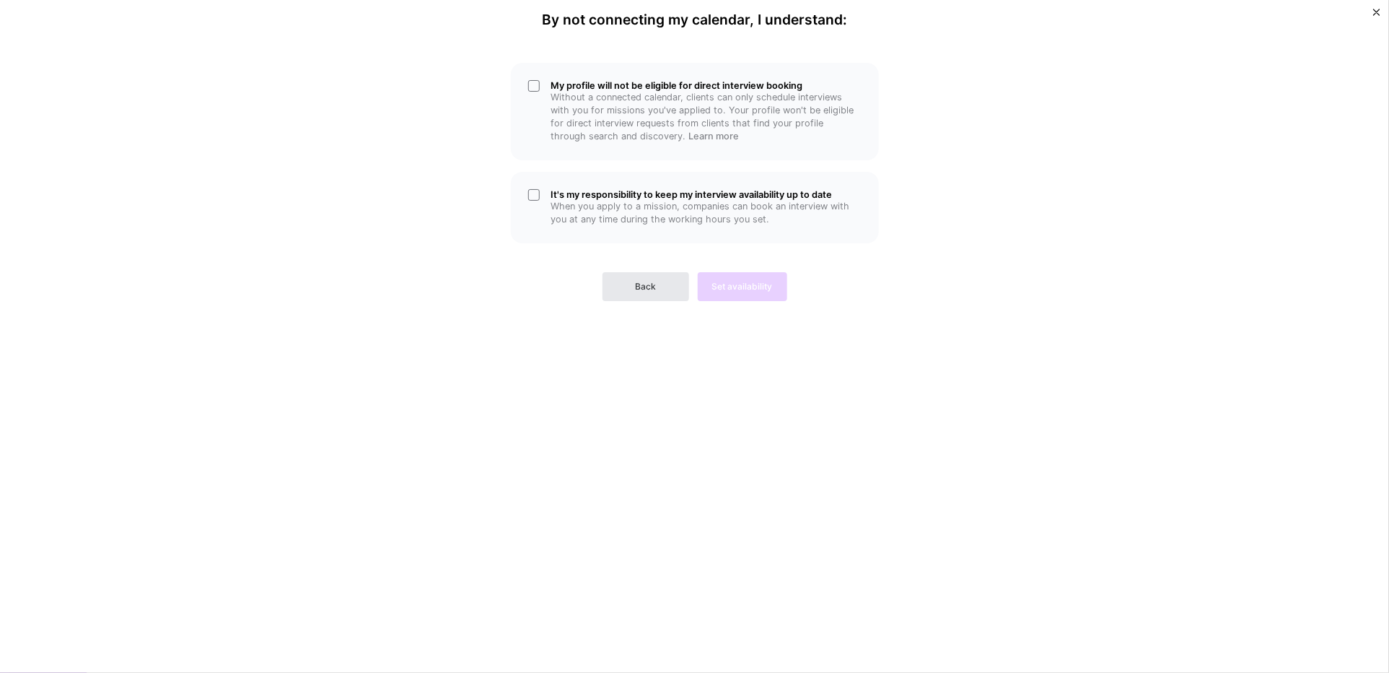
click at [647, 286] on span "Back" at bounding box center [645, 286] width 21 height 13
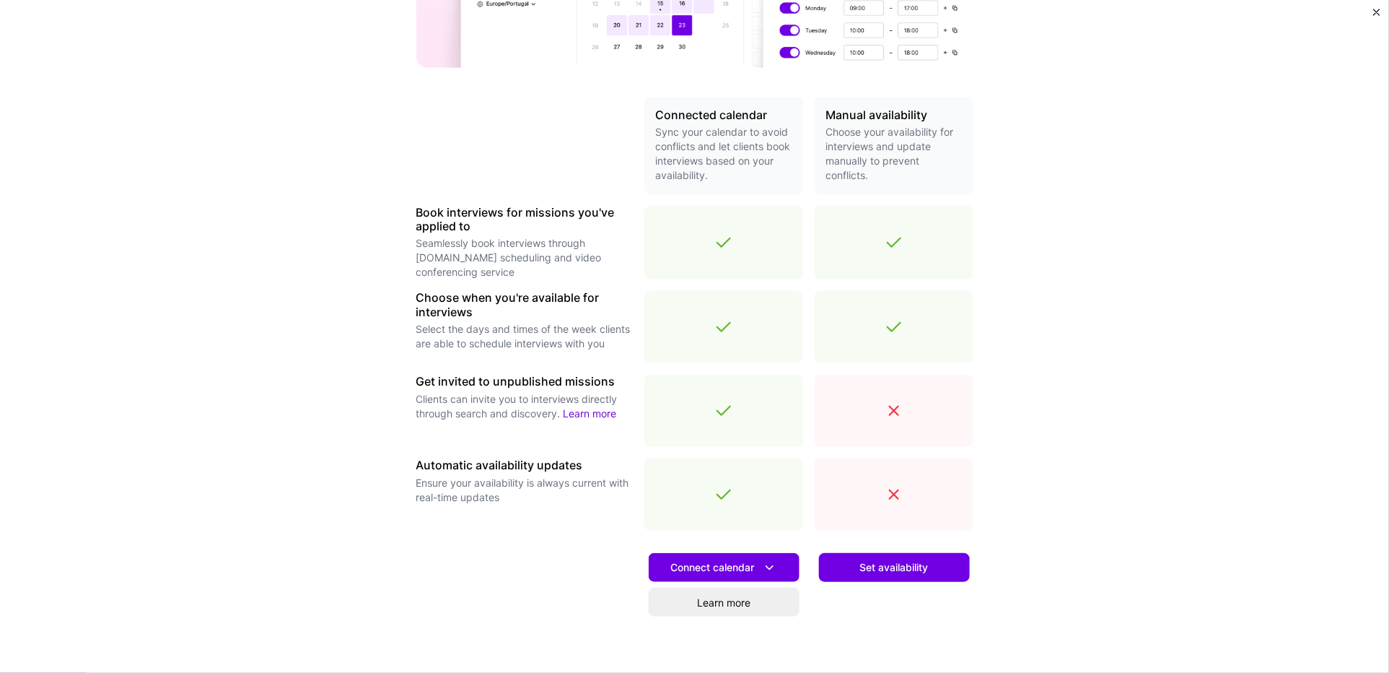
scroll to position [338, 0]
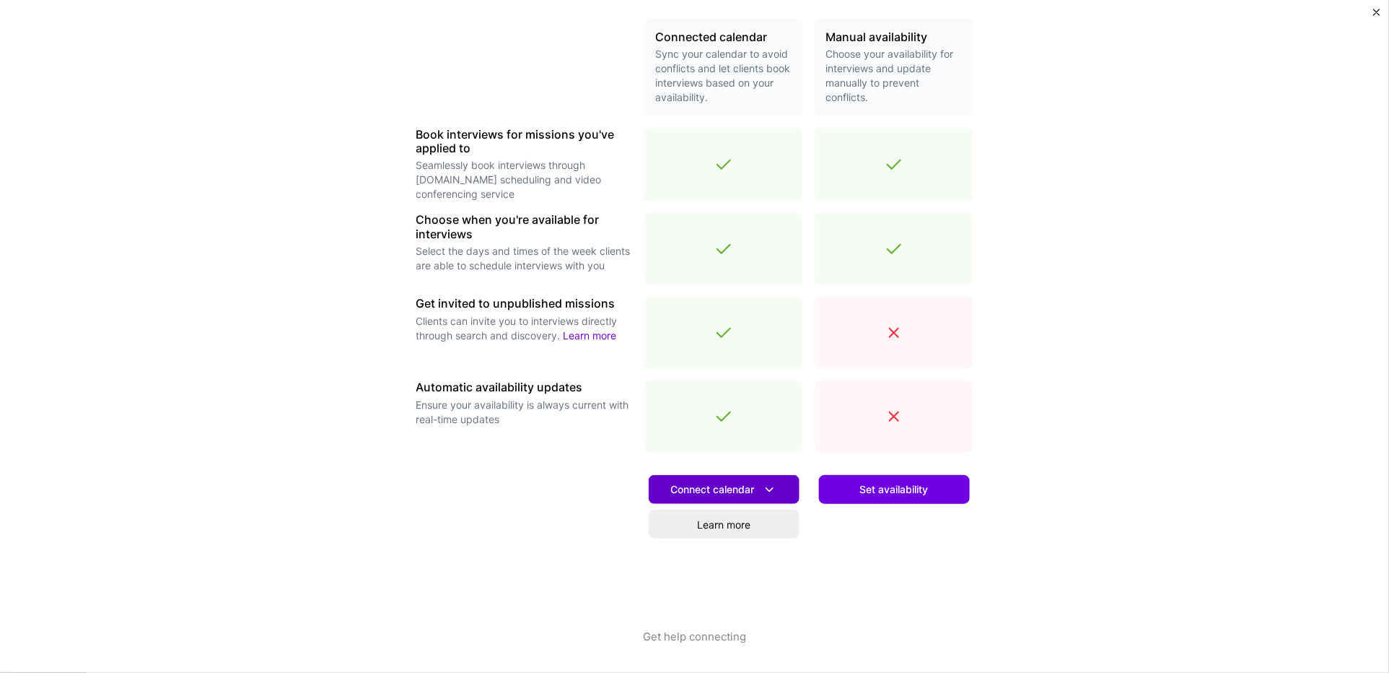
click at [709, 494] on span "Connect calendar" at bounding box center [724, 489] width 106 height 15
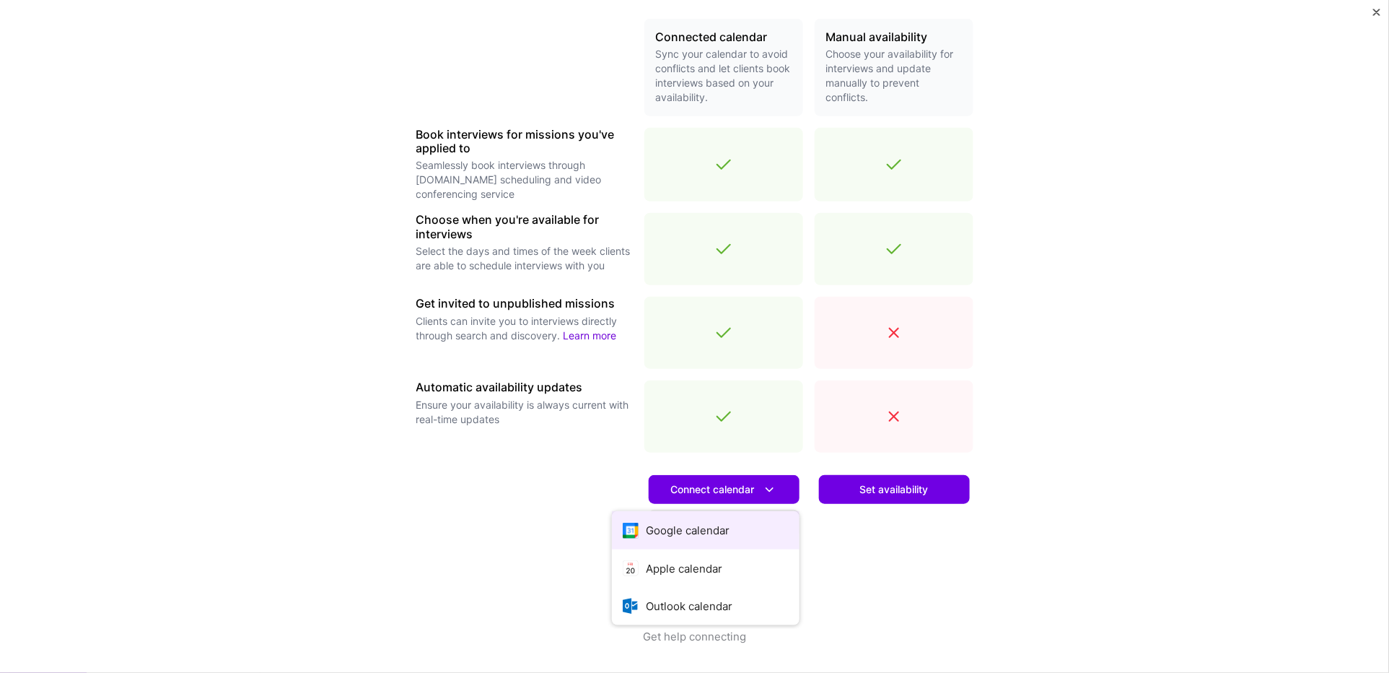
click at [683, 531] on button "Google calendar" at bounding box center [706, 530] width 188 height 38
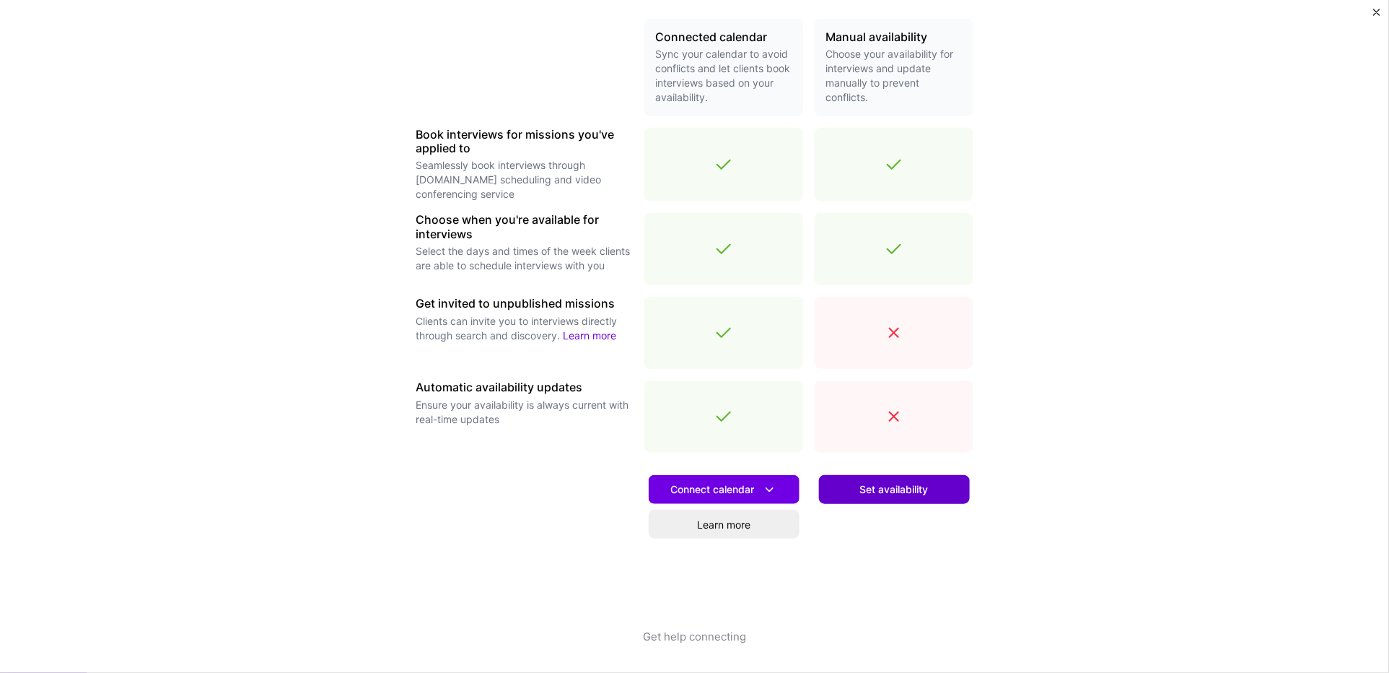
click at [888, 487] on span "Set availability" at bounding box center [894, 489] width 69 height 14
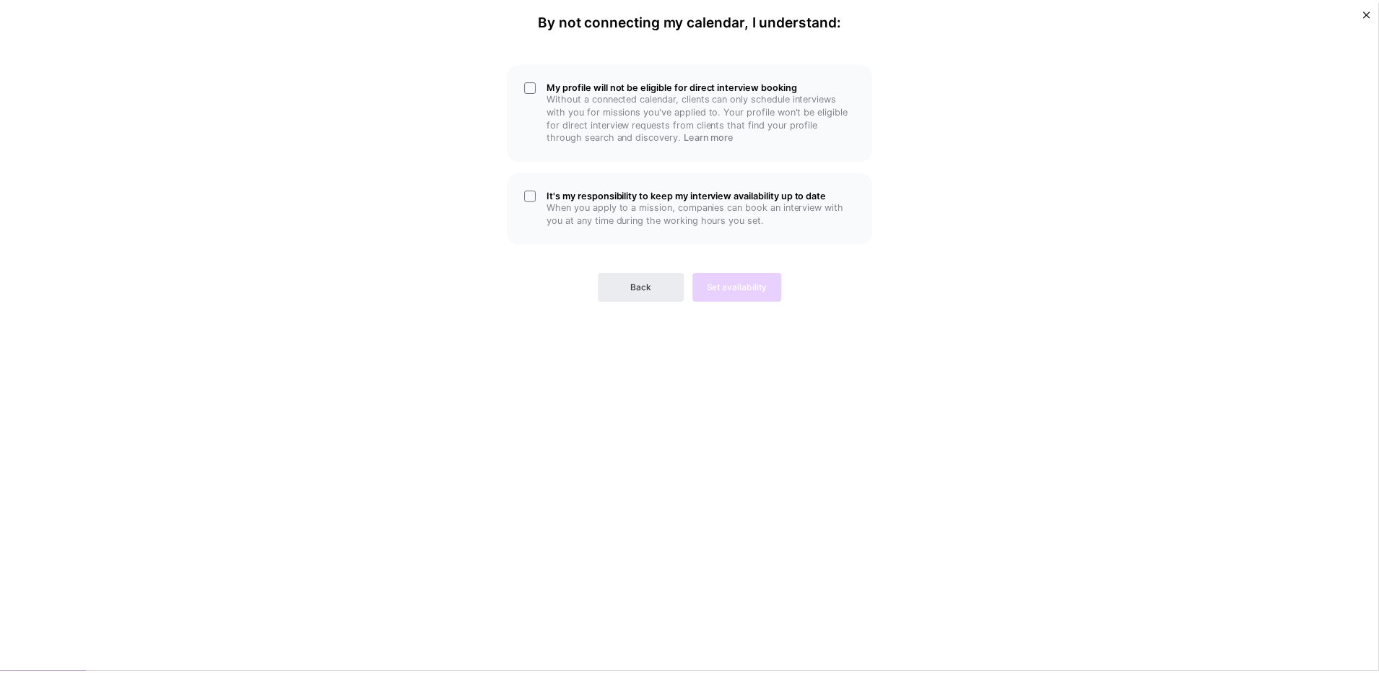
scroll to position [0, 0]
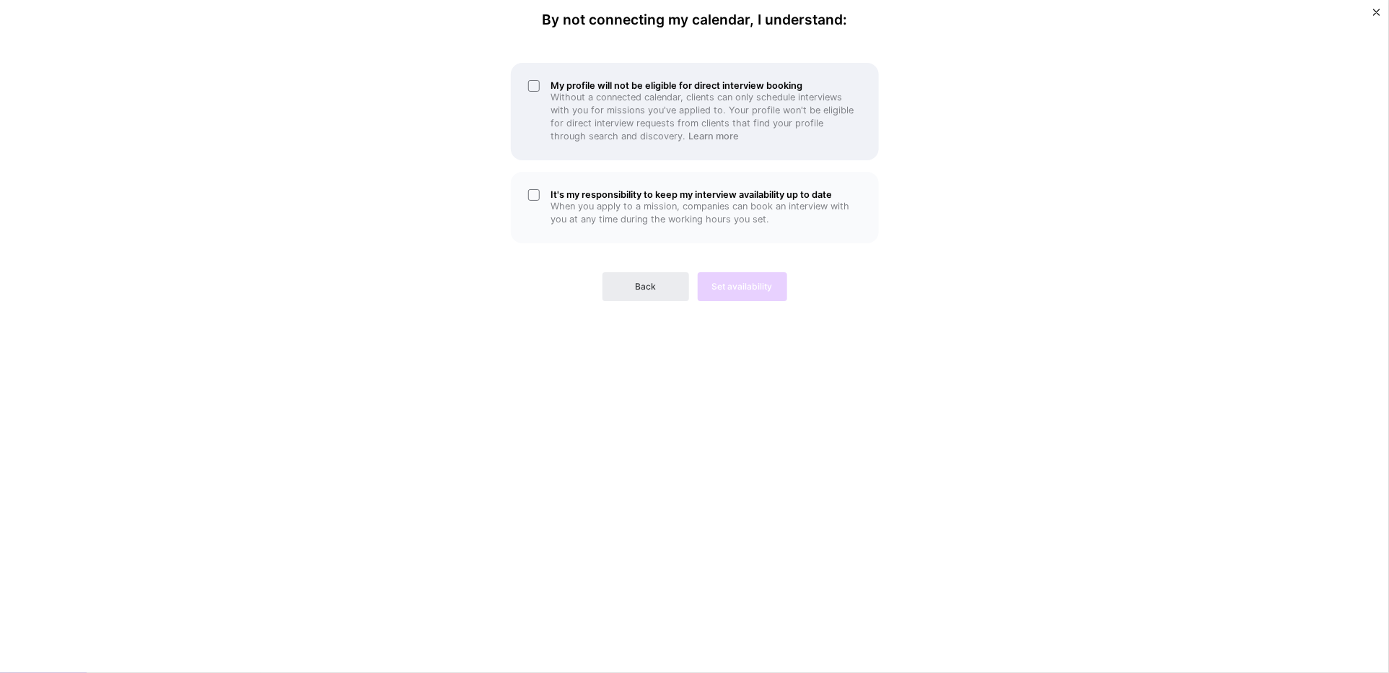
click at [530, 81] on div "My profile will not be eligible for direct interview booking Without a connecte…" at bounding box center [695, 111] width 368 height 97
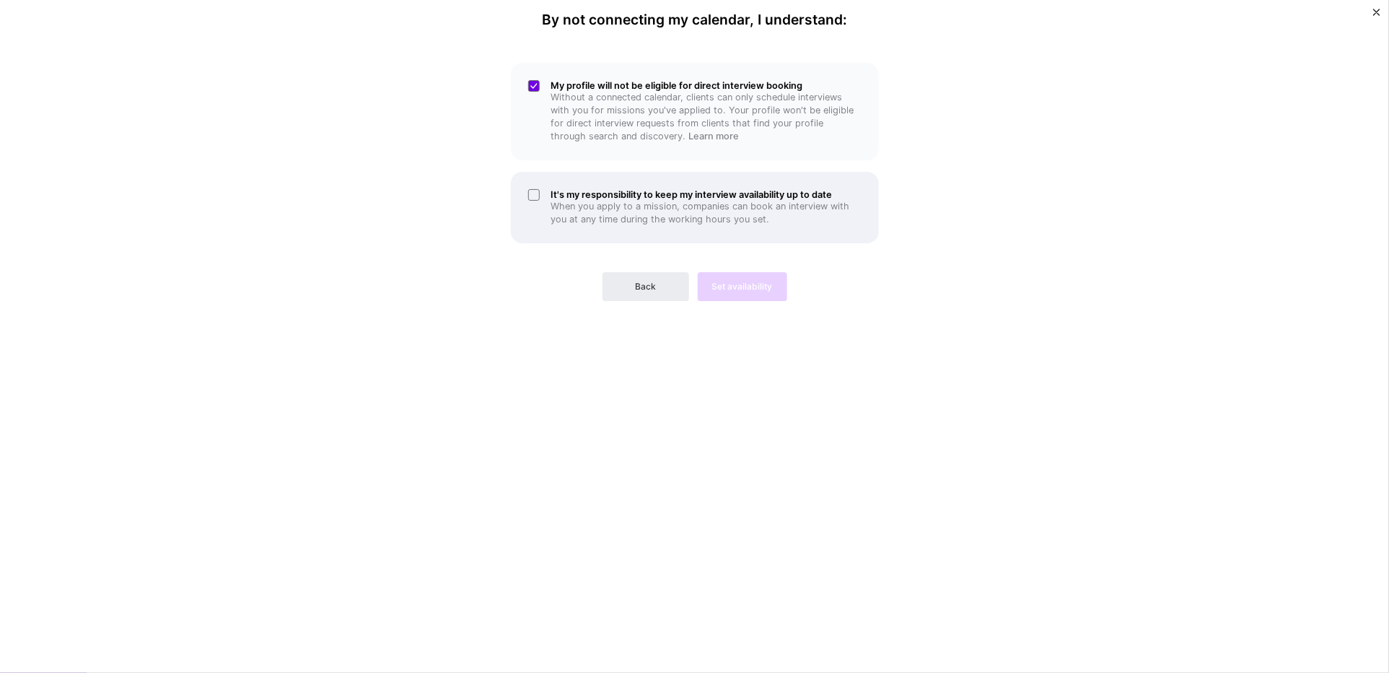
click at [542, 196] on div "It's my responsibility to keep my interview availability up to date When you ap…" at bounding box center [695, 207] width 368 height 71
click at [738, 291] on span "Set availability" at bounding box center [742, 286] width 61 height 13
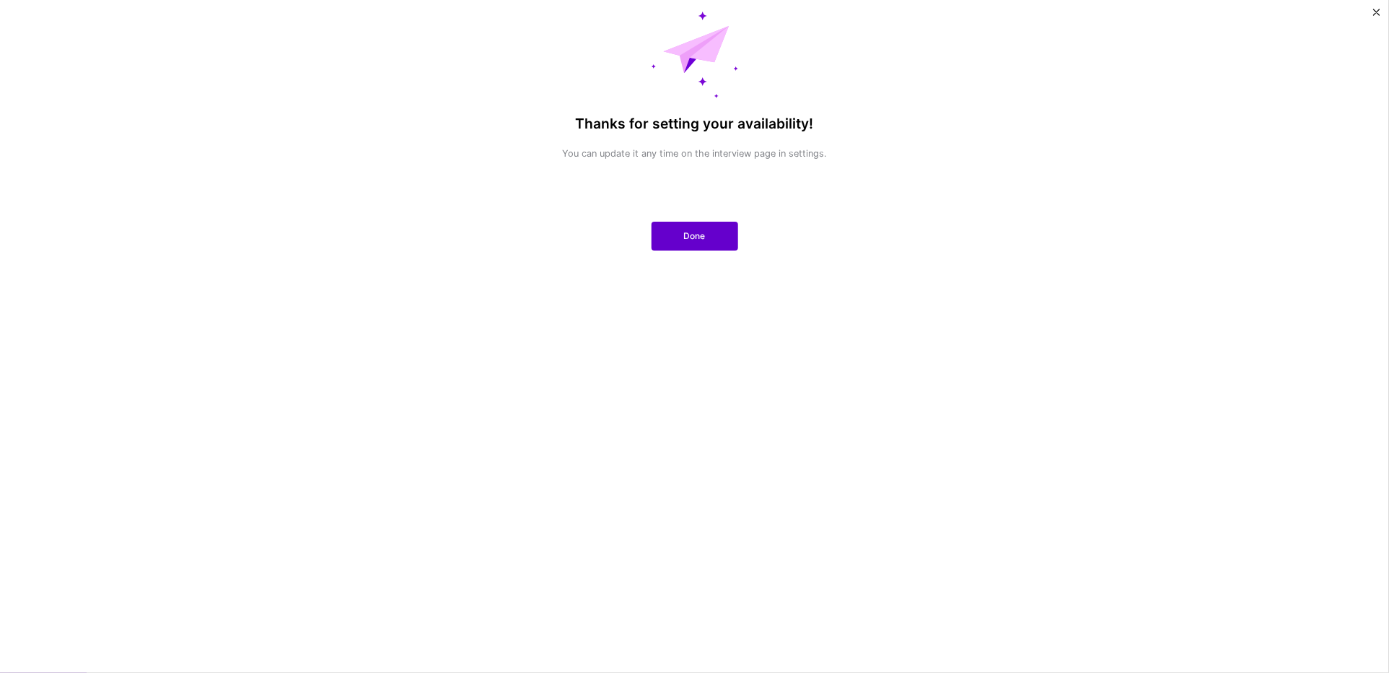
click at [693, 232] on span "Done" at bounding box center [695, 236] width 22 height 13
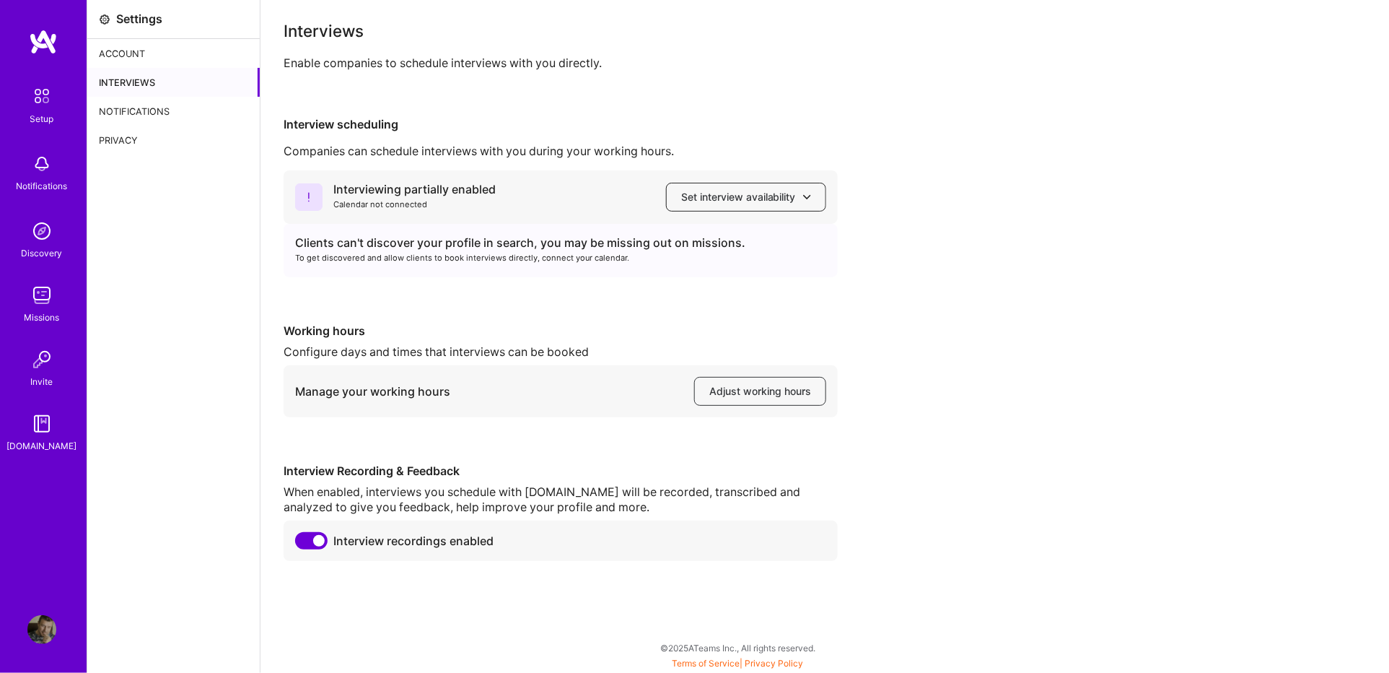
click at [813, 201] on button "Set interview availability" at bounding box center [746, 197] width 160 height 29
click at [1002, 240] on div "Interviewing partially enabled Calendar not connected Set interview availabilit…" at bounding box center [825, 365] width 1083 height 390
click at [139, 77] on div "Interviews" at bounding box center [173, 82] width 172 height 29
click at [41, 300] on img at bounding box center [41, 295] width 29 height 29
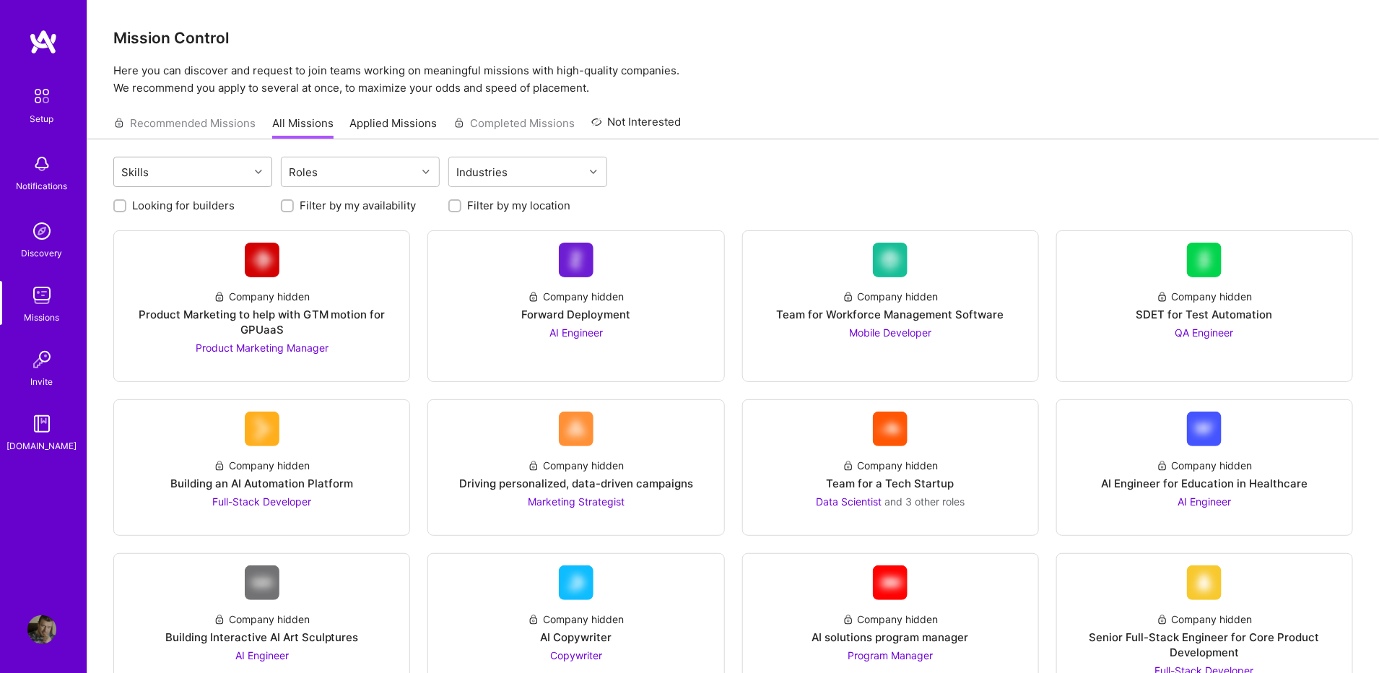
click at [256, 173] on icon at bounding box center [258, 171] width 7 height 7
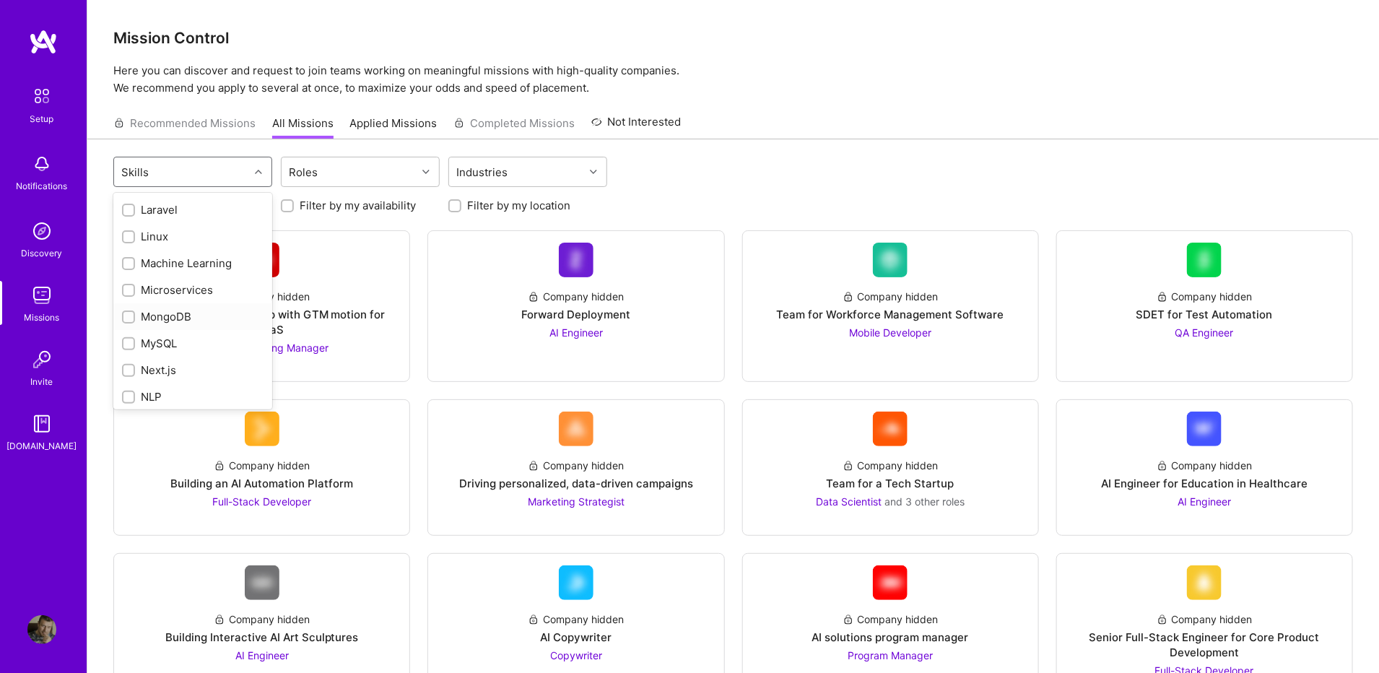
scroll to position [794, 0]
click at [128, 227] on input "checkbox" at bounding box center [130, 232] width 10 height 10
checkbox input "true"
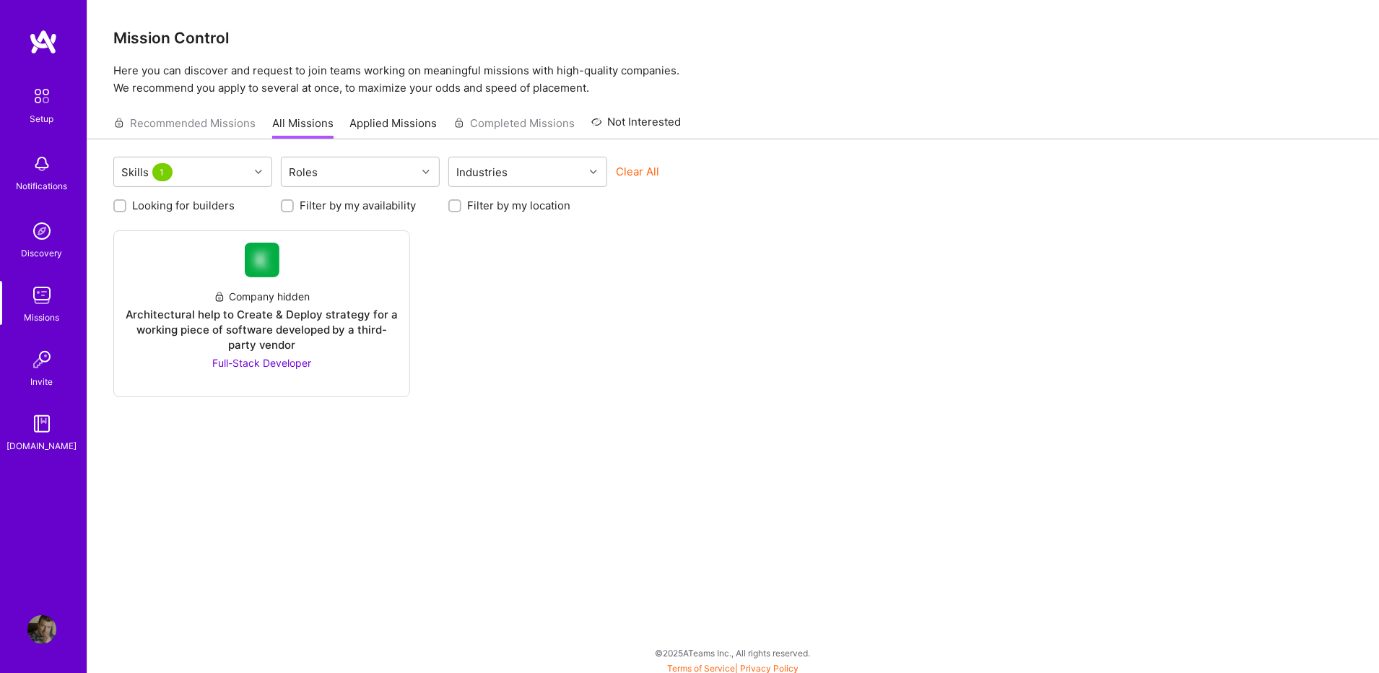
click at [650, 402] on div "Skills 1 Roles Industries Clear All Looking for builders Filter by my availabil…" at bounding box center [732, 408] width 1291 height 538
click at [332, 311] on div "Architectural help to Create & Deploy strategy for a working piece of software …" at bounding box center [262, 329] width 272 height 45
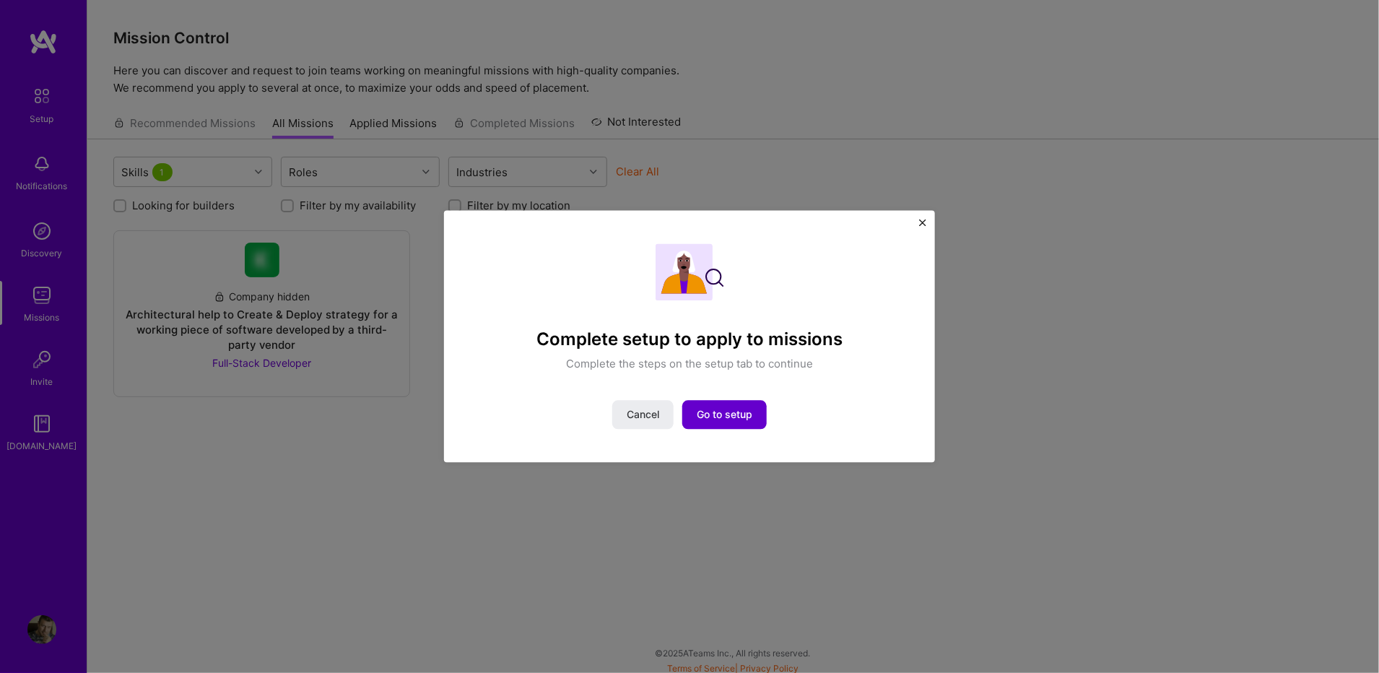
click at [735, 419] on span "Go to setup" at bounding box center [724, 414] width 56 height 14
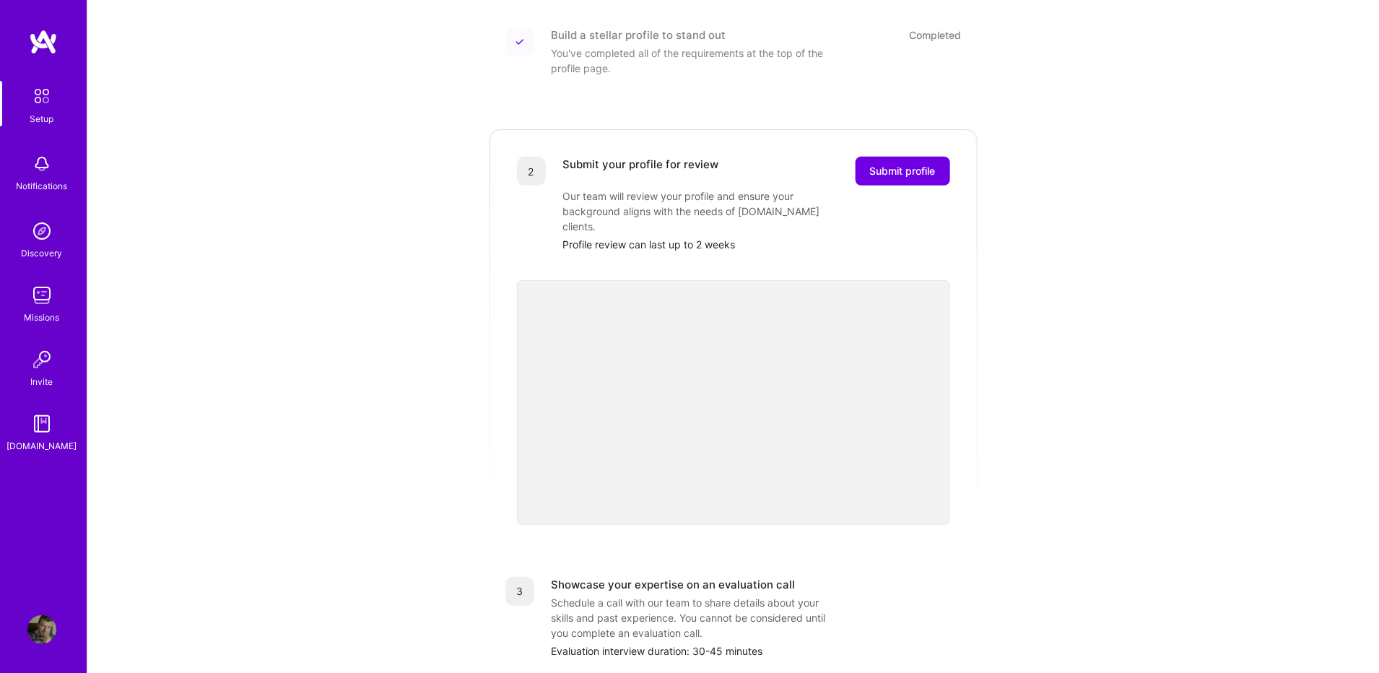
scroll to position [173, 0]
